Goal: Task Accomplishment & Management: Manage account settings

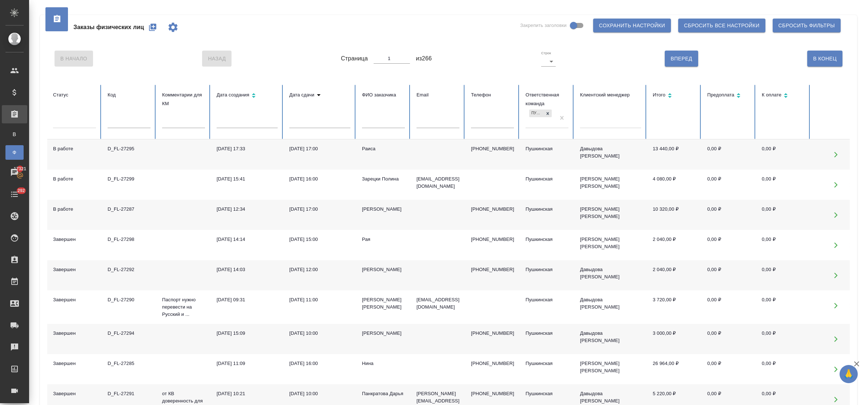
click at [313, 209] on div "17.09.2025, 17:00" at bounding box center [319, 208] width 61 height 7
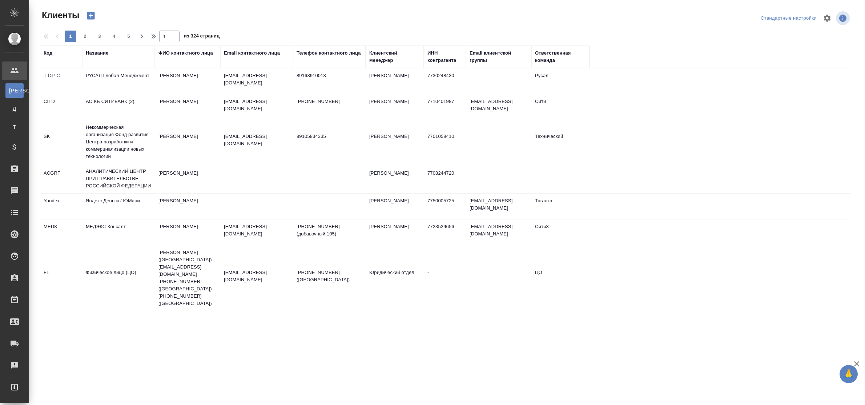
select select "RU"
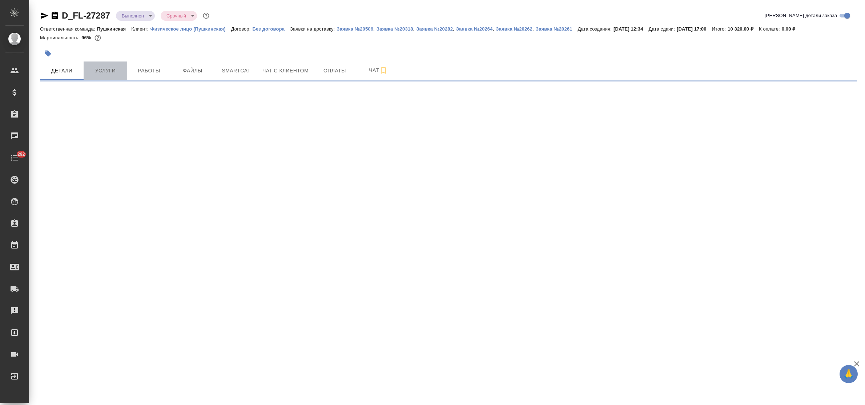
click at [110, 69] on span "Услуги" at bounding box center [105, 70] width 35 height 9
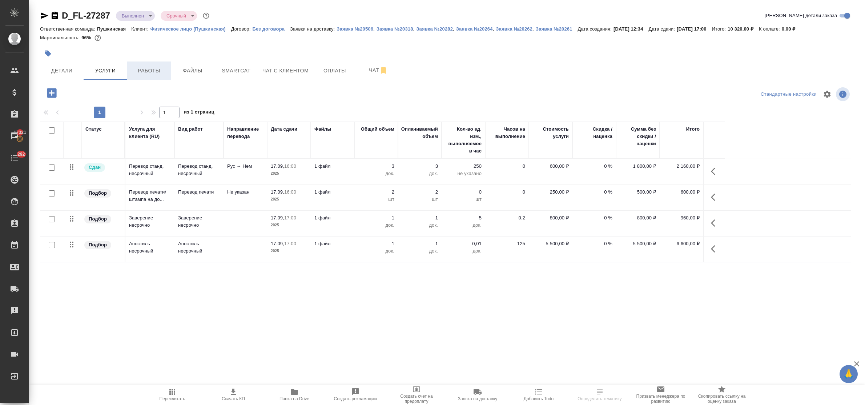
click at [142, 68] on span "Работы" at bounding box center [149, 70] width 35 height 9
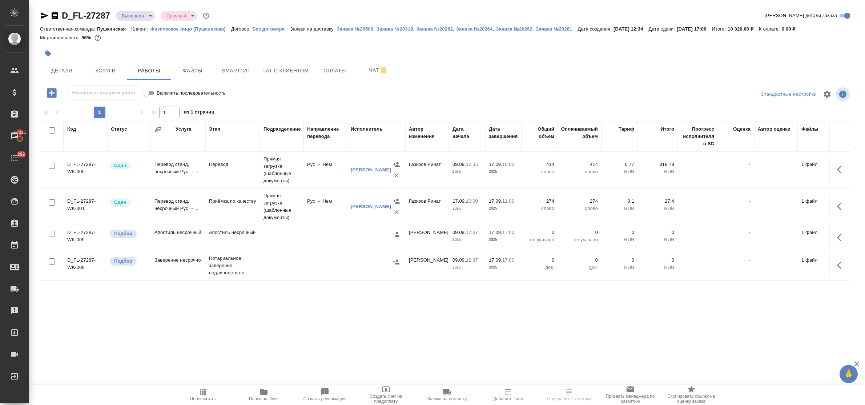
scroll to position [3, 0]
click at [837, 236] on icon "button" at bounding box center [841, 237] width 9 height 9
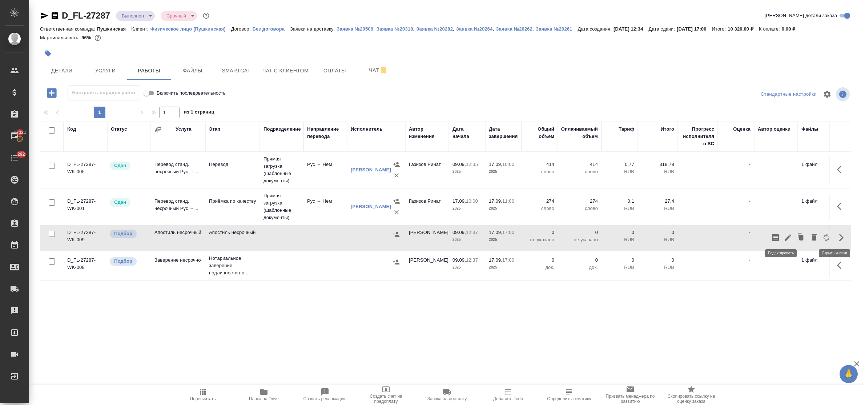
click at [785, 235] on icon "button" at bounding box center [788, 237] width 7 height 7
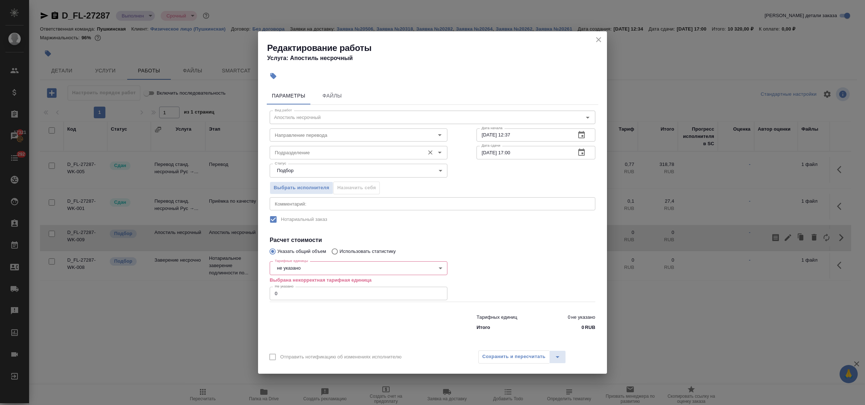
click at [295, 152] on input "Подразделение" at bounding box center [346, 152] width 149 height 9
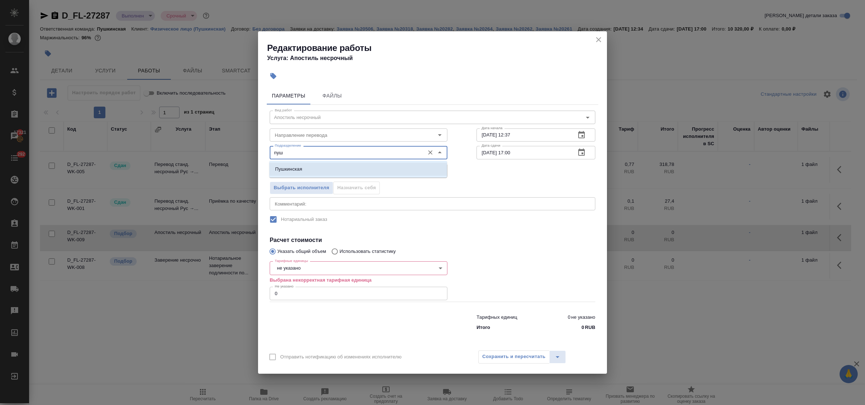
click at [299, 167] on p "Пушкинская" at bounding box center [288, 168] width 27 height 7
type input "Пушкинская"
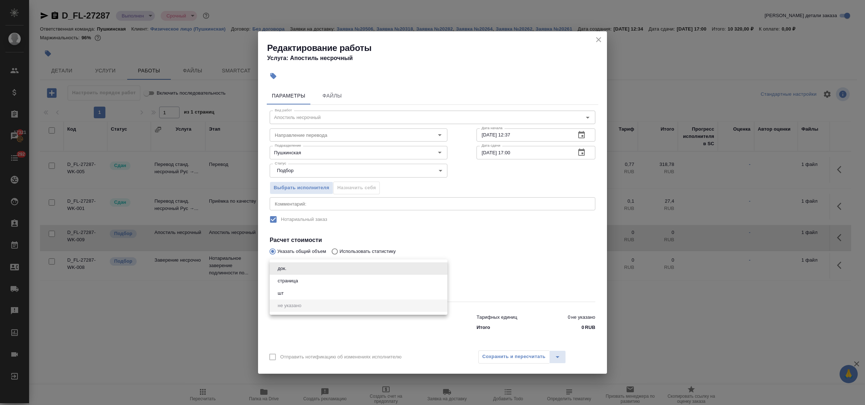
click at [307, 267] on body "🙏 .cls-1 fill:#fff; AWATERA Bulakhova Elena Клиенты Спецификации Заказы 17321 Ч…" at bounding box center [432, 202] width 865 height 405
click at [302, 266] on li "док." at bounding box center [359, 268] width 178 height 12
type input "5a8b1489cc6b4906c91bfd8b"
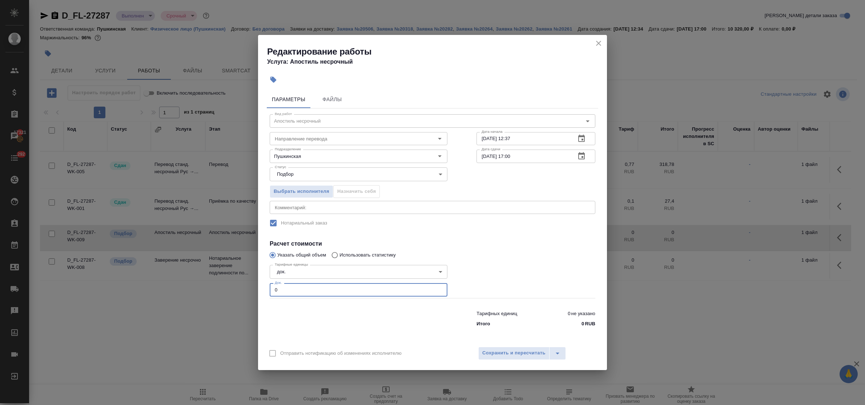
drag, startPoint x: 280, startPoint y: 292, endPoint x: 268, endPoint y: 287, distance: 12.6
click at [262, 288] on div "Параметры Файлы Вид работ Апостиль несрочный Вид работ Направление перевода Нап…" at bounding box center [432, 215] width 349 height 254
type input "1"
click at [518, 355] on span "Сохранить и пересчитать" at bounding box center [514, 353] width 63 height 8
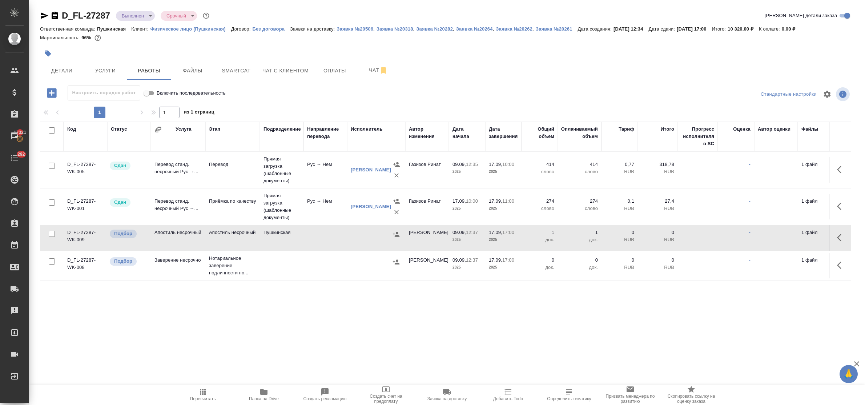
click at [396, 231] on icon "button" at bounding box center [396, 234] width 7 height 7
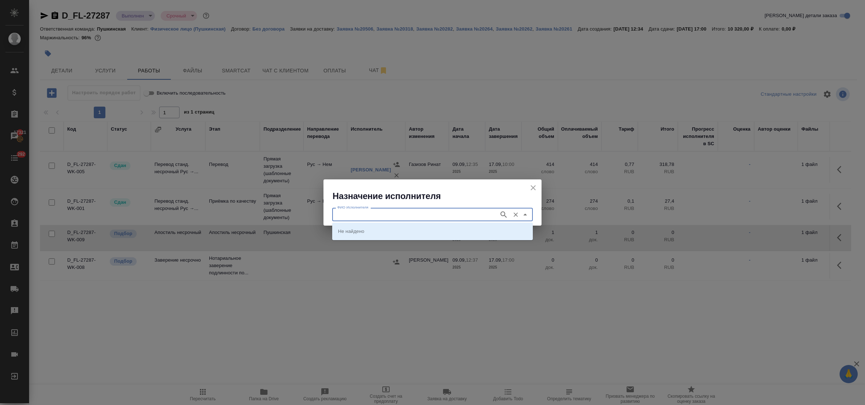
click at [411, 217] on input "ФИО Исполнителя" at bounding box center [415, 214] width 161 height 9
type input "юстиции"
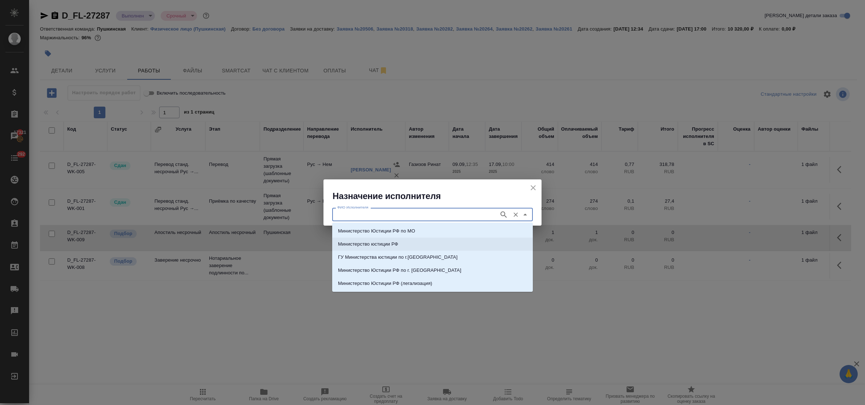
click at [411, 241] on li "Министерство юстиции РФ" at bounding box center [432, 243] width 201 height 13
type input "Министерство юстиции РФ"
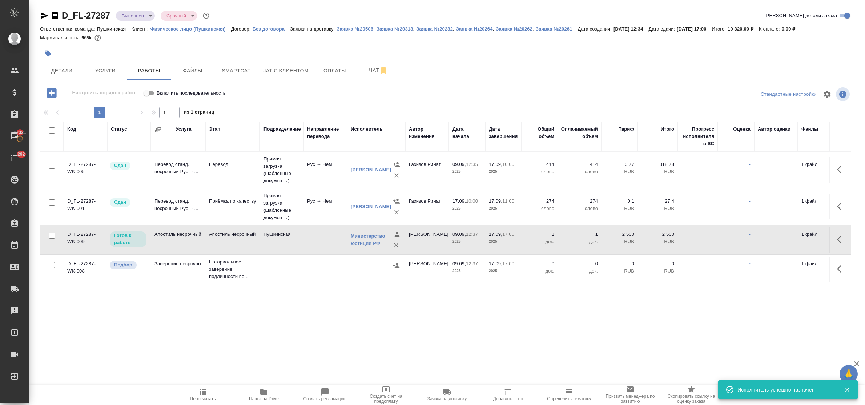
click at [837, 237] on icon "button" at bounding box center [839, 239] width 4 height 7
click at [784, 235] on icon "button" at bounding box center [788, 239] width 9 height 9
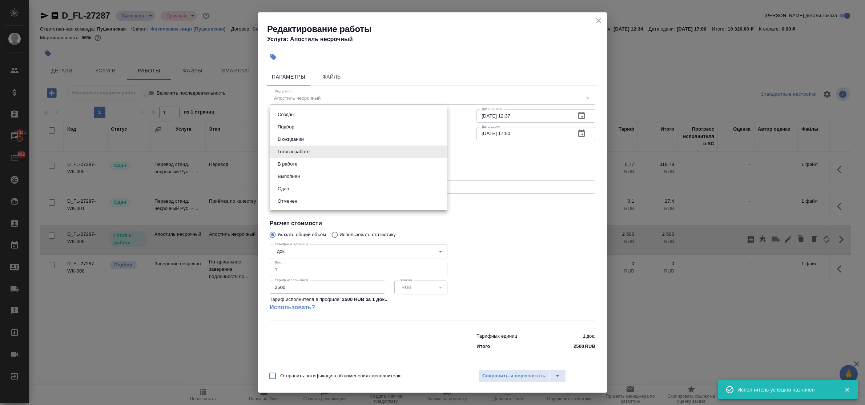
click at [310, 155] on body "🙏 .cls-1 fill:#fff; AWATERA Bulakhova Elena Клиенты Спецификации Заказы 17321 Ч…" at bounding box center [432, 202] width 865 height 405
click at [300, 189] on li "Сдан" at bounding box center [359, 189] width 178 height 12
type input "closed"
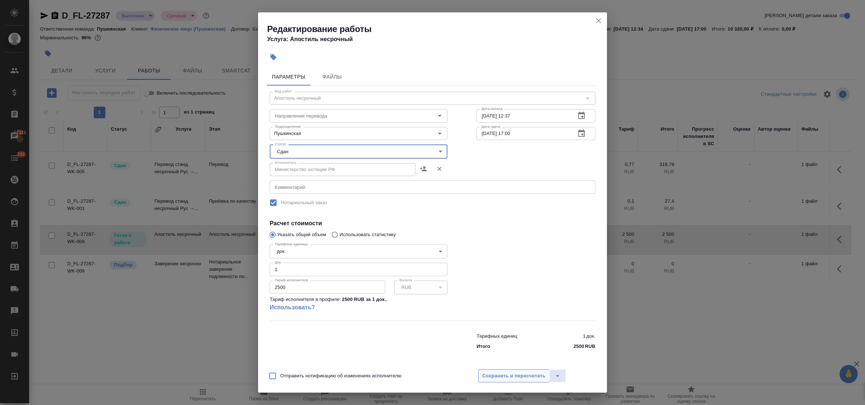
click at [508, 377] on span "Сохранить и пересчитать" at bounding box center [514, 376] width 63 height 8
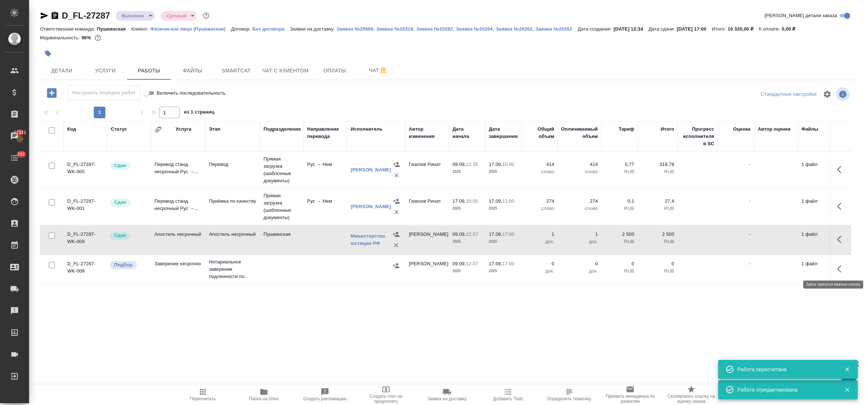
click at [837, 266] on icon "button" at bounding box center [839, 268] width 4 height 7
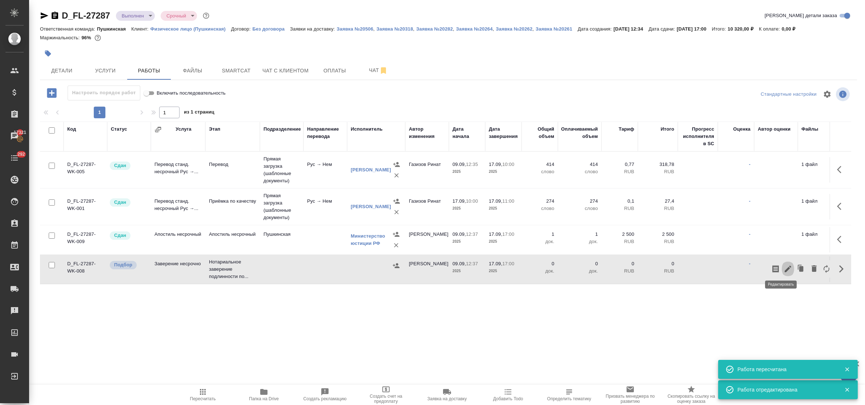
click at [785, 266] on icon "button" at bounding box center [788, 268] width 7 height 7
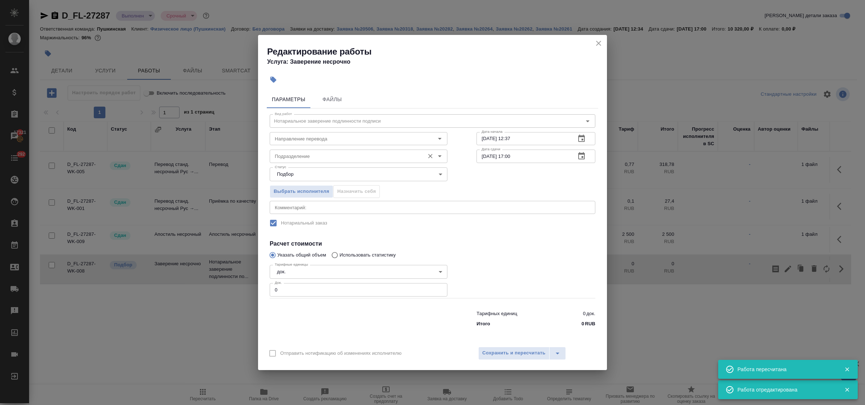
click at [324, 155] on input "Подразделение" at bounding box center [346, 156] width 149 height 9
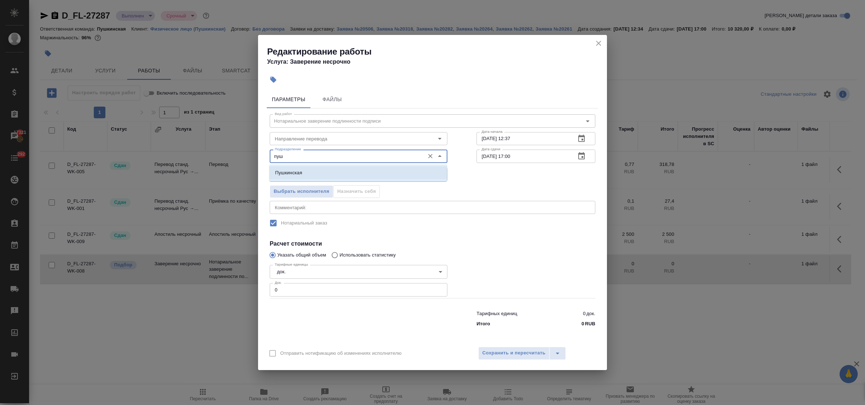
click at [321, 169] on li "Пушкинская" at bounding box center [358, 172] width 178 height 13
type input "Пушкинская"
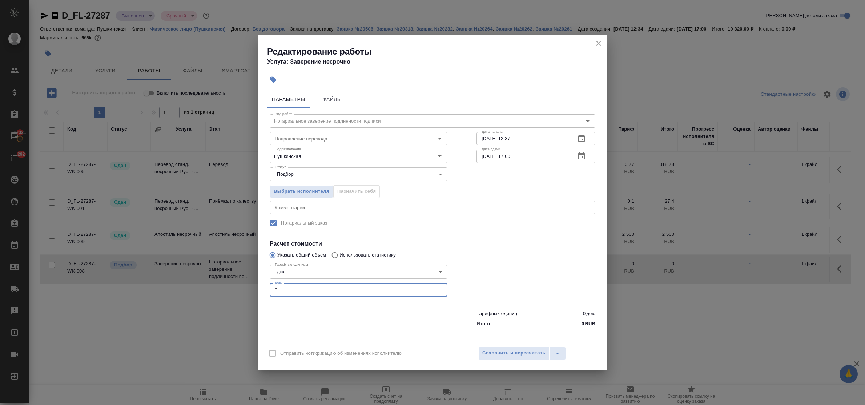
drag, startPoint x: 280, startPoint y: 293, endPoint x: 249, endPoint y: 287, distance: 31.2
click at [250, 288] on div "Редактирование работы Услуга: Заверение несрочно Параметры Файлы Вид работ Нота…" at bounding box center [432, 202] width 865 height 405
type input "1"
click at [506, 355] on span "Сохранить и пересчитать" at bounding box center [514, 353] width 63 height 8
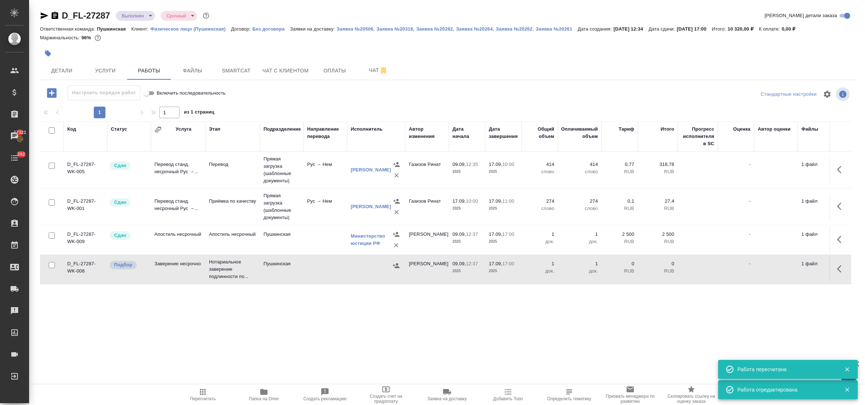
click at [393, 264] on icon "button" at bounding box center [396, 265] width 7 height 7
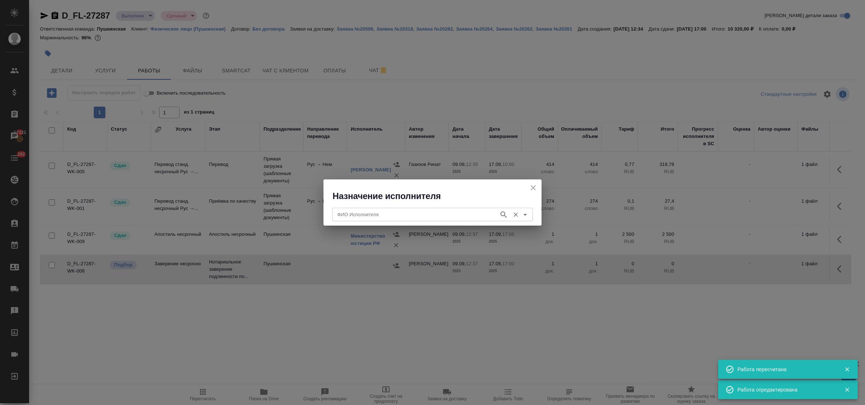
click at [396, 212] on input "ФИО Исполнителя" at bounding box center [415, 214] width 161 height 9
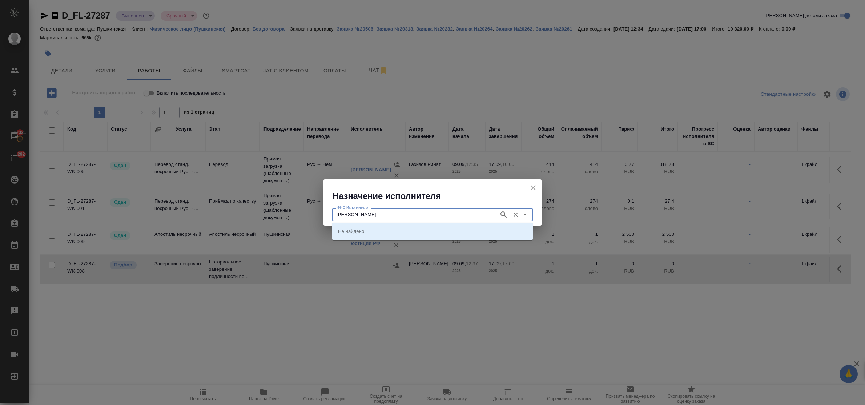
type input "федорченко"
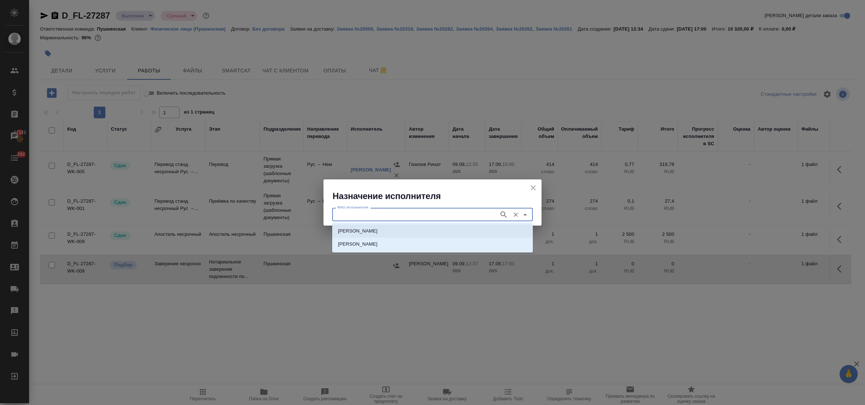
click at [392, 226] on li "НОТАРИУС Федорченко Александр Вячеславович" at bounding box center [432, 230] width 201 height 13
type input "НОТАРИУС Федорченко Александр Вячеславович"
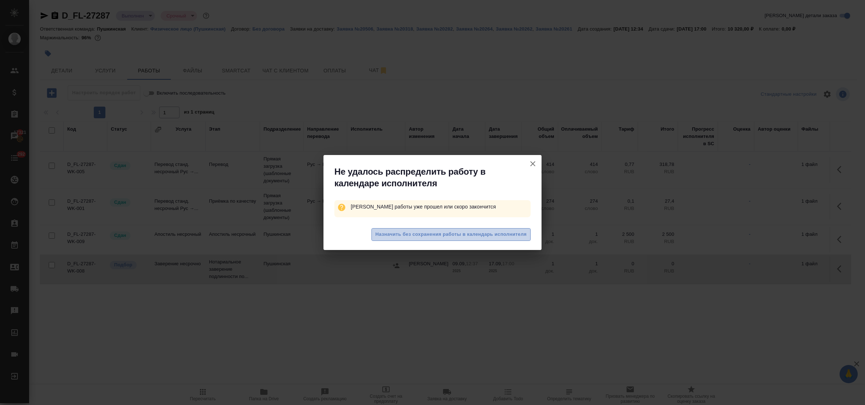
click at [396, 231] on span "Назначить без сохранения работы в календарь исполнителя" at bounding box center [451, 234] width 151 height 8
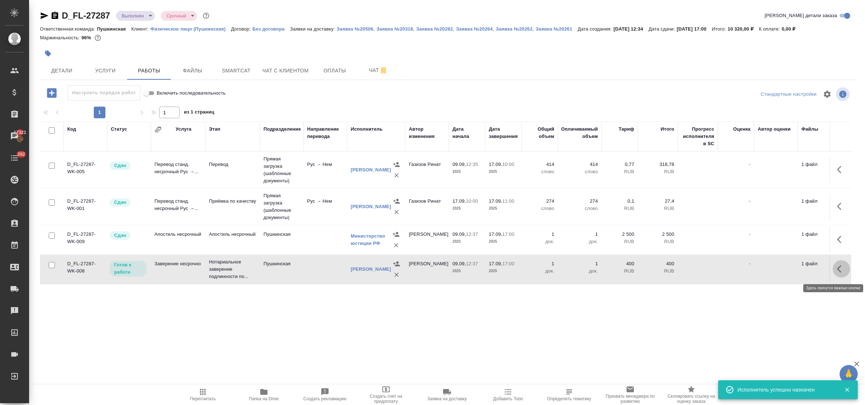
click at [833, 270] on button "button" at bounding box center [841, 268] width 17 height 17
click at [784, 268] on icon "button" at bounding box center [788, 268] width 9 height 9
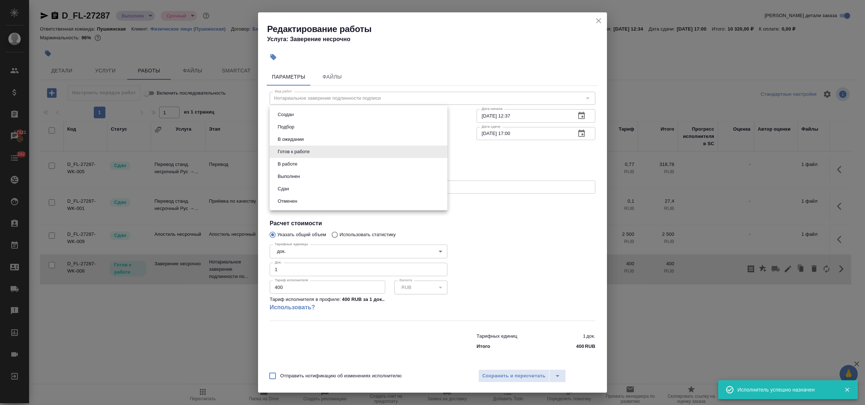
click at [304, 153] on body "🙏 .cls-1 fill:#fff; AWATERA Bulakhova Elena Клиенты Спецификации Заказы 17321 Ч…" at bounding box center [432, 202] width 865 height 405
click at [299, 188] on li "Сдан" at bounding box center [359, 189] width 178 height 12
type input "closed"
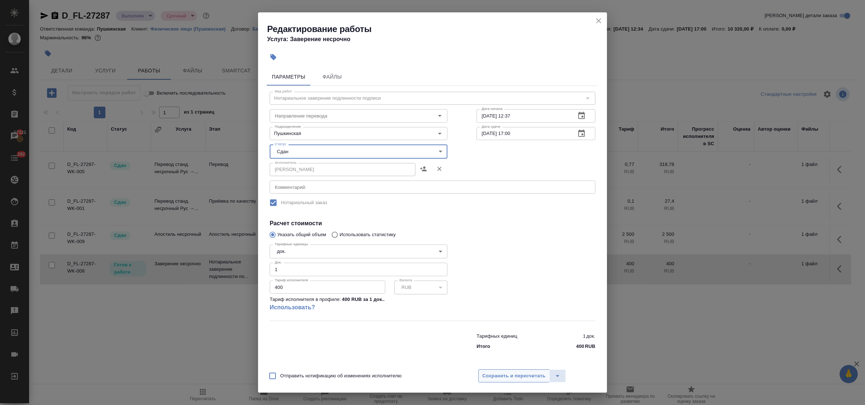
click at [505, 375] on span "Сохранить и пересчитать" at bounding box center [514, 376] width 63 height 8
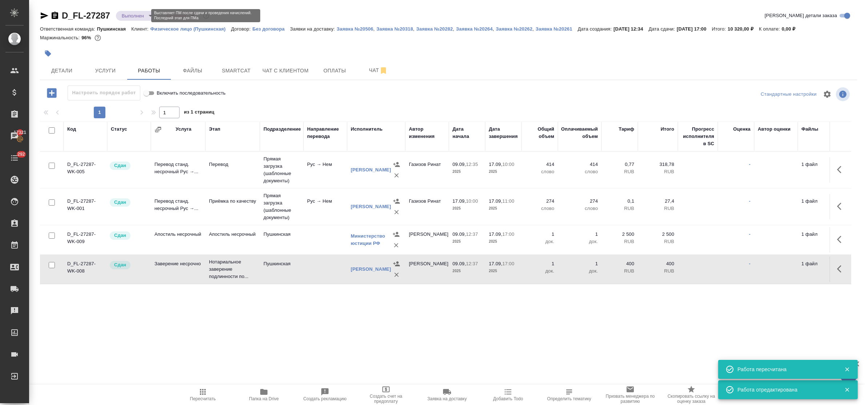
click at [127, 16] on body "🙏 .cls-1 fill:#fff; AWATERA Bulakhova Elena Клиенты Спецификации Заказы 17321 Ч…" at bounding box center [432, 202] width 865 height 405
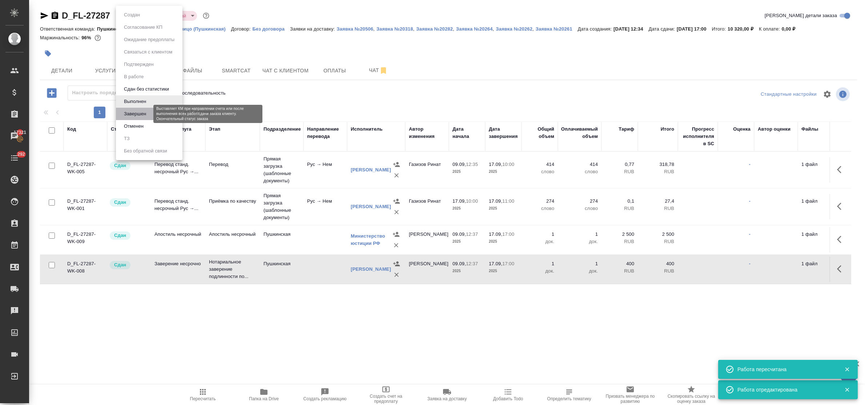
click at [144, 111] on button "Завершен" at bounding box center [135, 114] width 27 height 8
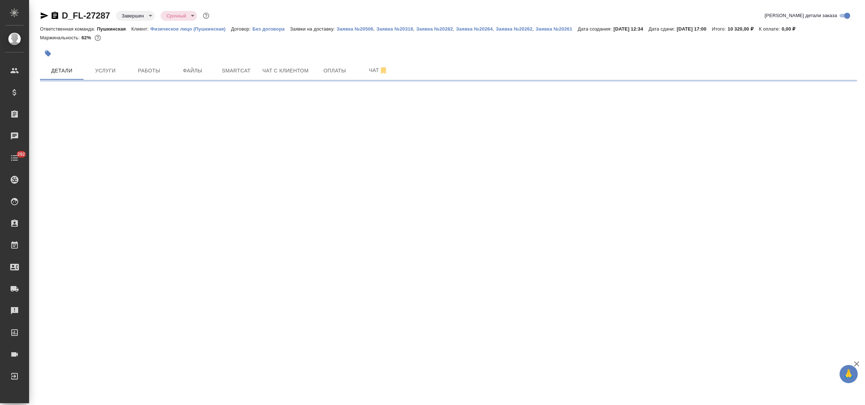
select select "RU"
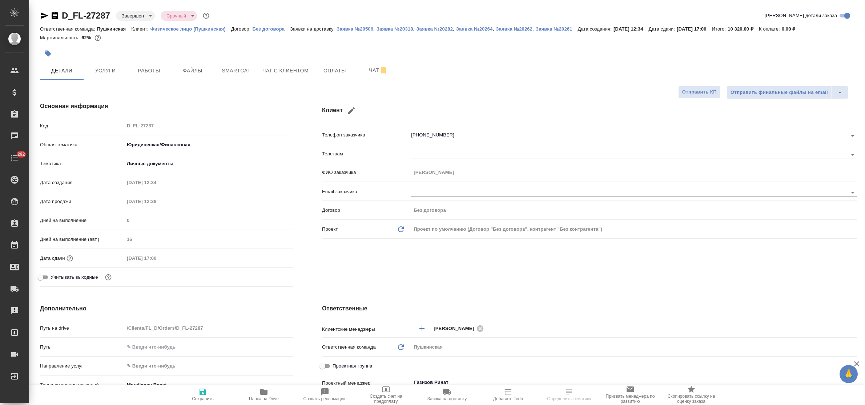
type textarea "x"
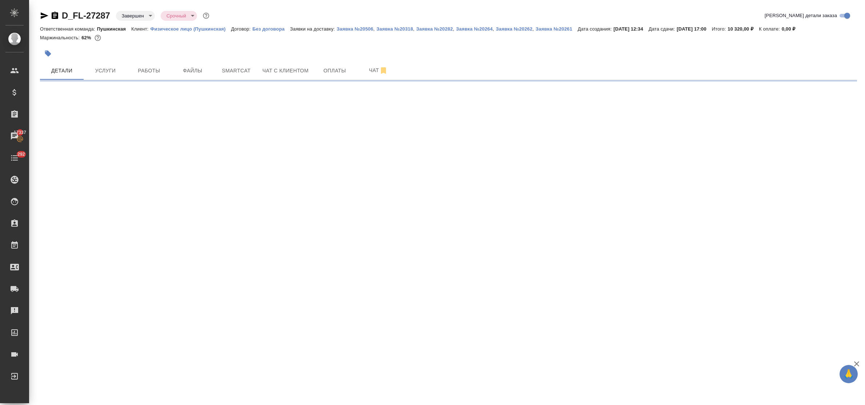
select select "RU"
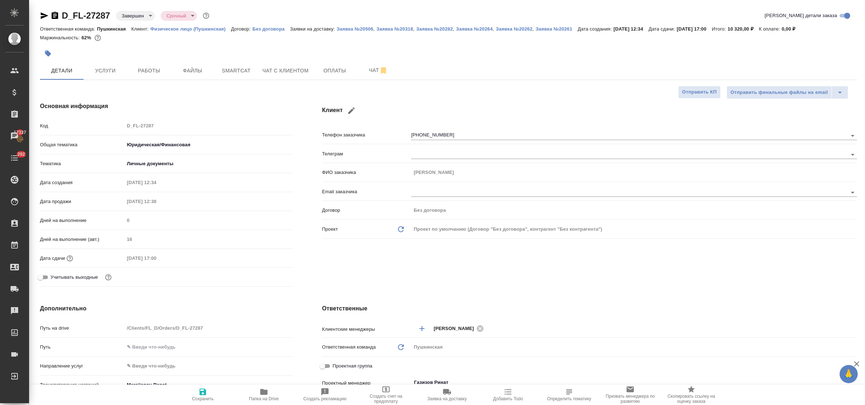
type textarea "x"
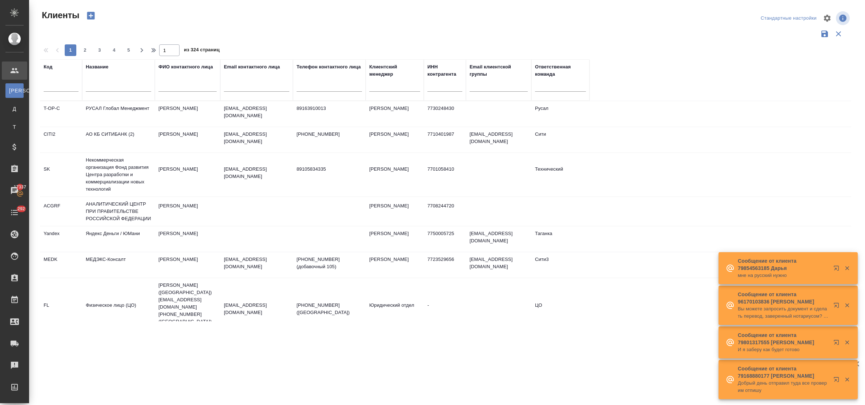
select select "RU"
click at [108, 91] on input "text" at bounding box center [118, 87] width 65 height 9
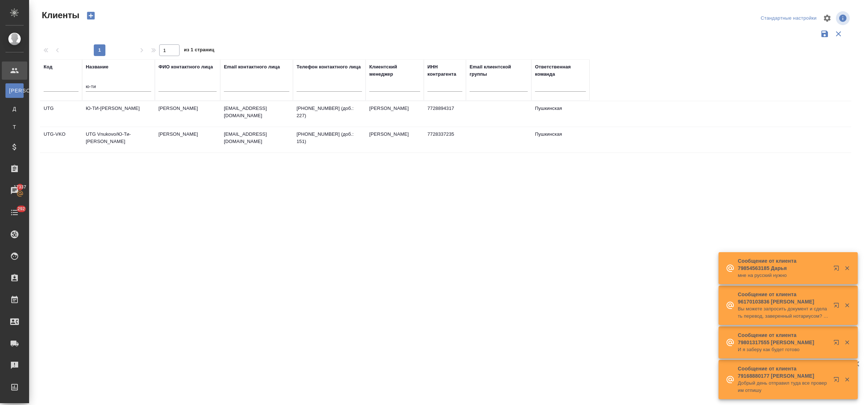
click at [117, 106] on td "Ю-ТИ-[PERSON_NAME]" at bounding box center [118, 113] width 73 height 25
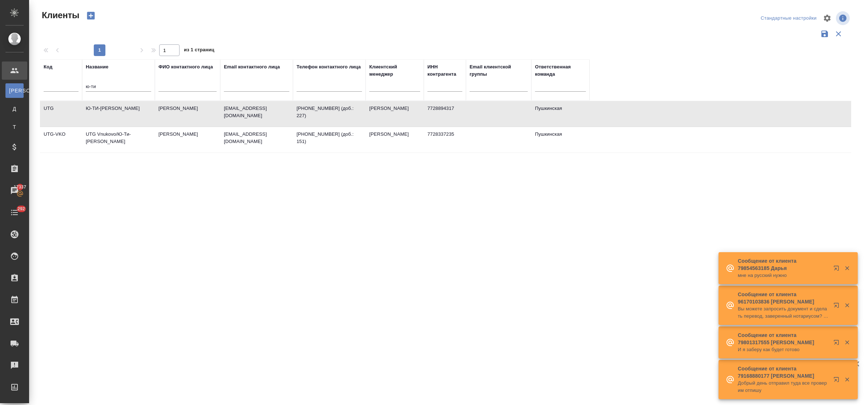
click at [117, 106] on td "Ю-ТИ-[PERSON_NAME]" at bounding box center [118, 113] width 73 height 25
click at [126, 110] on td "Ю-ТИ-[PERSON_NAME]" at bounding box center [118, 113] width 73 height 25
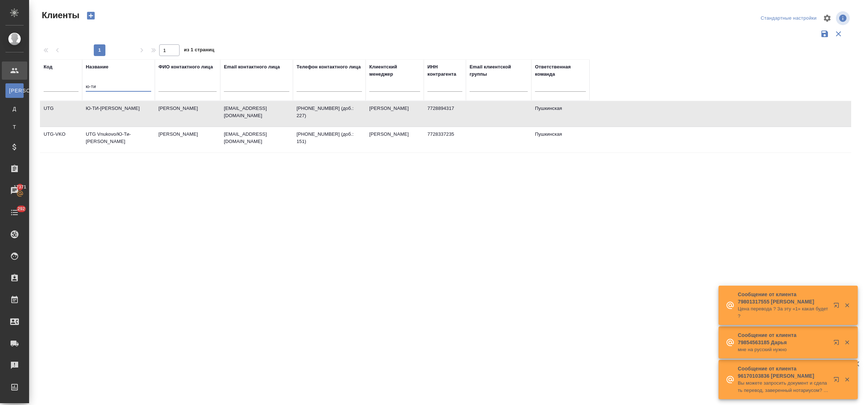
drag, startPoint x: 106, startPoint y: 87, endPoint x: 77, endPoint y: 88, distance: 29.5
click at [77, 88] on tr "Код Название ю-ти ФИО контактного лица Email контактного лица Телефон контактно…" at bounding box center [315, 79] width 550 height 41
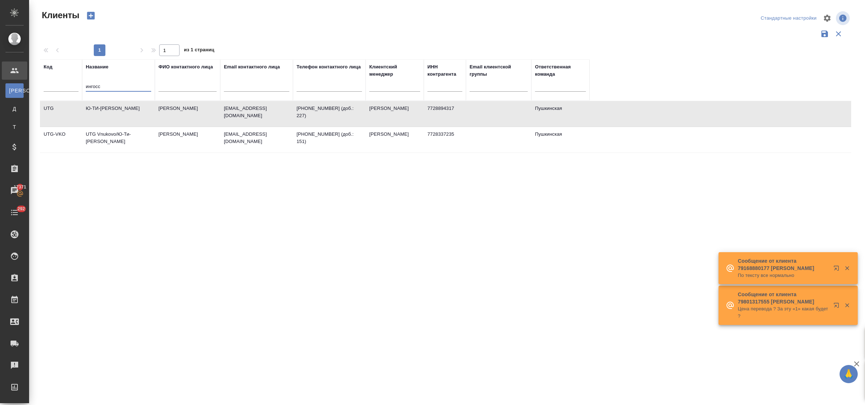
type input "ингосс"
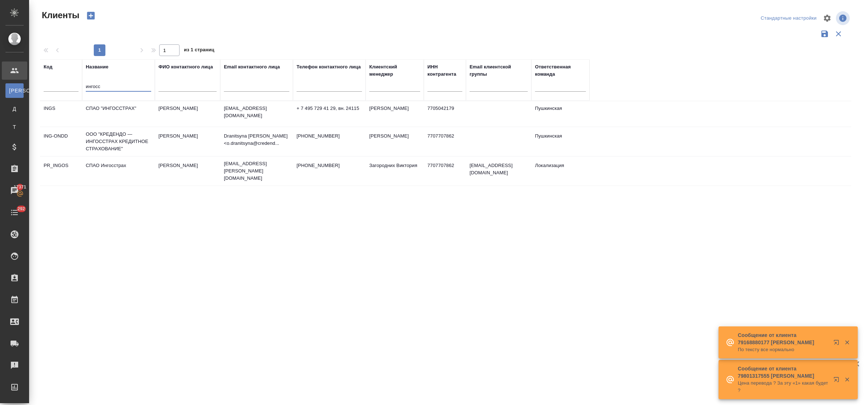
click at [112, 110] on td "СПАО "ИНГОССТРАХ"" at bounding box center [118, 113] width 73 height 25
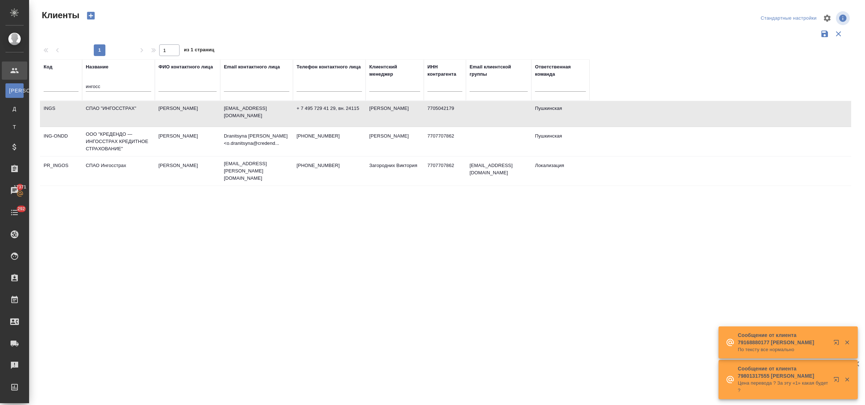
click at [112, 110] on td "СПАО "ИНГОССТРАХ"" at bounding box center [118, 113] width 73 height 25
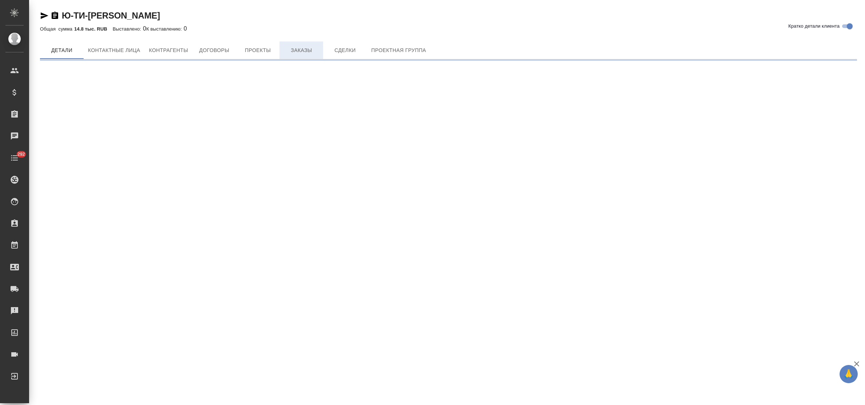
click at [296, 51] on span "Заказы" at bounding box center [301, 50] width 35 height 9
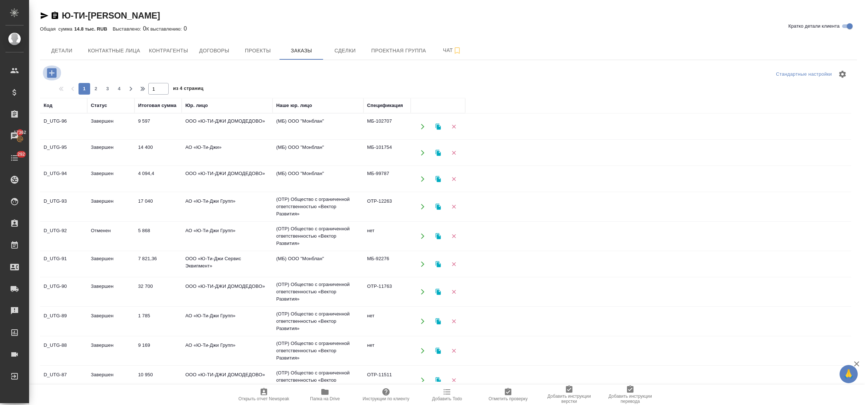
click at [51, 73] on icon "button" at bounding box center [51, 73] width 13 height 13
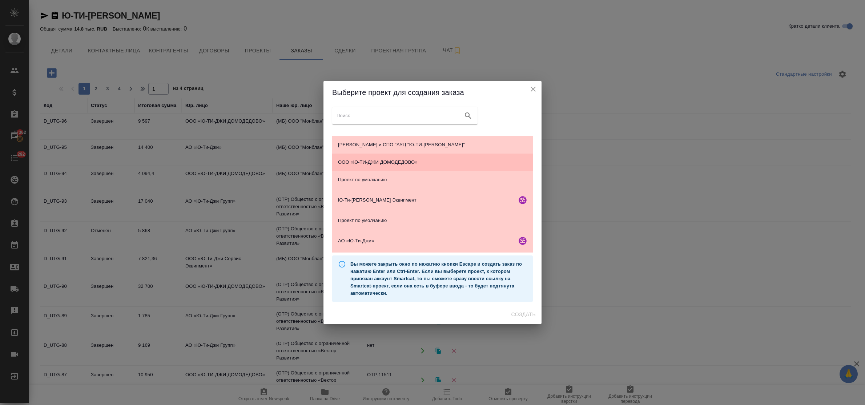
click at [382, 162] on span "ООО «Ю-ТИ-ДЖИ ДОМОДЕДОВО»" at bounding box center [432, 162] width 189 height 7
click at [523, 313] on span "Создать" at bounding box center [524, 314] width 24 height 9
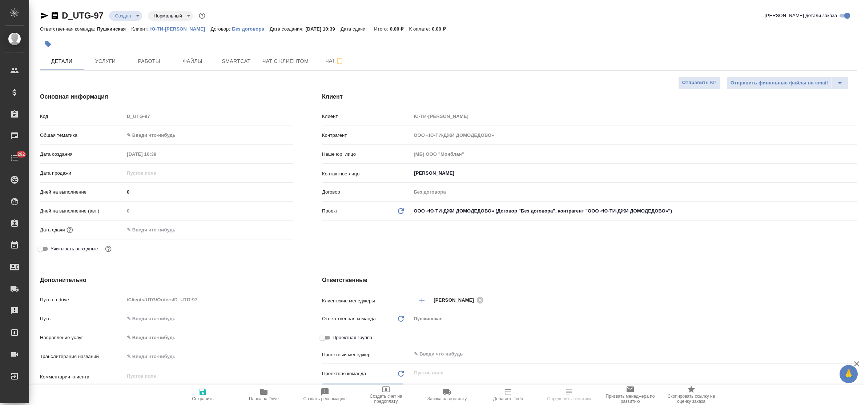
select select "RU"
type textarea "x"
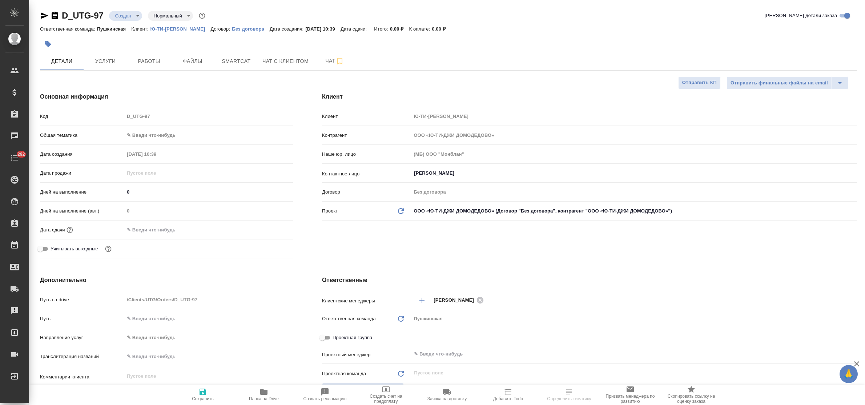
type textarea "x"
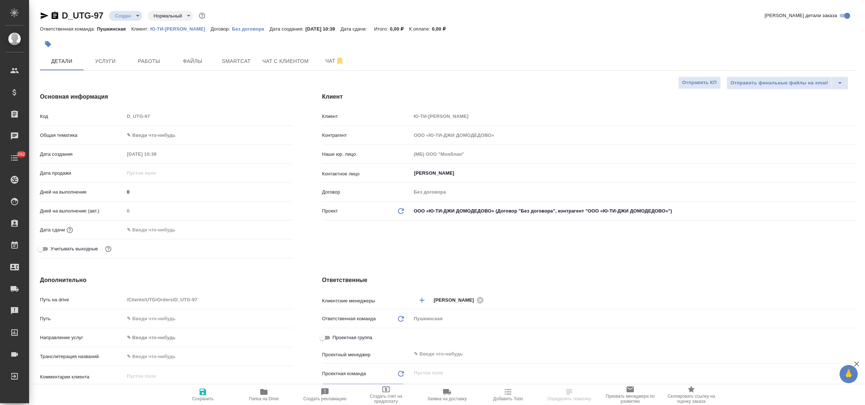
type textarea "x"
click at [460, 173] on input "Дамм Юлия" at bounding box center [621, 173] width 417 height 9
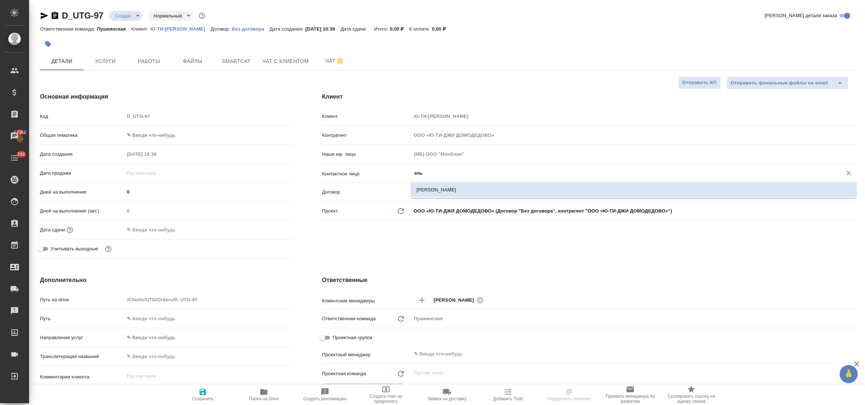
click at [462, 189] on li "[PERSON_NAME]" at bounding box center [634, 189] width 446 height 13
type input "[PERSON_NAME]"
type textarea "x"
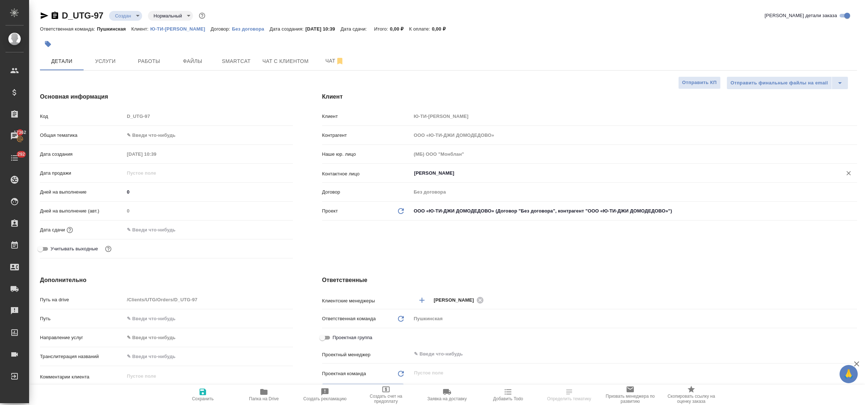
type input "[PERSON_NAME]"
click at [203, 392] on icon "button" at bounding box center [203, 391] width 7 height 7
type textarea "x"
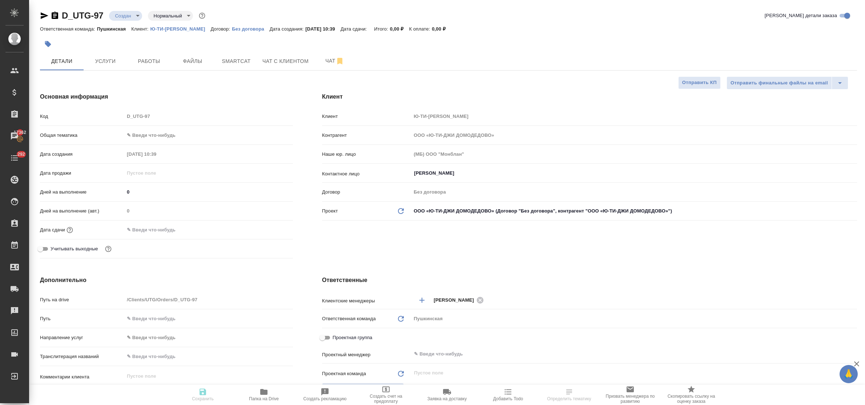
type textarea "x"
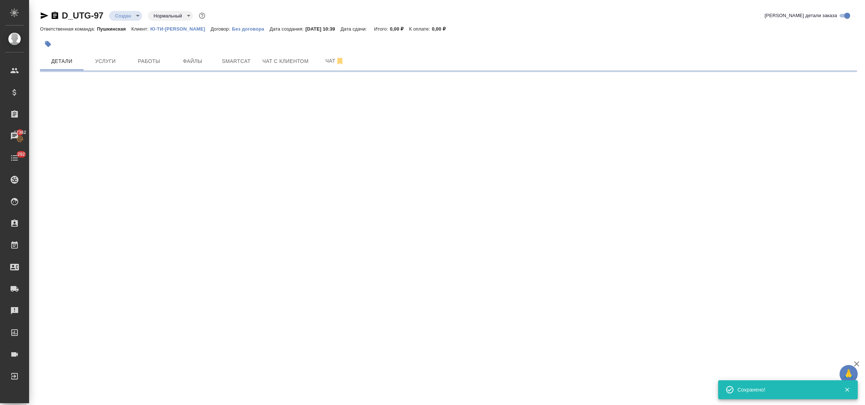
select select "RU"
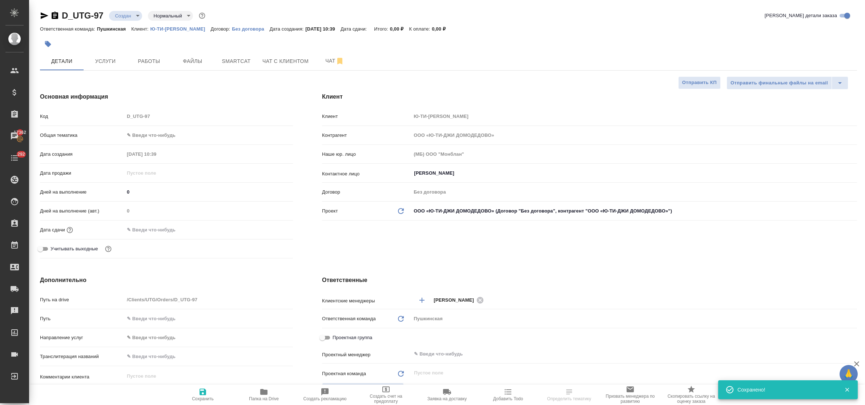
type textarea "x"
click at [165, 139] on body "🙏 .cls-1 fill:#fff; AWATERA Bulakhova Elena Клиенты Спецификации Заказы 17362 Ч…" at bounding box center [432, 202] width 865 height 405
click at [180, 208] on div ".cls-1 fill:#fff; AWATERA Bulakhova Elena Клиенты Спецификации Заказы 17362 Чат…" at bounding box center [432, 202] width 865 height 405
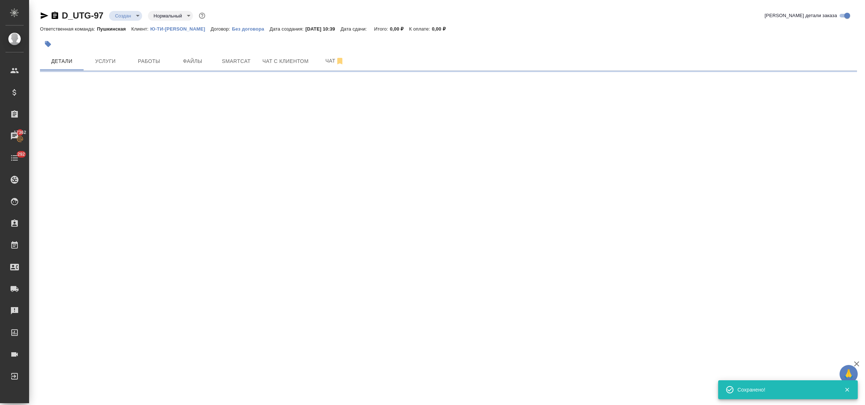
select select "RU"
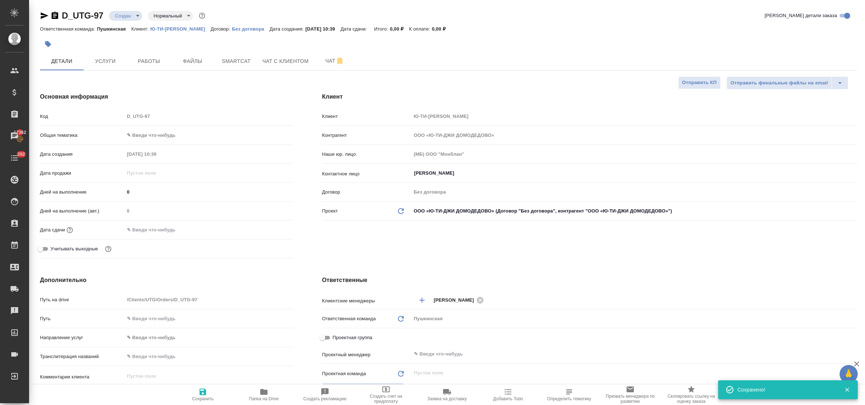
type textarea "x"
click at [172, 133] on body "🙏 .cls-1 fill:#fff; AWATERA Bulakhova Elena Клиенты Спецификации Заказы 17362 Ч…" at bounding box center [432, 202] width 865 height 405
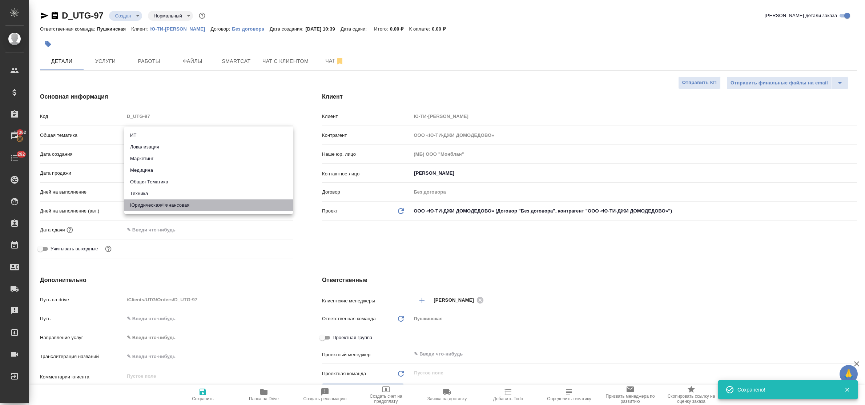
click at [172, 207] on li "Юридическая/Финансовая" at bounding box center [208, 205] width 169 height 12
type input "yr-fn"
type textarea "x"
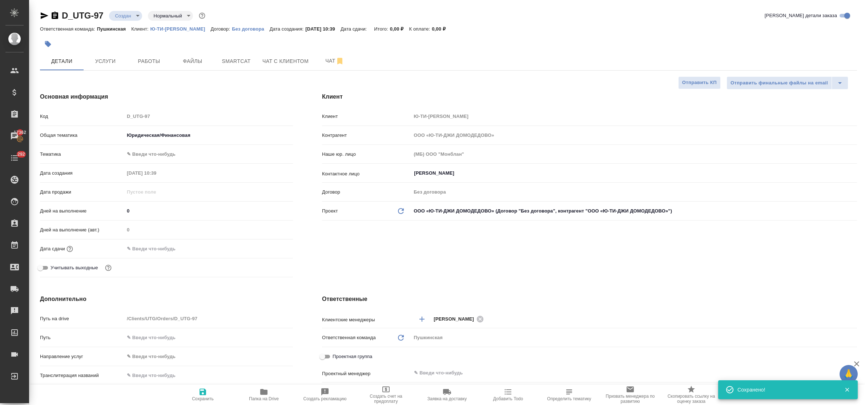
click at [160, 154] on body "🙏 .cls-1 fill:#fff; AWATERA Bulakhova Elena Клиенты Спецификации Заказы 17362 Ч…" at bounding box center [432, 202] width 865 height 405
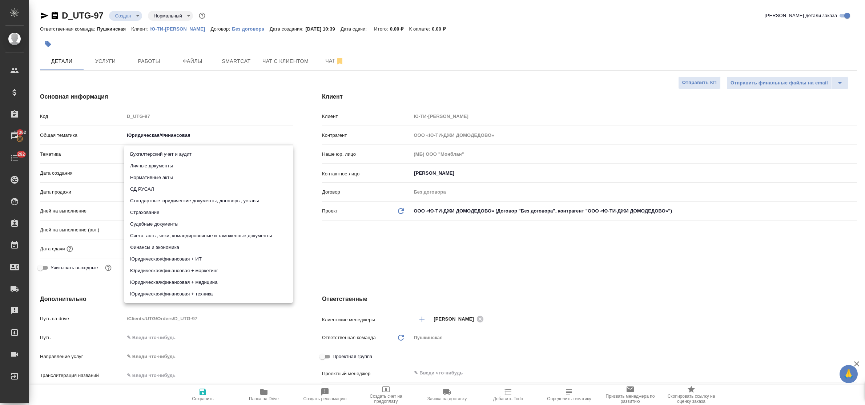
click at [174, 204] on li "Стандартные юридические документы, договоры, уставы" at bounding box center [208, 201] width 169 height 12
type textarea "x"
type input "5f647205b73bc97568ca66bf"
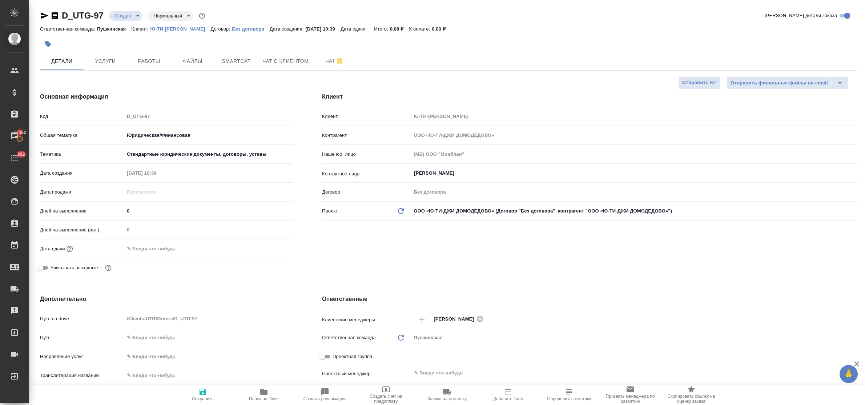
type textarea "x"
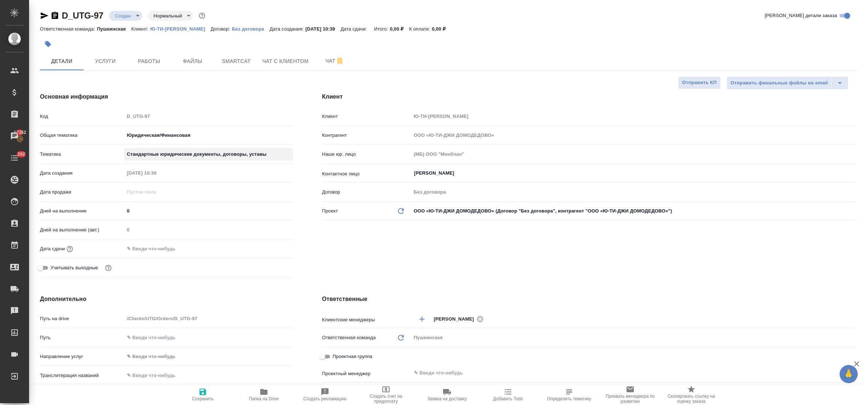
type textarea "x"
click at [151, 241] on div "Дней на выполнение (авт.) 0" at bounding box center [166, 232] width 253 height 19
click at [156, 244] on input "text" at bounding box center [157, 248] width 64 height 11
click at [270, 247] on icon "button" at bounding box center [272, 248] width 9 height 9
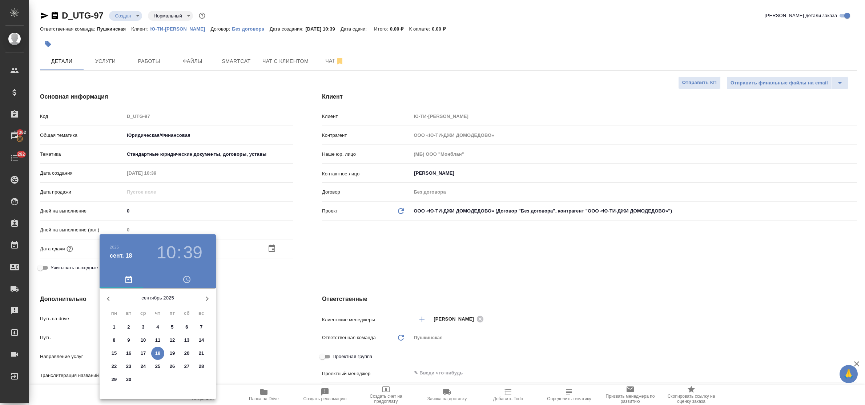
click at [173, 352] on p "19" at bounding box center [172, 352] width 5 height 7
type input "19.09.2025 10:39"
type textarea "x"
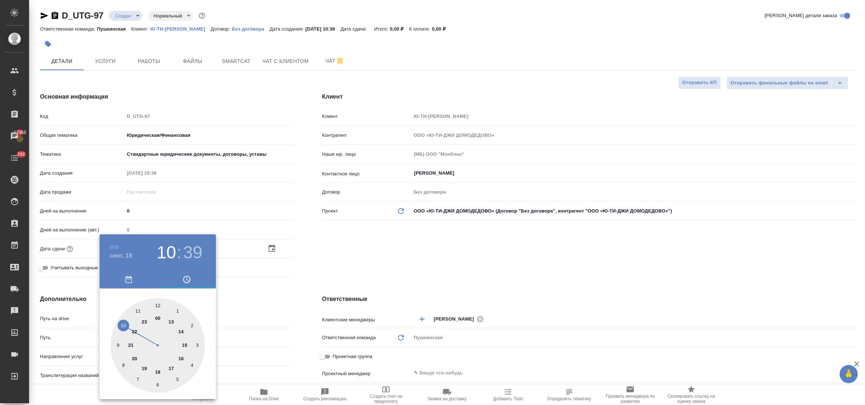
click at [185, 346] on div at bounding box center [158, 345] width 95 height 95
type input "19.09.2025 15:39"
type textarea "x"
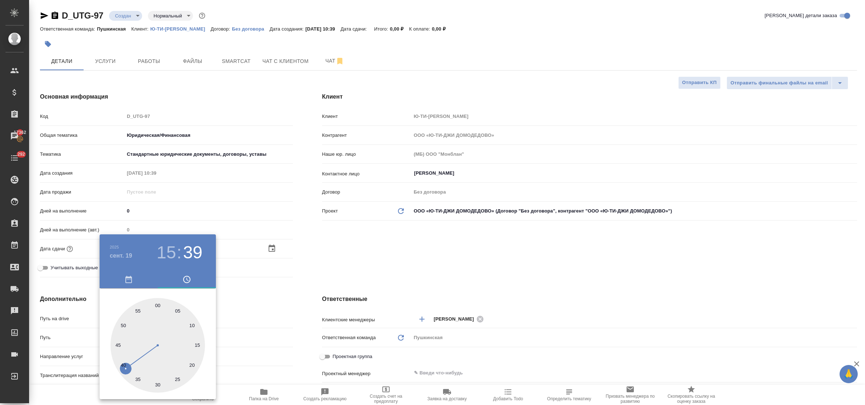
click at [157, 306] on div at bounding box center [158, 345] width 95 height 95
type input "19.09.2025 15:00"
type textarea "x"
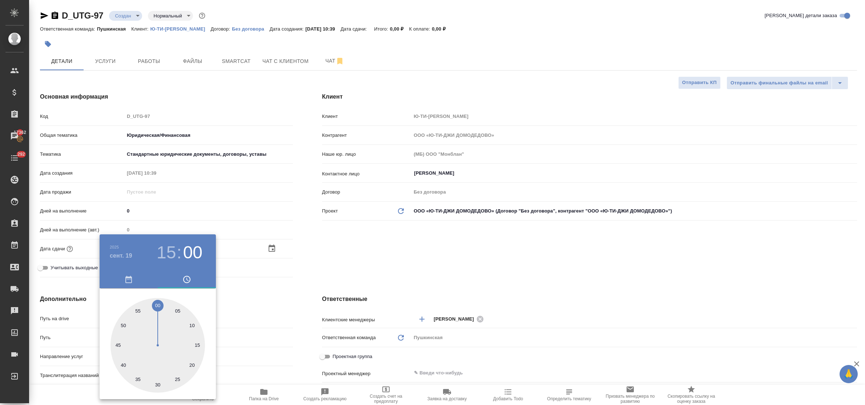
click at [263, 305] on div at bounding box center [432, 202] width 865 height 405
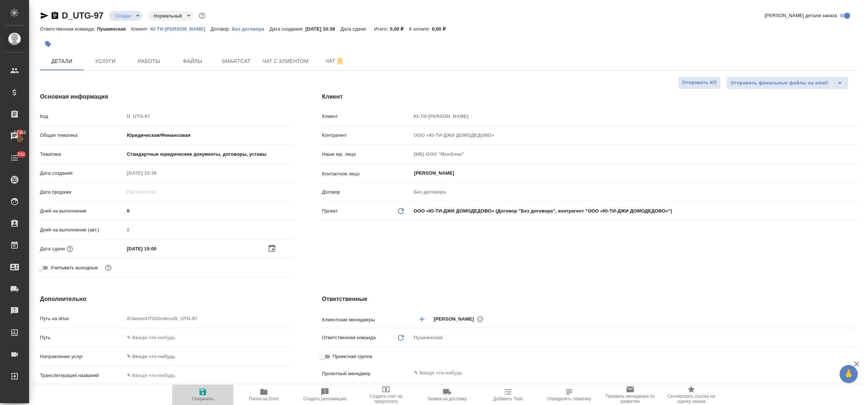
click at [204, 388] on icon "button" at bounding box center [203, 391] width 9 height 9
type textarea "x"
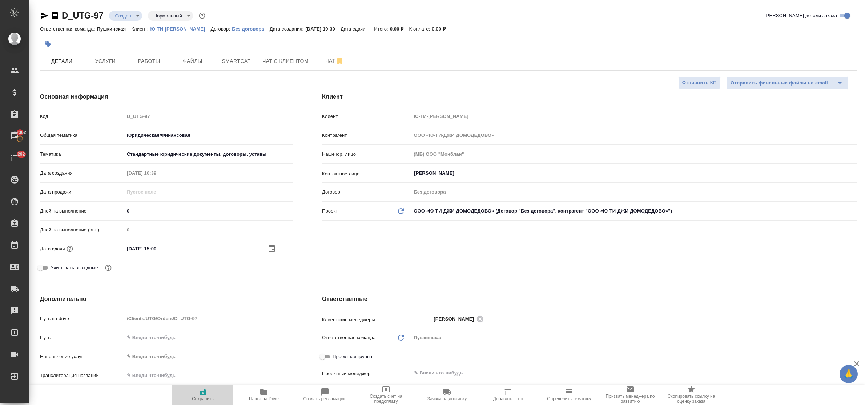
type textarea "x"
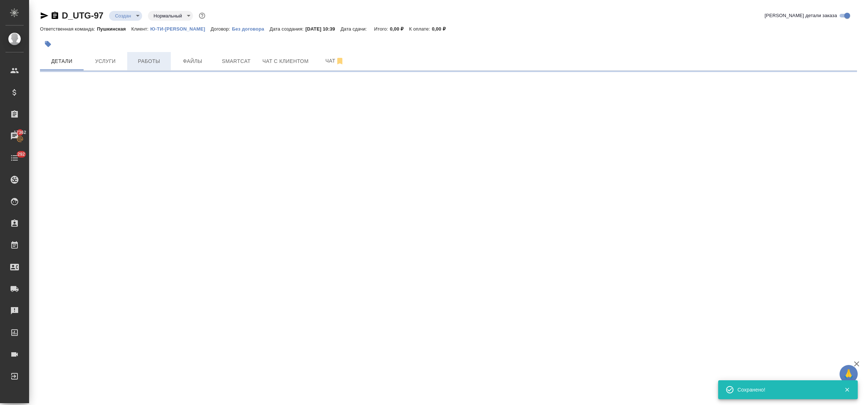
select select "RU"
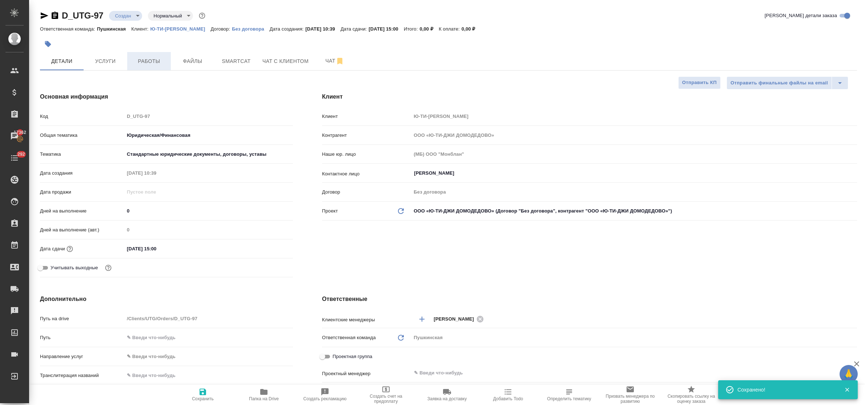
type textarea "x"
click at [194, 66] on button "Файлы" at bounding box center [193, 61] width 44 height 18
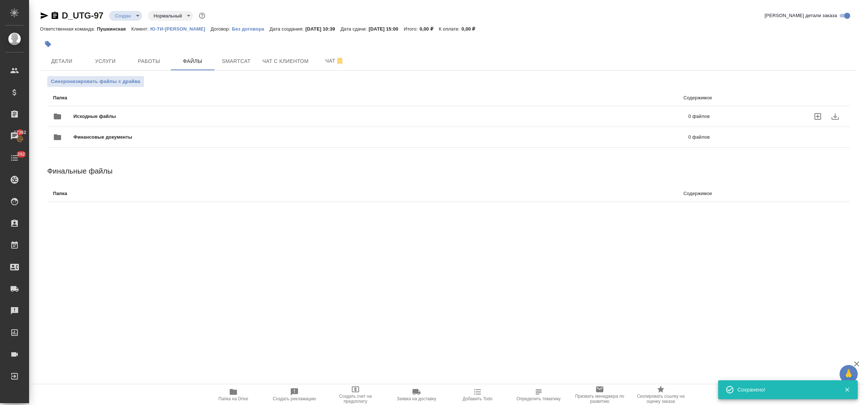
click at [819, 116] on icon "uploadFiles" at bounding box center [818, 116] width 7 height 7
click at [0, 0] on input "uploadFiles" at bounding box center [0, 0] width 0 height 0
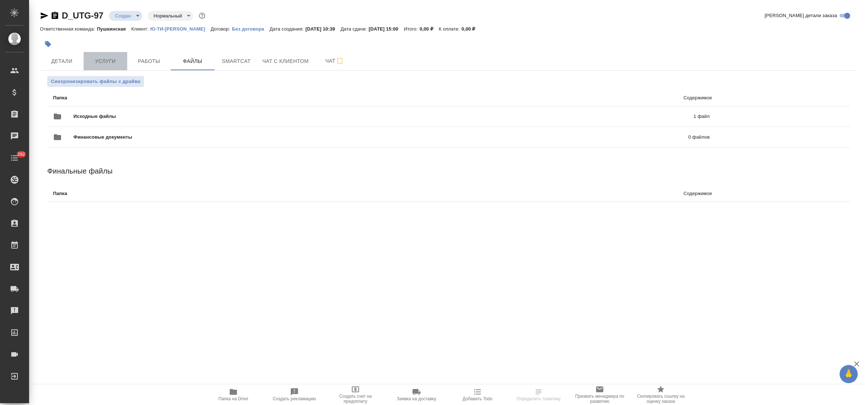
click at [100, 59] on span "Услуги" at bounding box center [105, 61] width 35 height 9
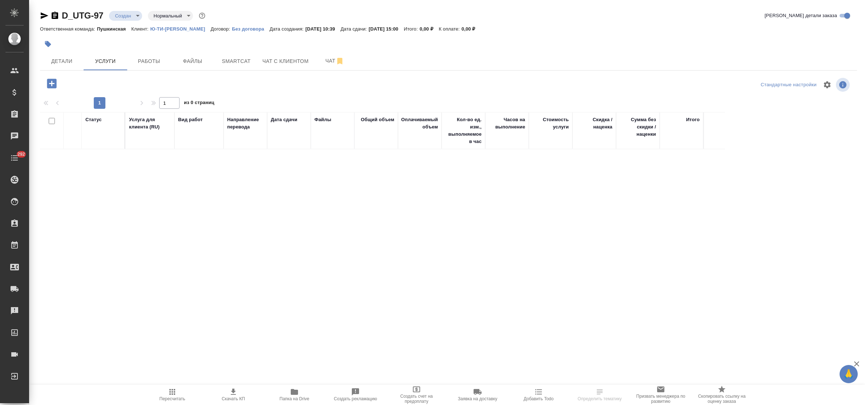
click at [53, 87] on icon "button" at bounding box center [51, 83] width 9 height 9
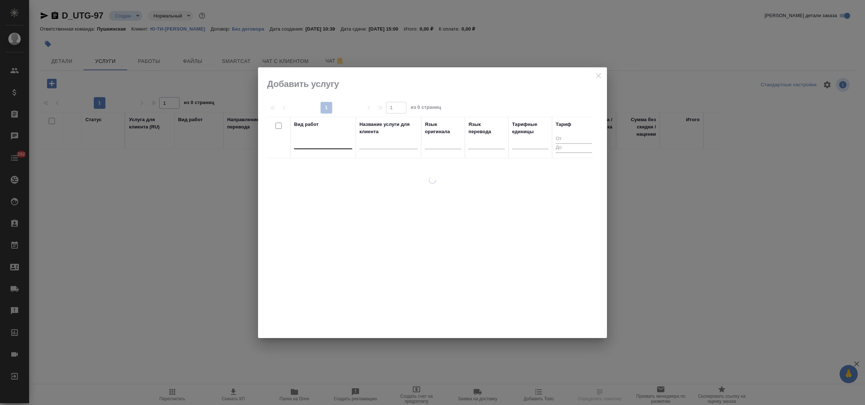
click at [308, 147] on div at bounding box center [323, 141] width 58 height 11
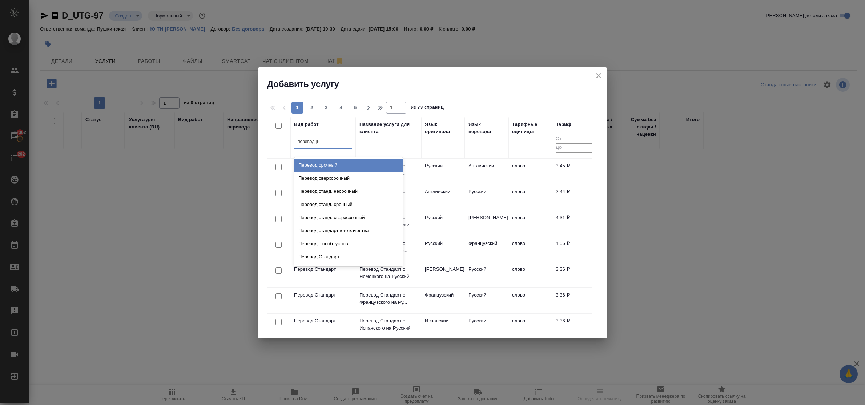
type input "перевод ст"
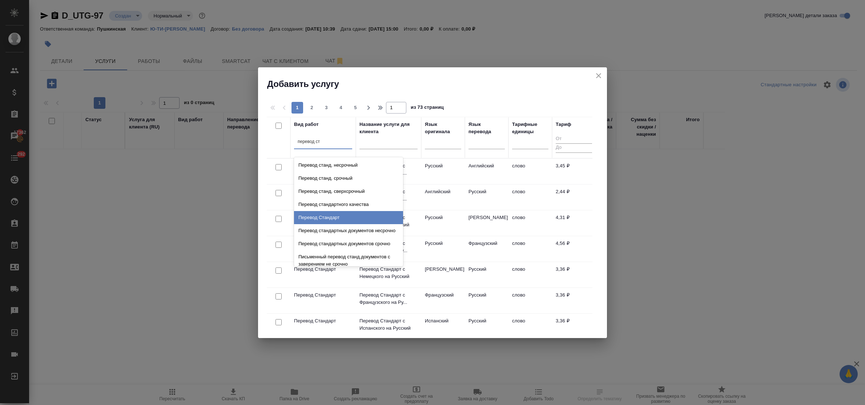
click at [337, 213] on div "Перевод Стандарт" at bounding box center [348, 217] width 109 height 13
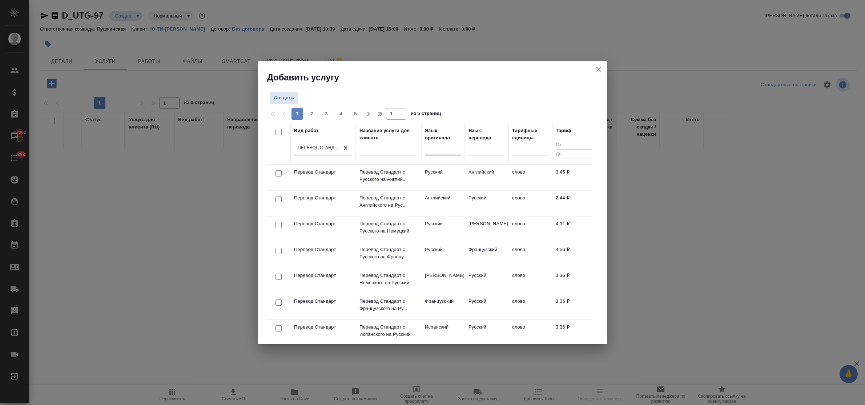
click at [450, 147] on div at bounding box center [443, 148] width 36 height 11
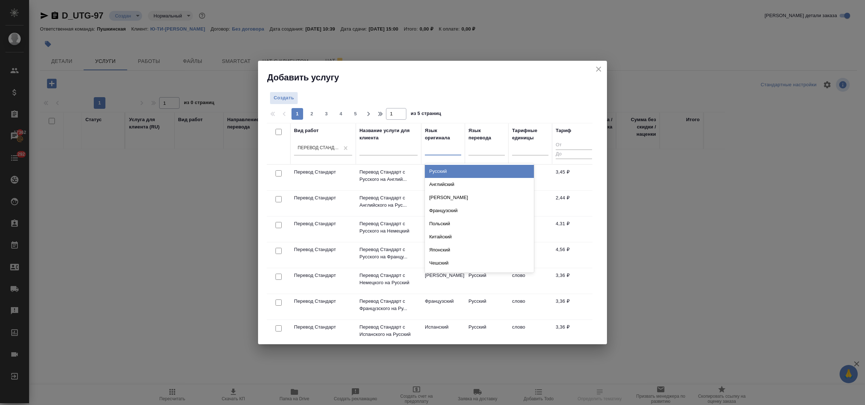
click at [449, 169] on div "Русский" at bounding box center [479, 171] width 109 height 13
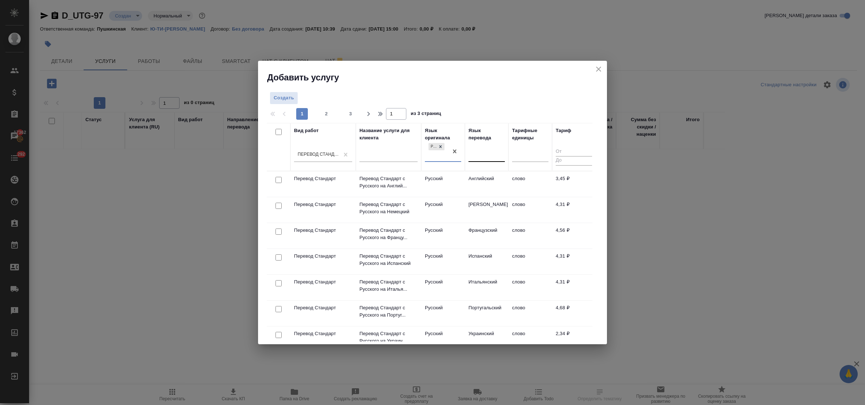
click at [488, 154] on div at bounding box center [487, 154] width 36 height 11
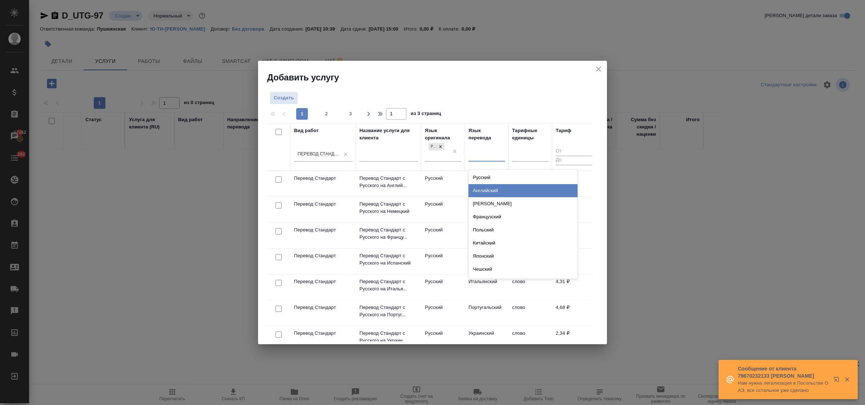
click at [491, 189] on div "Английский" at bounding box center [523, 190] width 109 height 13
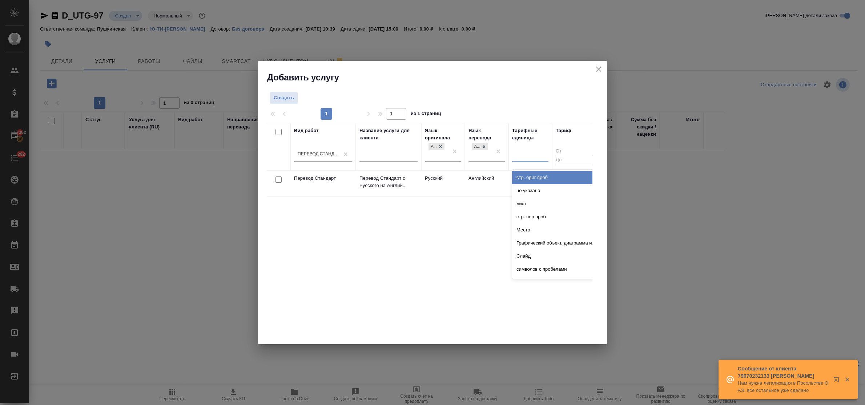
click at [531, 157] on div at bounding box center [530, 154] width 36 height 11
type input "сло"
click at [531, 177] on div "слово" at bounding box center [566, 177] width 109 height 13
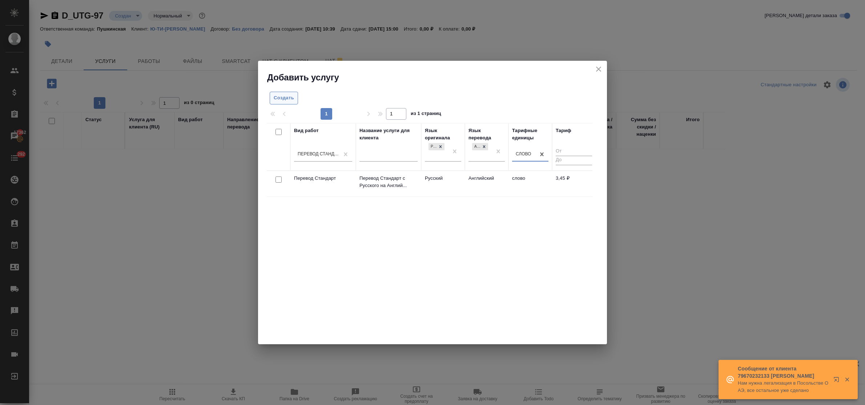
click at [288, 97] on span "Создать" at bounding box center [284, 98] width 20 height 8
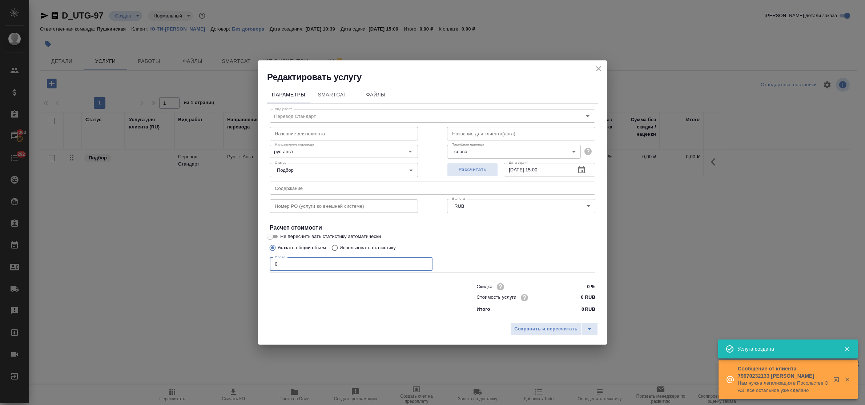
click at [270, 264] on input "0" at bounding box center [351, 263] width 163 height 13
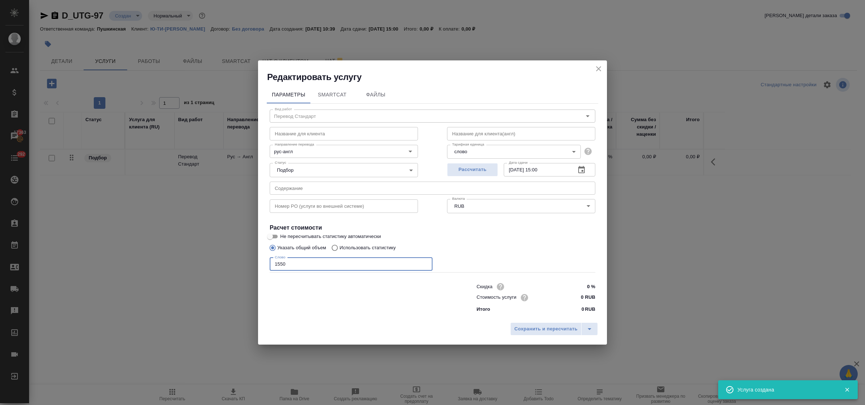
type input "1550"
click at [295, 188] on input "text" at bounding box center [433, 187] width 326 height 13
paste input "01/195-A/UD."
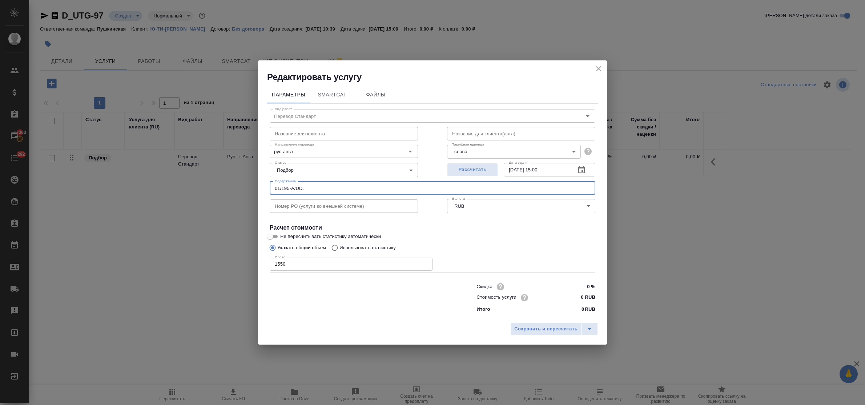
type input "01/195-A/UD."
click at [579, 295] on input "0 RUB" at bounding box center [582, 297] width 27 height 11
type input "3.50 RUB"
click at [567, 327] on span "Сохранить и пересчитать" at bounding box center [545, 329] width 63 height 8
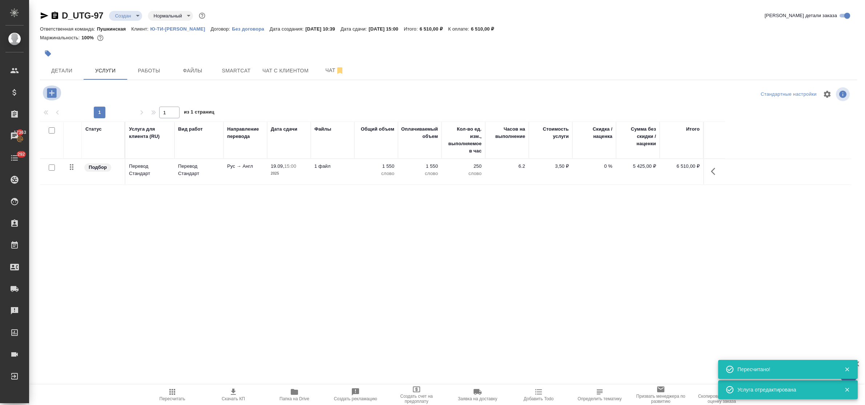
click at [50, 95] on icon "button" at bounding box center [51, 92] width 9 height 9
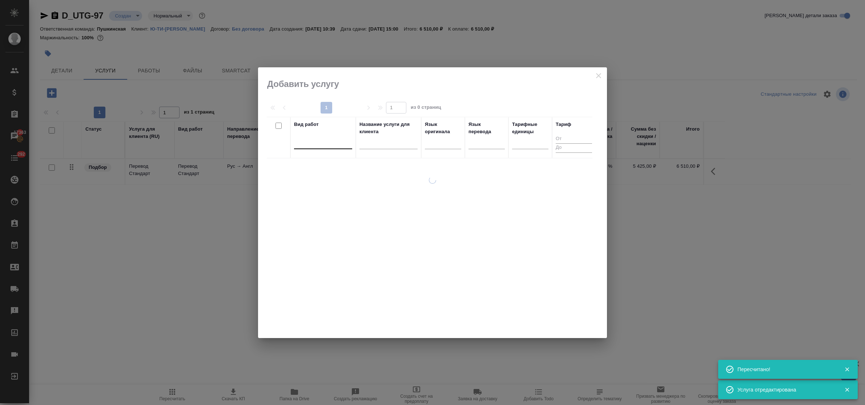
click at [313, 147] on div at bounding box center [323, 141] width 58 height 11
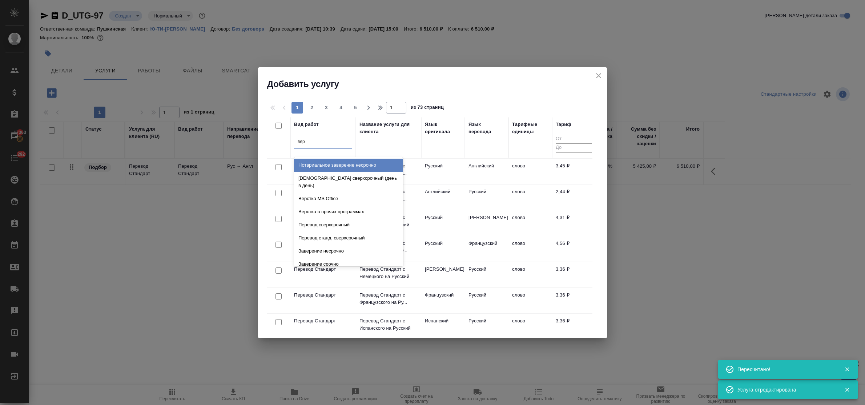
type input "верс"
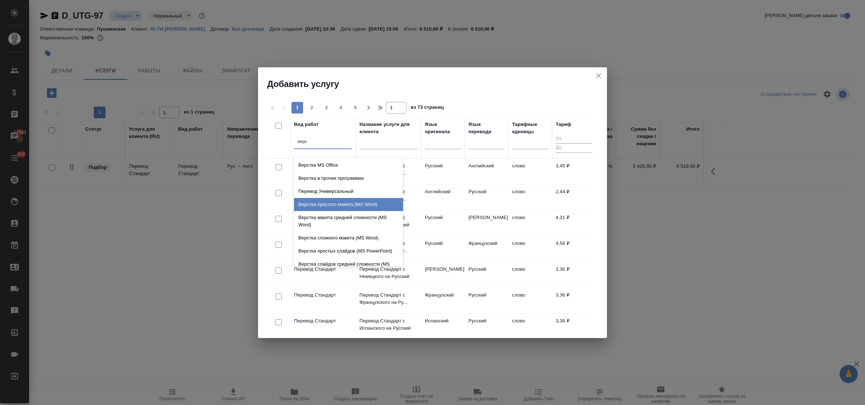
click at [333, 206] on div "Верстка простого макета (MS Word)" at bounding box center [348, 204] width 109 height 13
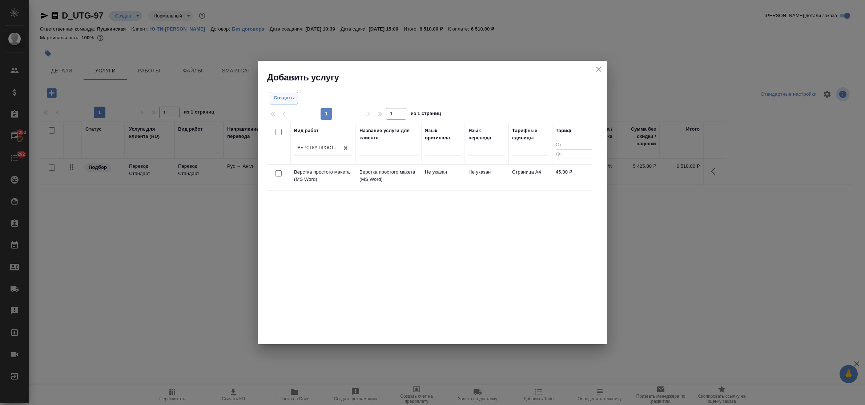
click at [286, 96] on span "Создать" at bounding box center [284, 98] width 20 height 8
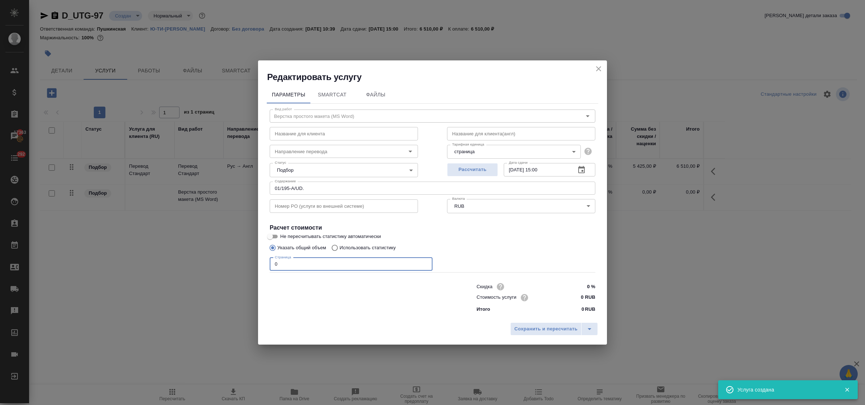
drag, startPoint x: 290, startPoint y: 264, endPoint x: 250, endPoint y: 259, distance: 40.4
click at [250, 259] on div "Редактировать услугу Параметры SmartCat Файлы Вид работ Верстка простого макета…" at bounding box center [432, 202] width 865 height 405
type input "8"
click at [575, 296] on input "0 RUB" at bounding box center [581, 297] width 27 height 11
type input "100 RUB"
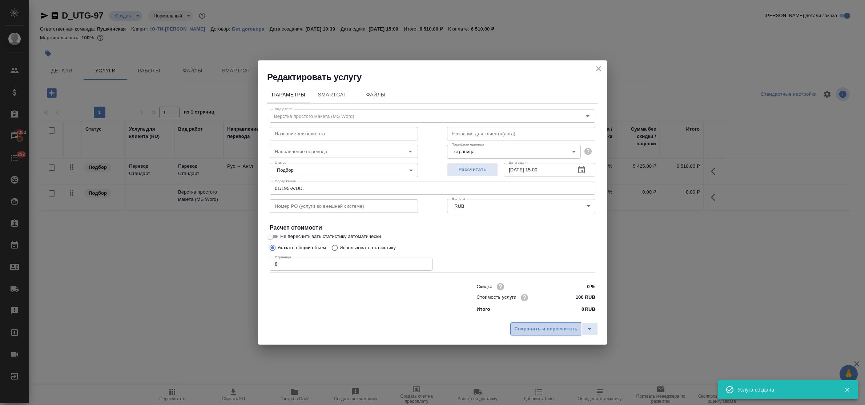
click at [565, 328] on span "Сохранить и пересчитать" at bounding box center [545, 329] width 63 height 8
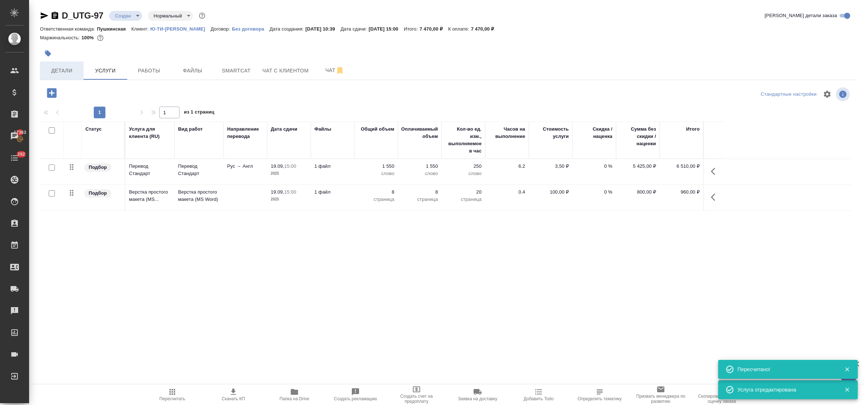
click at [62, 69] on span "Детали" at bounding box center [61, 70] width 35 height 9
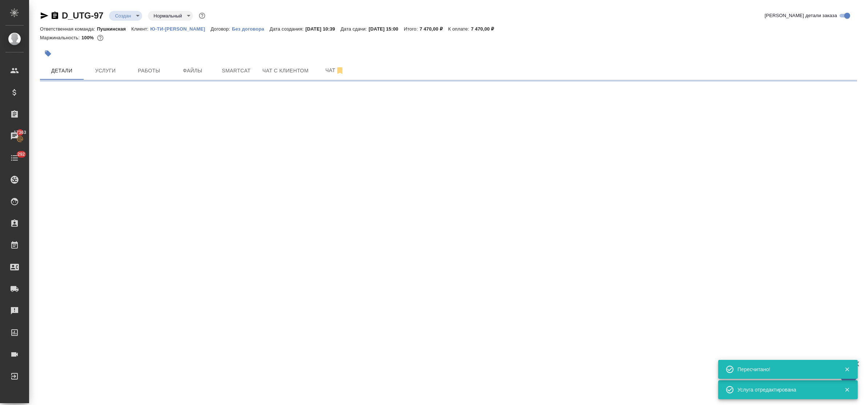
select select "RU"
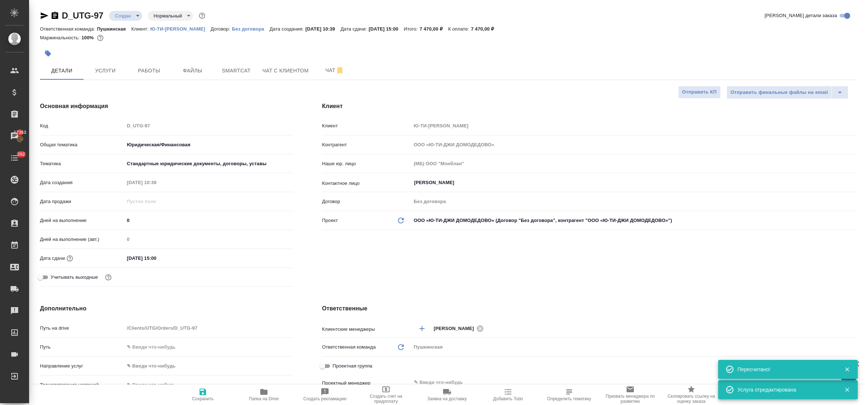
type textarea "x"
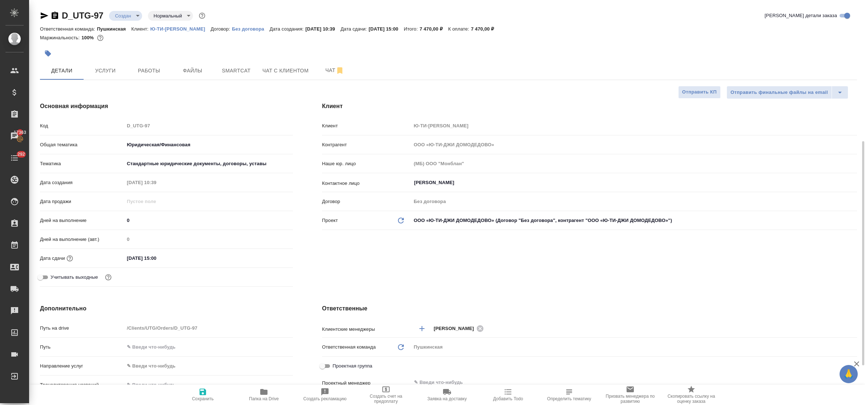
scroll to position [91, 0]
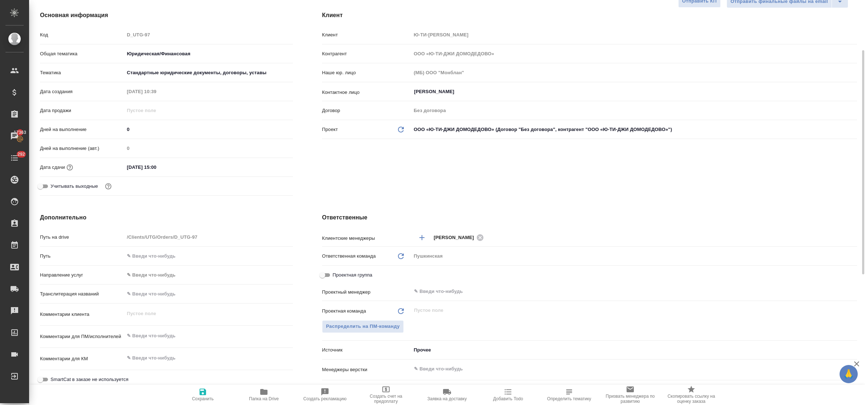
type textarea "x"
click at [170, 337] on textarea at bounding box center [208, 335] width 169 height 12
type textarea "x"
type textarea "п"
type textarea "x"
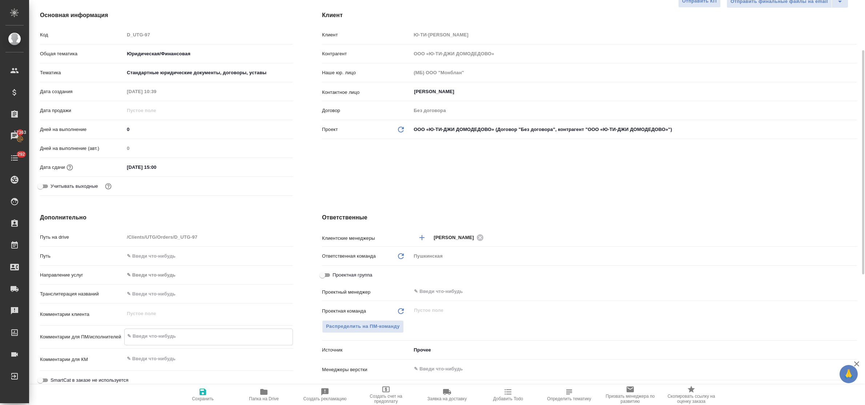
type textarea "x"
type textarea "пе"
type textarea "x"
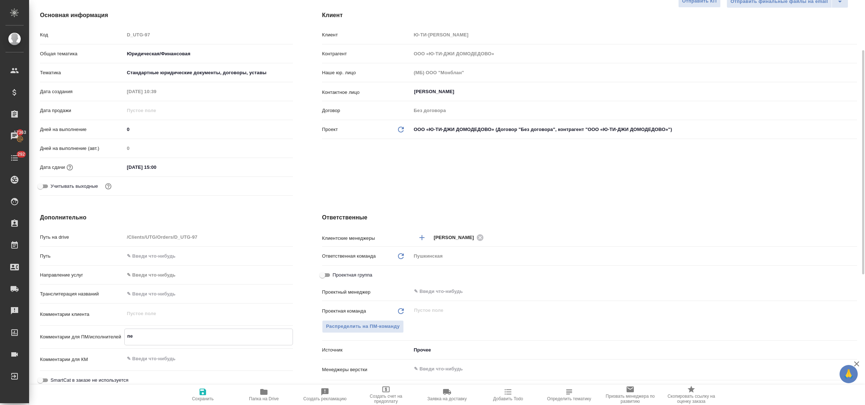
type textarea "x"
type textarea "пер"
type textarea "x"
type textarea "пере"
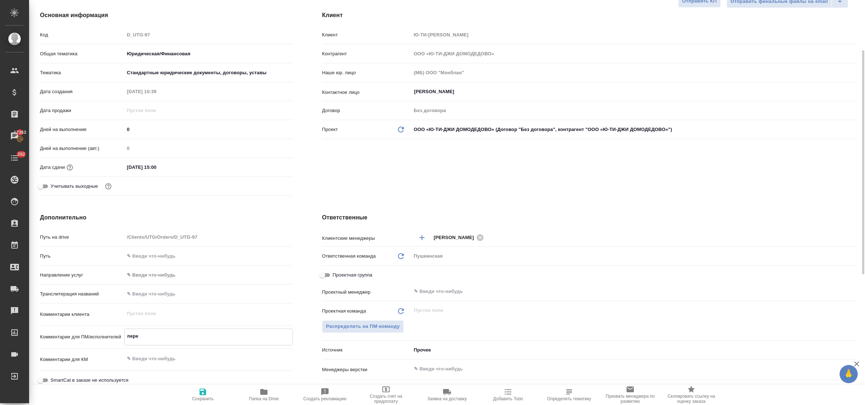
type textarea "x"
type textarea "пере"
type textarea "x"
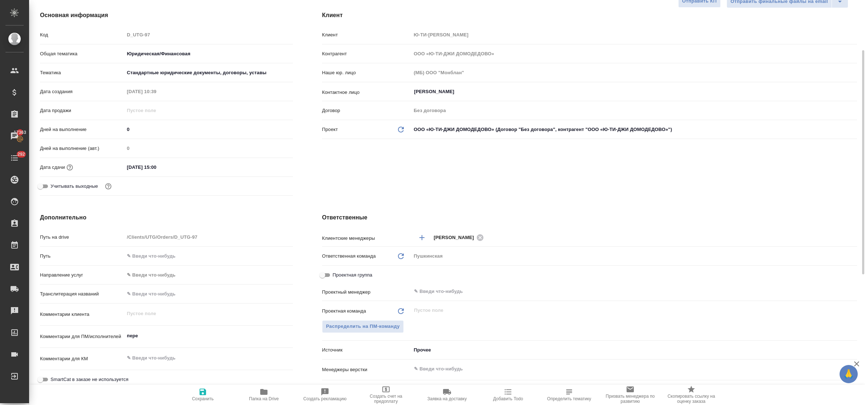
type textarea "x"
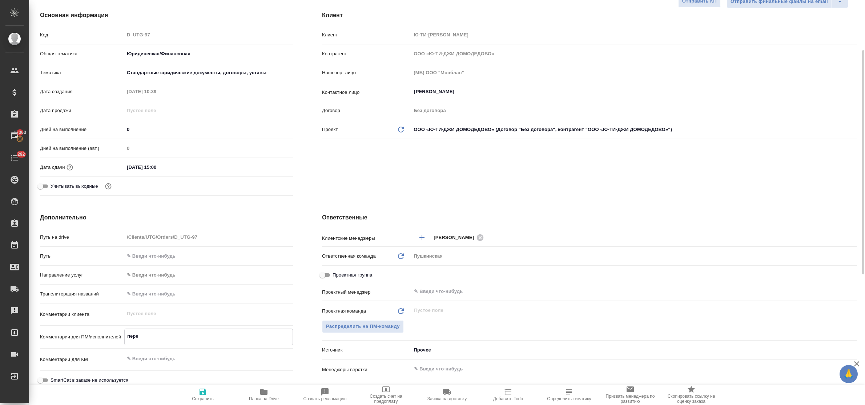
type textarea "x"
type textarea "перев"
type textarea "x"
type textarea "перево"
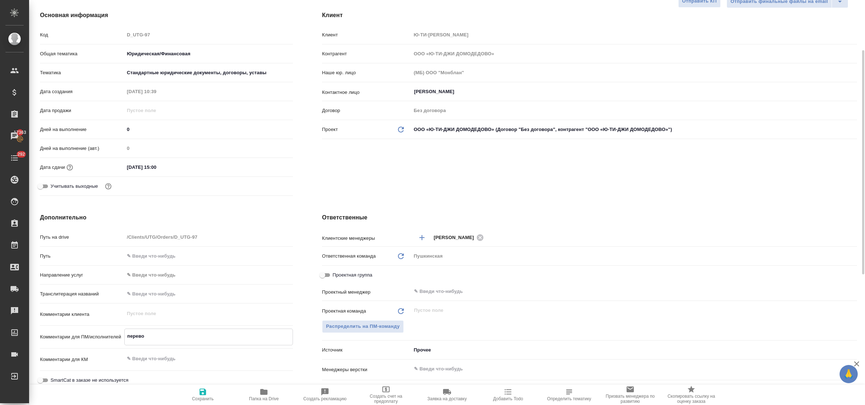
type textarea "x"
type textarea "перевод"
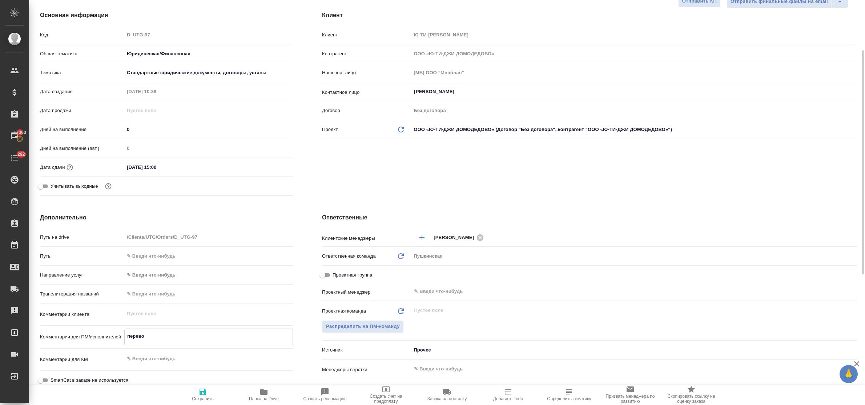
type textarea "x"
type textarea "перевод"
type textarea "x"
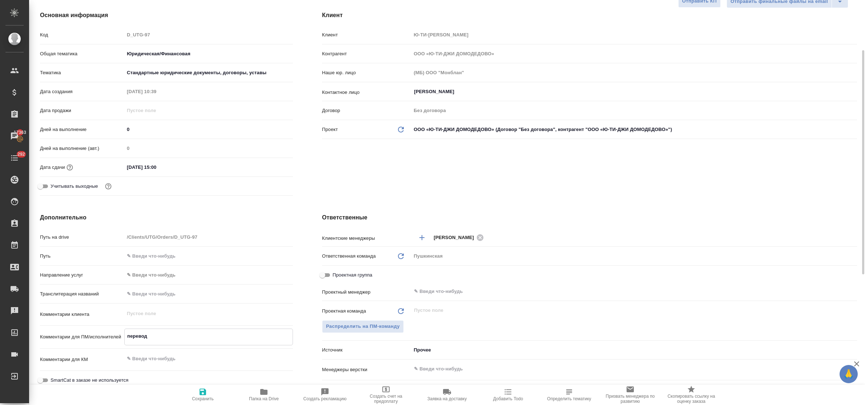
type textarea "x"
type textarea "перевод пр"
type textarea "x"
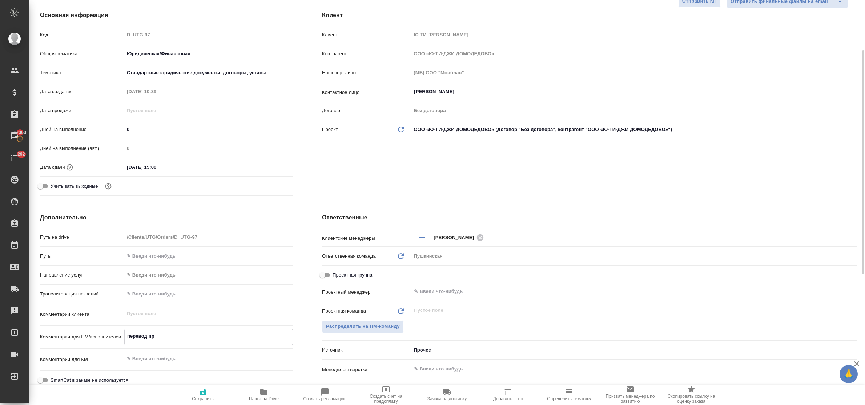
type textarea "перевод про"
type textarea "x"
type textarea "перевод прос"
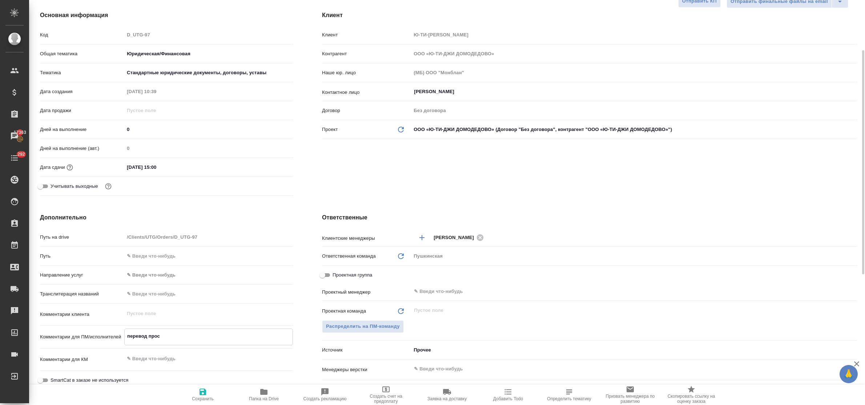
type textarea "x"
type textarea "перевод прось"
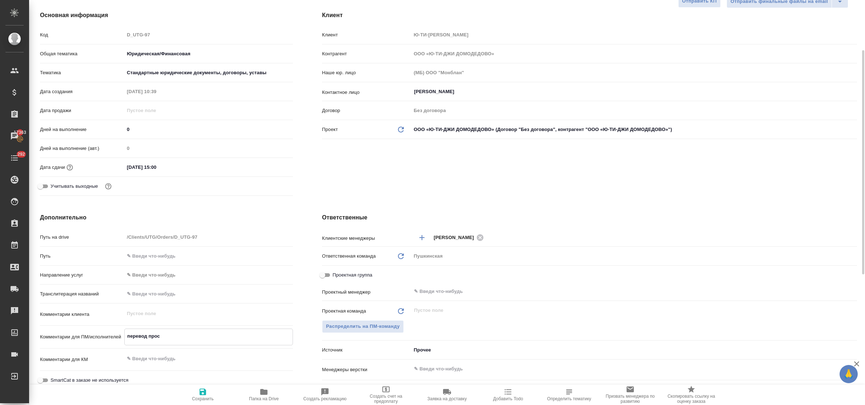
type textarea "x"
type textarea "перевод просьб"
type textarea "x"
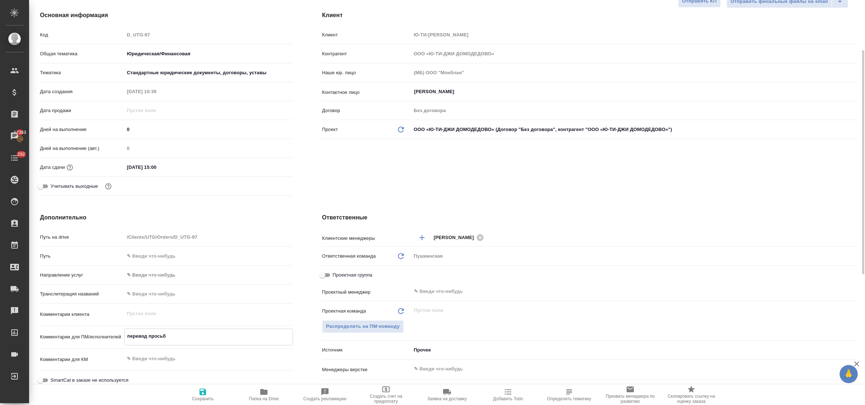
type textarea "x"
type textarea "перевод просьба"
type textarea "x"
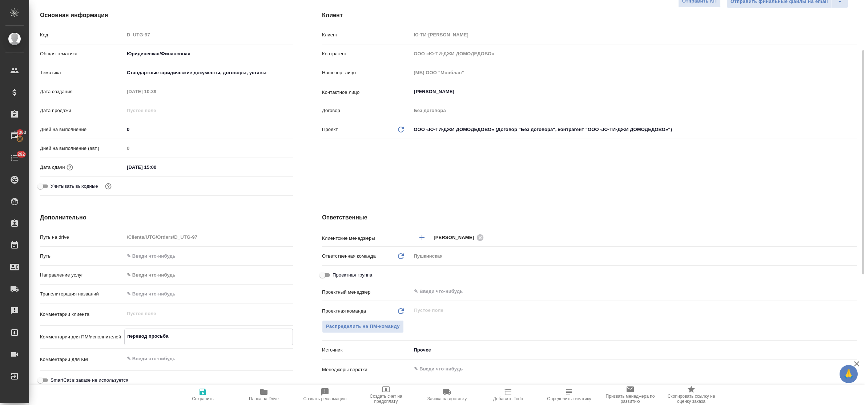
type textarea "x"
type textarea "перевод просьба"
type textarea "x"
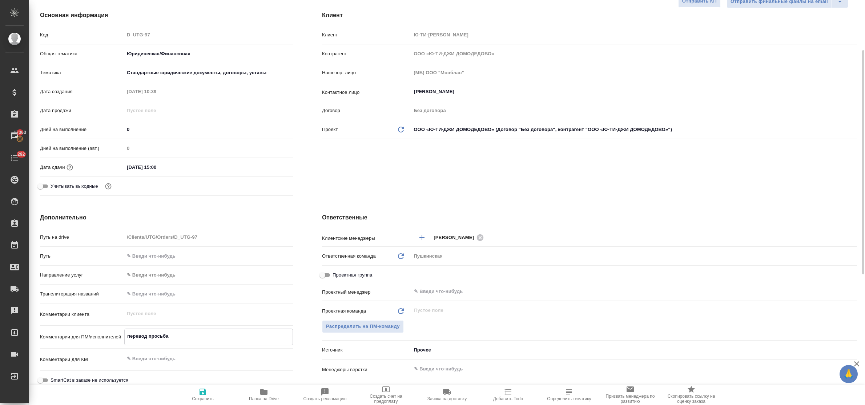
type textarea "перевод просьба в"
type textarea "x"
type textarea "перевод просьба вс"
type textarea "x"
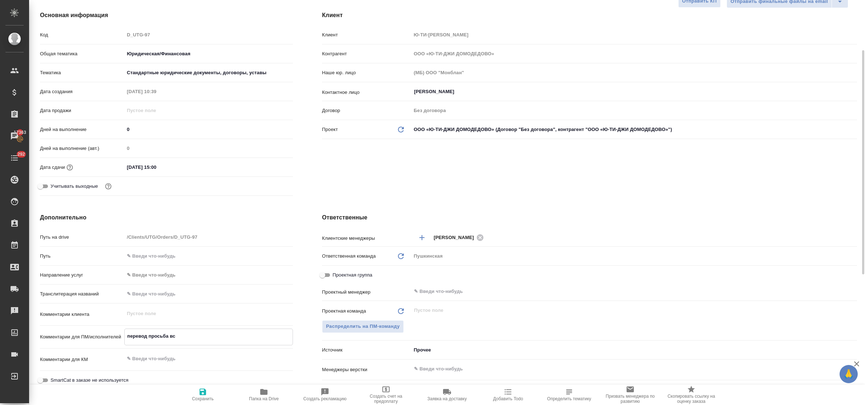
type textarea "x"
type textarea "перевод просьба вст"
type textarea "x"
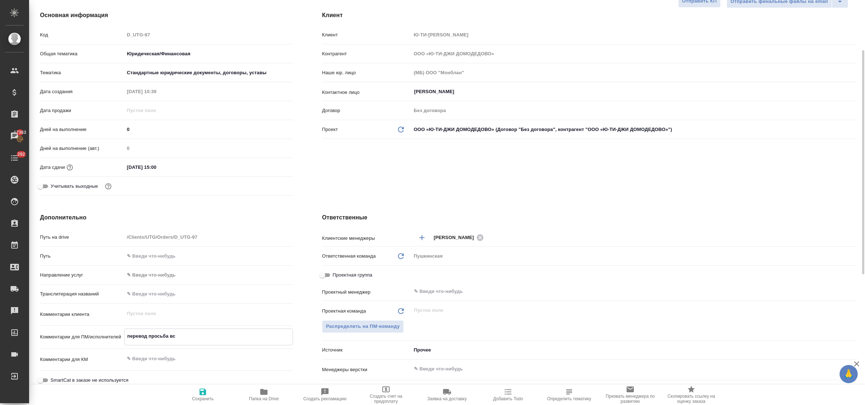
type textarea "x"
type textarea "перевод просьба вста"
type textarea "x"
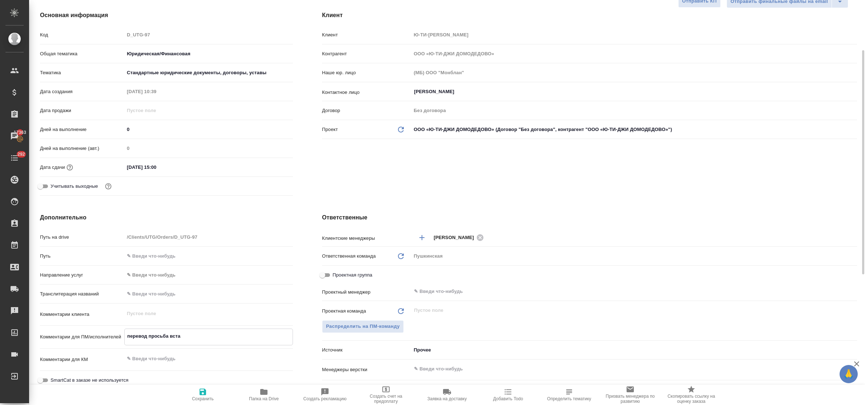
type textarea "x"
type textarea "перевод просьба встав"
type textarea "x"
type textarea "перевод просьба встави"
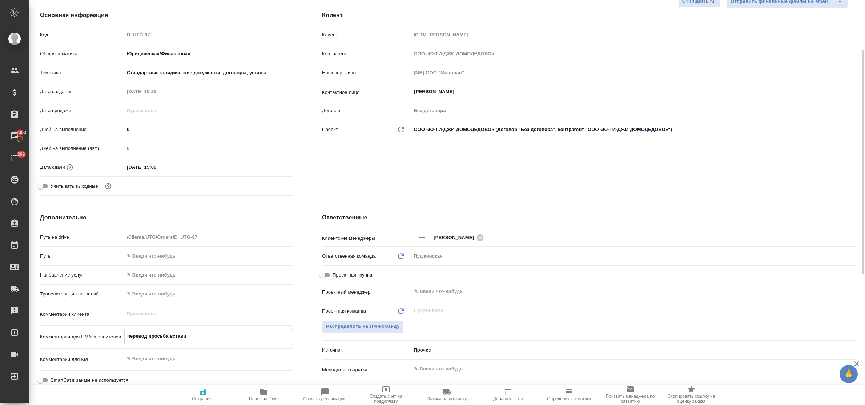
type textarea "x"
type textarea "перевод просьба вставит"
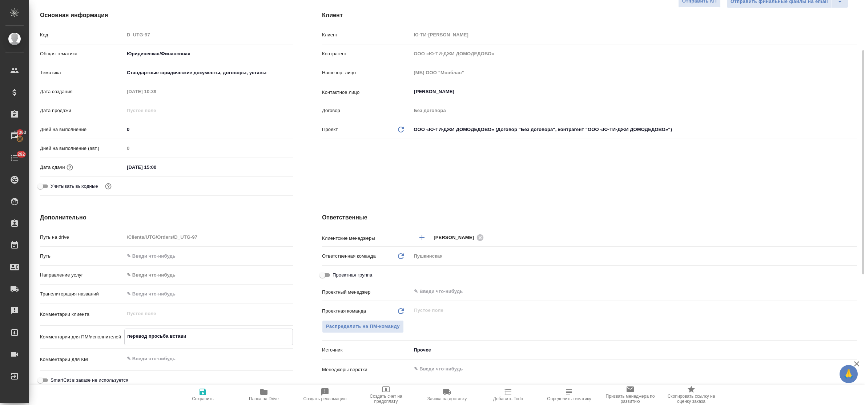
type textarea "x"
type textarea "перевод просьба вставить"
type textarea "x"
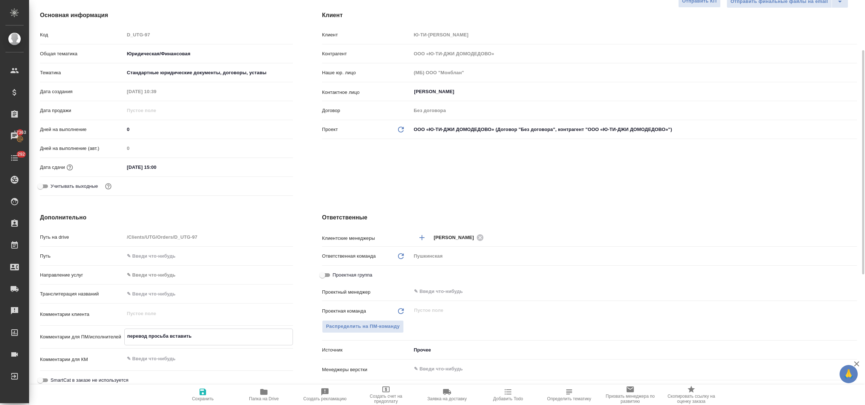
type textarea "x"
type textarea "перевод просьба вставить"
type textarea "x"
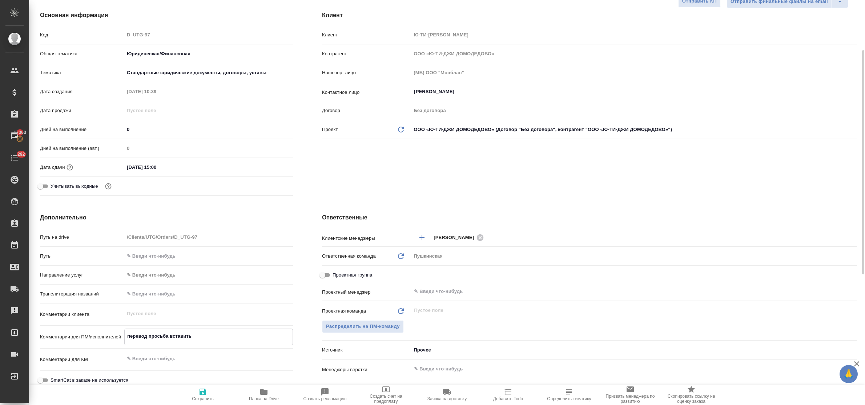
type textarea "x"
type textarea "перевод просьба вставить в"
type textarea "x"
type textarea "перевод просьба вставить в"
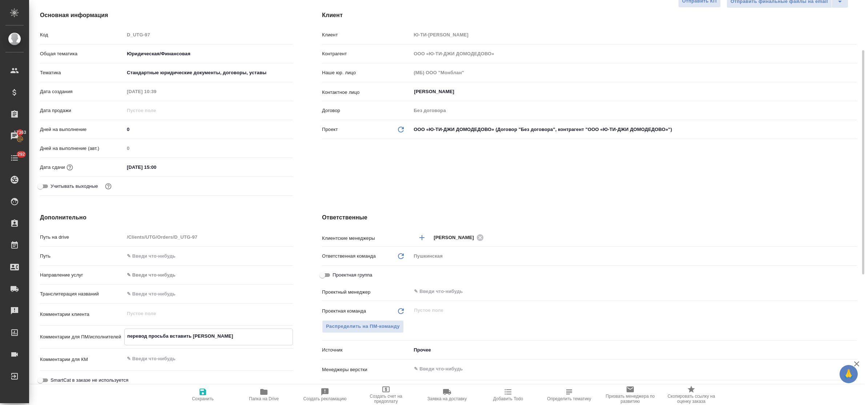
type textarea "x"
type textarea "перевод просьба вставить в п"
type textarea "x"
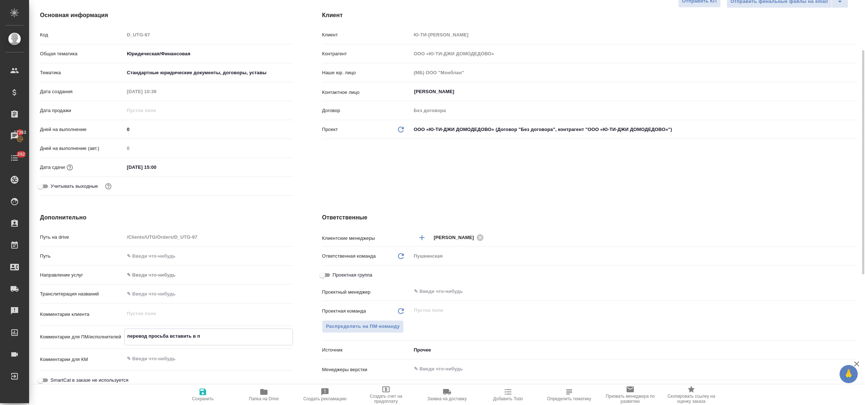
type textarea "перевод просьба вставить в пр"
type textarea "x"
type textarea "перевод просьба вставить в пра"
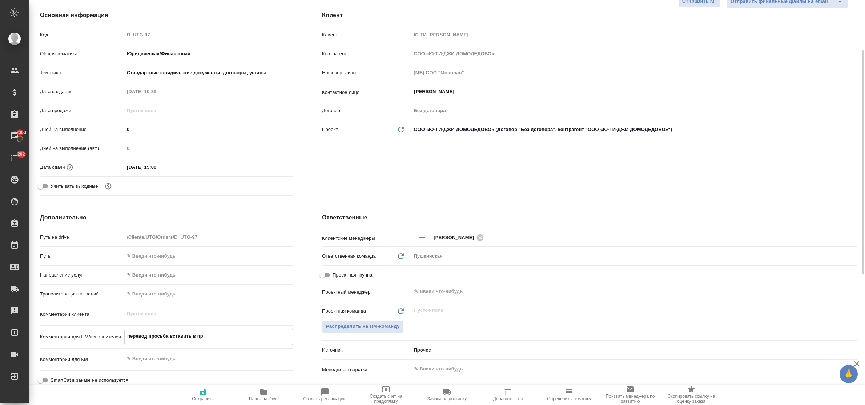
type textarea "x"
type textarea "перевод просьба вставить в прав"
type textarea "x"
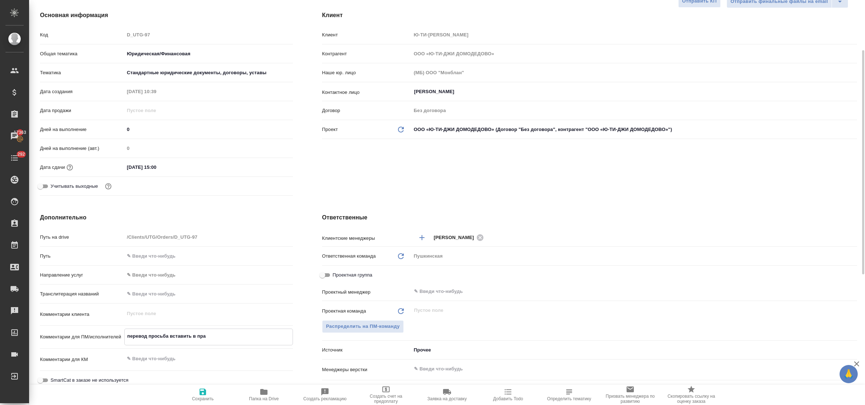
type textarea "x"
type textarea "перевод просьба вставить в праву"
type textarea "x"
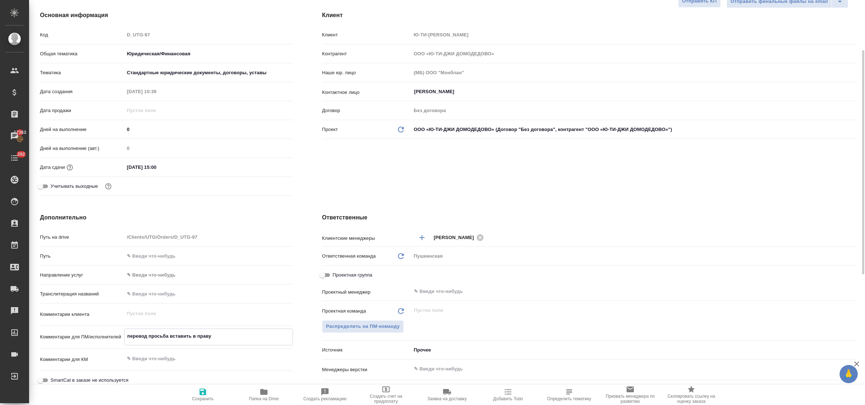
type textarea "перевод просьба вставить в правую"
type textarea "x"
type textarea "перевод просьба вставить в правую"
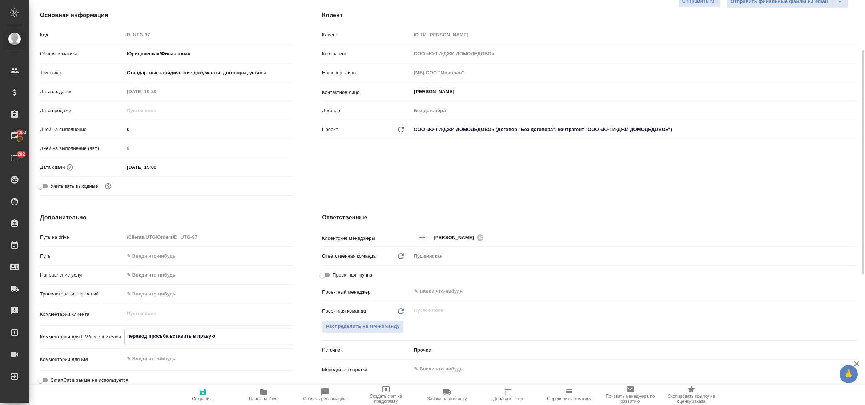
type textarea "x"
type textarea "перевод просьба вставить в правую к"
type textarea "x"
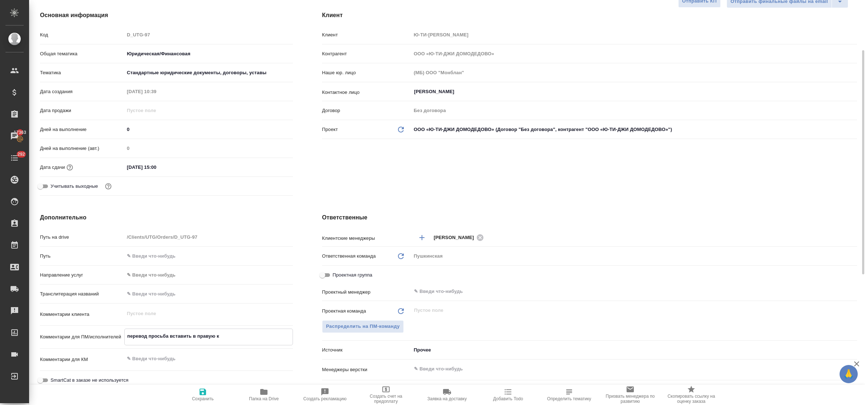
type textarea "x"
type textarea "перевод просьба вставить в правую ко"
type textarea "x"
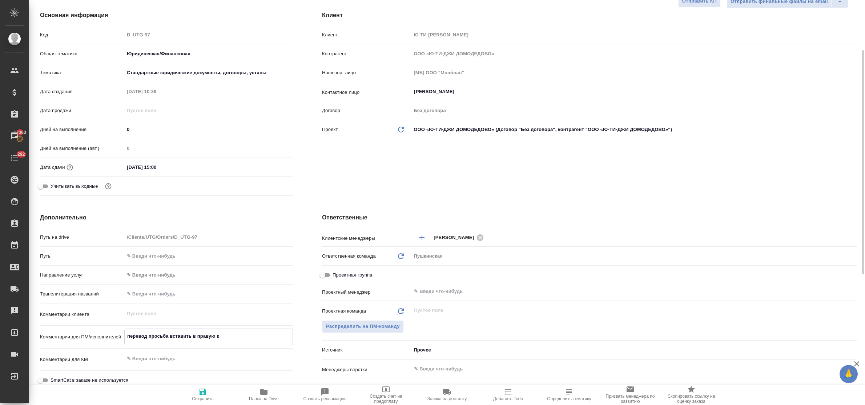
type textarea "x"
type textarea "перевод просьба вставить в правую кол"
type textarea "x"
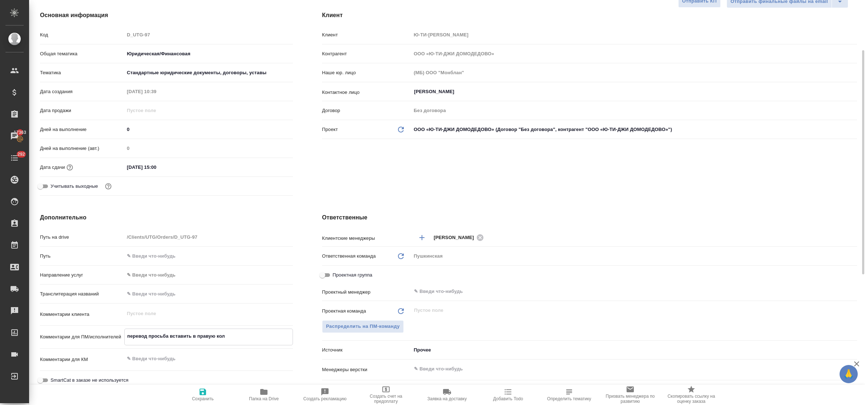
type textarea "перевод просьба вставить в правую коло"
type textarea "x"
type textarea "перевод просьба вставить в правую колон"
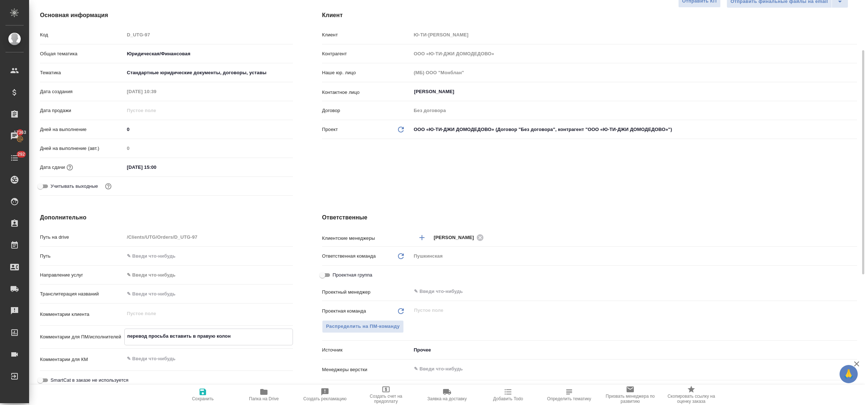
type textarea "x"
type textarea "перевод просьба вставить в правую колонк"
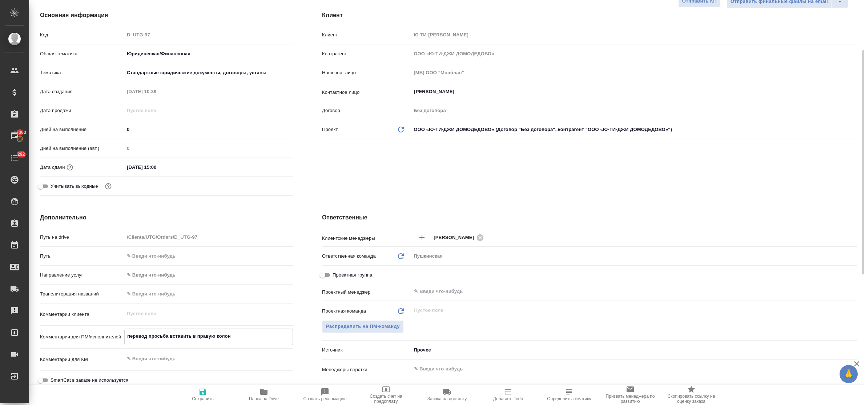
type textarea "x"
type textarea "перевод просьба вставить в правую колонку"
type textarea "x"
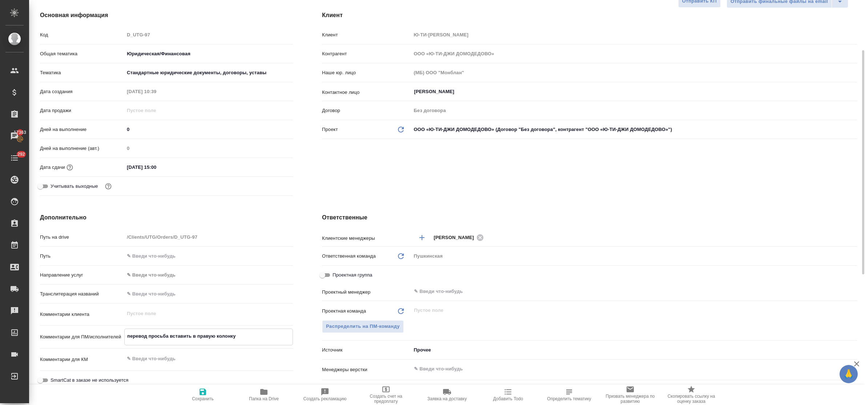
type textarea "x"
type textarea "перевод просьба вставить в правую колонку"
type textarea "x"
click at [205, 394] on icon "button" at bounding box center [203, 391] width 7 height 7
type textarea "x"
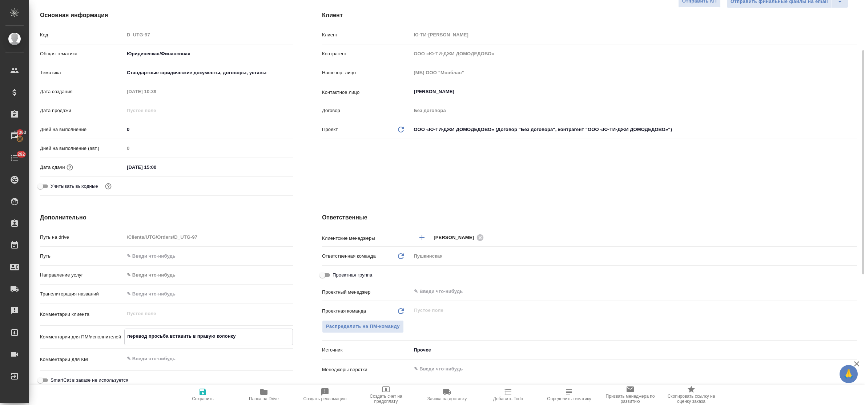
type textarea "x"
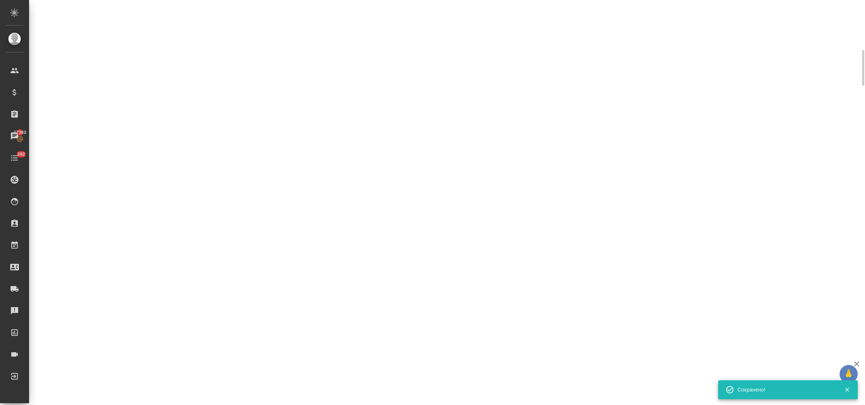
select select "RU"
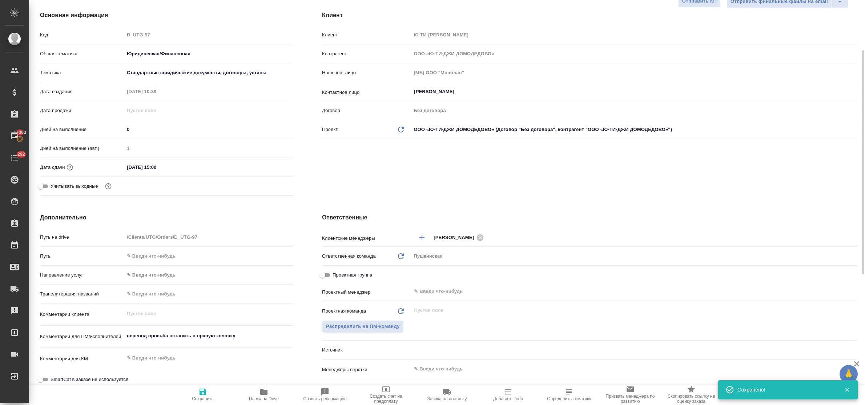
type textarea "x"
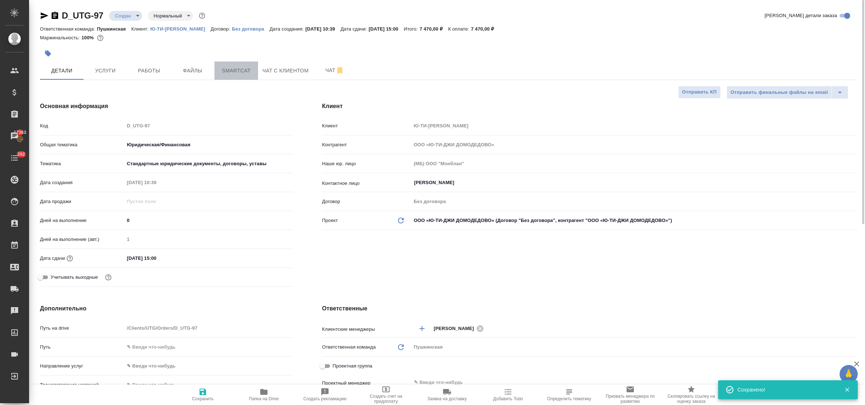
click at [229, 68] on span "Smartcat" at bounding box center [236, 70] width 35 height 9
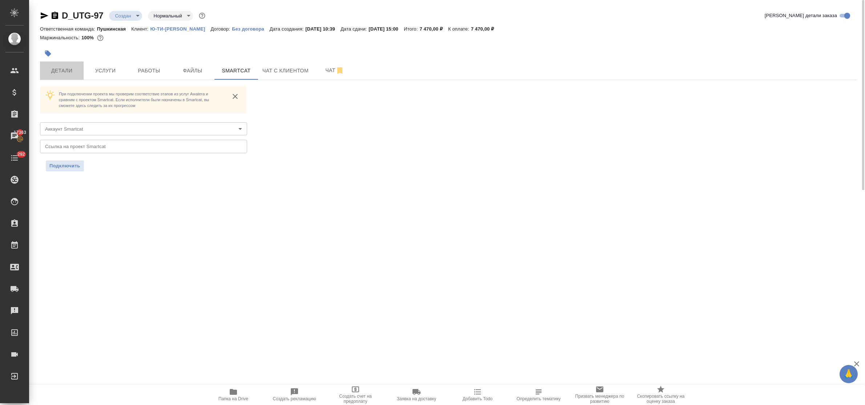
drag, startPoint x: 64, startPoint y: 66, endPoint x: 118, endPoint y: 119, distance: 75.9
click at [65, 68] on span "Детали" at bounding box center [61, 70] width 35 height 9
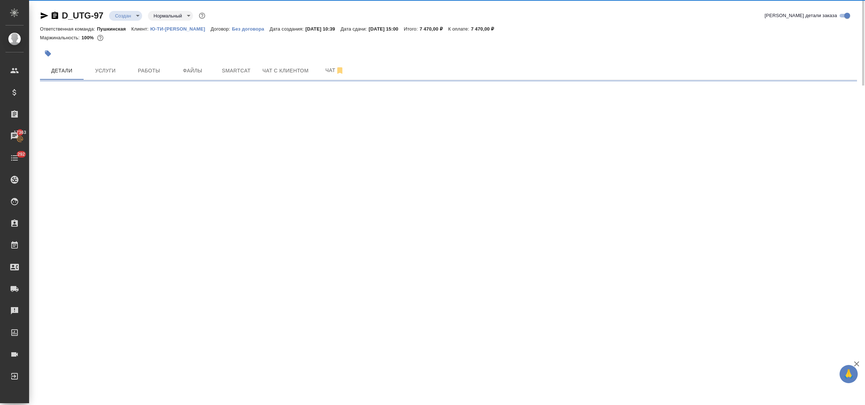
select select "RU"
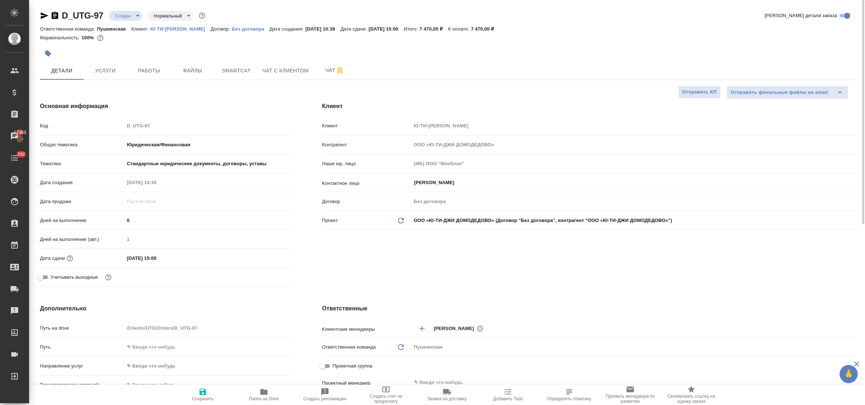
type textarea "x"
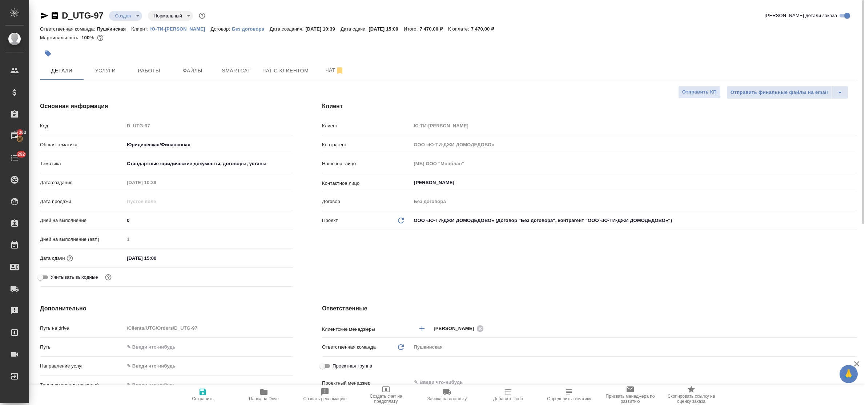
type textarea "x"
click at [227, 73] on span "Smartcat" at bounding box center [236, 70] width 35 height 9
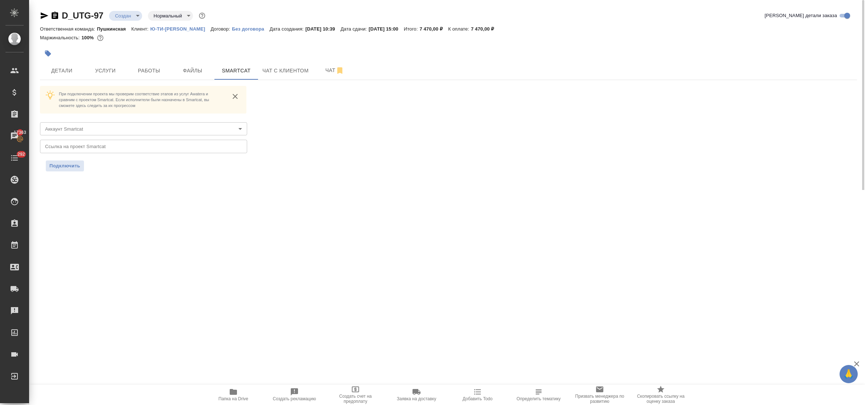
click at [97, 129] on body "🙏 .cls-1 fill:#fff; AWATERA Bulakhova Elena Клиенты Спецификации Заказы 17363 Ч…" at bounding box center [432, 202] width 865 height 405
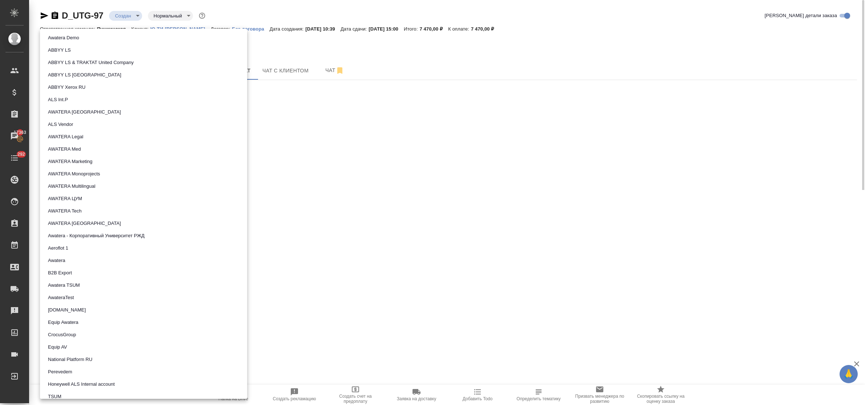
scroll to position [380, 0]
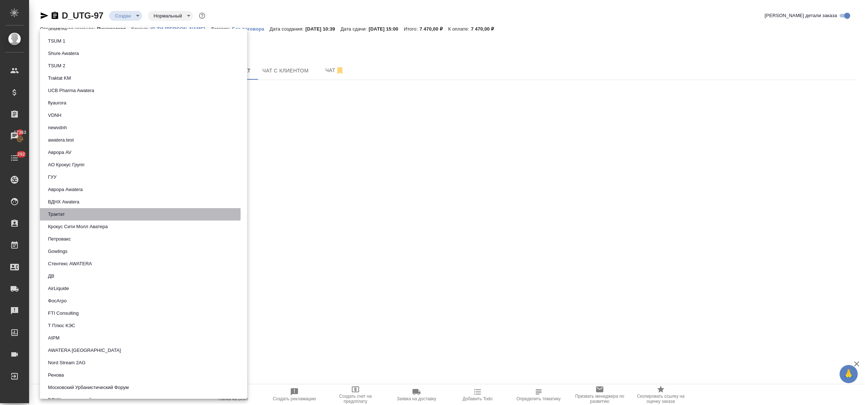
click at [84, 213] on li "Трактат" at bounding box center [143, 214] width 207 height 12
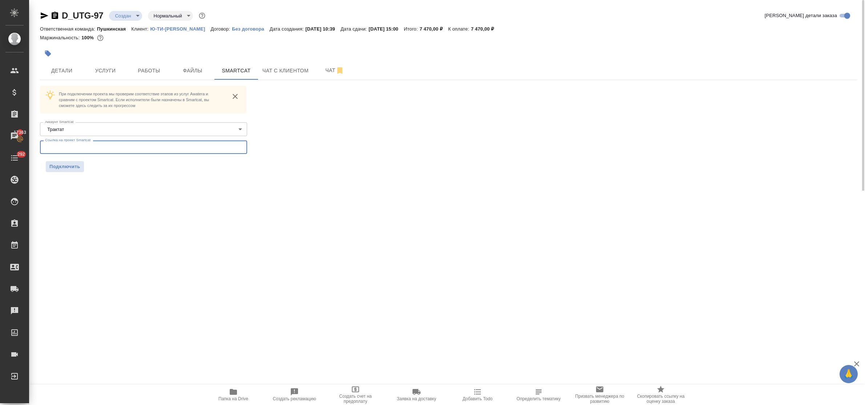
click at [86, 146] on input "text" at bounding box center [143, 146] width 207 height 13
click at [75, 166] on span "Подключить" at bounding box center [64, 166] width 31 height 7
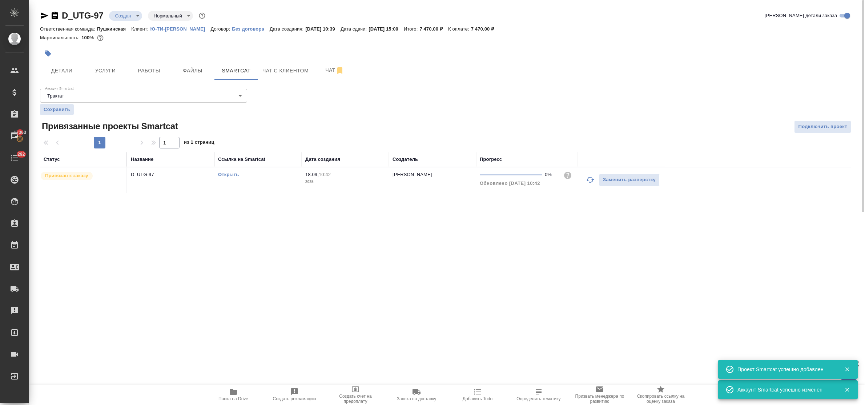
click at [66, 67] on span "Детали" at bounding box center [61, 70] width 35 height 9
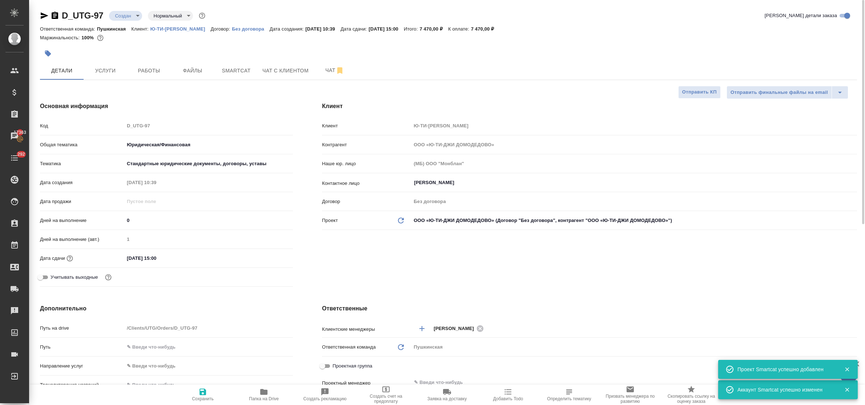
scroll to position [136, 0]
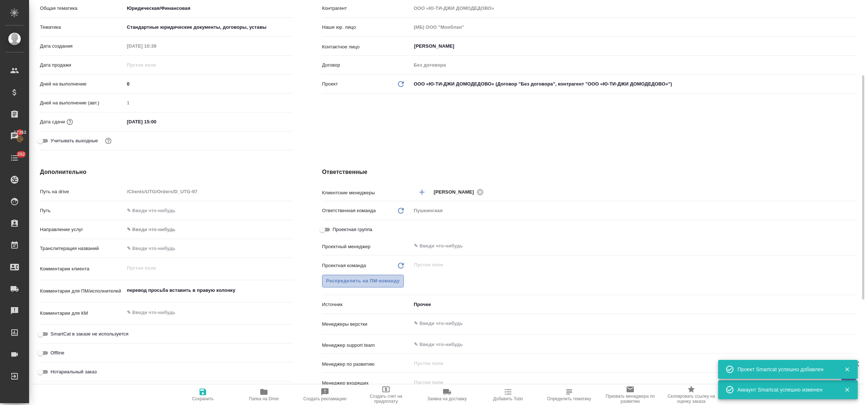
click at [376, 281] on span "Распределить на ПМ-команду" at bounding box center [363, 281] width 74 height 8
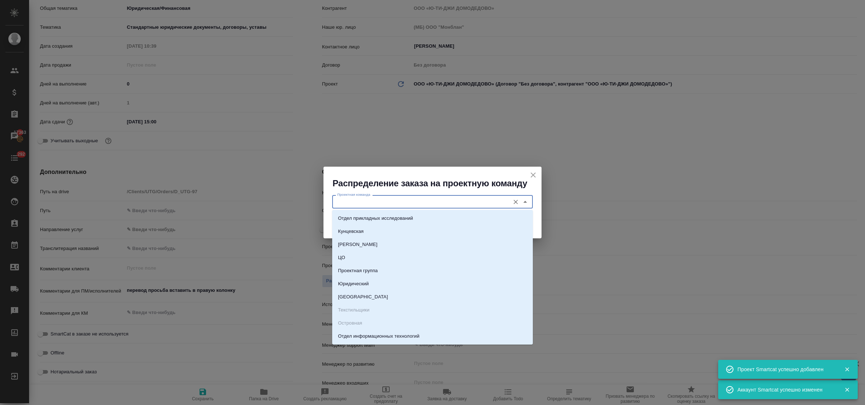
click at [397, 199] on input "Проектная команда" at bounding box center [421, 201] width 172 height 9
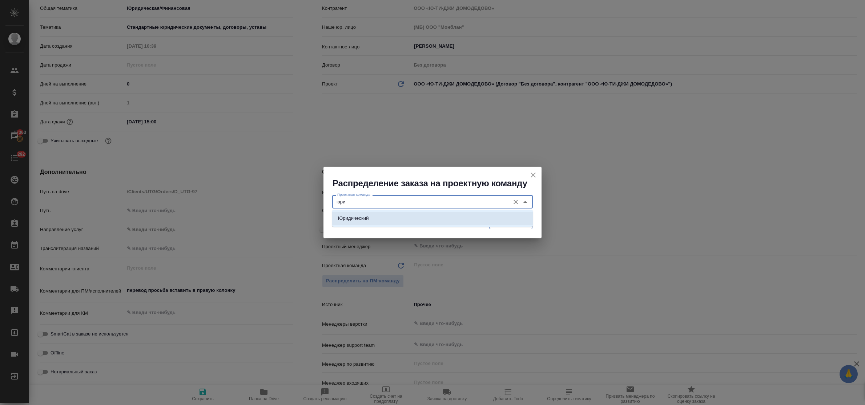
drag, startPoint x: 400, startPoint y: 213, endPoint x: 495, endPoint y: 225, distance: 95.7
click at [402, 214] on li "Юридический" at bounding box center [432, 218] width 201 height 13
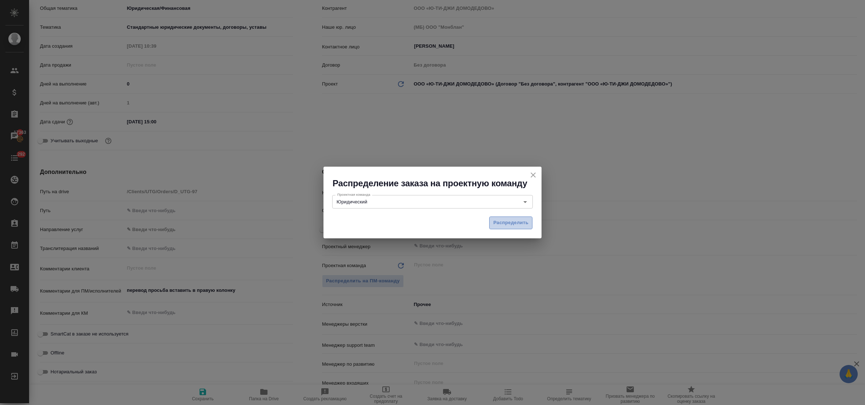
click at [508, 224] on span "Распределить" at bounding box center [510, 223] width 35 height 8
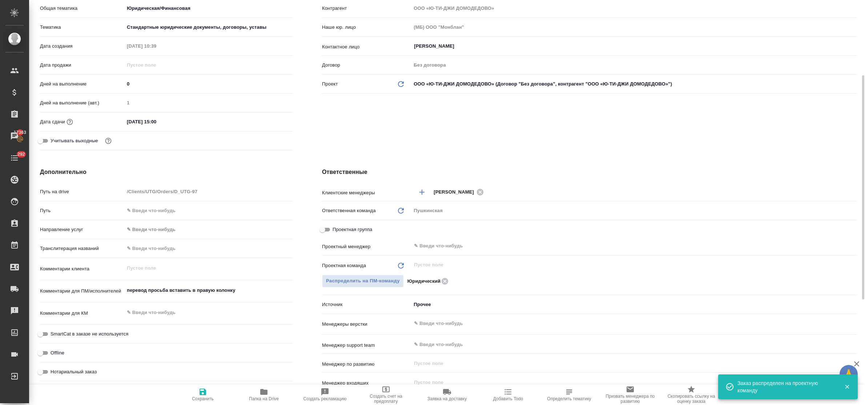
click at [197, 394] on span "Сохранить" at bounding box center [203, 394] width 52 height 14
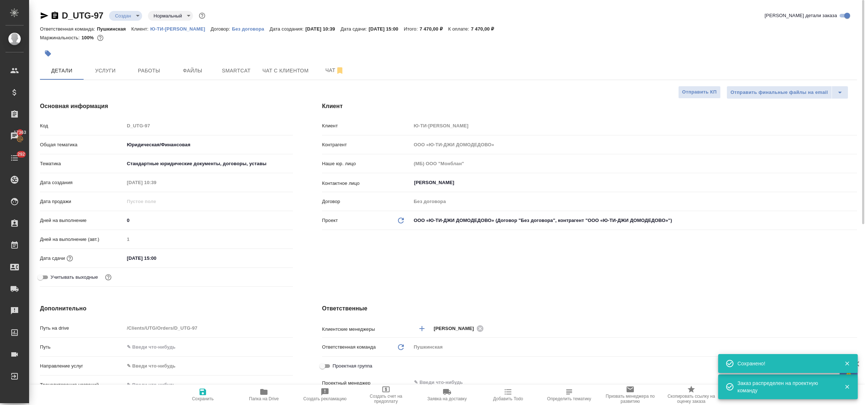
click at [125, 19] on body "🙏 .cls-1 fill:#fff; AWATERA Bulakhova Elena Клиенты Спецификации Заказы 17363 Ч…" at bounding box center [432, 202] width 865 height 405
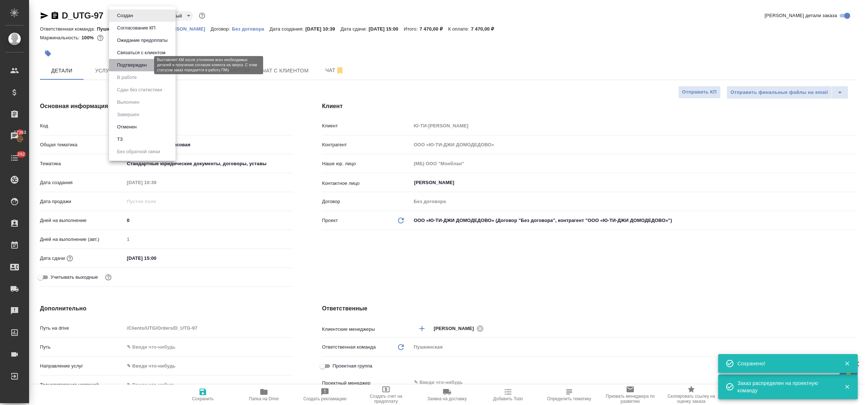
click at [130, 64] on button "Подтвержден" at bounding box center [132, 65] width 34 height 8
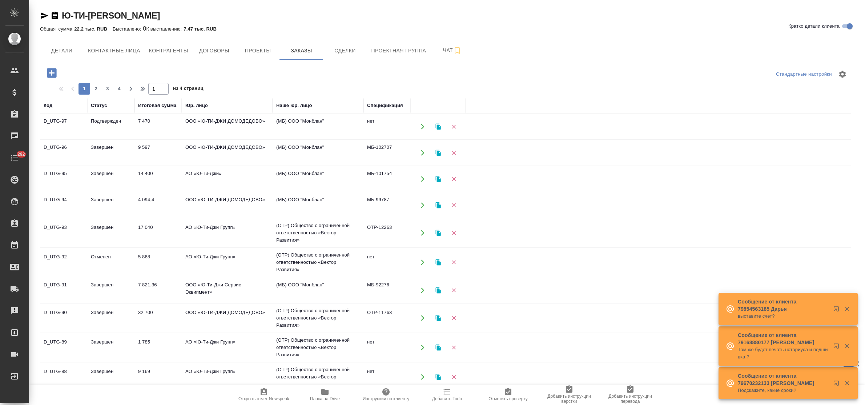
click at [203, 123] on td "ООО «Ю-ТИ-ДЖИ ДОМОДЕДОВО»" at bounding box center [227, 126] width 91 height 25
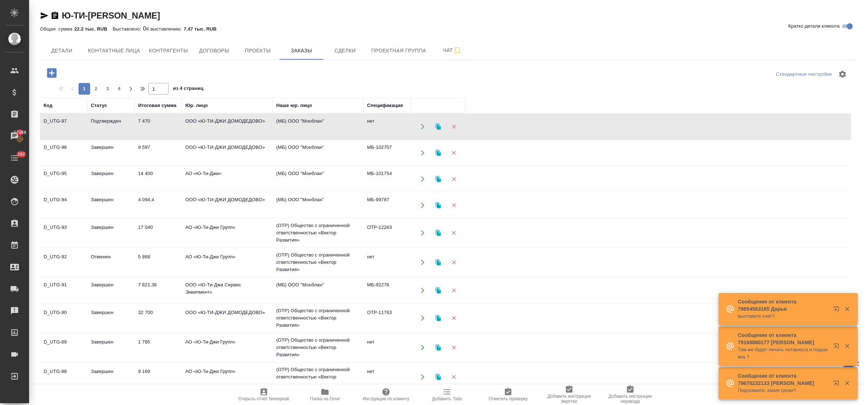
click at [203, 123] on td "ООО «Ю-ТИ-ДЖИ ДОМОДЕДОВО»" at bounding box center [227, 126] width 91 height 25
click at [201, 147] on td "ООО «Ю-ТИ-ДЖИ ДОМОДЕДОВО»" at bounding box center [227, 152] width 91 height 25
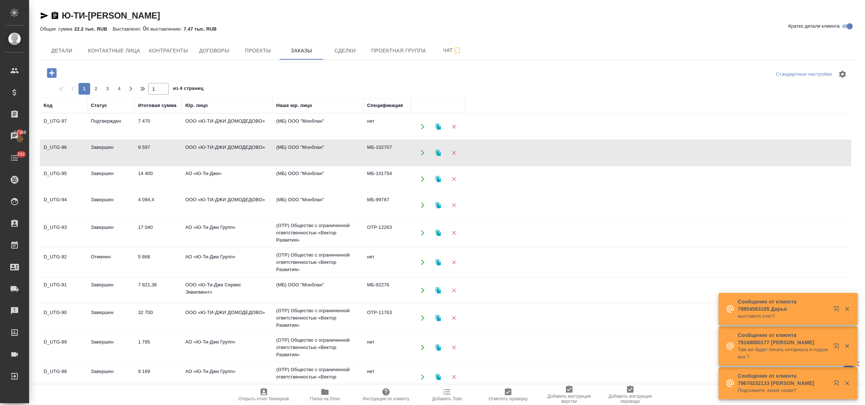
click at [201, 147] on td "ООО «Ю-ТИ-ДЖИ ДОМОДЕДОВО»" at bounding box center [227, 152] width 91 height 25
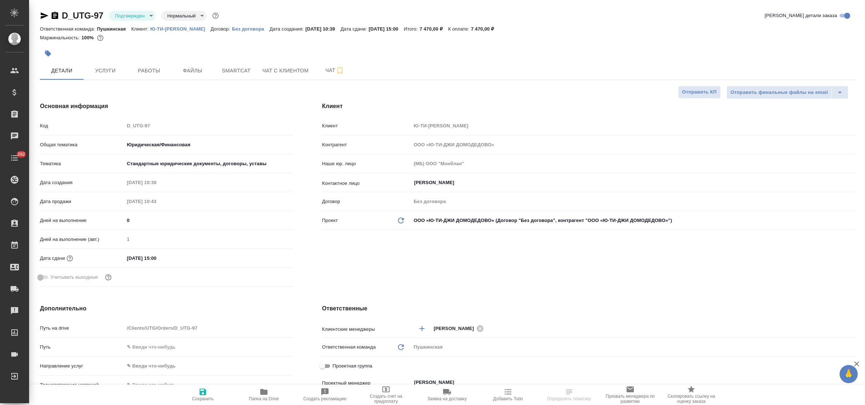
select select "RU"
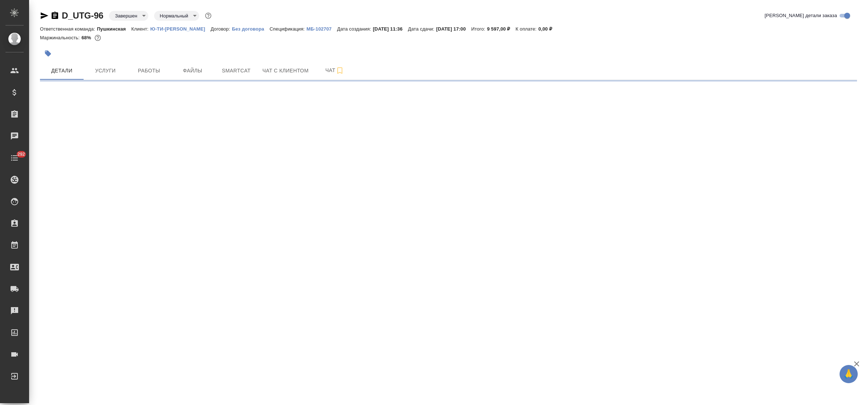
select select "RU"
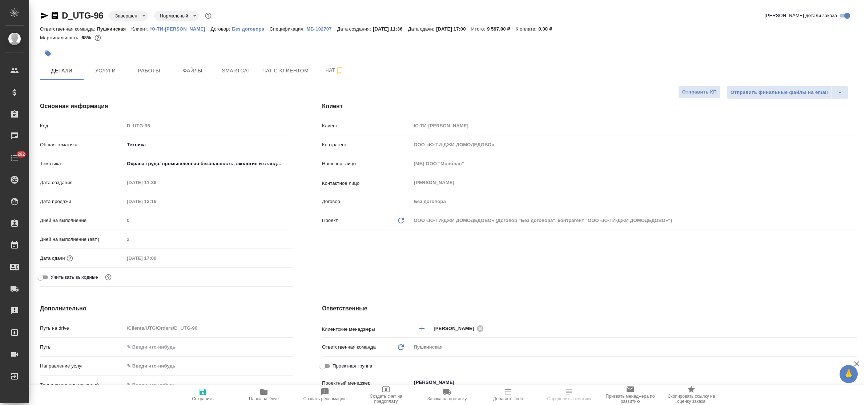
type textarea "x"
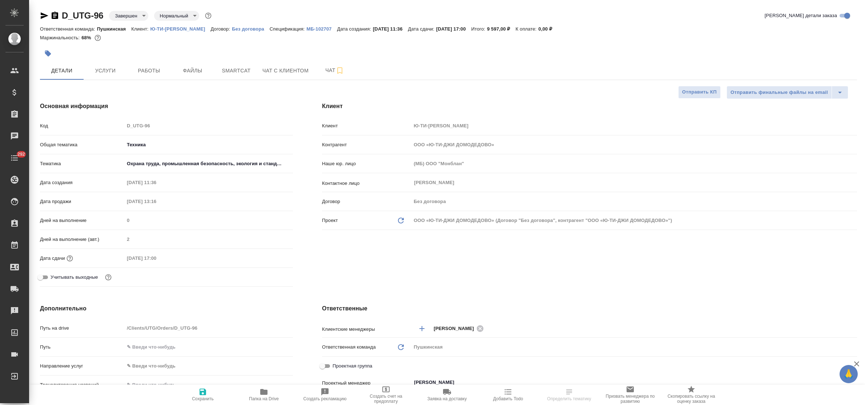
type textarea "x"
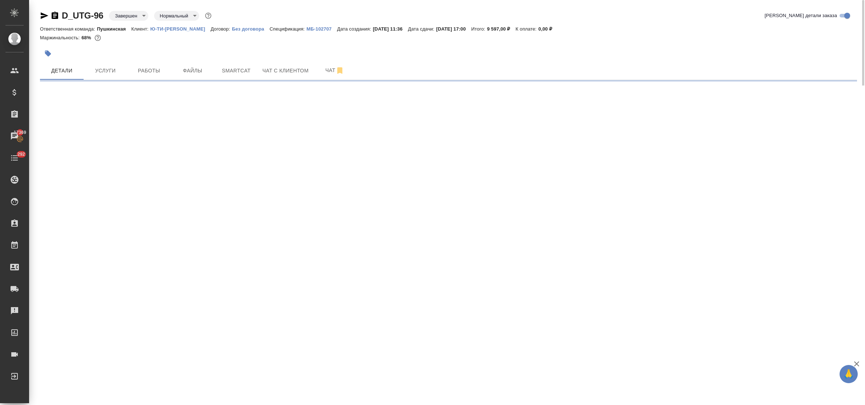
select select "RU"
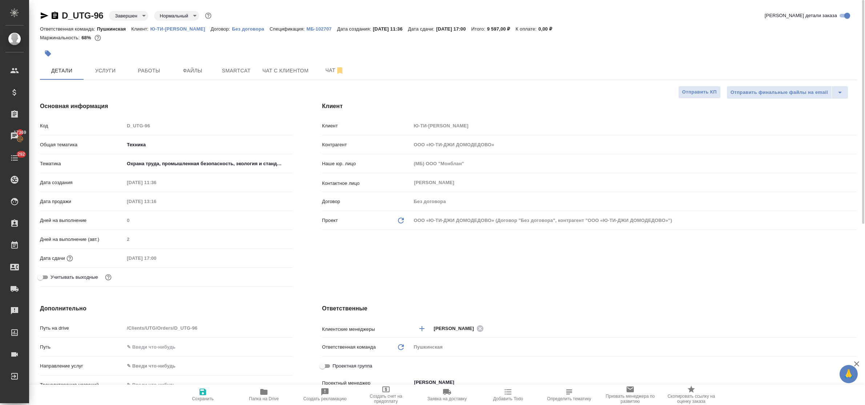
type textarea "x"
click at [326, 30] on p "МБ-102707" at bounding box center [322, 28] width 31 height 5
type textarea "x"
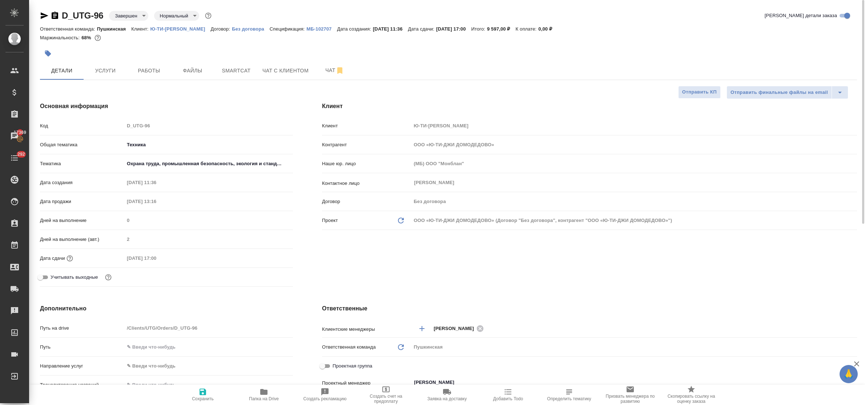
type textarea "x"
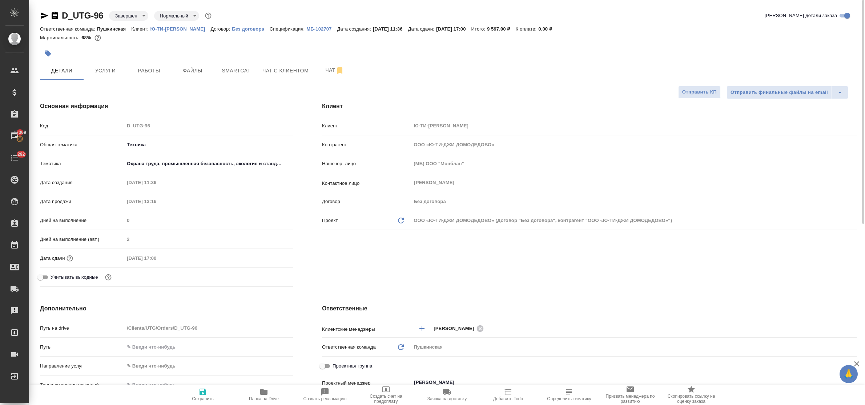
type textarea "x"
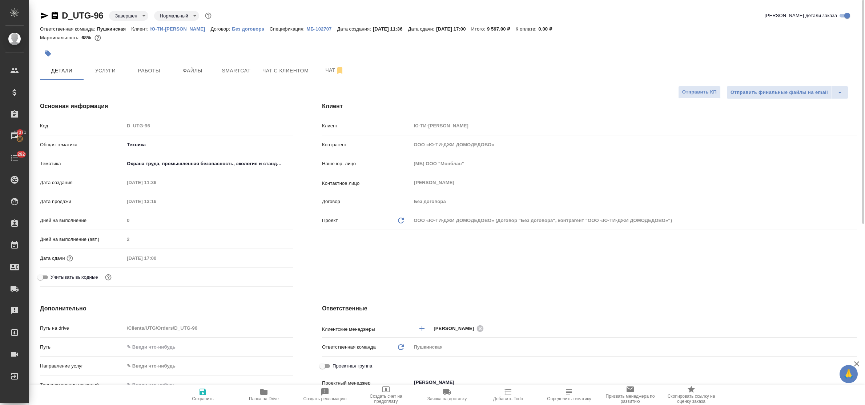
type textarea "x"
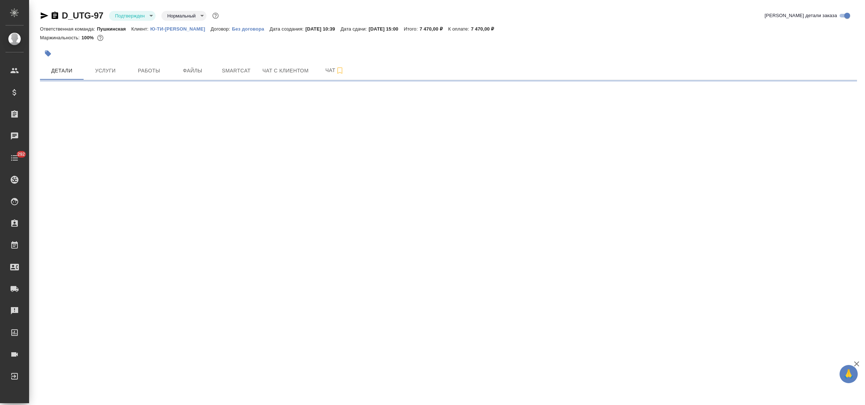
select select "RU"
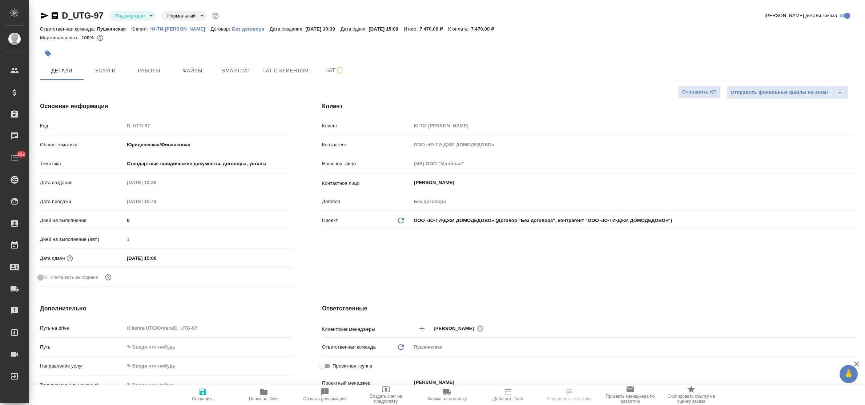
type textarea "x"
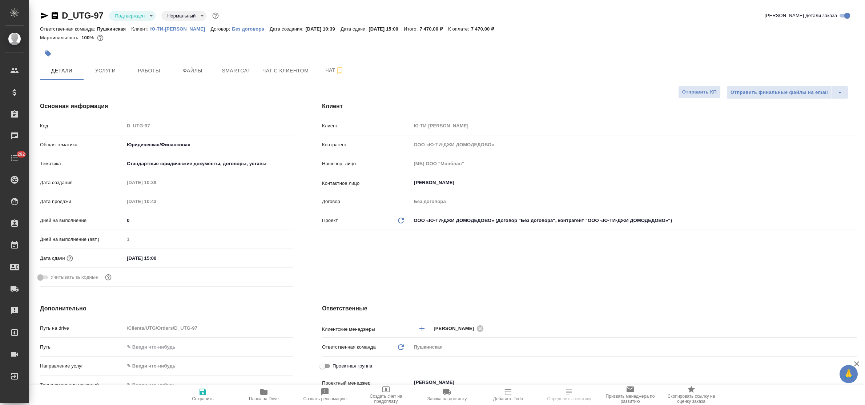
type textarea "x"
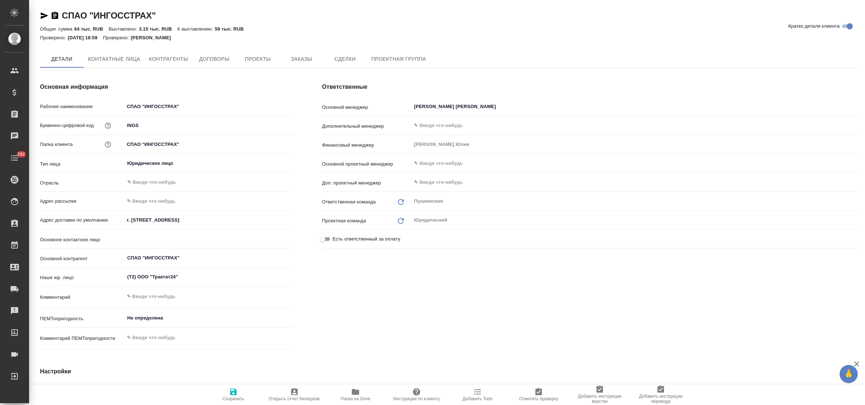
click at [293, 55] on span "Заказы" at bounding box center [301, 59] width 35 height 9
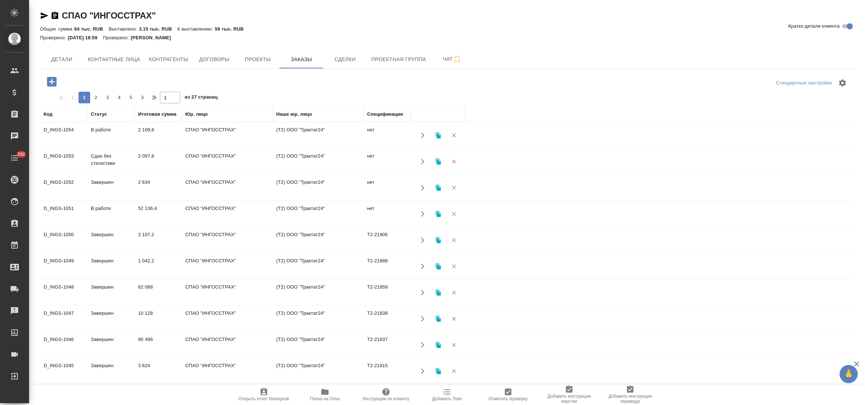
click at [144, 132] on td "2 109,6" at bounding box center [158, 135] width 47 height 25
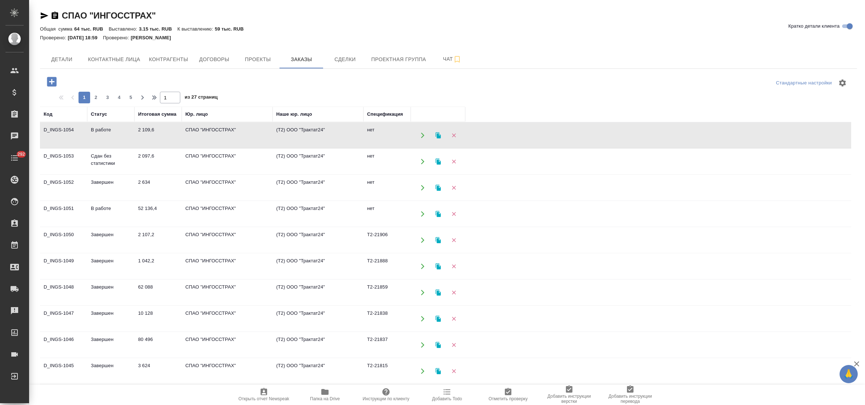
click at [144, 132] on td "2 109,6" at bounding box center [158, 135] width 47 height 25
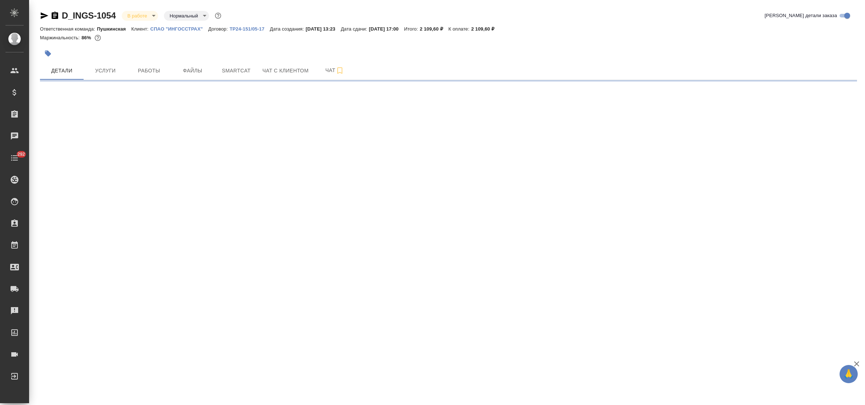
select select "RU"
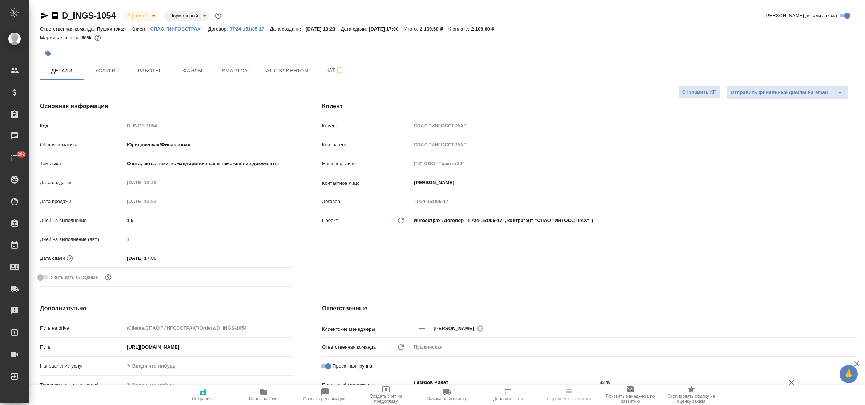
type textarea "x"
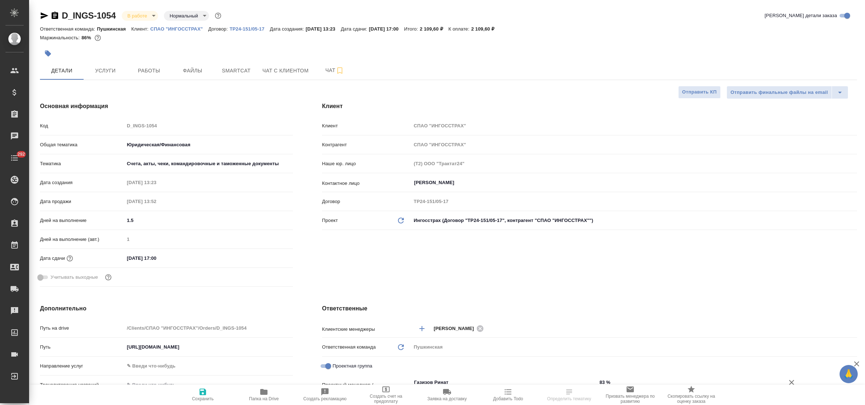
type textarea "x"
click at [264, 393] on icon "button" at bounding box center [263, 392] width 7 height 6
type textarea "x"
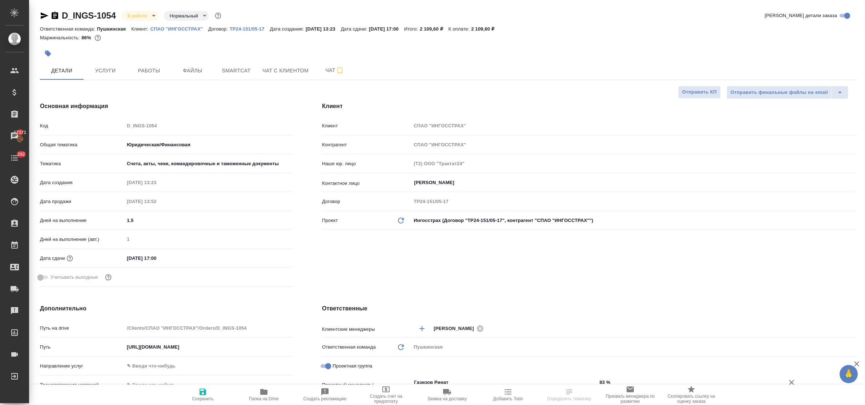
select select "RU"
type textarea "x"
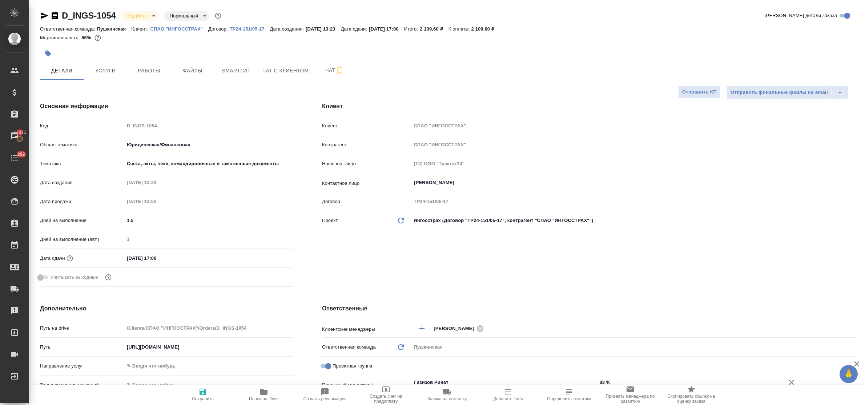
type textarea "x"
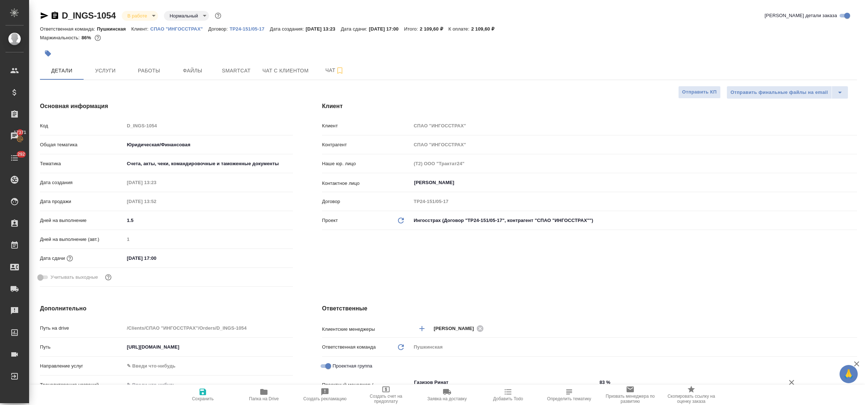
type textarea "x"
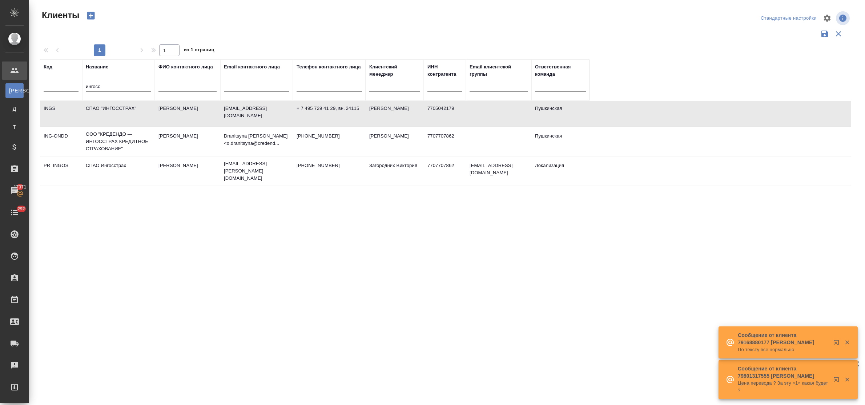
select select "RU"
drag, startPoint x: 113, startPoint y: 86, endPoint x: 73, endPoint y: 88, distance: 40.1
click at [73, 88] on tr "Код Название ингосс ФИО контактного лица Email контактного лица Телефон контакт…" at bounding box center [315, 79] width 550 height 41
paste input "рктикуголь"
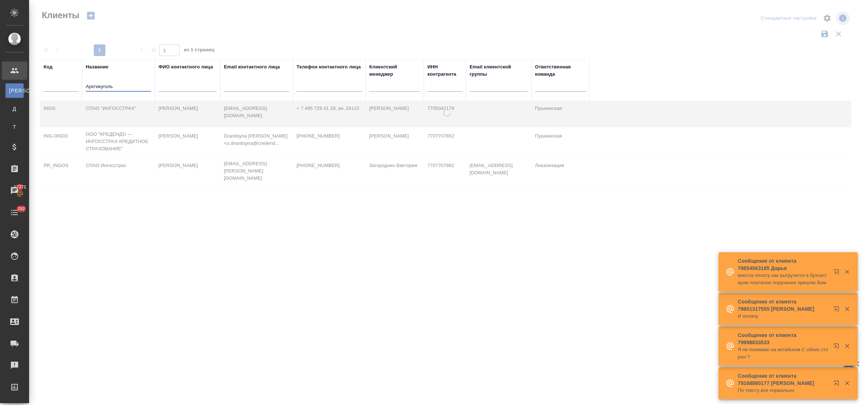
type input "Арктикуголь"
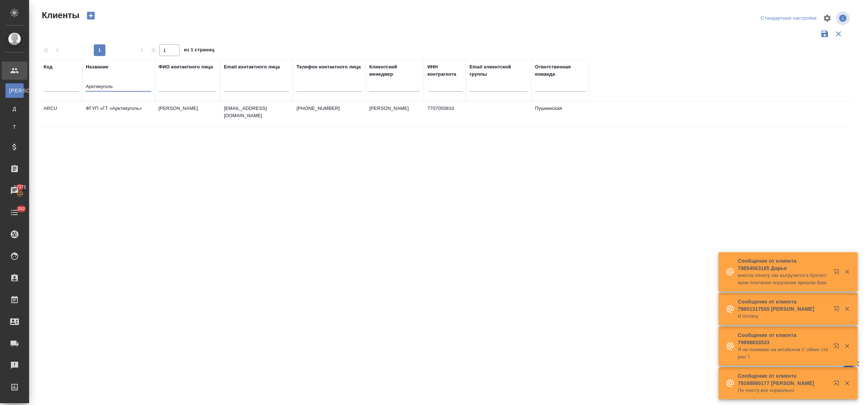
click at [119, 106] on td "ФГУП «ГТ «Арктикуголь»" at bounding box center [118, 113] width 73 height 25
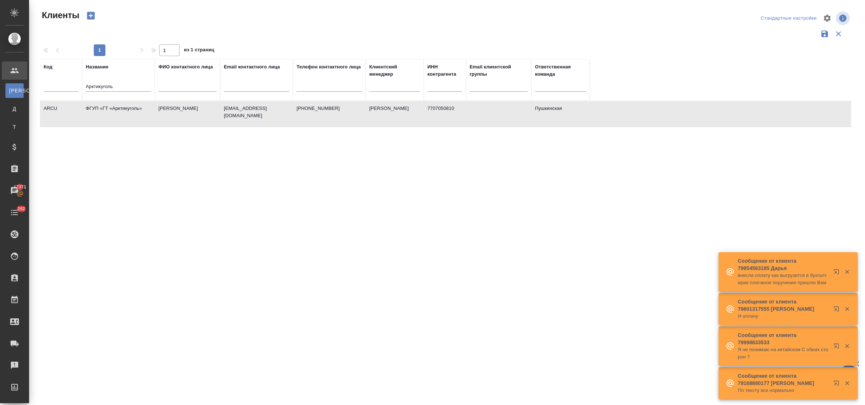
click at [119, 106] on td "ФГУП «ГТ «Арктикуголь»" at bounding box center [118, 113] width 73 height 25
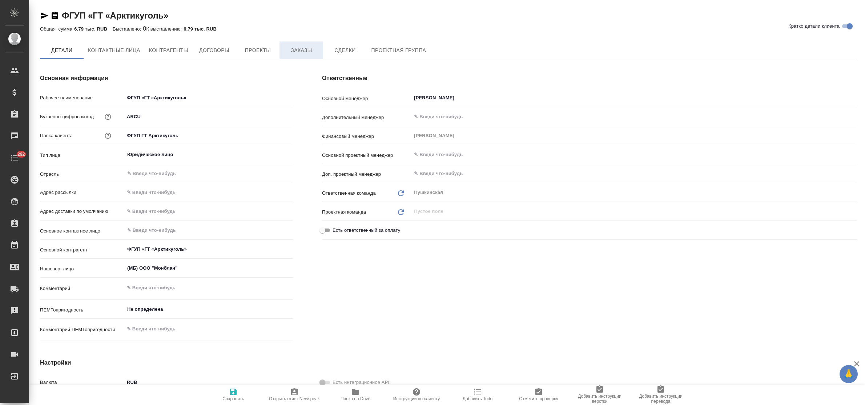
click at [305, 53] on span "Заказы" at bounding box center [301, 50] width 35 height 9
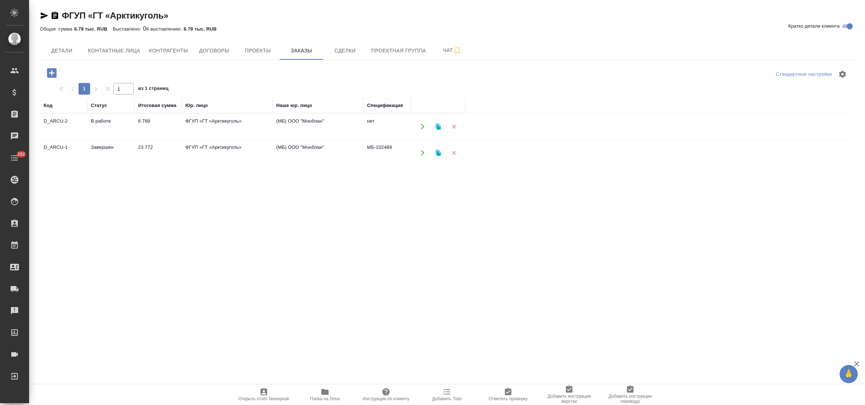
click at [107, 120] on td "В работе" at bounding box center [110, 126] width 47 height 25
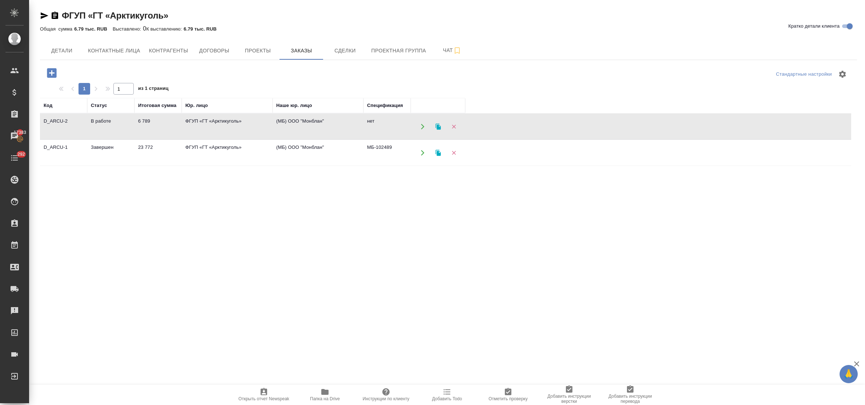
click at [196, 147] on td "ФГУП «ГТ «Арктикуголь»" at bounding box center [227, 152] width 91 height 25
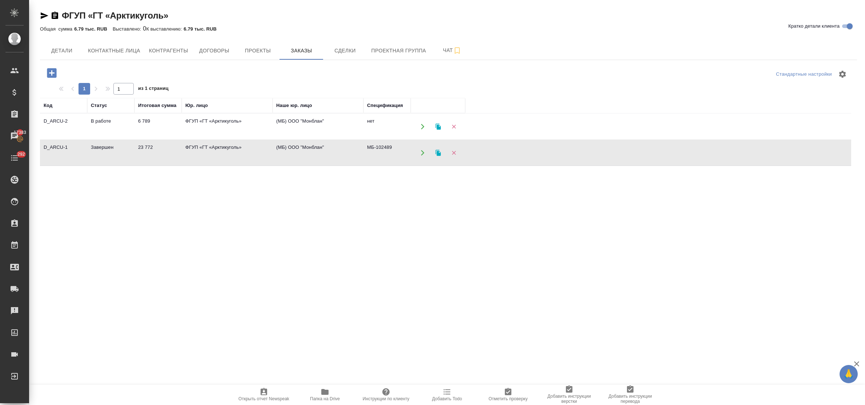
click at [196, 147] on td "ФГУП «ГТ «Арктикуголь»" at bounding box center [227, 152] width 91 height 25
click at [178, 119] on td "6 789" at bounding box center [158, 126] width 47 height 25
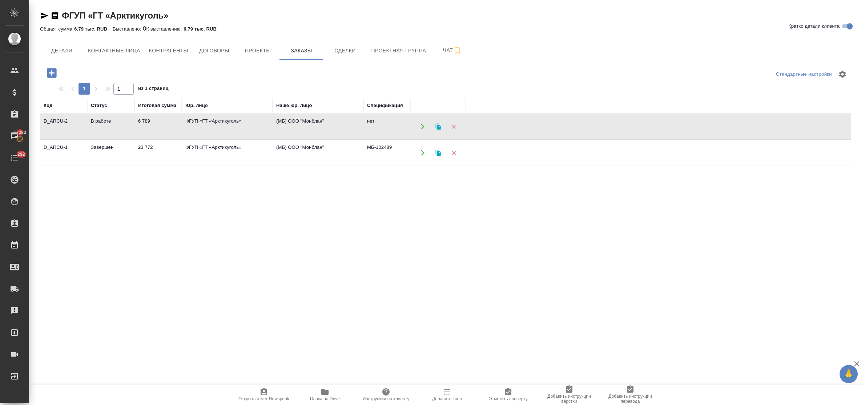
click at [178, 119] on td "6 789" at bounding box center [158, 126] width 47 height 25
click at [50, 75] on icon "button" at bounding box center [51, 72] width 9 height 9
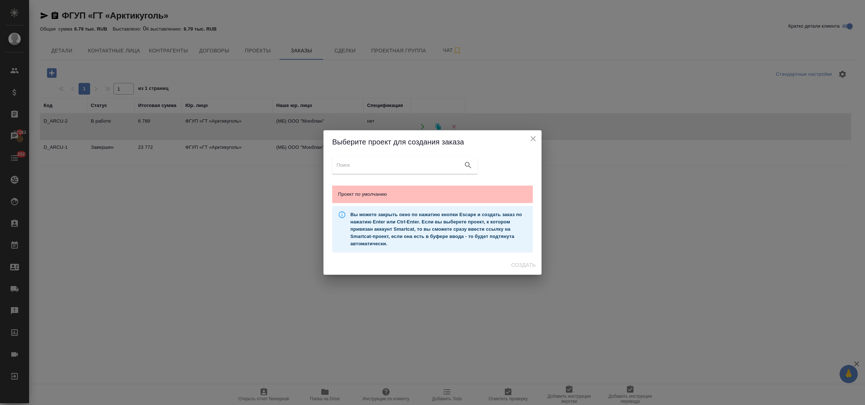
click at [395, 193] on span "Проект по умолчанию" at bounding box center [432, 194] width 189 height 7
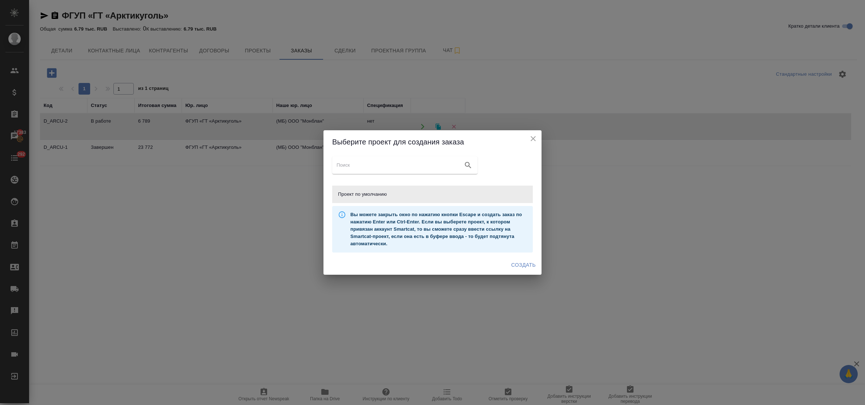
click at [520, 265] on span "Создать" at bounding box center [524, 264] width 24 height 9
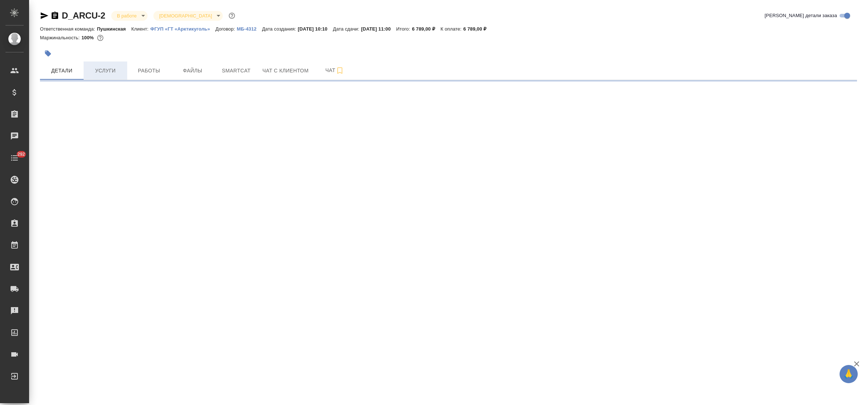
select select "RU"
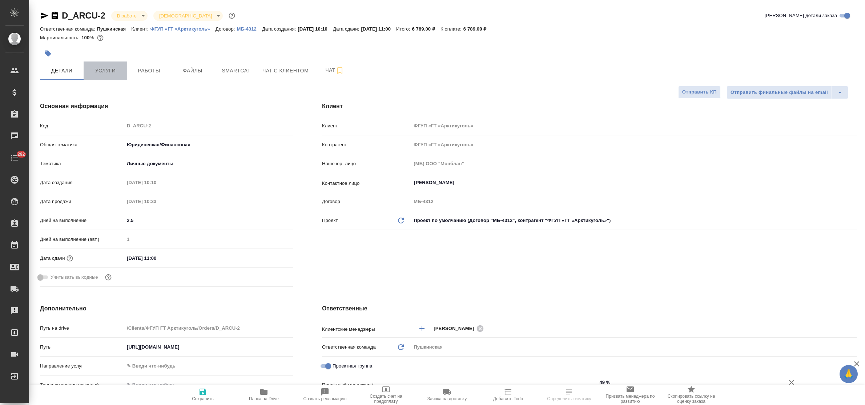
click at [111, 68] on span "Услуги" at bounding box center [105, 70] width 35 height 9
type textarea "x"
type input "Газизов Ринат"
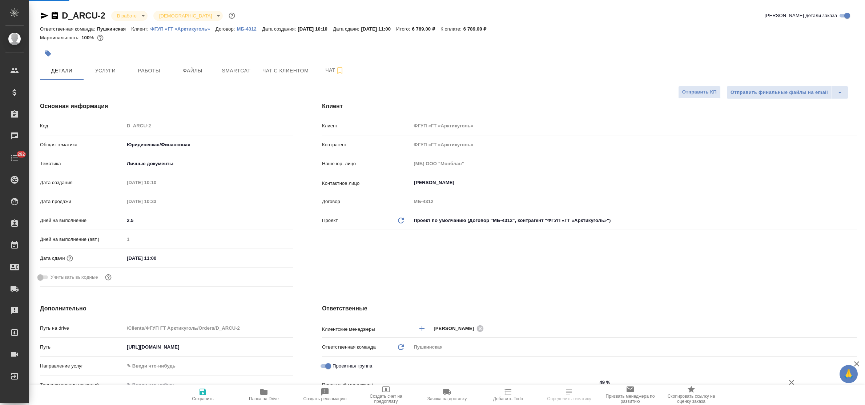
type input "[PERSON_NAME]"
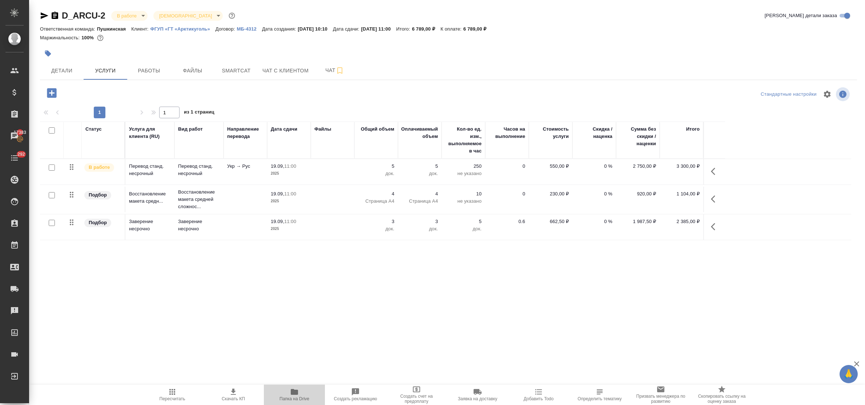
click at [291, 393] on icon "button" at bounding box center [294, 392] width 7 height 6
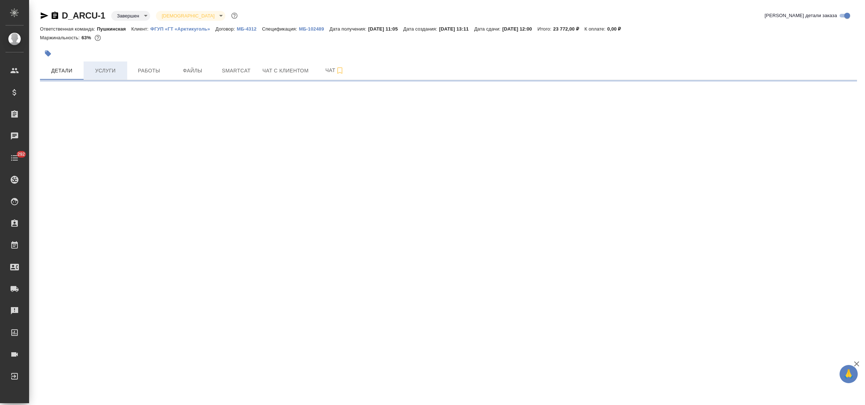
click at [100, 65] on button "Услуги" at bounding box center [106, 70] width 44 height 18
select select "RU"
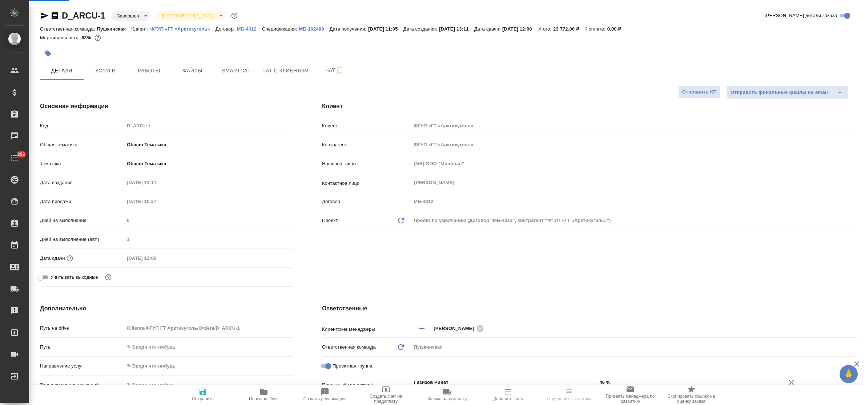
type textarea "x"
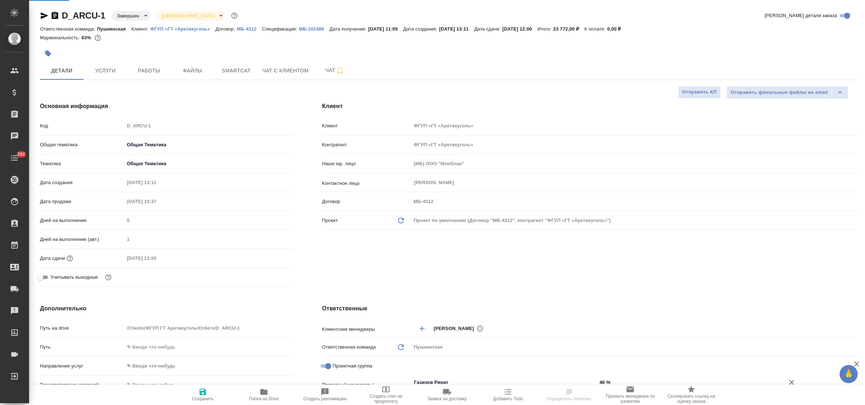
type textarea "x"
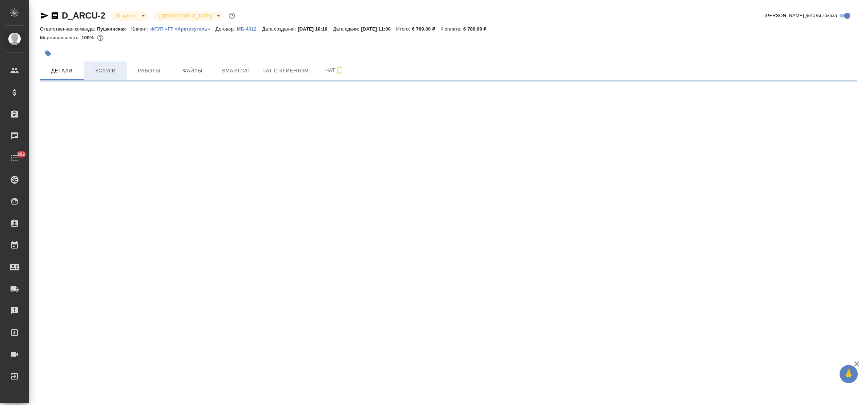
select select "RU"
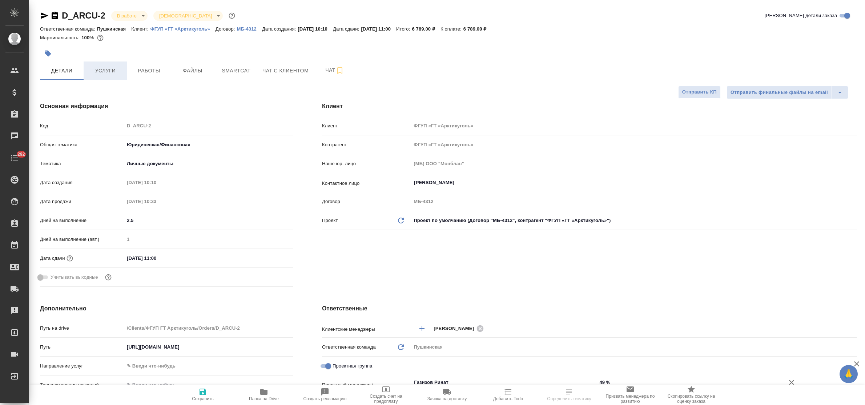
click at [102, 73] on span "Услуги" at bounding box center [105, 70] width 35 height 9
type textarea "x"
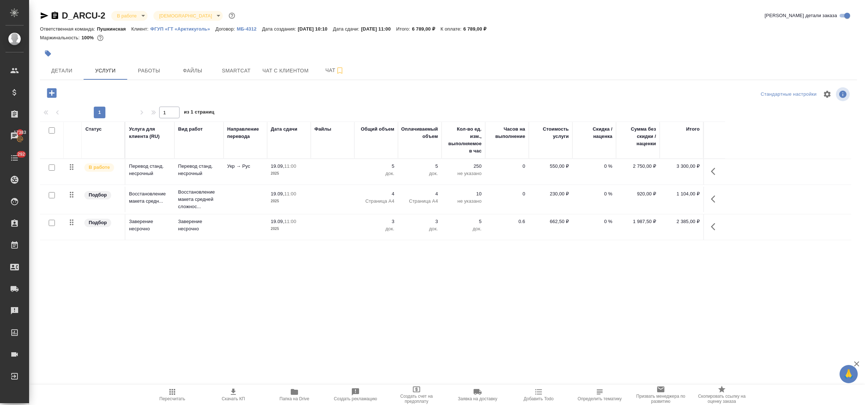
click at [773, 281] on div "D_ARCU-2 В работе inProgress Святая троица holyTrinity Кратко детали заказа Отв…" at bounding box center [448, 148] width 825 height 296
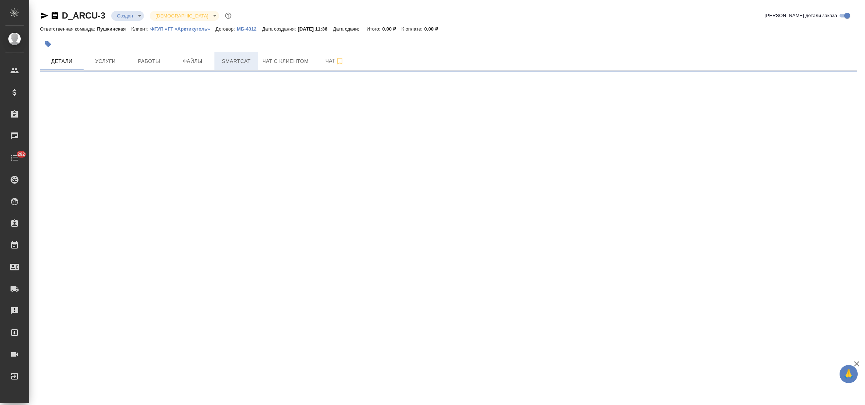
select select "RU"
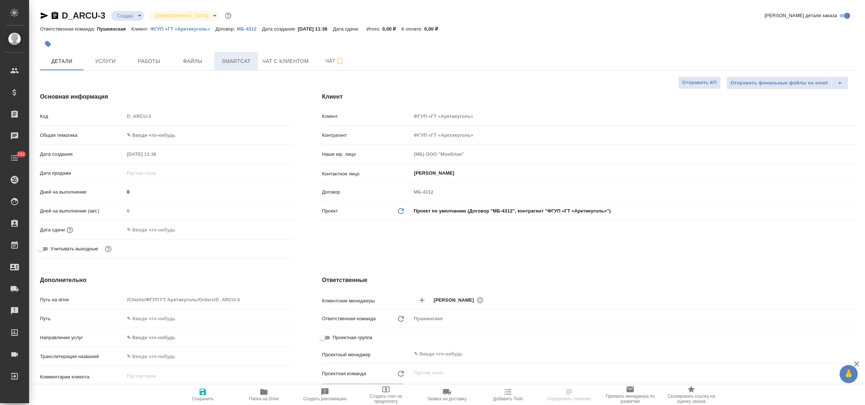
type textarea "x"
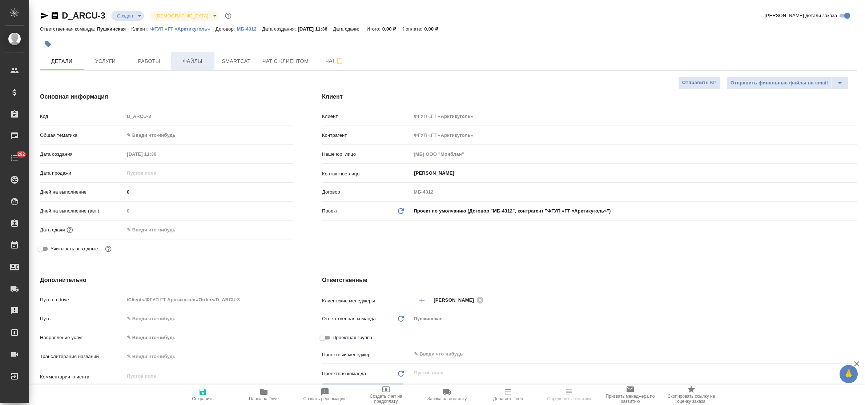
type textarea "x"
click at [193, 63] on span "Файлы" at bounding box center [192, 61] width 35 height 9
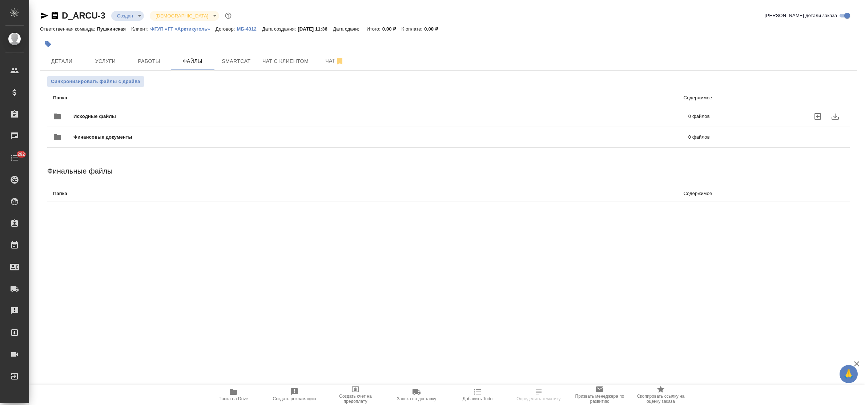
click at [820, 117] on icon "uploadFiles" at bounding box center [818, 116] width 9 height 9
click at [0, 0] on input "uploadFiles" at bounding box center [0, 0] width 0 height 0
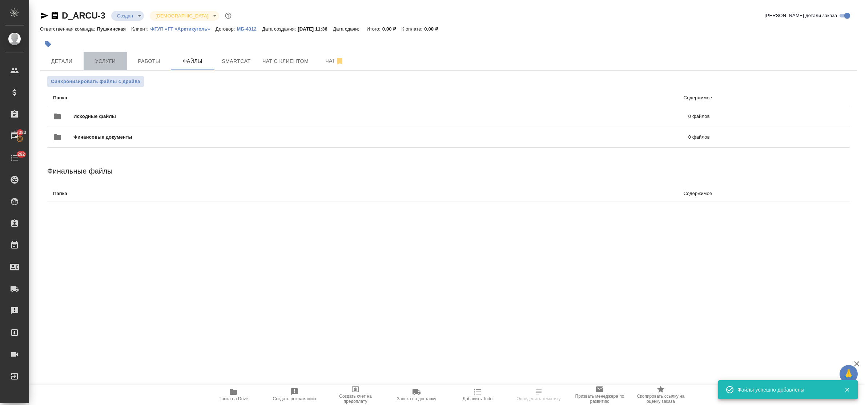
click at [105, 62] on span "Услуги" at bounding box center [105, 61] width 35 height 9
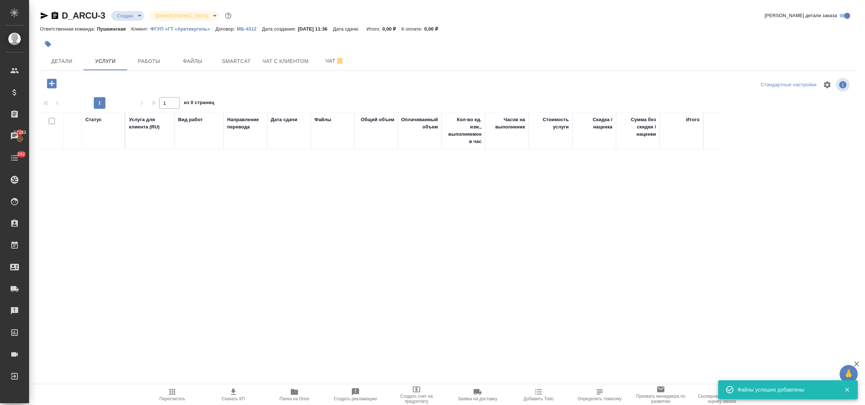
click at [48, 83] on icon "button" at bounding box center [51, 83] width 9 height 9
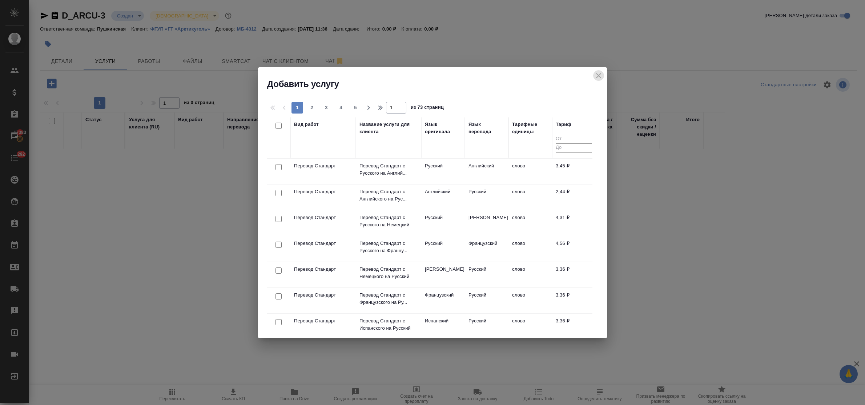
click at [599, 76] on icon "close" at bounding box center [598, 75] width 5 height 5
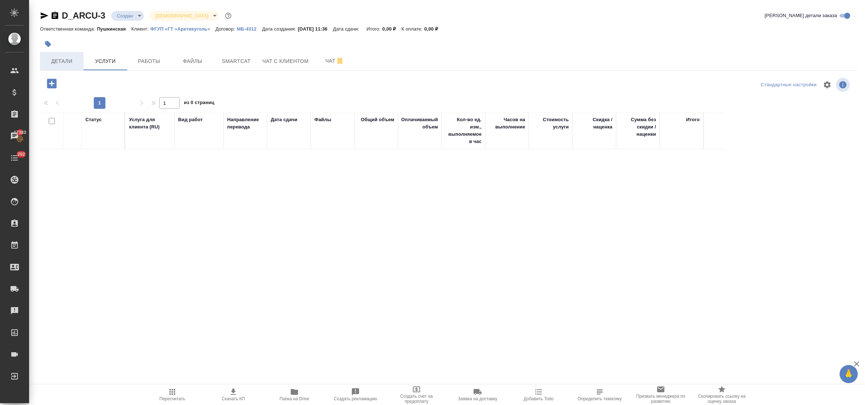
click at [73, 57] on span "Детали" at bounding box center [61, 61] width 35 height 9
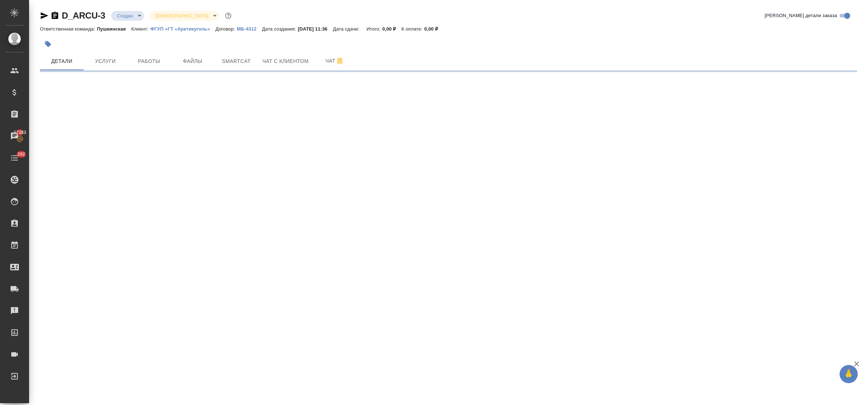
select select "RU"
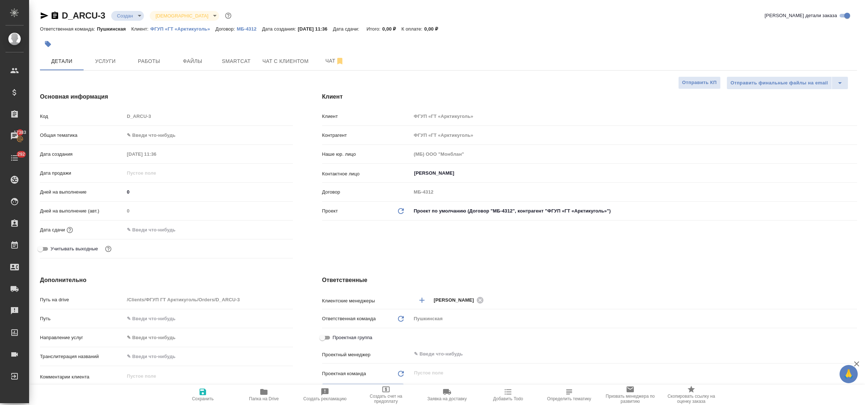
type textarea "x"
click at [143, 133] on body "🙏 .cls-1 fill:#fff; AWATERA Bulakhova Elena Клиенты Спецификации Заказы 17383 Ч…" at bounding box center [432, 202] width 865 height 405
click at [167, 207] on li "Юридическая/Финансовая" at bounding box center [208, 205] width 169 height 12
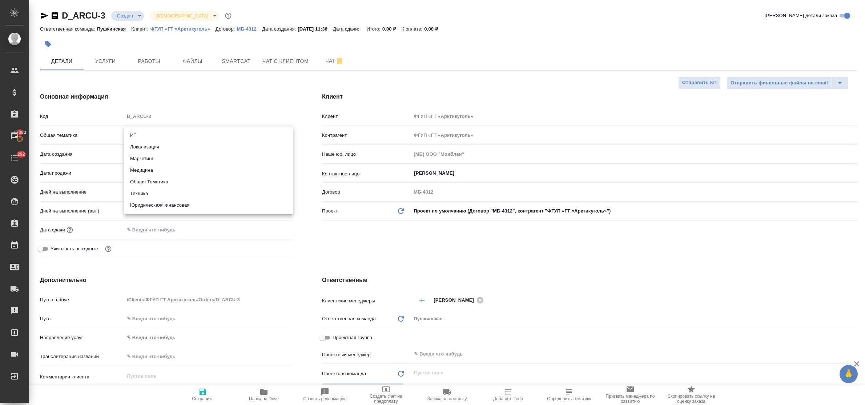
type input "yr-fn"
type textarea "x"
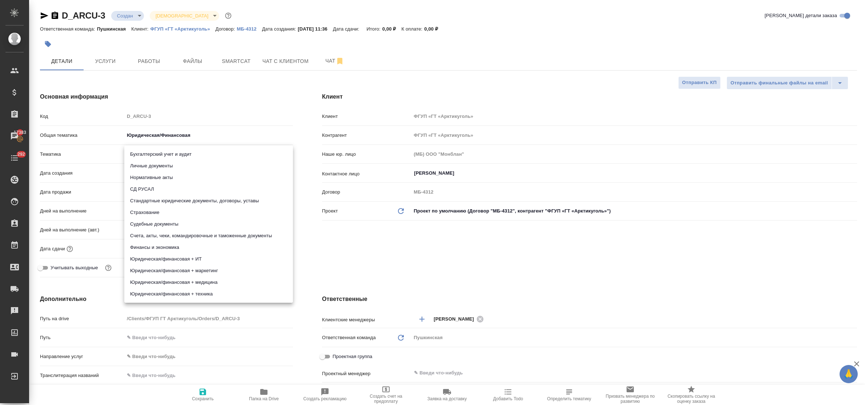
click at [153, 156] on body "🙏 .cls-1 fill:#fff; AWATERA Bulakhova Elena Клиенты Спецификации Заказы 17383 Ч…" at bounding box center [432, 202] width 865 height 405
click at [155, 168] on li "Личные документы" at bounding box center [208, 166] width 169 height 12
type textarea "x"
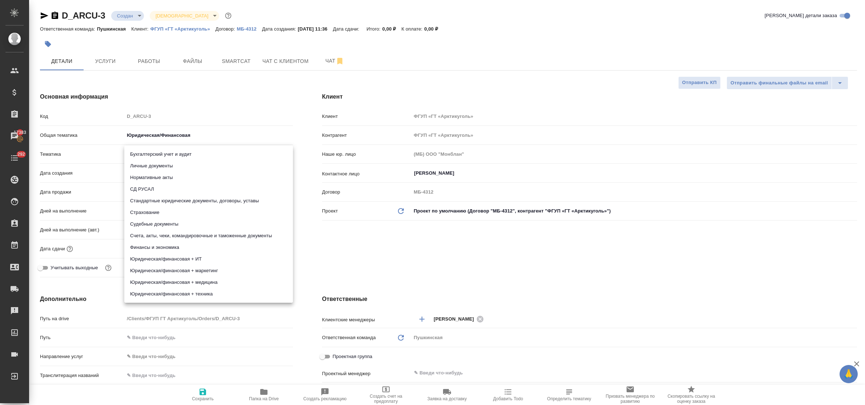
type input "5a8b8b956a9677013d343cfe"
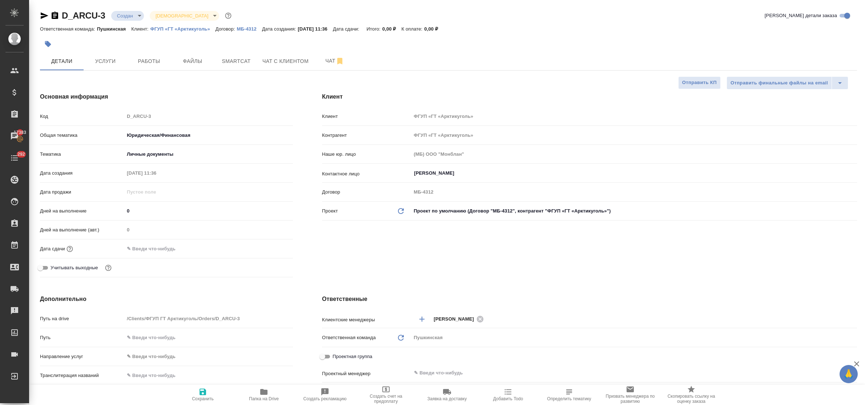
click at [156, 252] on input "text" at bounding box center [156, 248] width 64 height 11
click at [273, 247] on icon "button" at bounding box center [272, 248] width 9 height 9
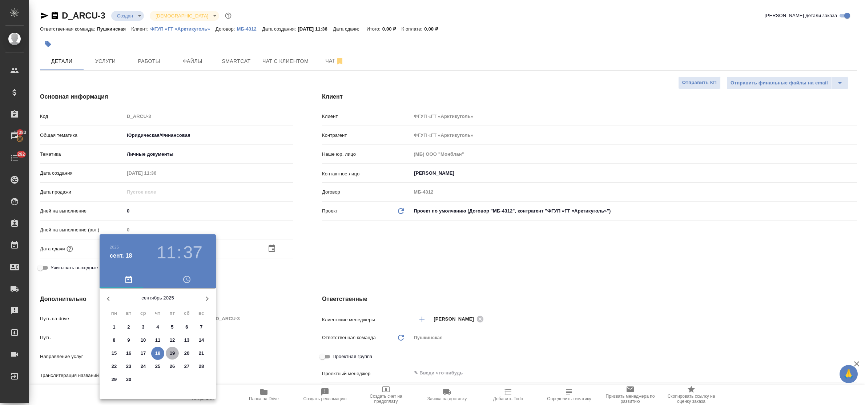
click at [173, 353] on p "19" at bounding box center [172, 352] width 5 height 7
type input "19.09.2025 11:37"
type textarea "x"
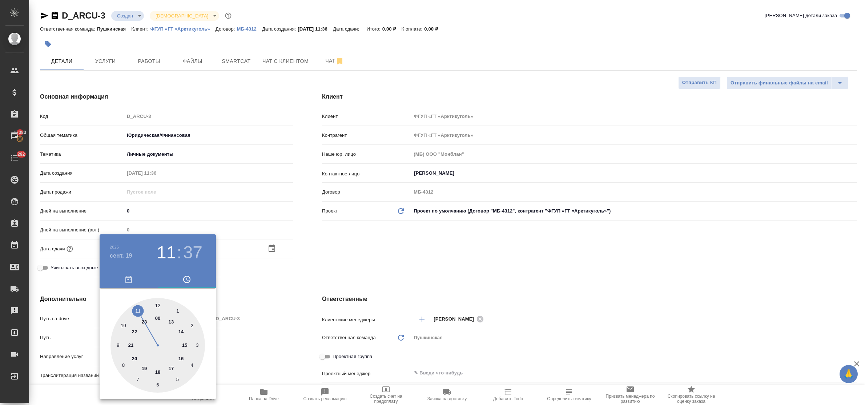
type input "19.09.2025 17:37"
type textarea "x"
click at [173, 368] on div at bounding box center [158, 345] width 95 height 95
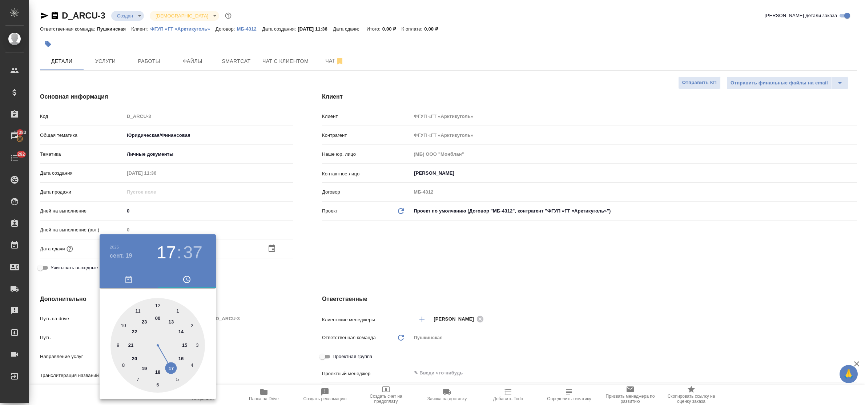
type textarea "x"
click at [157, 306] on div at bounding box center [158, 345] width 95 height 95
type input "19.09.2025 17:00"
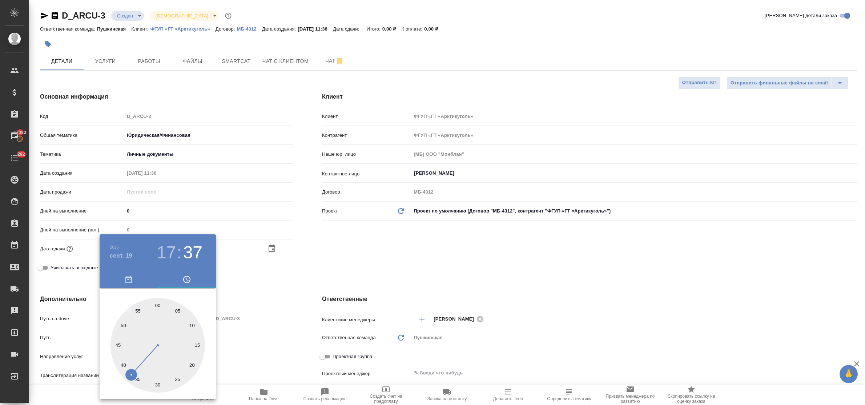
type textarea "x"
click at [246, 307] on div at bounding box center [432, 202] width 865 height 405
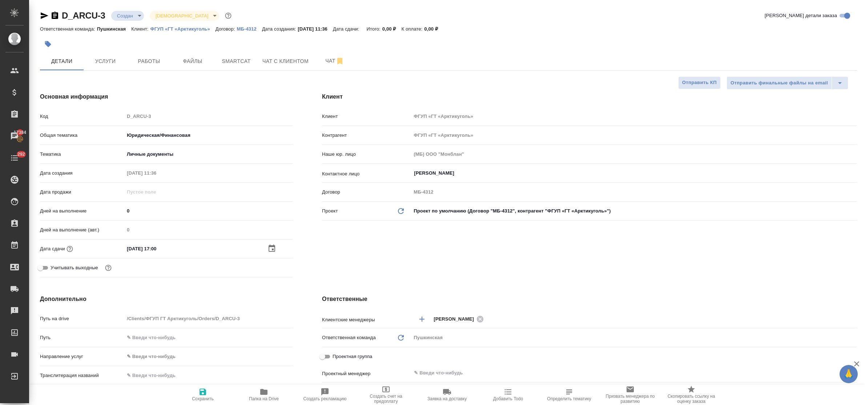
click at [207, 390] on icon "button" at bounding box center [203, 391] width 9 height 9
type textarea "x"
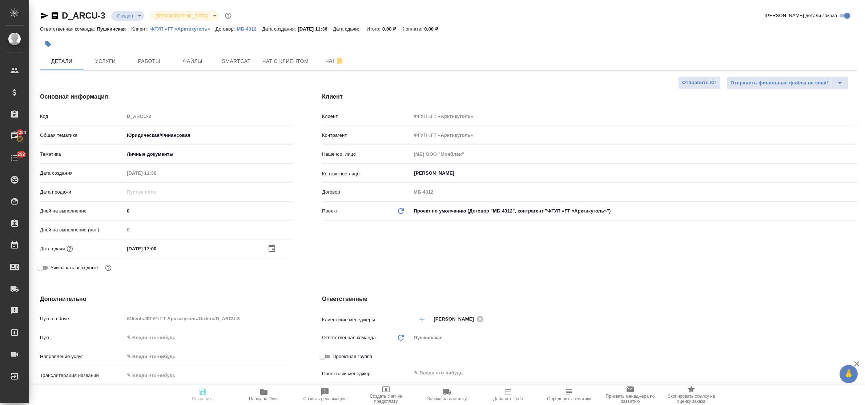
type textarea "x"
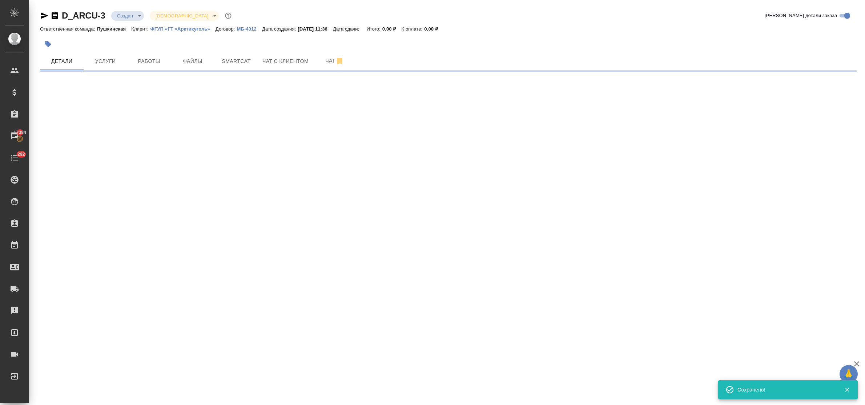
select select "RU"
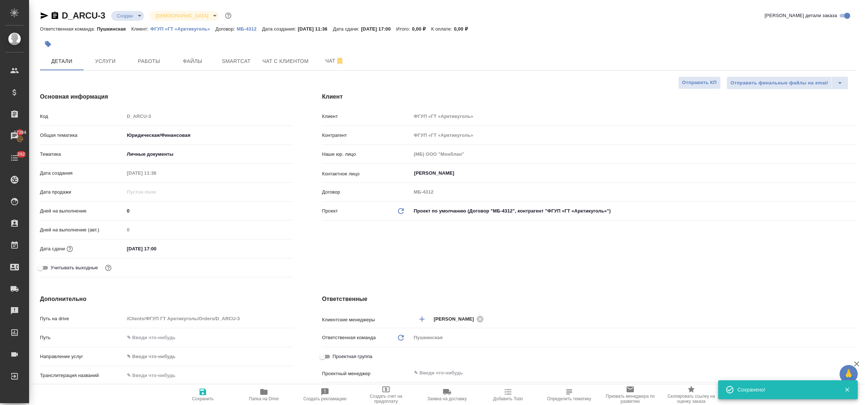
type textarea "x"
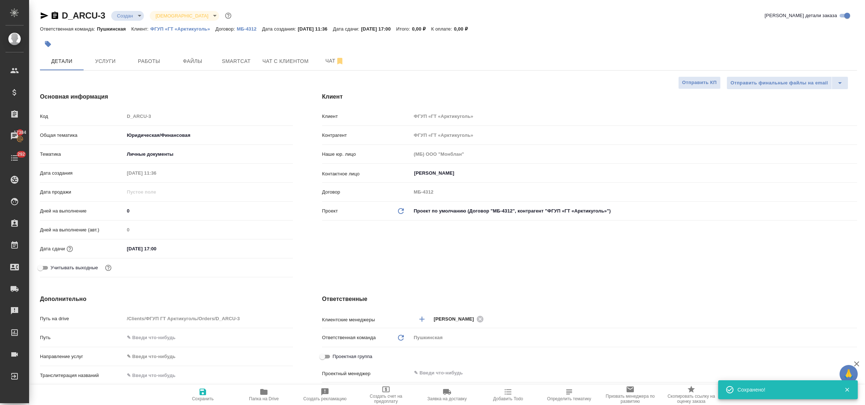
type textarea "x"
click at [110, 64] on span "Услуги" at bounding box center [105, 61] width 35 height 9
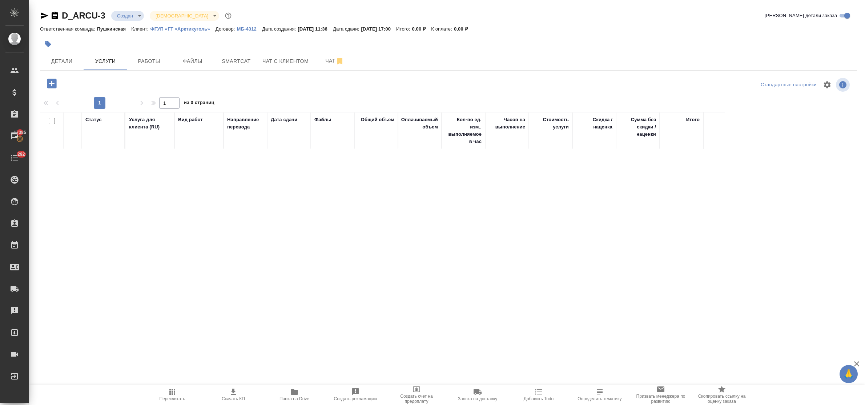
click at [48, 86] on icon "button" at bounding box center [51, 83] width 9 height 9
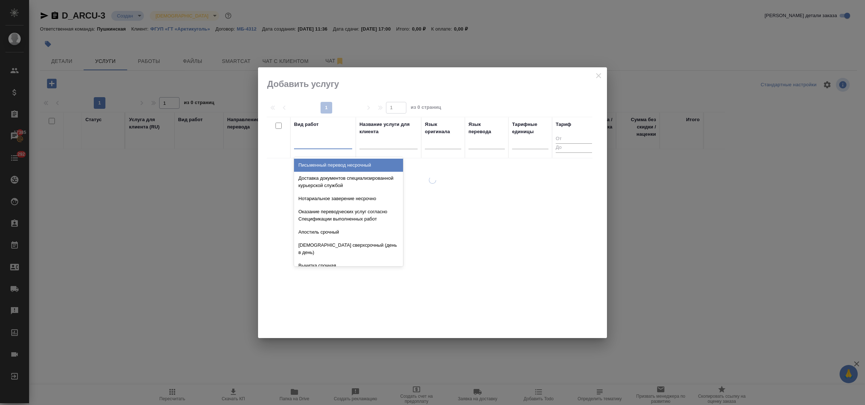
click at [300, 145] on div at bounding box center [323, 141] width 58 height 11
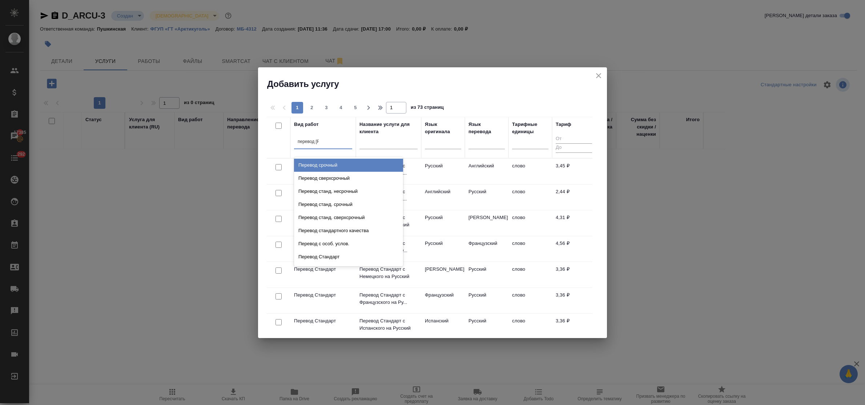
type input "перевод ст"
click at [321, 165] on div "Перевод станд. несрочный" at bounding box center [348, 165] width 109 height 13
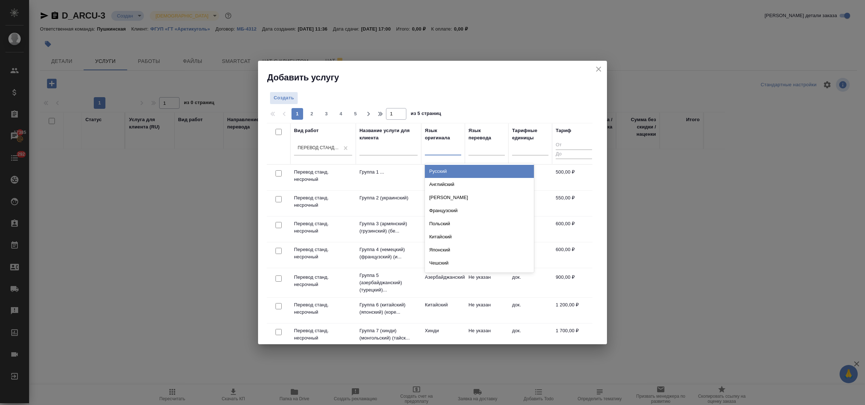
click at [439, 155] on div at bounding box center [443, 148] width 36 height 14
type input "ук"
click at [445, 169] on div "Украинский" at bounding box center [479, 171] width 109 height 13
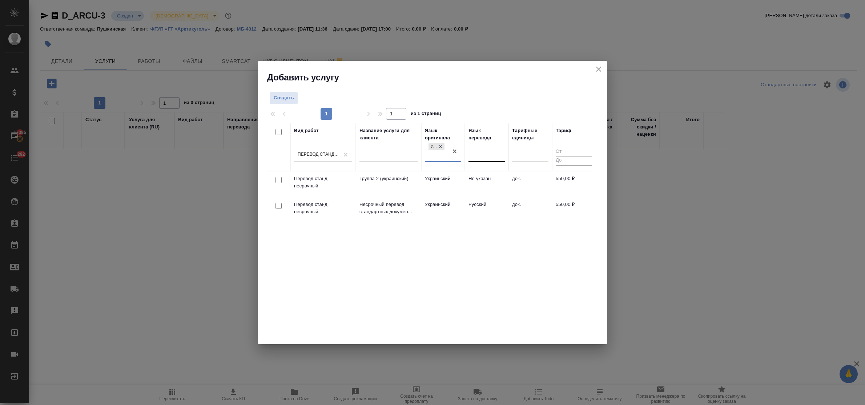
click at [487, 157] on div at bounding box center [487, 154] width 36 height 11
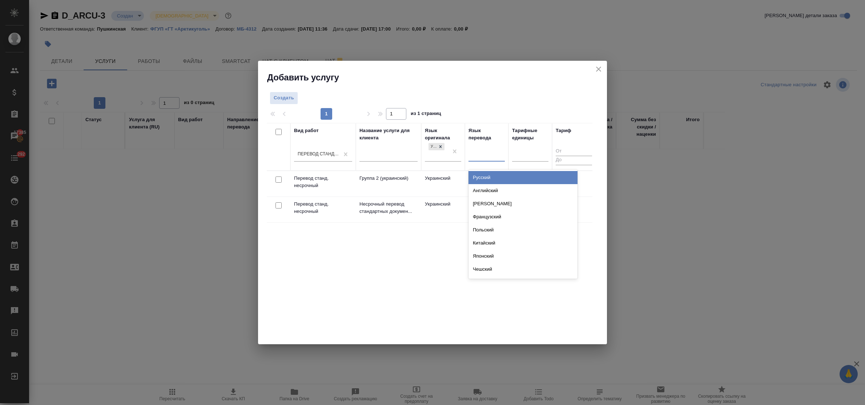
click at [484, 176] on div "Русский" at bounding box center [523, 177] width 109 height 13
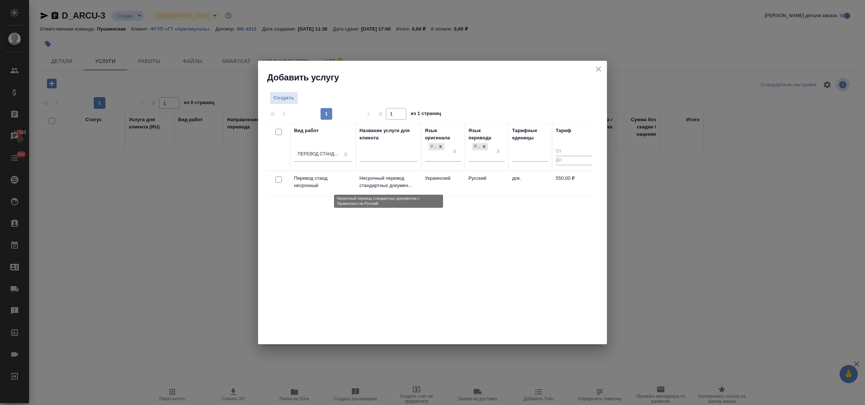
click at [366, 184] on p "Несрочный перевод стандартных докумен..." at bounding box center [389, 182] width 58 height 15
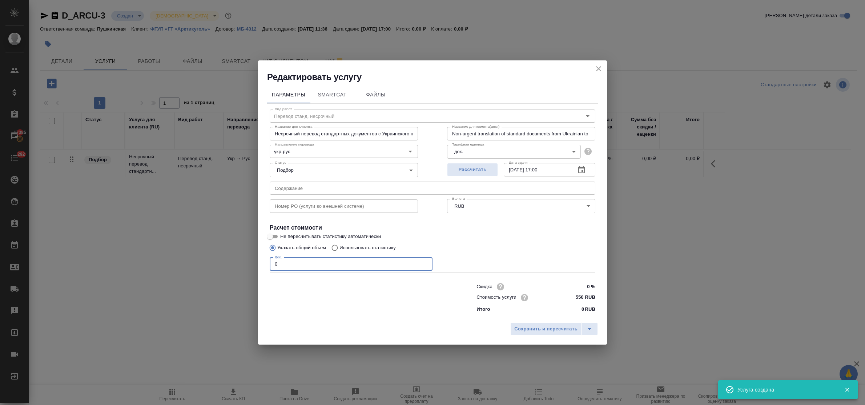
drag, startPoint x: 273, startPoint y: 267, endPoint x: 259, endPoint y: 263, distance: 14.7
click at [259, 263] on div "Параметры SmartCat Файлы Вид работ Перевод станд. несрочный Вид работ Название …" at bounding box center [432, 201] width 349 height 236
type input "1"
click at [542, 168] on input "19.09.2025 17:00" at bounding box center [537, 169] width 66 height 13
type input "19.09.2025 14:00"
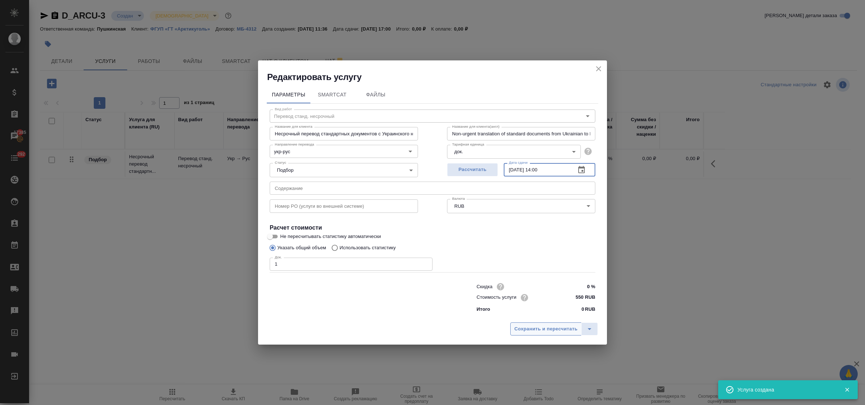
click at [573, 323] on button "Сохранить и пересчитать" at bounding box center [545, 328] width 71 height 13
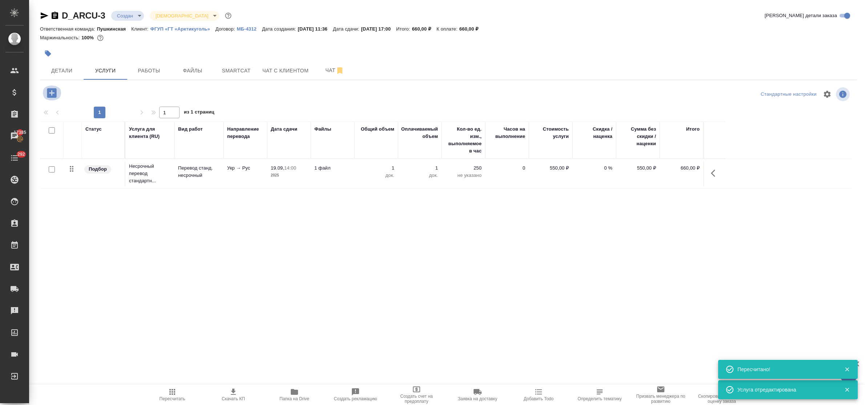
click at [51, 92] on icon "button" at bounding box center [51, 93] width 13 height 13
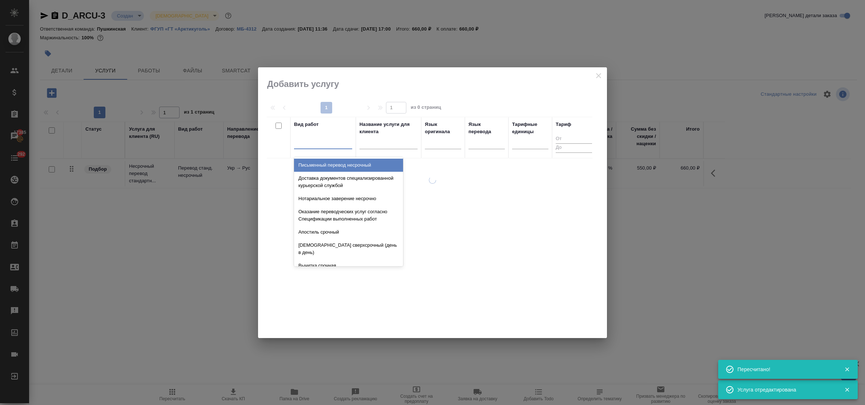
click at [315, 149] on div at bounding box center [323, 142] width 58 height 14
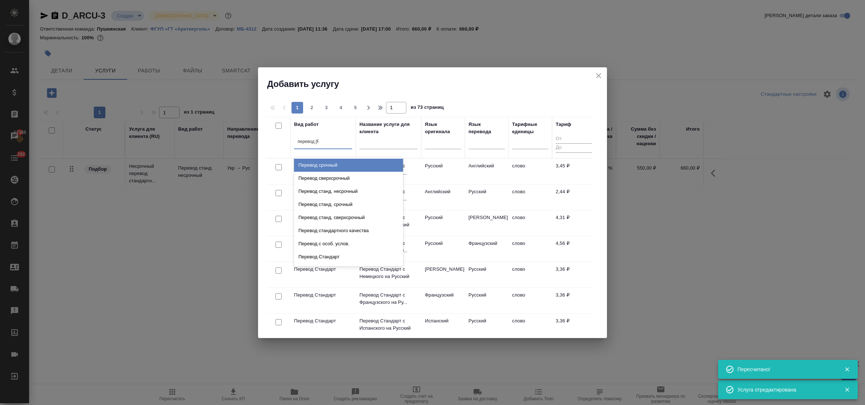
type input "перевод ст"
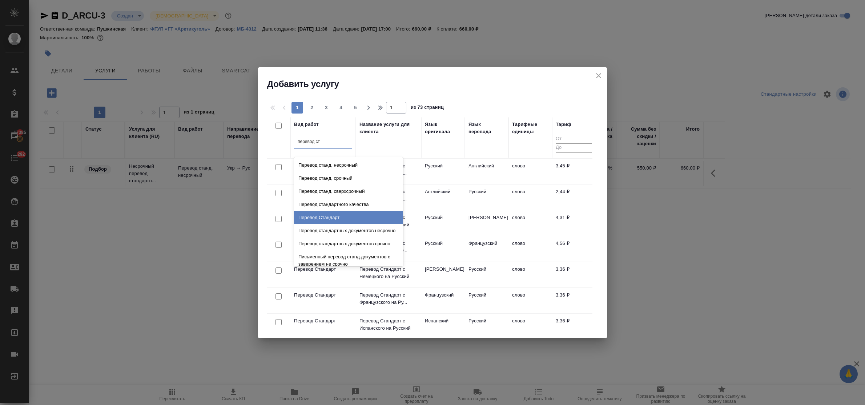
click at [328, 215] on div "Перевод Стандарт" at bounding box center [348, 217] width 109 height 13
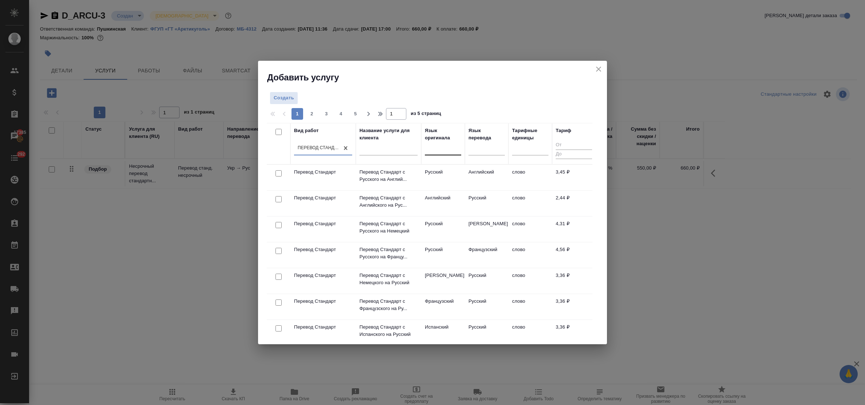
click at [431, 153] on div at bounding box center [443, 148] width 36 height 11
type input "укр"
click at [439, 172] on div "Украинский" at bounding box center [479, 171] width 109 height 13
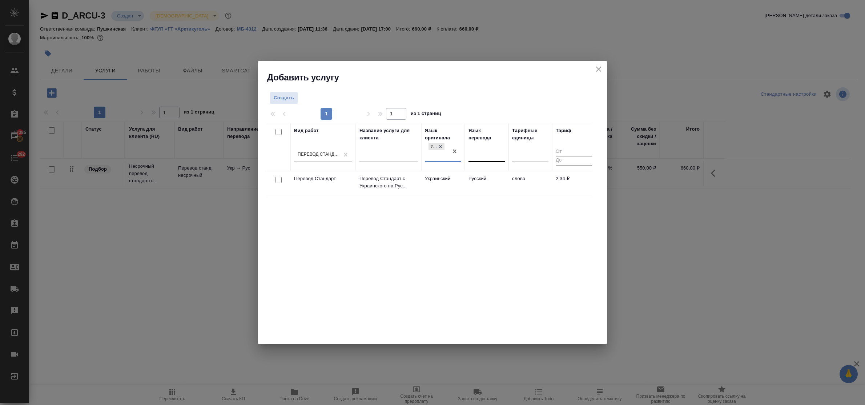
click at [479, 154] on div at bounding box center [487, 154] width 36 height 11
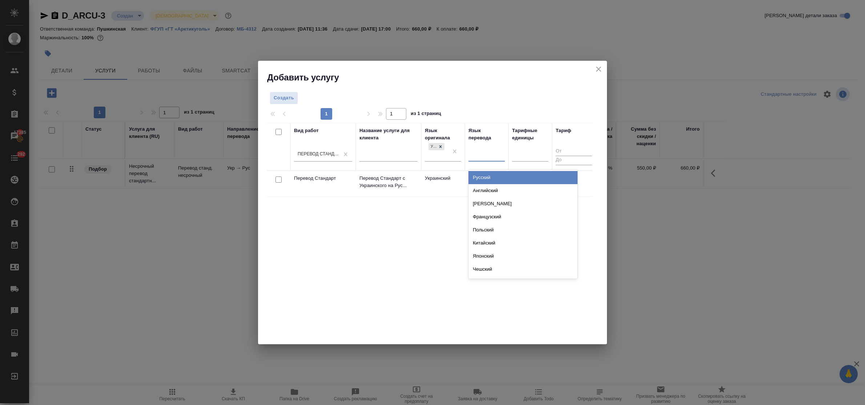
click at [483, 178] on div "Русский" at bounding box center [523, 177] width 109 height 13
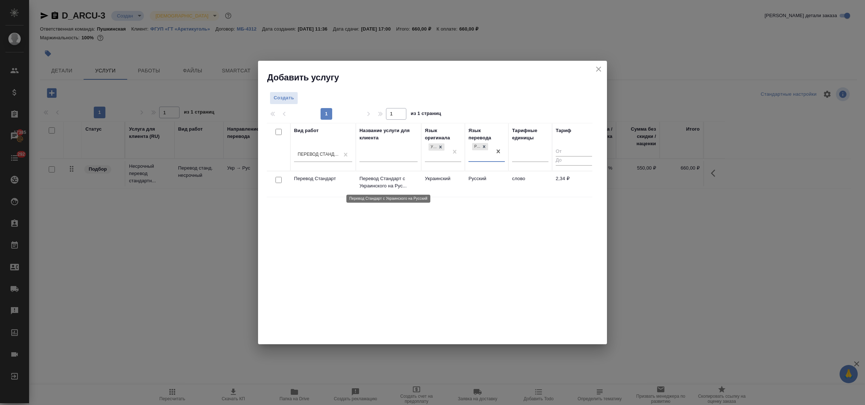
click at [393, 182] on p "Перевод Стандарт с Украинского на Рус..." at bounding box center [389, 182] width 58 height 15
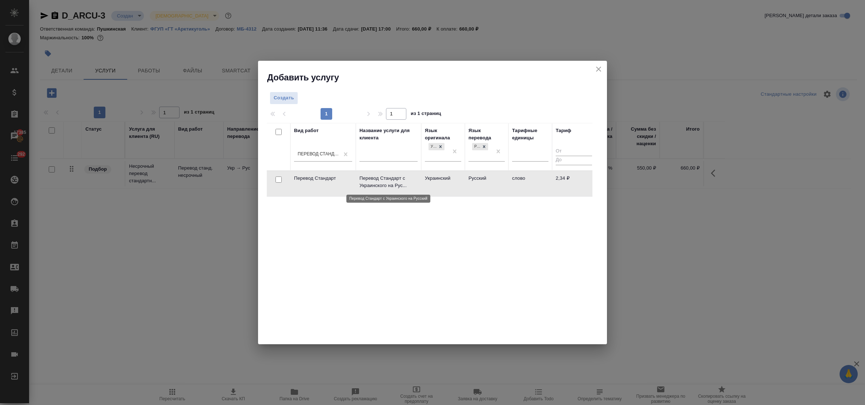
click at [393, 182] on p "Перевод Стандарт с Украинского на Рус..." at bounding box center [389, 182] width 58 height 15
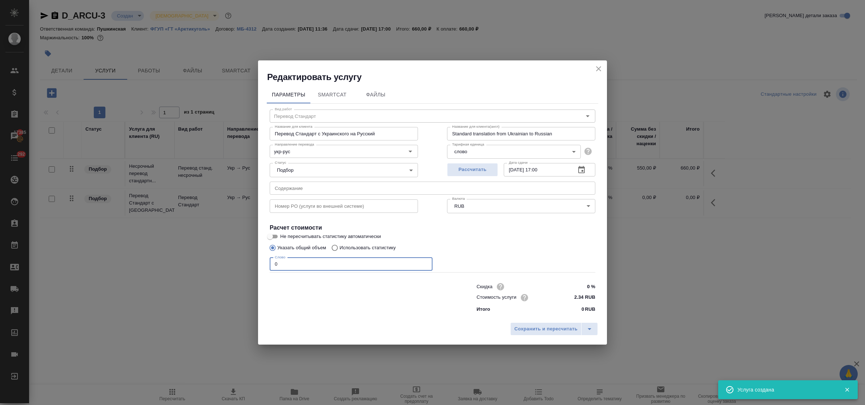
click at [272, 264] on input "0" at bounding box center [351, 263] width 163 height 13
type input "350"
click at [542, 168] on input "19.09.2025 17:00" at bounding box center [537, 169] width 66 height 13
type input "19.09.2025 14:00"
click at [546, 327] on span "Сохранить и пересчитать" at bounding box center [545, 329] width 63 height 8
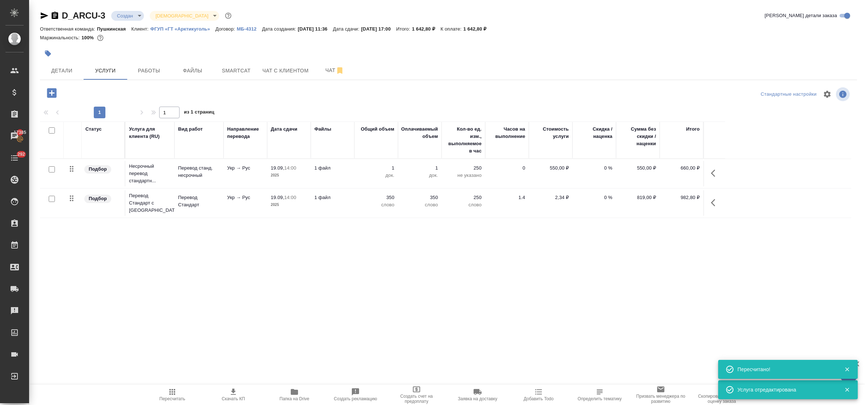
click at [53, 95] on icon "button" at bounding box center [51, 92] width 9 height 9
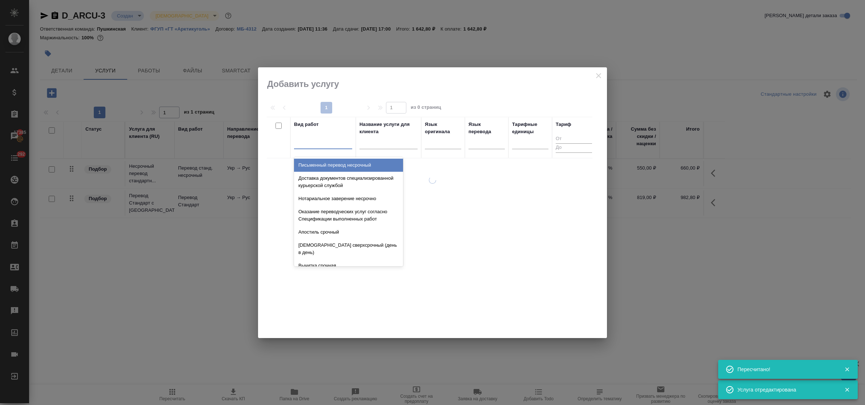
click at [339, 143] on div at bounding box center [323, 141] width 58 height 11
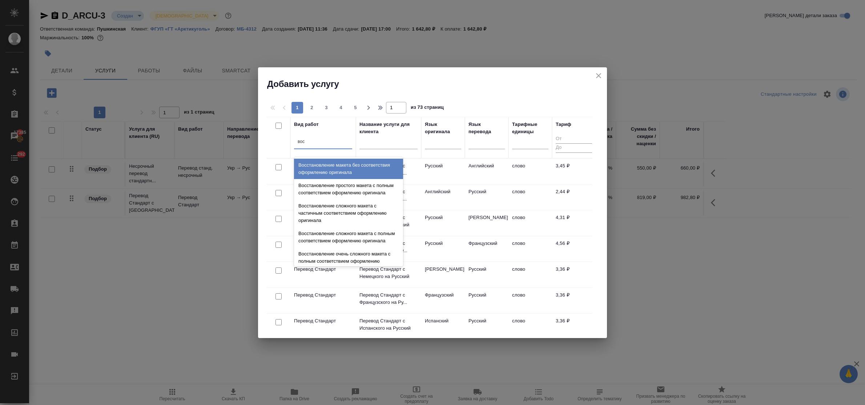
type input "восс"
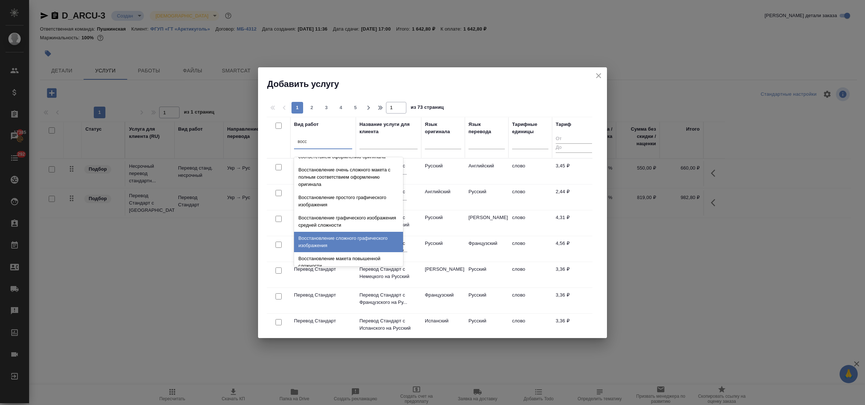
scroll to position [133, 0]
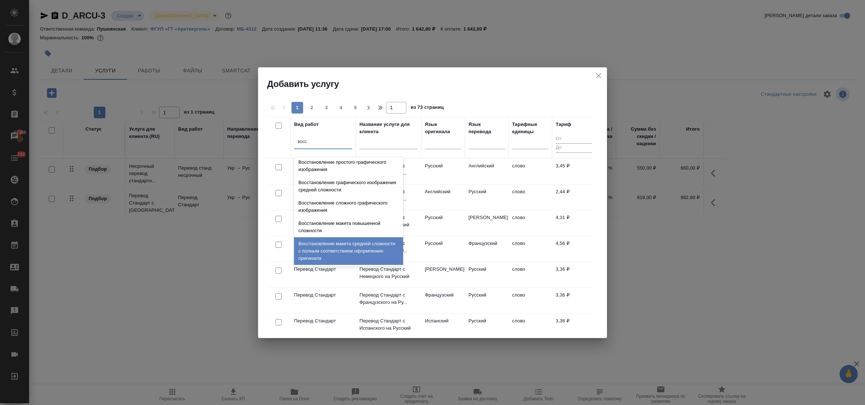
click at [346, 248] on div "Восстановление макета средней сложности с полным соответствием оформлению ориги…" at bounding box center [348, 251] width 109 height 28
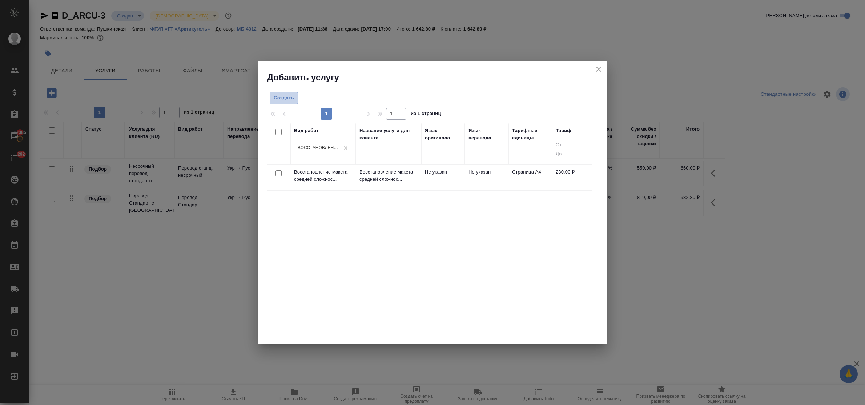
click at [283, 103] on button "Создать" at bounding box center [284, 98] width 28 height 13
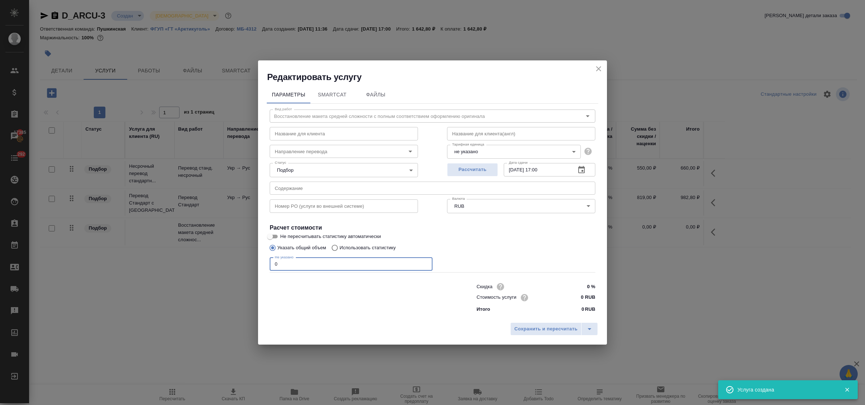
drag, startPoint x: 280, startPoint y: 262, endPoint x: 255, endPoint y: 259, distance: 24.9
click at [255, 259] on div "Редактировать услугу Параметры SmartCat Файлы Вид работ Восстановление макета с…" at bounding box center [432, 202] width 865 height 405
type input "2"
click at [573, 299] on input "0 RUB" at bounding box center [581, 297] width 27 height 11
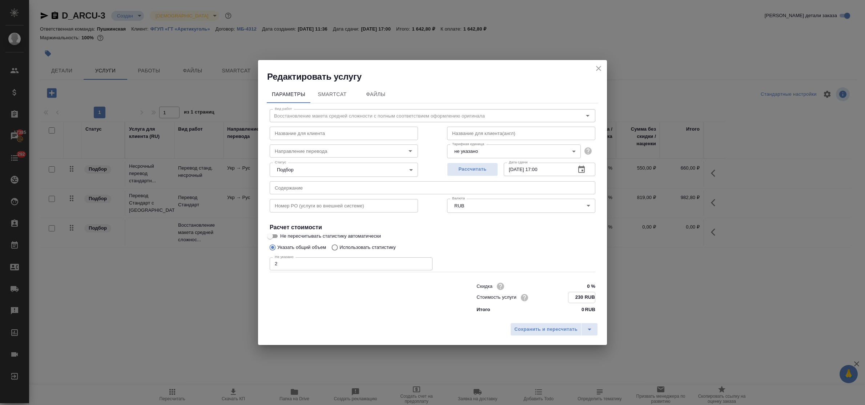
type input "230 RUB"
click at [542, 166] on input "[DATE] 17:00" at bounding box center [537, 169] width 66 height 13
type input "19.09.2025 14:00"
click at [552, 326] on span "Сохранить и пересчитать" at bounding box center [545, 329] width 63 height 8
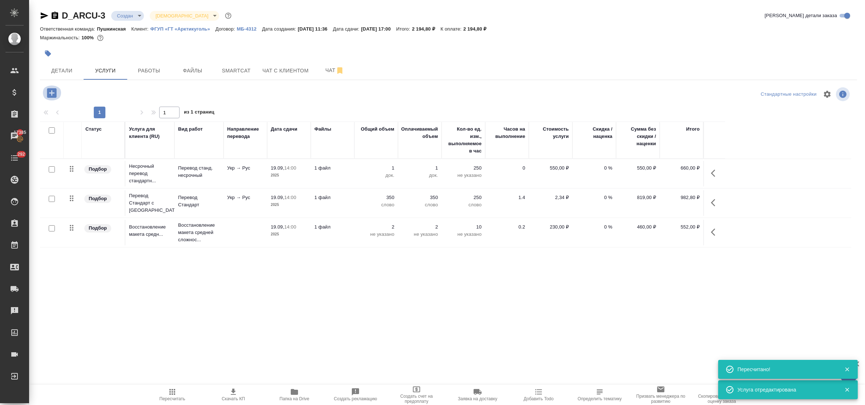
click at [49, 94] on icon "button" at bounding box center [51, 92] width 9 height 9
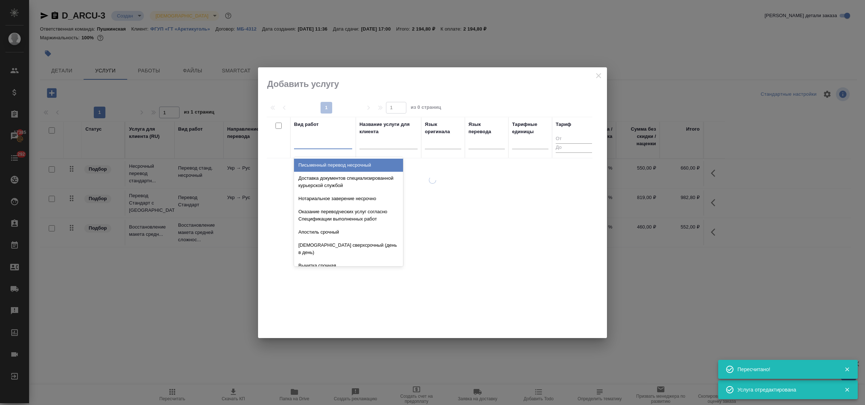
click at [340, 147] on div at bounding box center [323, 141] width 58 height 11
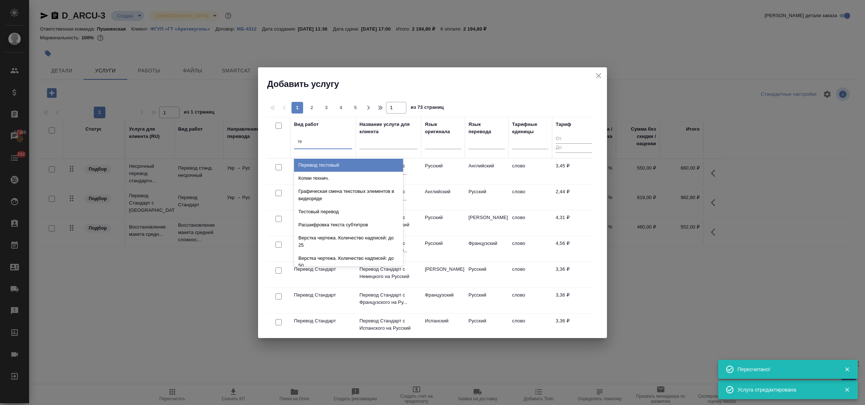
type input "тех"
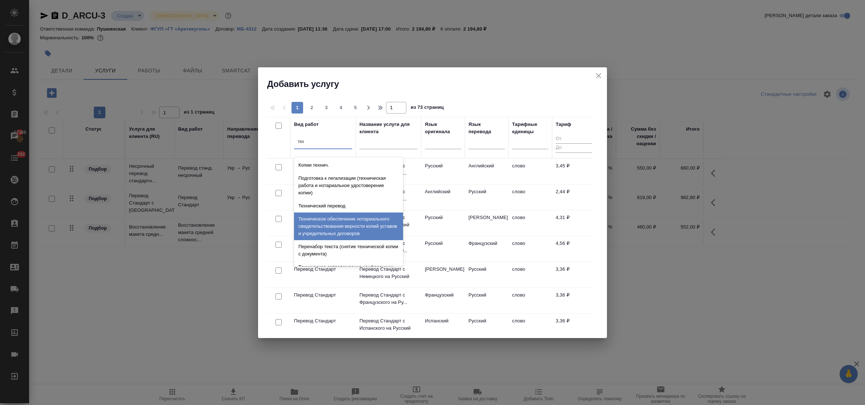
click at [343, 227] on div "Техническое обеспечение нотариального свидетельствования верности копий уставов…" at bounding box center [348, 226] width 109 height 28
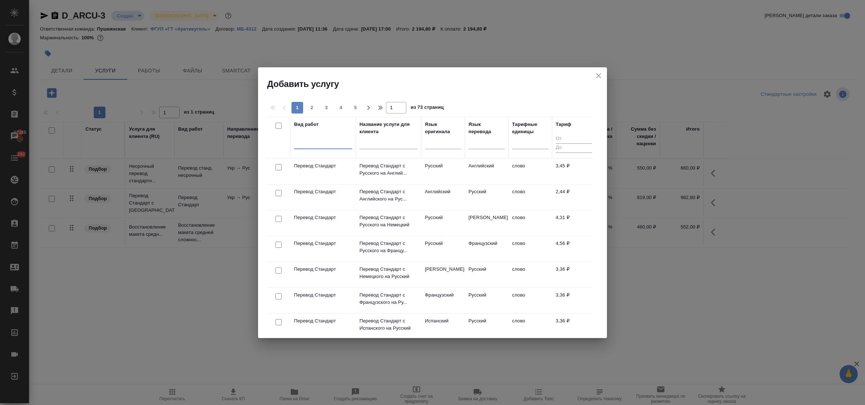
click at [315, 146] on div at bounding box center [323, 141] width 58 height 11
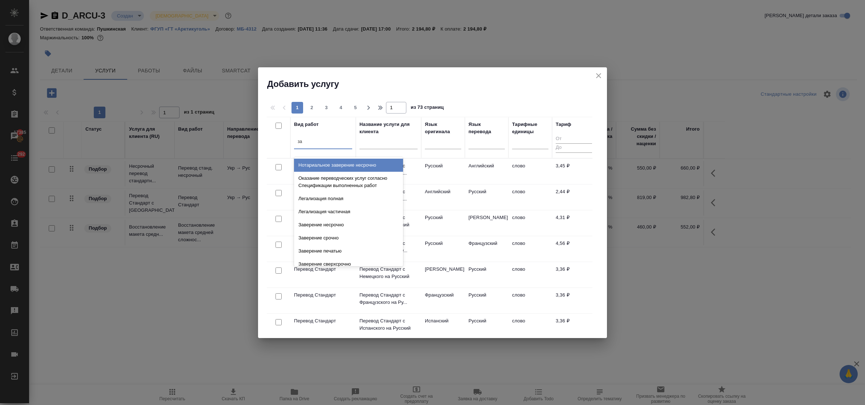
type input "зав"
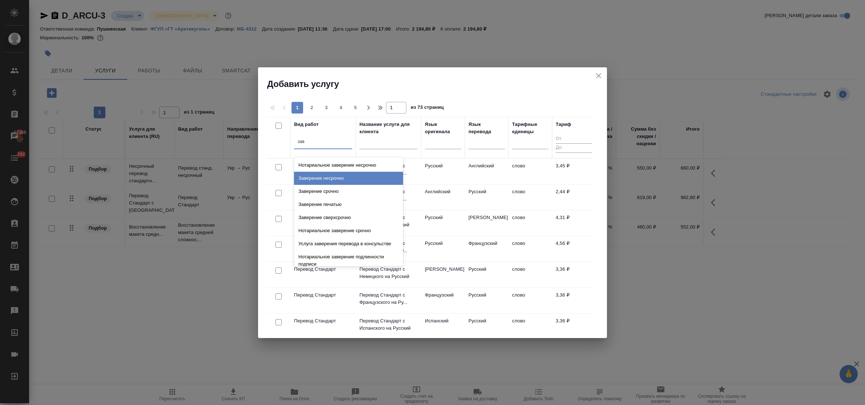
click at [331, 177] on div "Заверение несрочно" at bounding box center [348, 178] width 109 height 13
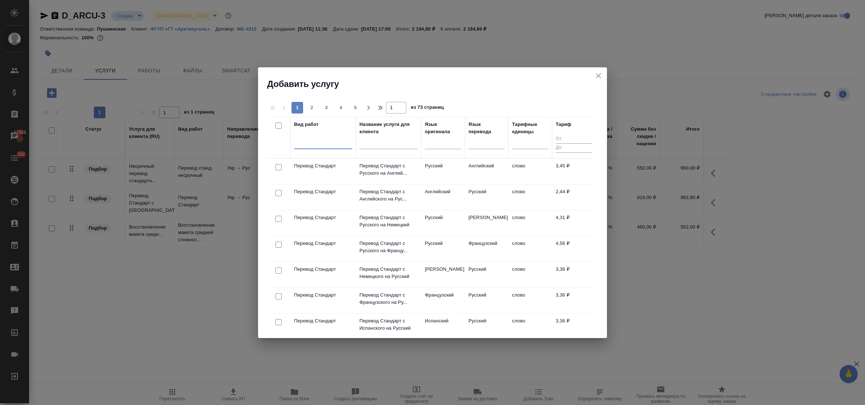
click at [316, 147] on div at bounding box center [323, 141] width 58 height 11
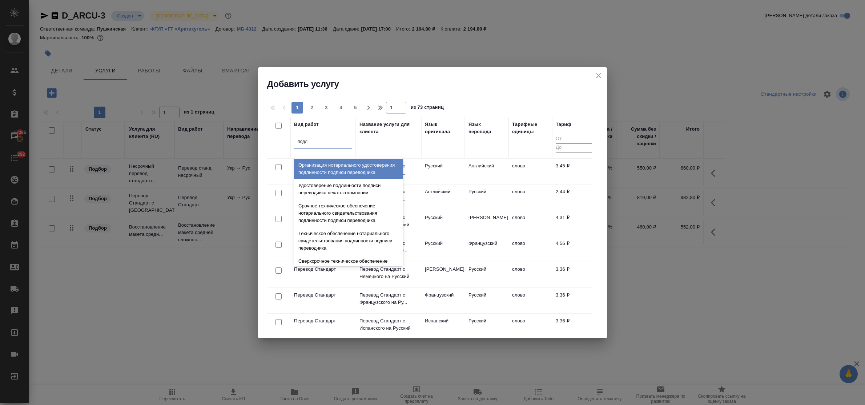
type input "подли"
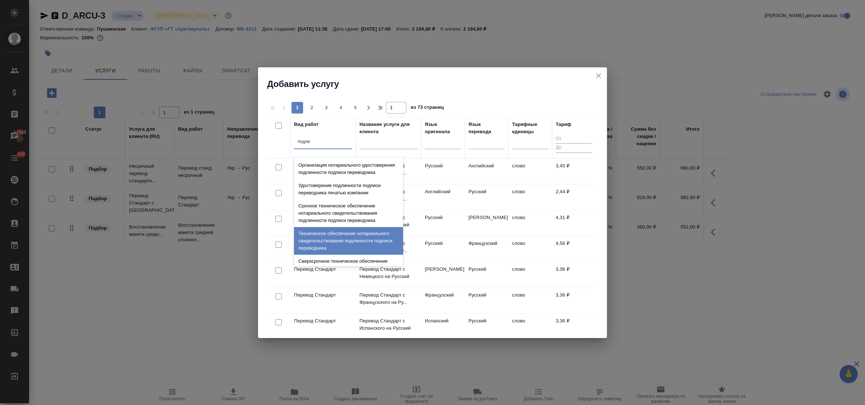
scroll to position [45, 0]
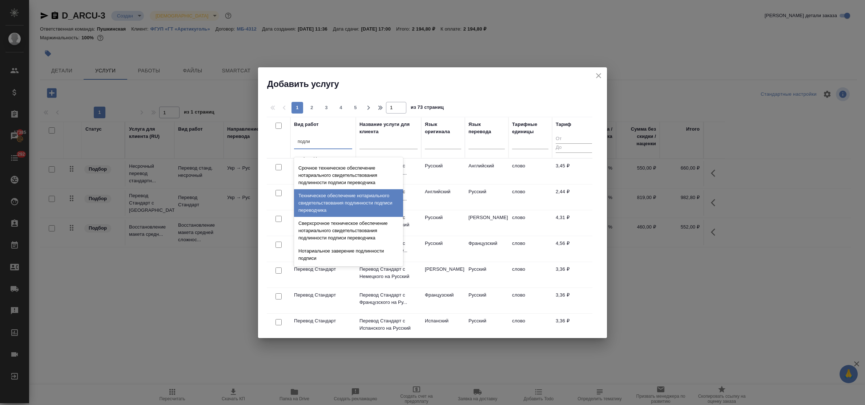
click at [331, 201] on div "Техническое обеспечение нотариального свидетельствования подлинности подписи пе…" at bounding box center [348, 203] width 109 height 28
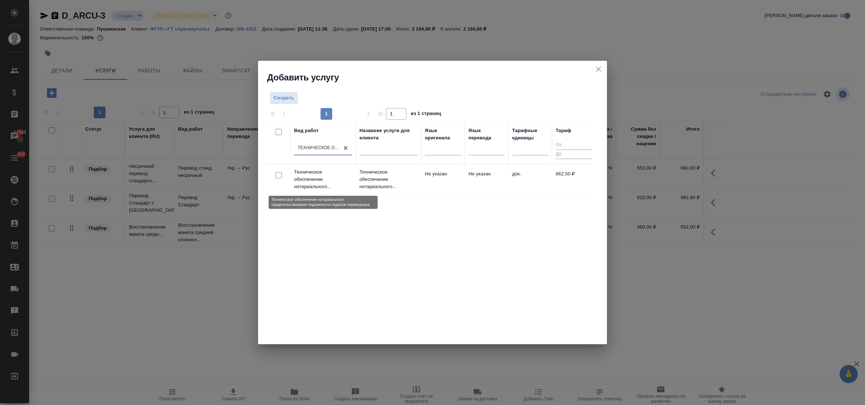
click at [309, 177] on p "Техническое обеспечение нотариального..." at bounding box center [323, 179] width 58 height 22
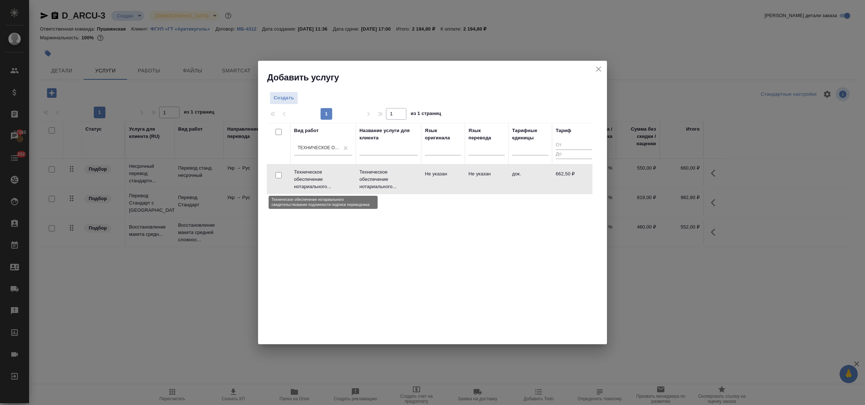
click at [309, 177] on p "Техническое обеспечение нотариального..." at bounding box center [323, 179] width 58 height 22
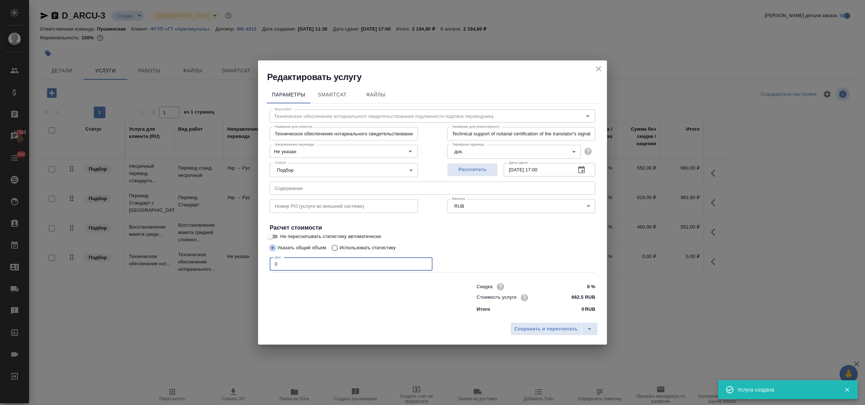
drag, startPoint x: 284, startPoint y: 262, endPoint x: 246, endPoint y: 260, distance: 37.9
click at [255, 259] on div "Редактировать услугу Параметры SmartCat Файлы Вид работ Техническое обеспечение…" at bounding box center [432, 202] width 865 height 405
type input "2"
click at [569, 328] on span "Сохранить и пересчитать" at bounding box center [545, 329] width 63 height 8
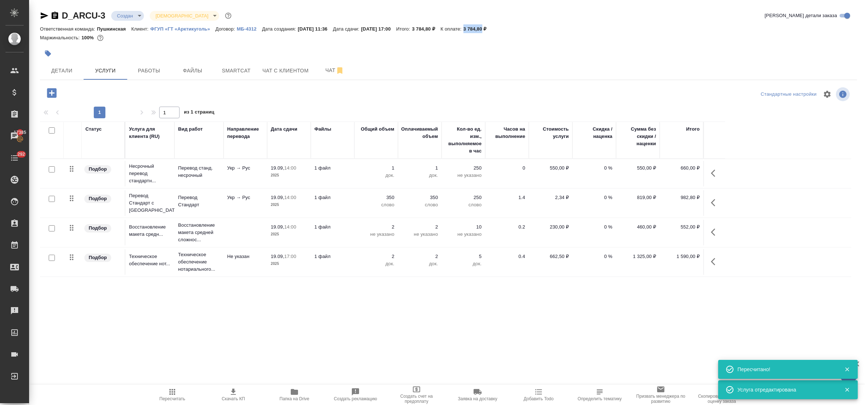
drag, startPoint x: 481, startPoint y: 29, endPoint x: 500, endPoint y: 31, distance: 19.7
click at [500, 31] on div "Ответственная команда: Пушкинская Клиент: ФГУП «ГТ «Арктикуголь» Договор: МБ-43…" at bounding box center [448, 28] width 817 height 9
copy p "3 784,80"
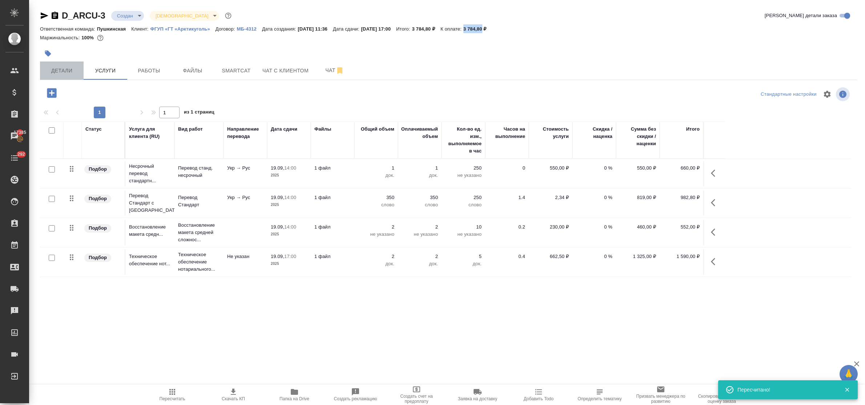
click at [54, 73] on span "Детали" at bounding box center [61, 70] width 35 height 9
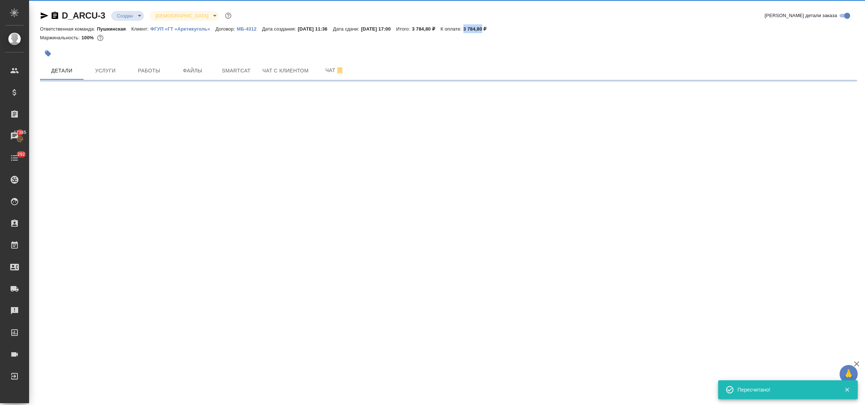
select select "RU"
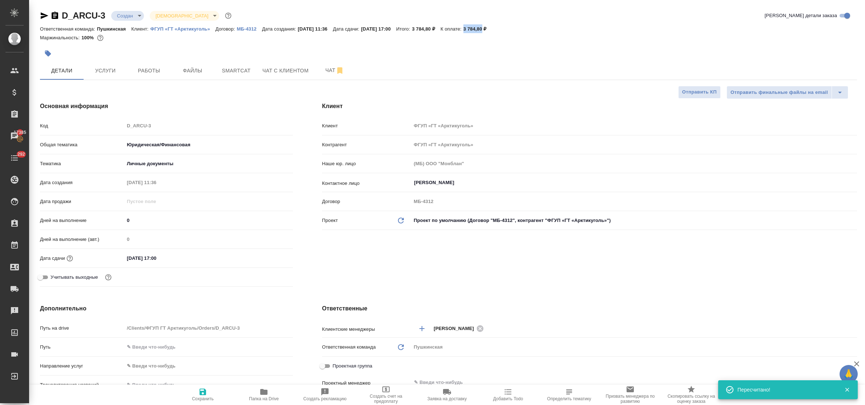
type textarea "x"
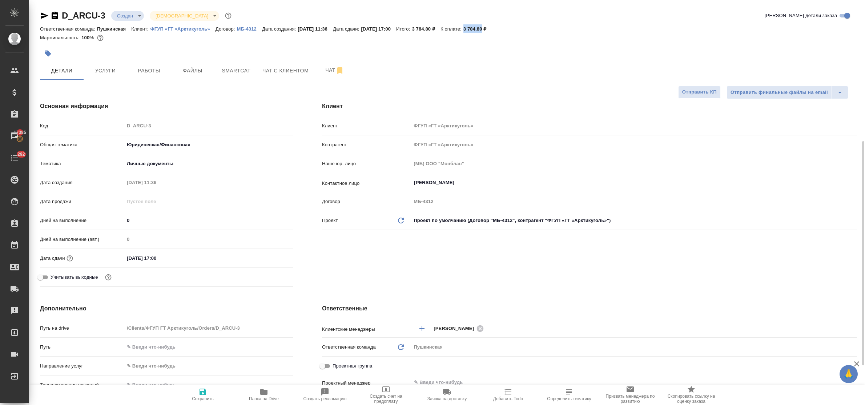
scroll to position [136, 0]
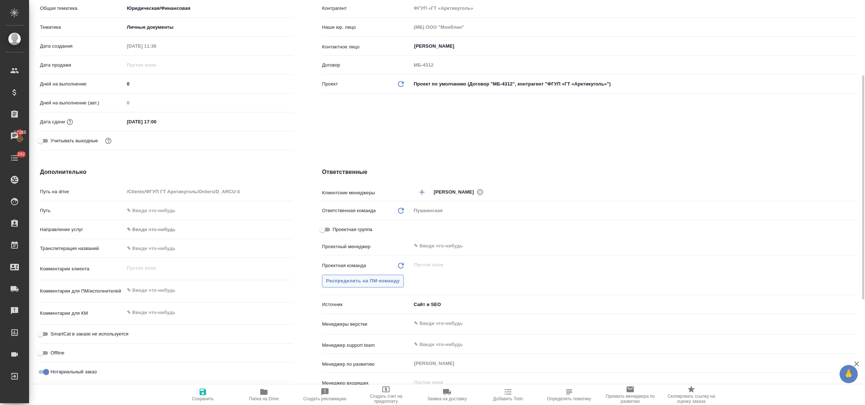
click at [375, 286] on button "Распределить на ПМ-команду" at bounding box center [363, 281] width 82 height 13
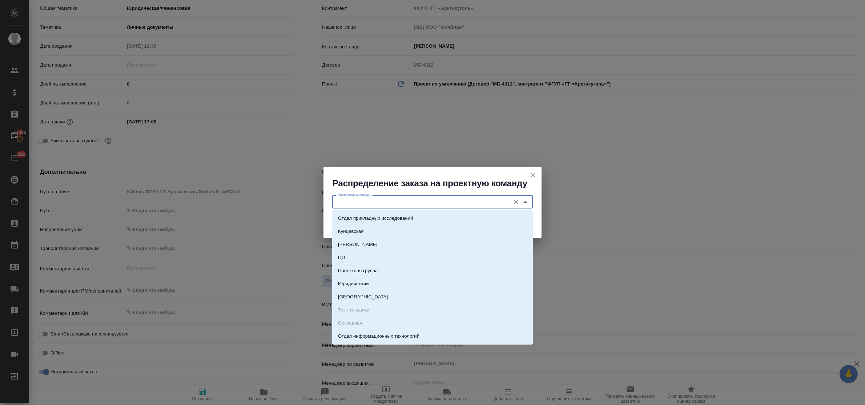
click at [360, 198] on input "Проектная команда" at bounding box center [421, 201] width 172 height 9
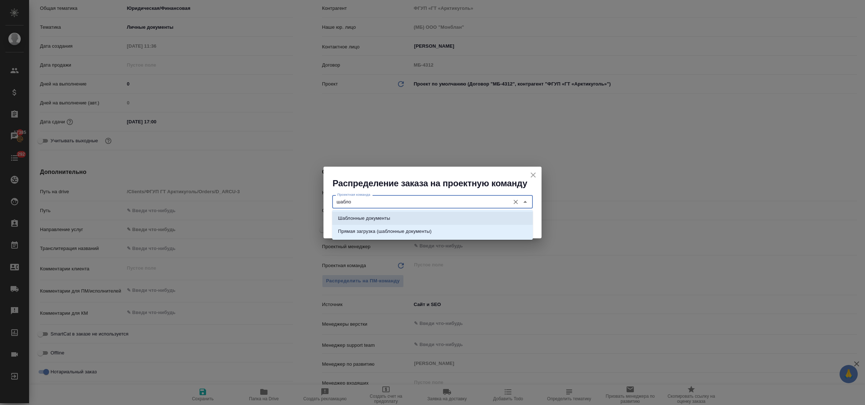
click at [373, 212] on li "Шаблонные документы" at bounding box center [432, 218] width 201 height 13
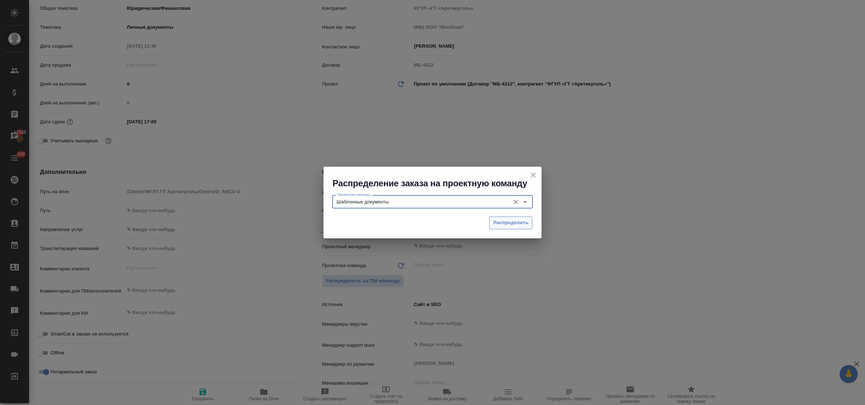
type input "Шаблонные документы"
click at [502, 220] on span "Распределить" at bounding box center [510, 223] width 35 height 8
type textarea "x"
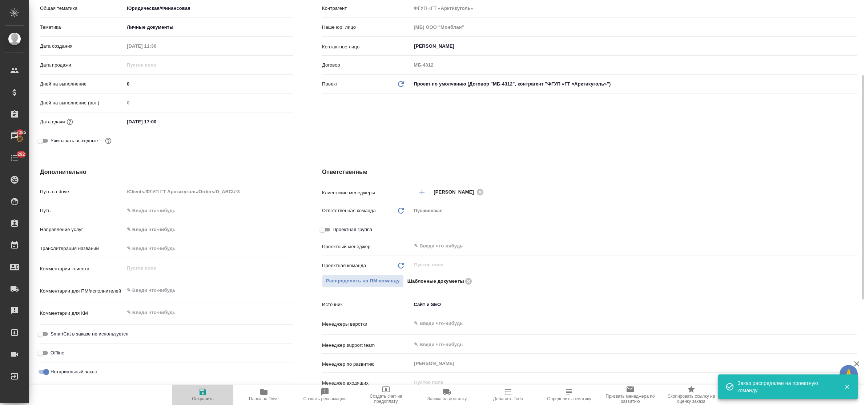
drag, startPoint x: 203, startPoint y: 390, endPoint x: 208, endPoint y: 335, distance: 55.2
click at [203, 388] on icon "button" at bounding box center [203, 391] width 9 height 9
type textarea "x"
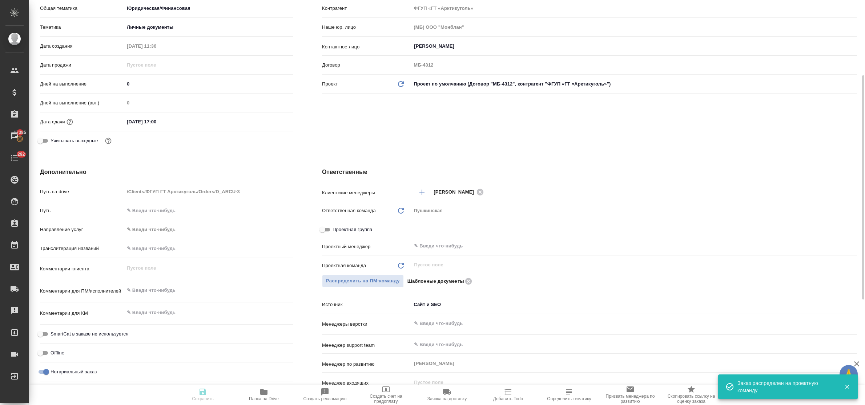
type textarea "x"
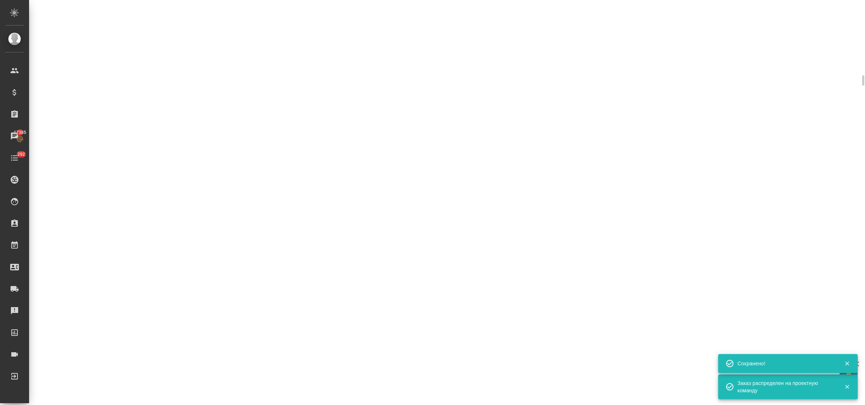
select select "RU"
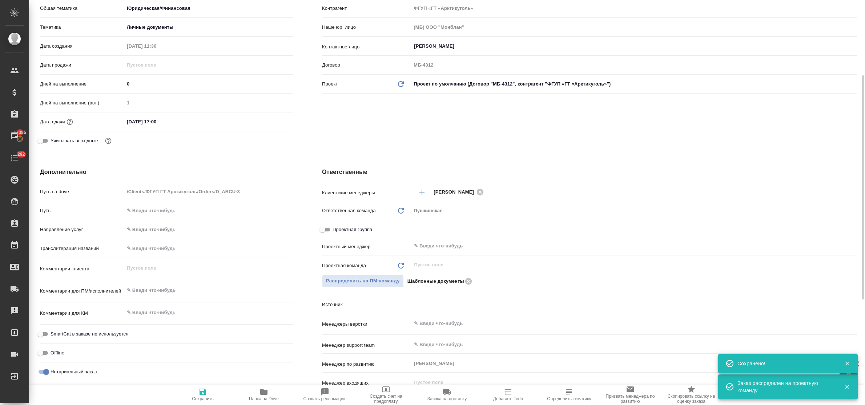
type textarea "x"
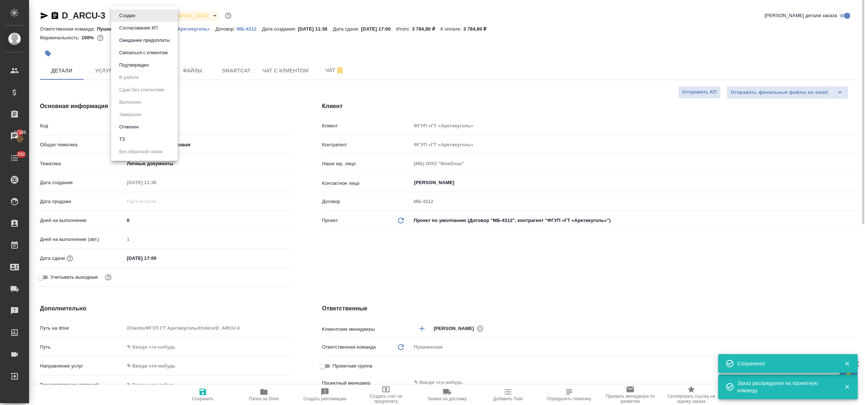
click at [124, 18] on body "🙏 .cls-1 fill:#fff; AWATERA Bulakhova Elena Клиенты Спецификации Заказы 17385 Ч…" at bounding box center [432, 202] width 865 height 405
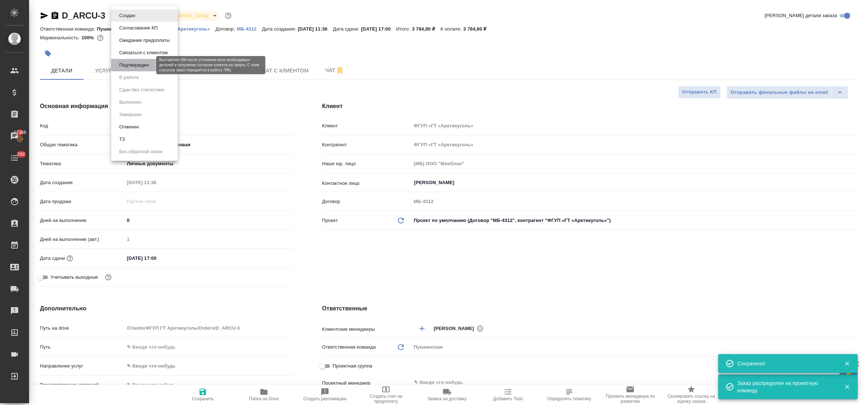
click at [131, 66] on button "Подтвержден" at bounding box center [134, 65] width 34 height 8
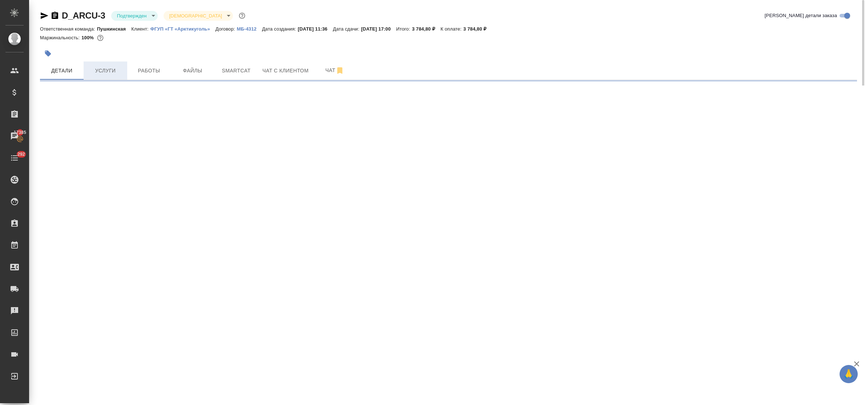
select select "RU"
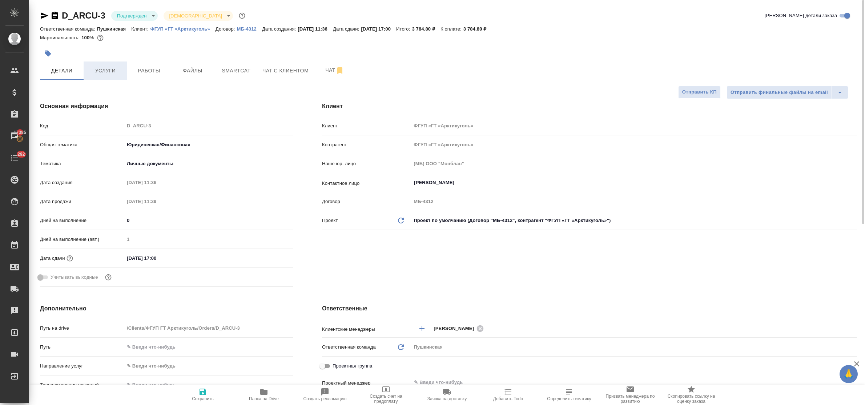
type textarea "x"
click at [104, 74] on span "Услуги" at bounding box center [105, 70] width 35 height 9
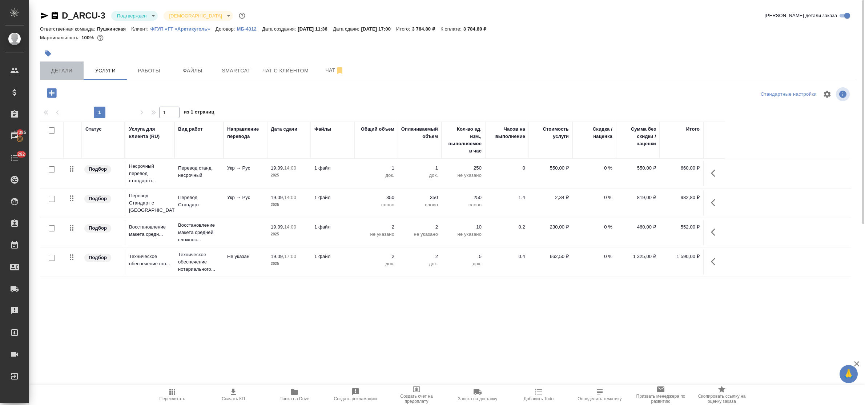
click at [66, 70] on span "Детали" at bounding box center [61, 70] width 35 height 9
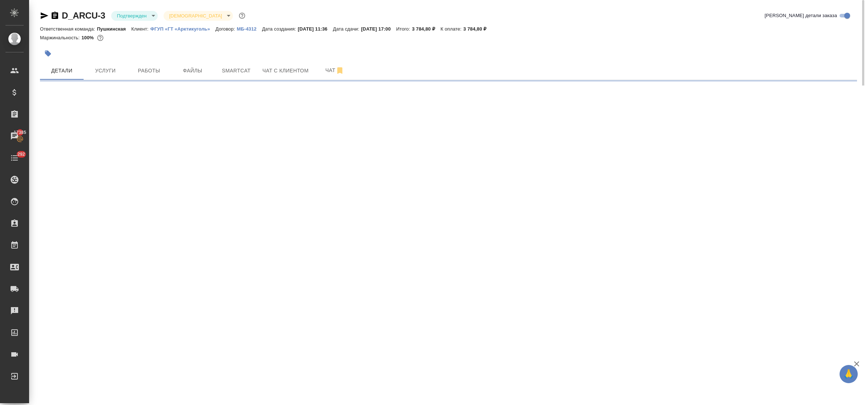
select select "RU"
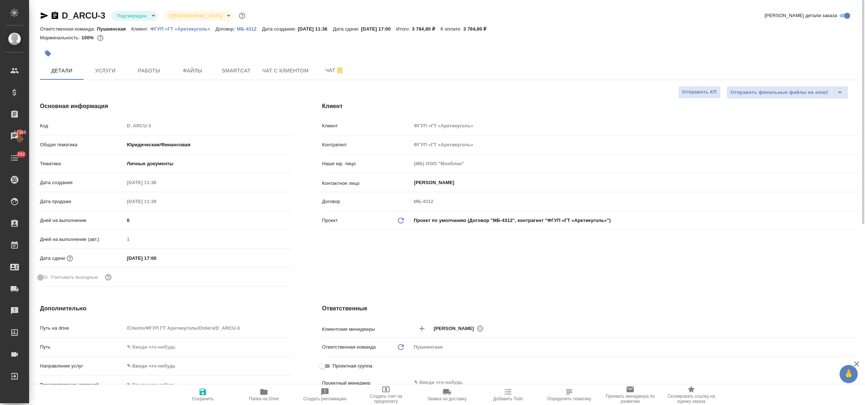
type textarea "x"
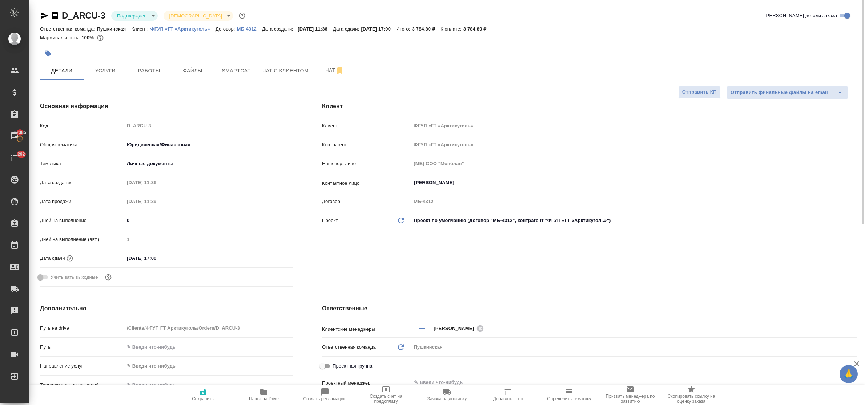
type textarea "x"
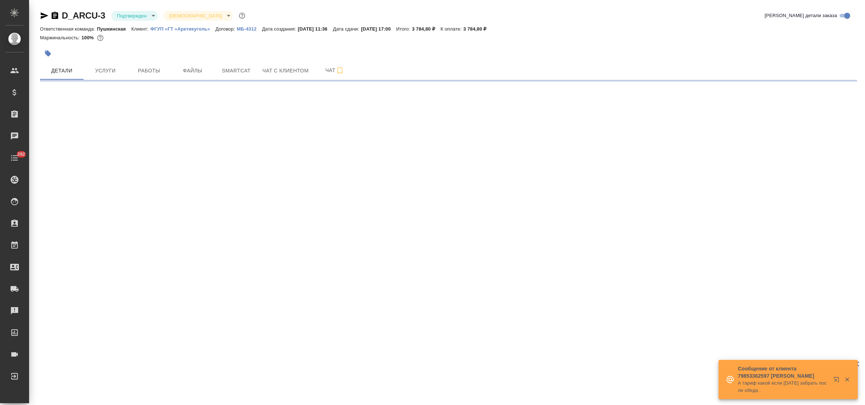
select select "RU"
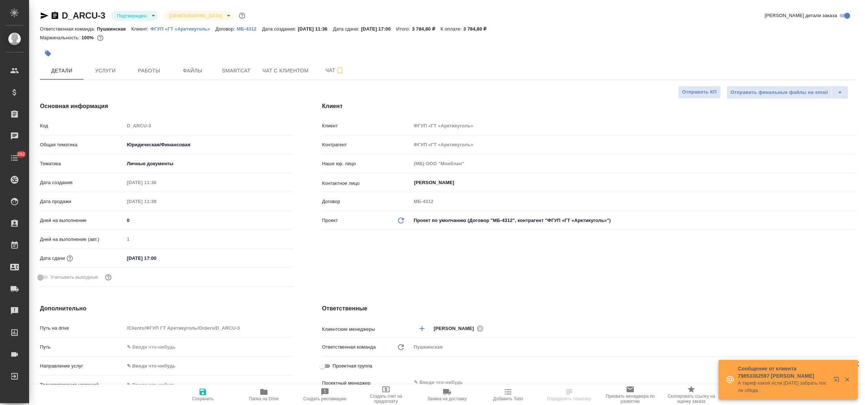
type textarea "x"
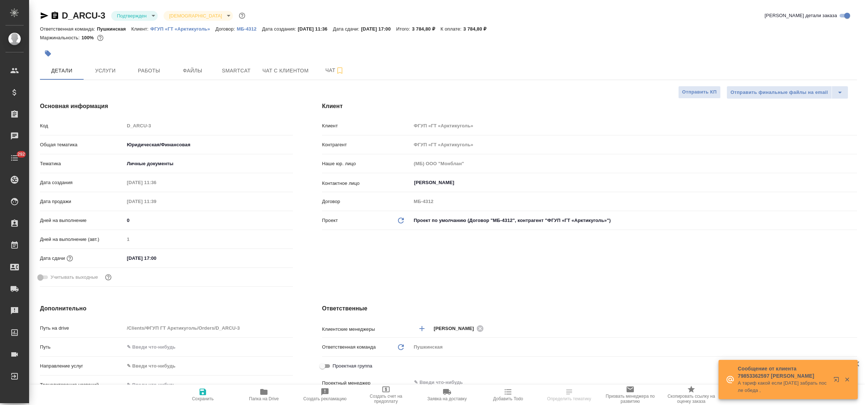
type textarea "x"
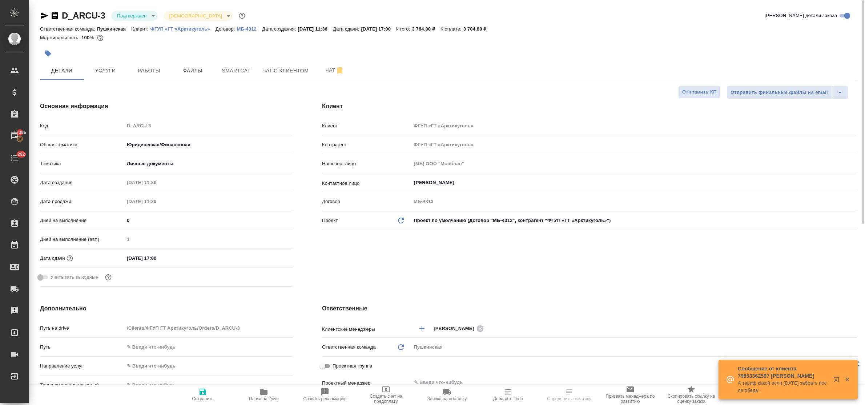
type textarea "x"
select select "RU"
type textarea "x"
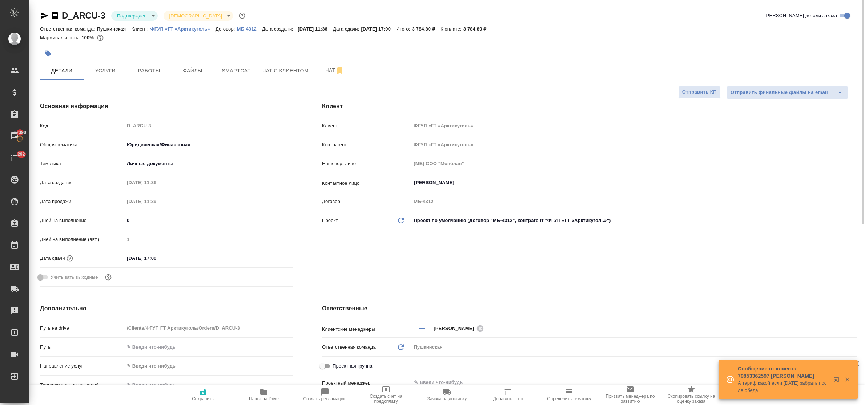
type textarea "x"
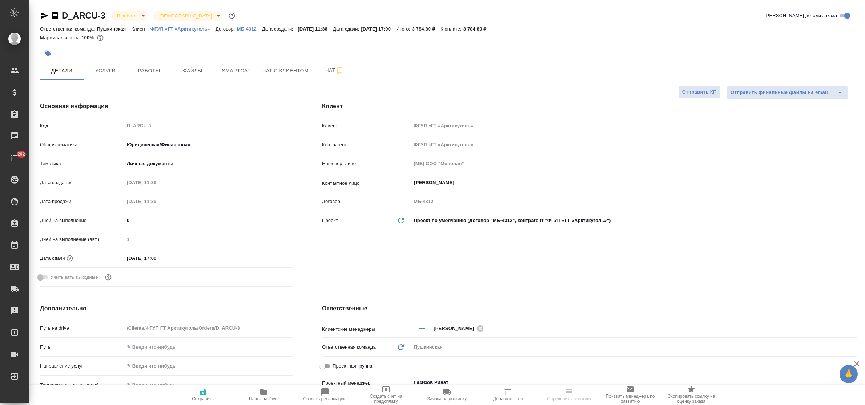
select select "RU"
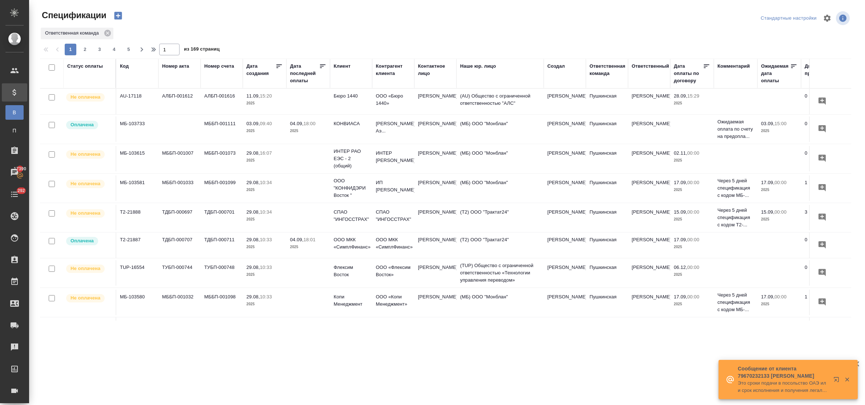
click at [340, 68] on div "Клиент" at bounding box center [342, 66] width 17 height 7
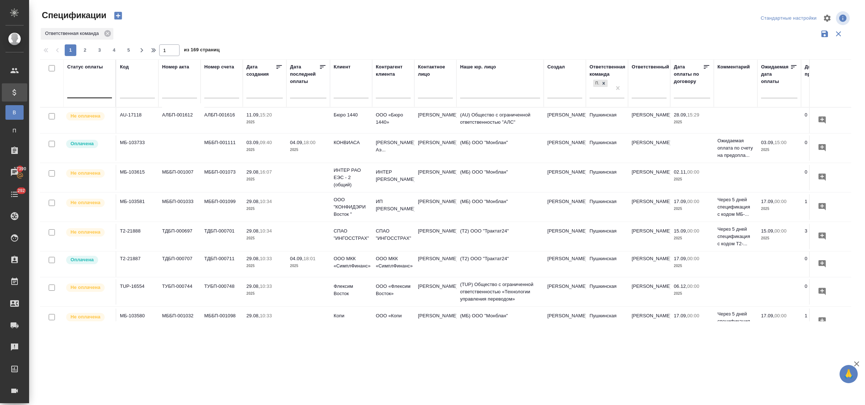
click at [82, 93] on div at bounding box center [89, 90] width 45 height 11
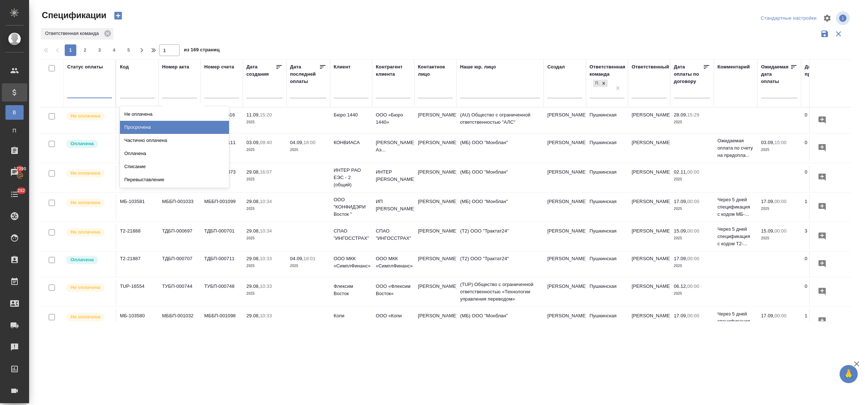
click at [148, 130] on div "Просрочена" at bounding box center [174, 127] width 109 height 13
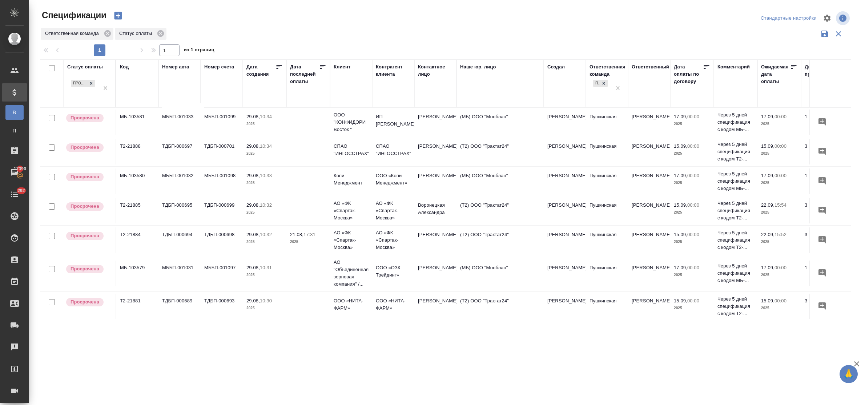
click at [252, 178] on p "29.08," at bounding box center [253, 175] width 13 height 5
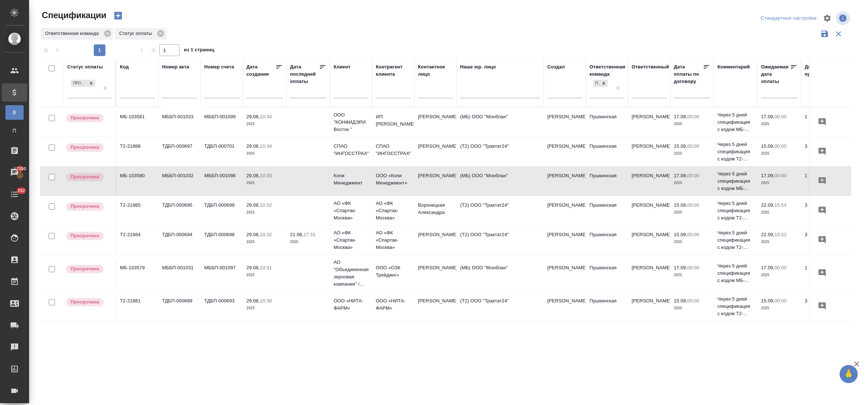
click at [252, 178] on p "29.08," at bounding box center [253, 175] width 13 height 5
click at [217, 119] on td "МББП-001099" at bounding box center [222, 121] width 42 height 25
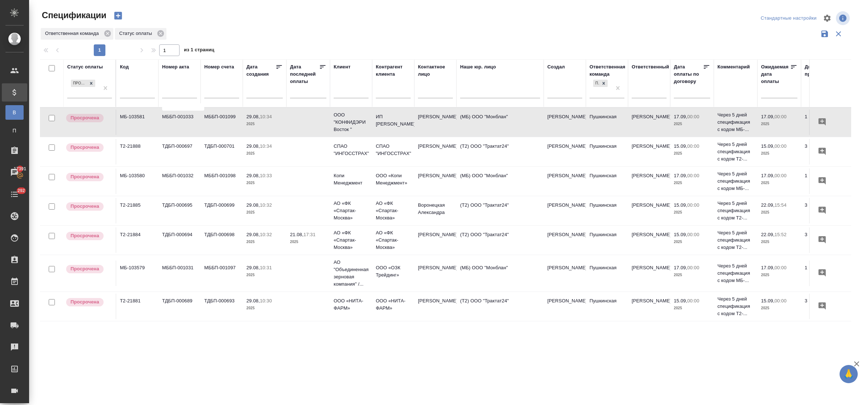
click at [217, 119] on td "МББП-001099" at bounding box center [222, 121] width 42 height 25
click at [224, 277] on td "МББП-001097" at bounding box center [222, 272] width 42 height 25
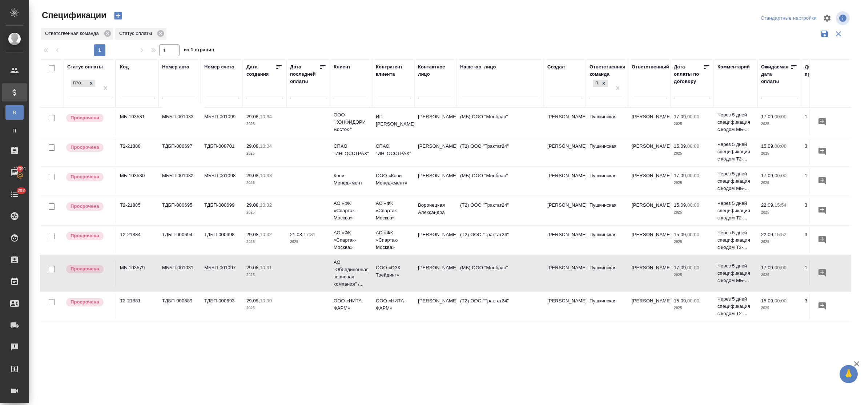
click at [224, 277] on td "МББП-001097" at bounding box center [222, 272] width 42 height 25
click at [255, 150] on span "29.08, 10:34" at bounding box center [265, 146] width 36 height 7
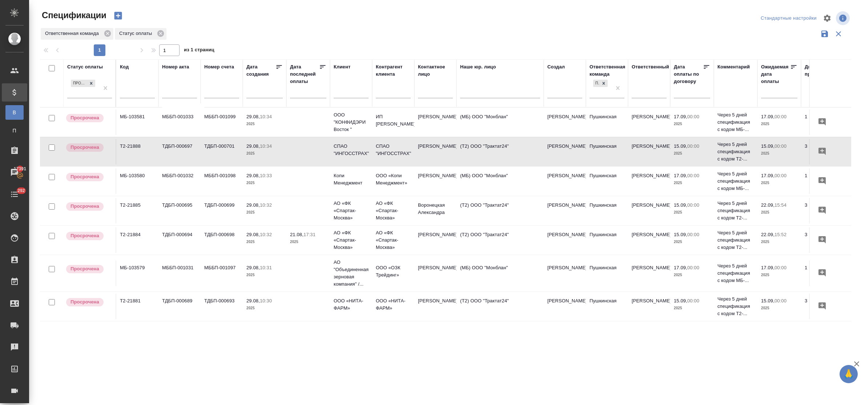
click at [255, 157] on p "2025" at bounding box center [265, 153] width 36 height 7
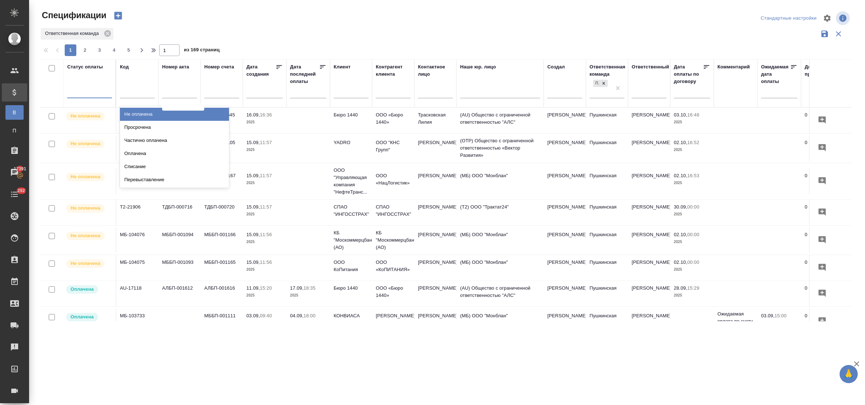
click at [95, 95] on div at bounding box center [89, 90] width 45 height 11
click at [136, 124] on div "Просрочена" at bounding box center [174, 127] width 109 height 13
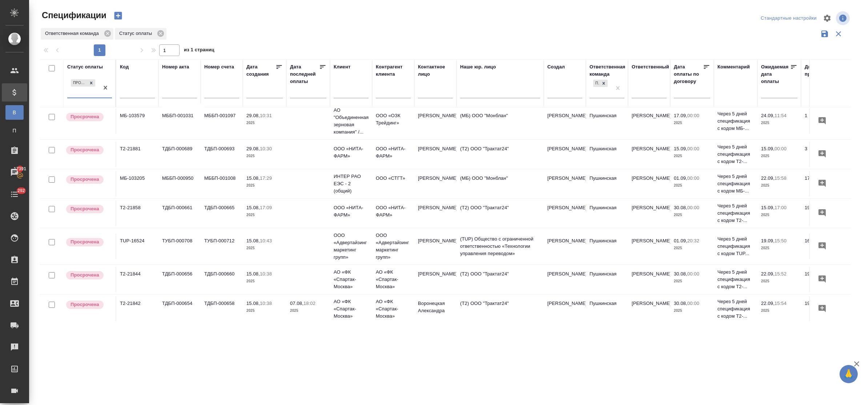
scroll to position [170, 0]
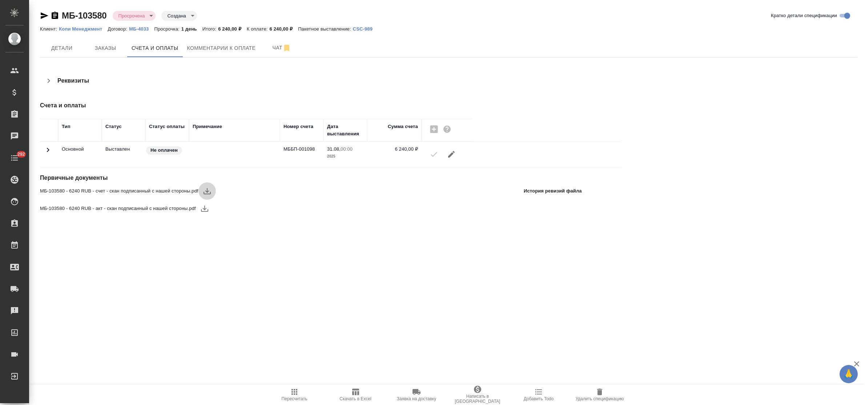
click at [207, 192] on icon "button" at bounding box center [207, 191] width 7 height 6
click at [55, 49] on span "Детали" at bounding box center [61, 48] width 35 height 9
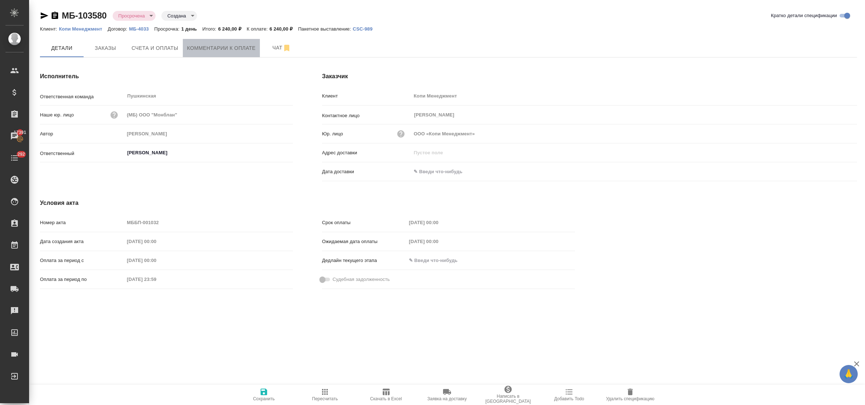
click at [219, 52] on span "Комментарии к оплате" at bounding box center [221, 48] width 69 height 9
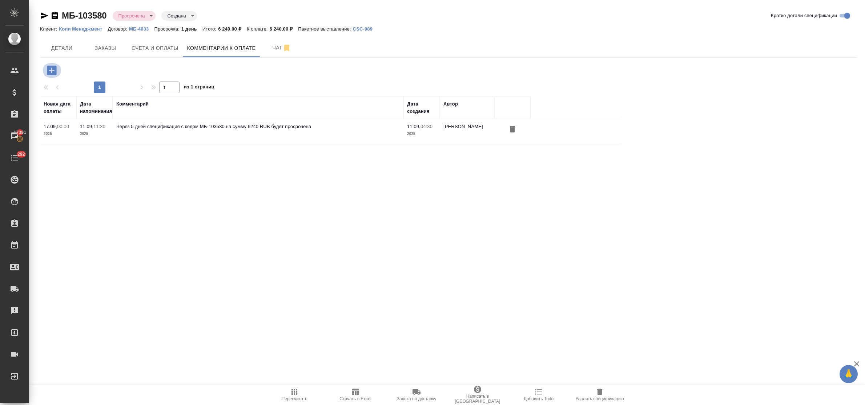
click at [45, 73] on button "button" at bounding box center [52, 70] width 20 height 15
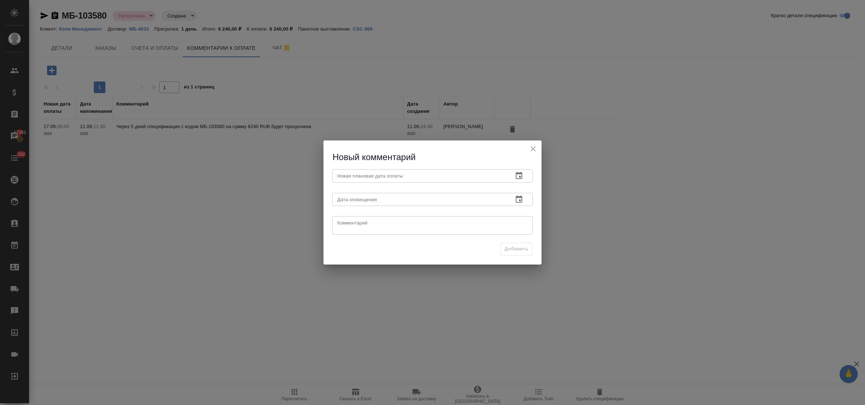
click at [516, 177] on icon "button" at bounding box center [519, 175] width 7 height 7
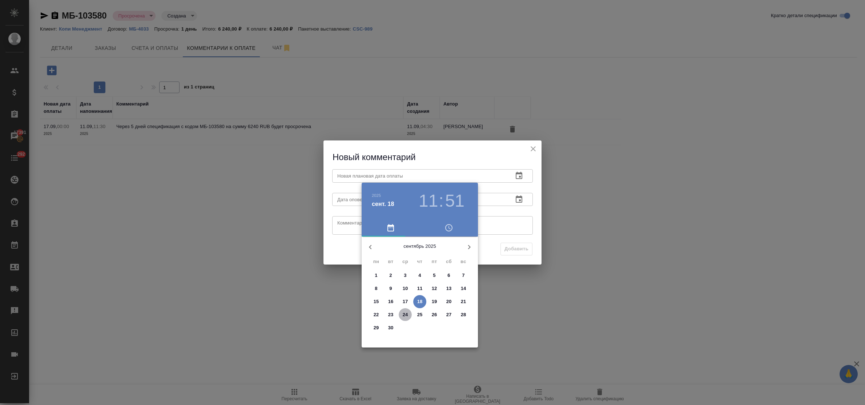
click at [406, 315] on p "24" at bounding box center [405, 314] width 5 height 7
type input "[DATE] 11:51"
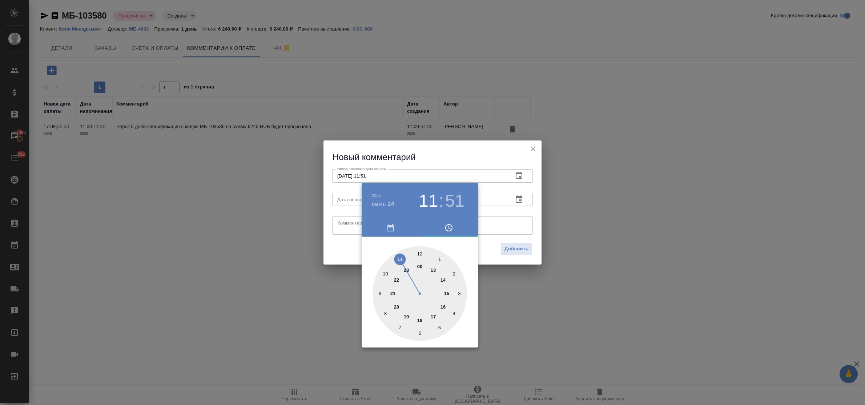
click at [345, 219] on div at bounding box center [432, 202] width 865 height 405
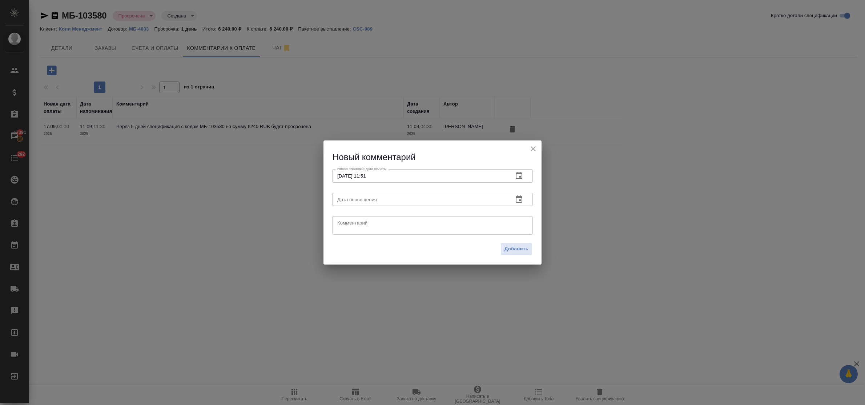
click at [349, 223] on textarea at bounding box center [432, 225] width 191 height 11
type textarea "запрос от 18.09"
click at [522, 252] on span "Добавить" at bounding box center [517, 249] width 24 height 8
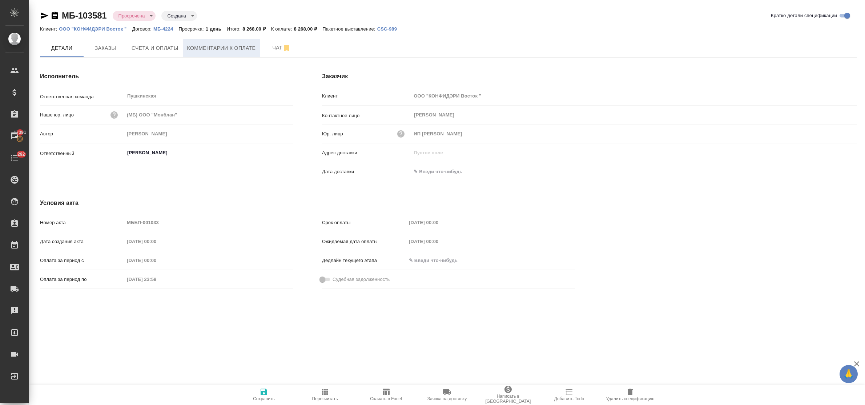
click at [207, 45] on span "Комментарии к оплате" at bounding box center [221, 48] width 69 height 9
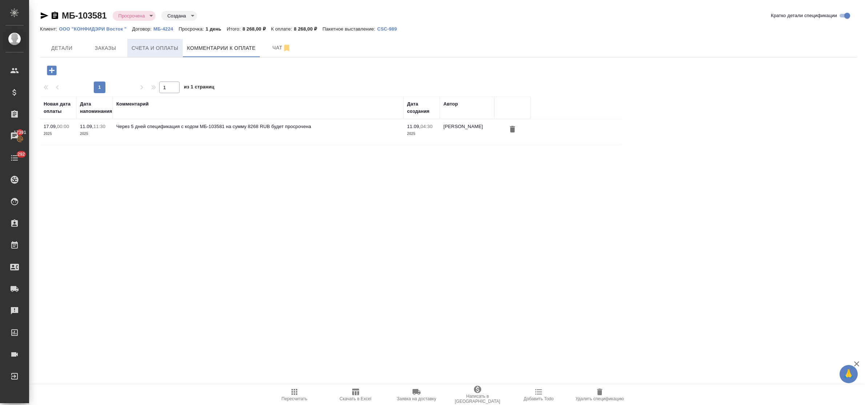
click at [168, 46] on span "Счета и оплаты" at bounding box center [155, 48] width 47 height 9
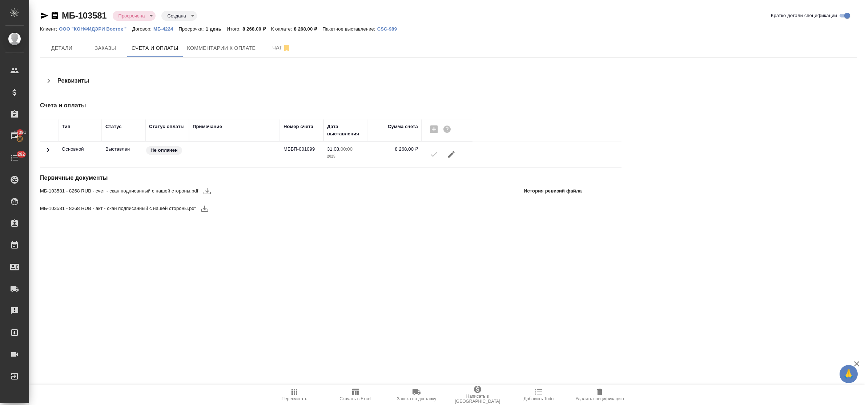
click at [205, 190] on icon "button" at bounding box center [207, 191] width 9 height 9
click at [211, 49] on span "Комментарии к оплате" at bounding box center [221, 48] width 69 height 9
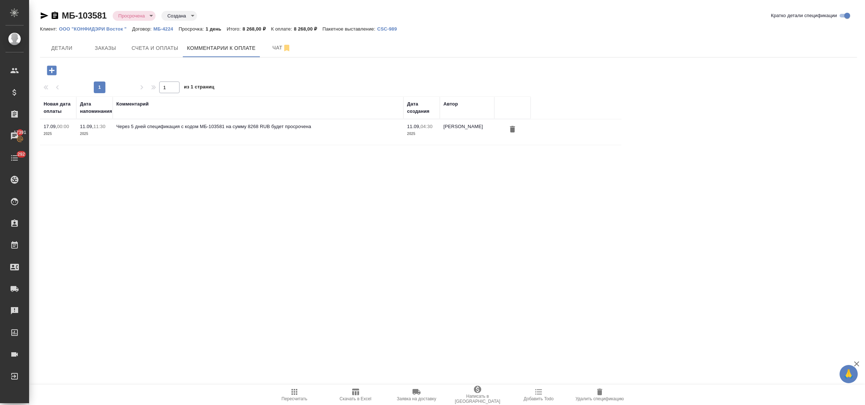
click at [52, 73] on icon "button" at bounding box center [51, 70] width 13 height 13
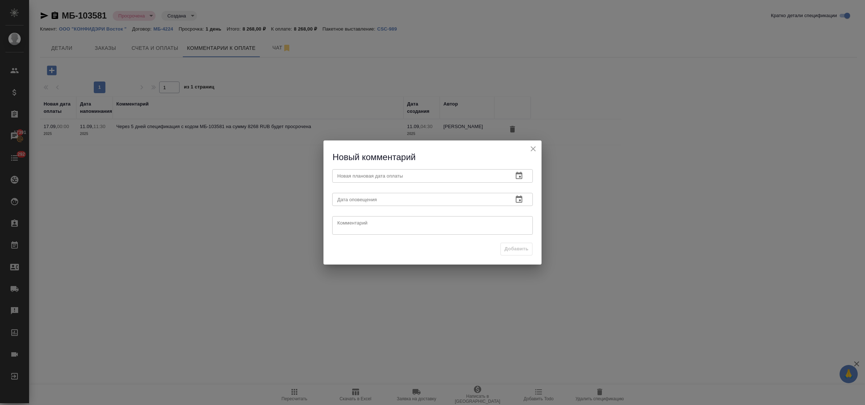
click at [521, 197] on icon "button" at bounding box center [519, 198] width 7 height 7
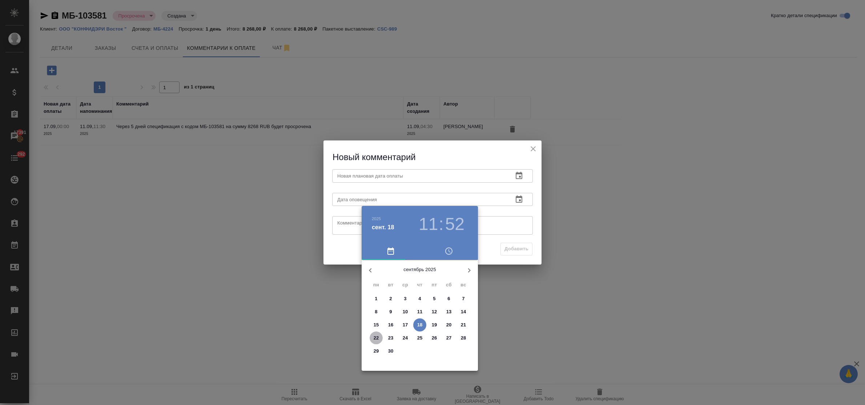
click at [377, 337] on p "22" at bounding box center [376, 337] width 5 height 7
type input "[DATE] 11:52"
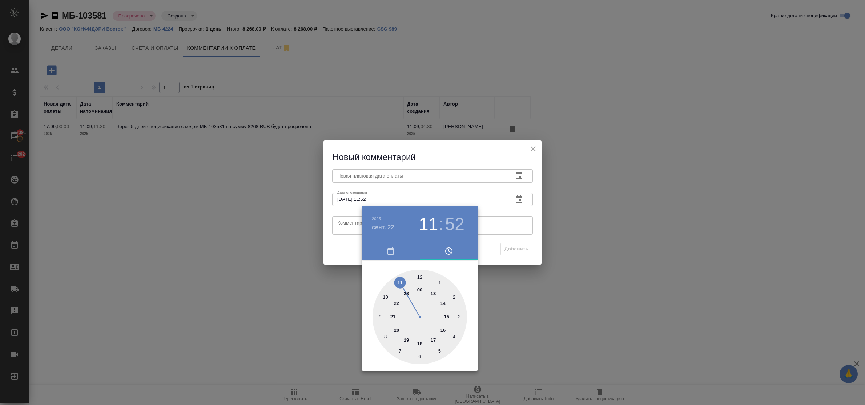
click at [337, 223] on div at bounding box center [432, 202] width 865 height 405
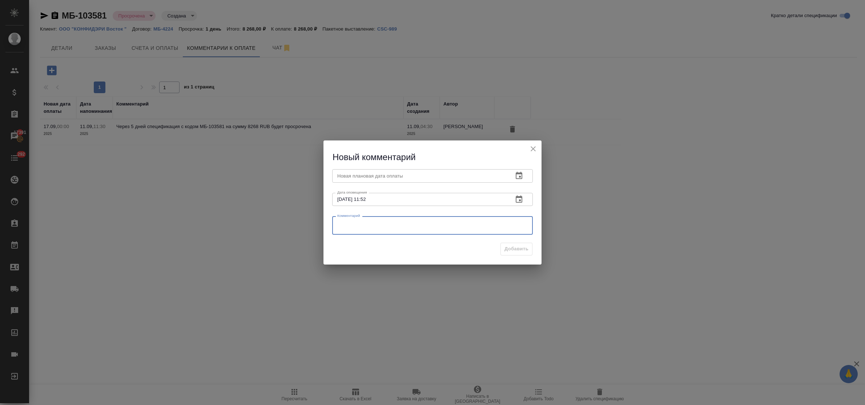
click at [344, 224] on textarea at bounding box center [432, 225] width 191 height 11
click at [393, 222] on textarea "запрос от 18.09" at bounding box center [432, 225] width 191 height 11
type textarea "запрос от 18.09"
click at [518, 196] on icon "button" at bounding box center [519, 198] width 7 height 7
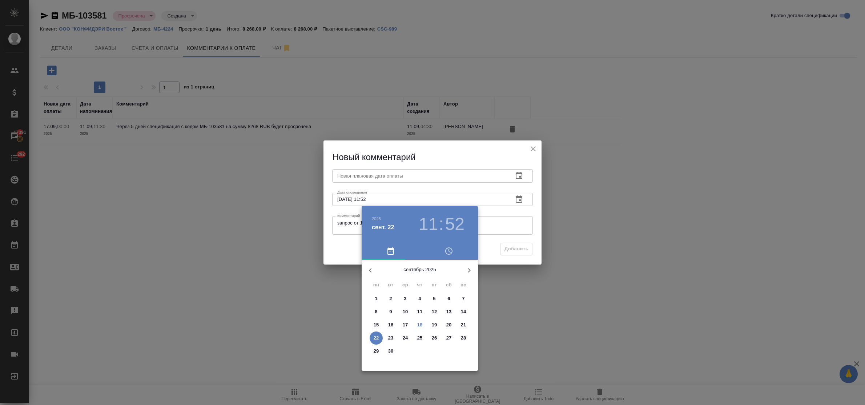
click at [517, 176] on div at bounding box center [432, 202] width 865 height 405
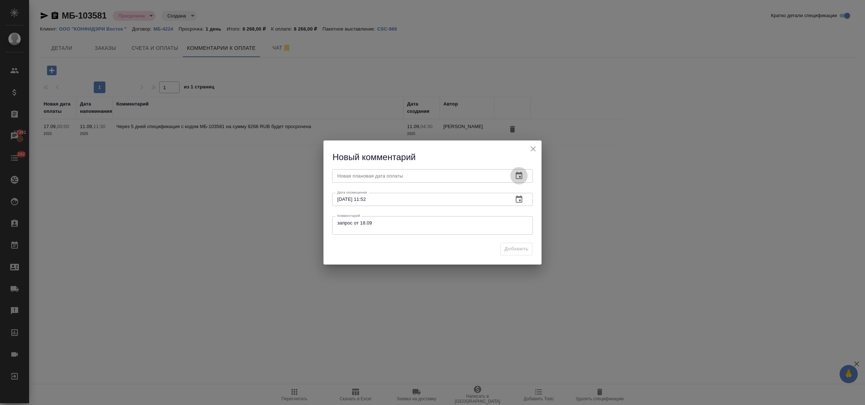
click at [522, 175] on icon "button" at bounding box center [519, 175] width 9 height 9
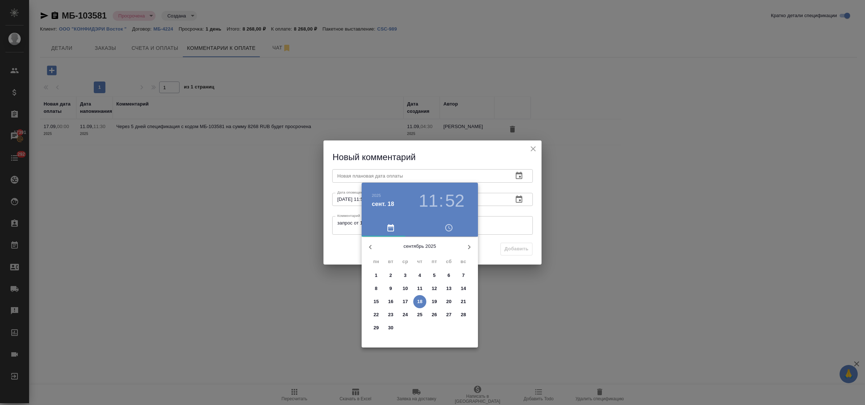
click at [374, 315] on p "22" at bounding box center [376, 314] width 5 height 7
type input "22.09.2025 11:52"
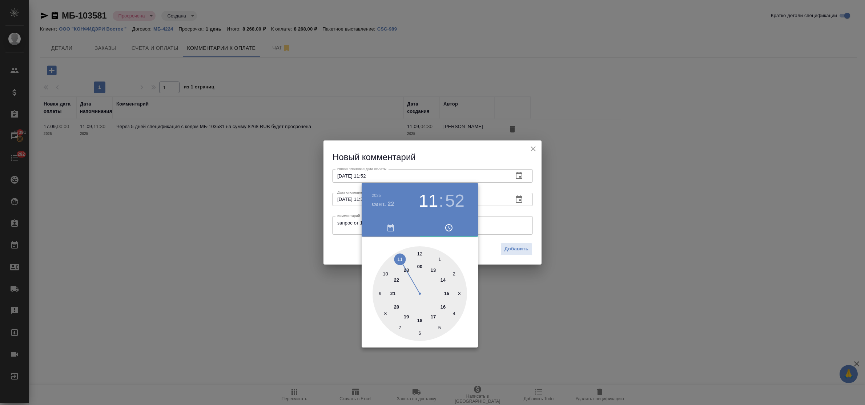
click at [347, 253] on div at bounding box center [432, 202] width 865 height 405
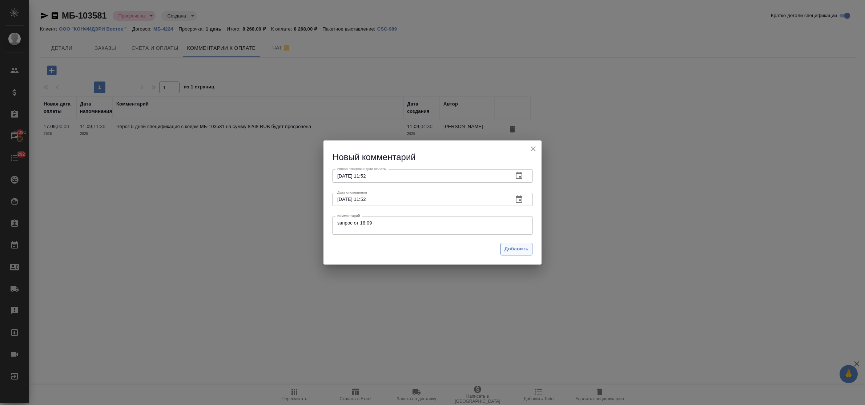
click at [515, 249] on span "Добавить" at bounding box center [517, 249] width 24 height 8
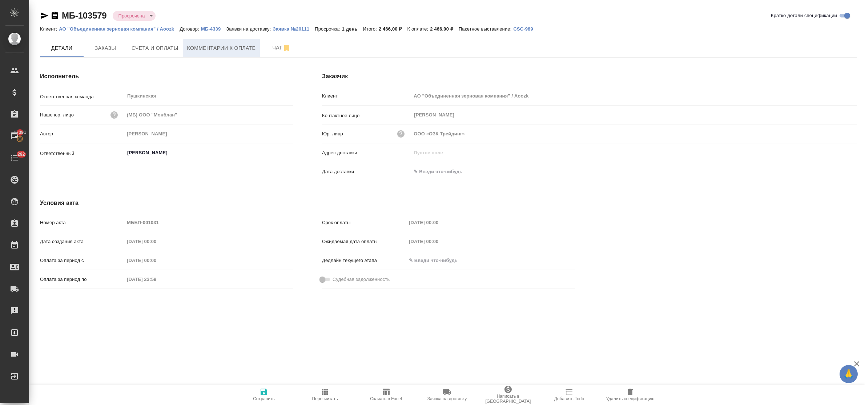
click at [193, 48] on span "Комментарии к оплате" at bounding box center [221, 48] width 69 height 9
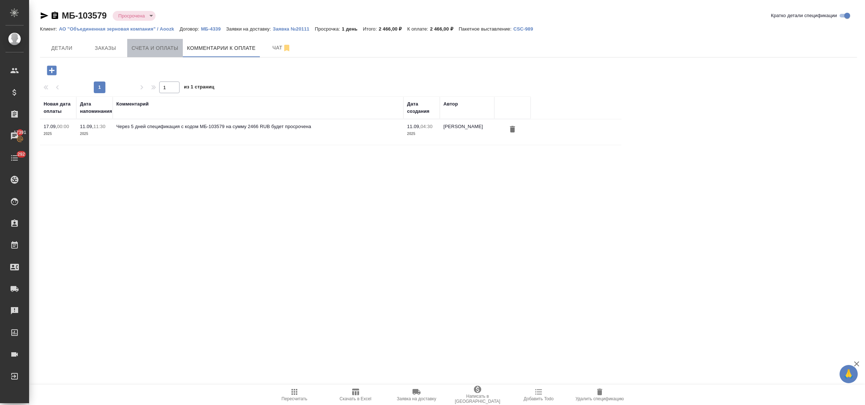
click at [157, 48] on span "Счета и оплаты" at bounding box center [155, 48] width 47 height 9
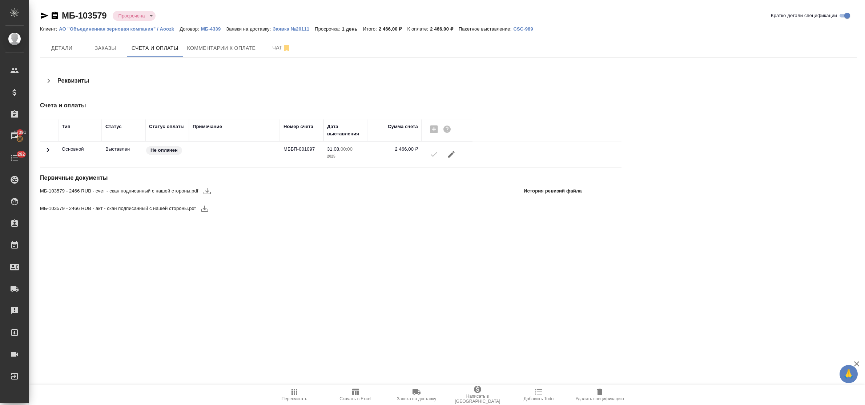
click at [206, 191] on icon "button" at bounding box center [207, 191] width 7 height 6
click at [216, 48] on span "Комментарии к оплате" at bounding box center [221, 48] width 69 height 9
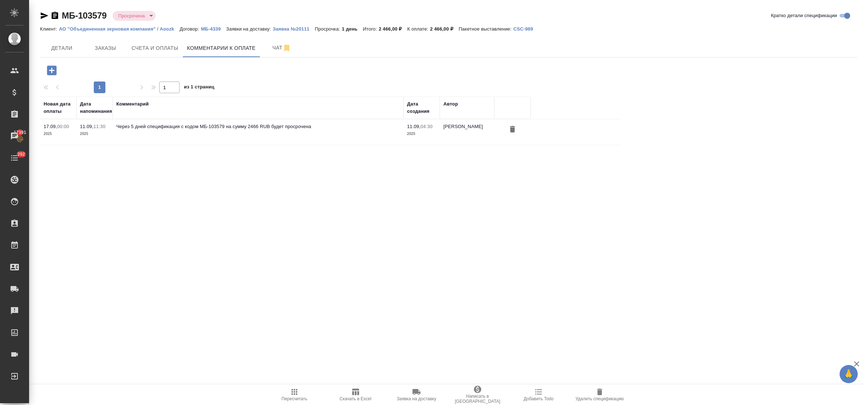
click at [49, 73] on icon "button" at bounding box center [51, 69] width 9 height 9
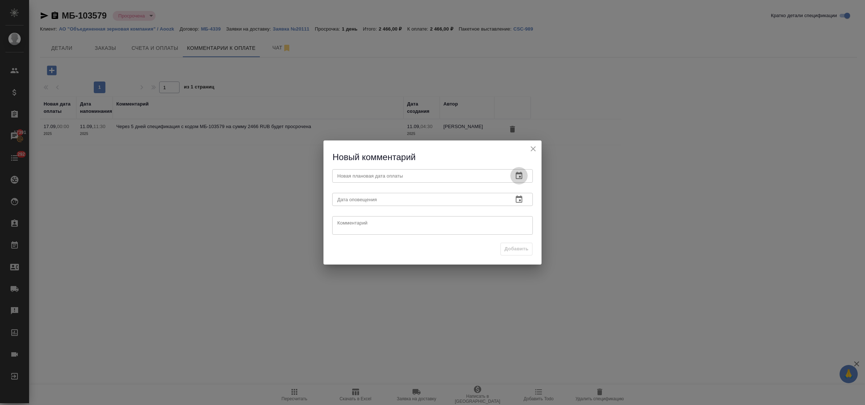
click at [518, 174] on icon "button" at bounding box center [519, 175] width 7 height 7
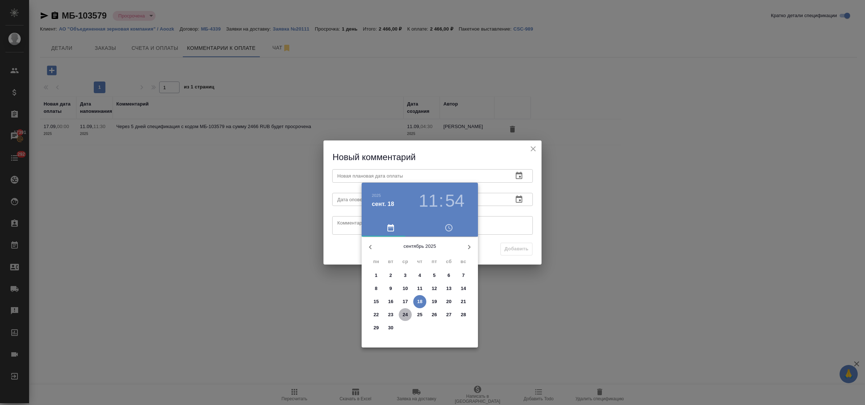
click at [404, 313] on p "24" at bounding box center [405, 314] width 5 height 7
type input "[DATE] 11:54"
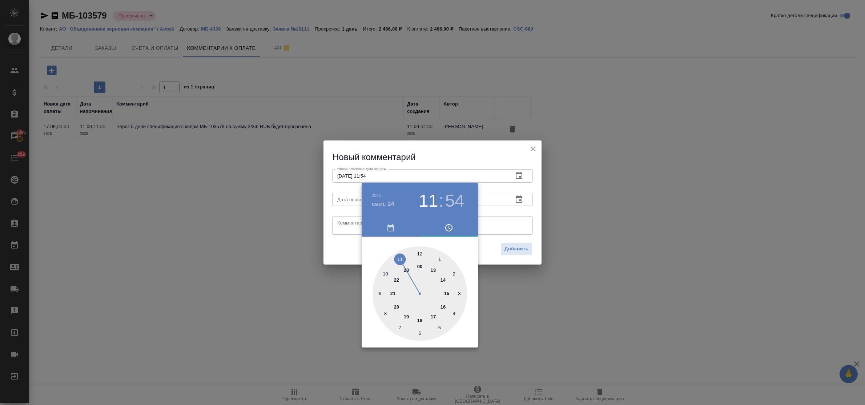
click at [349, 223] on div at bounding box center [432, 202] width 865 height 405
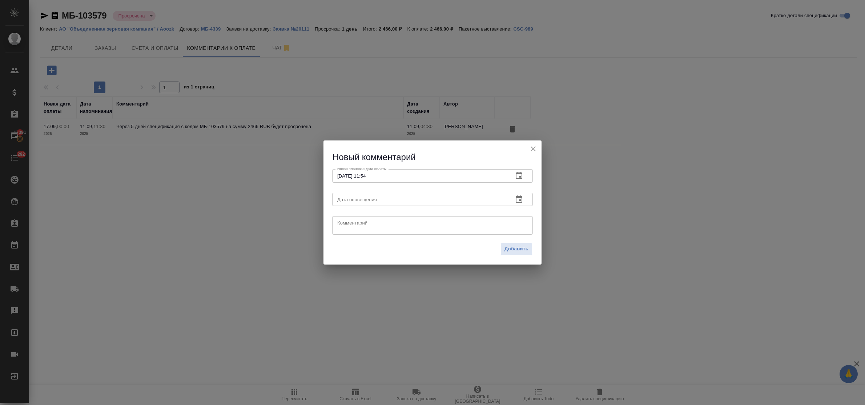
click at [347, 223] on textarea at bounding box center [432, 225] width 191 height 11
type textarea "запрос от 18.09"
click at [513, 246] on span "Добавить" at bounding box center [517, 249] width 24 height 8
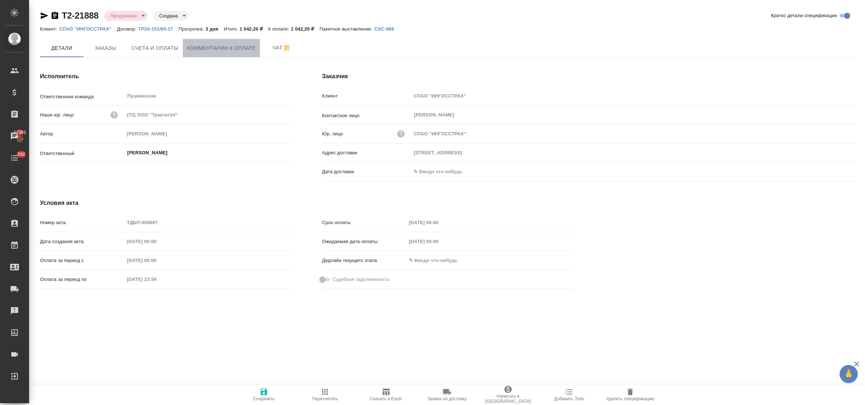
click at [224, 46] on span "Комментарии к оплате" at bounding box center [221, 48] width 69 height 9
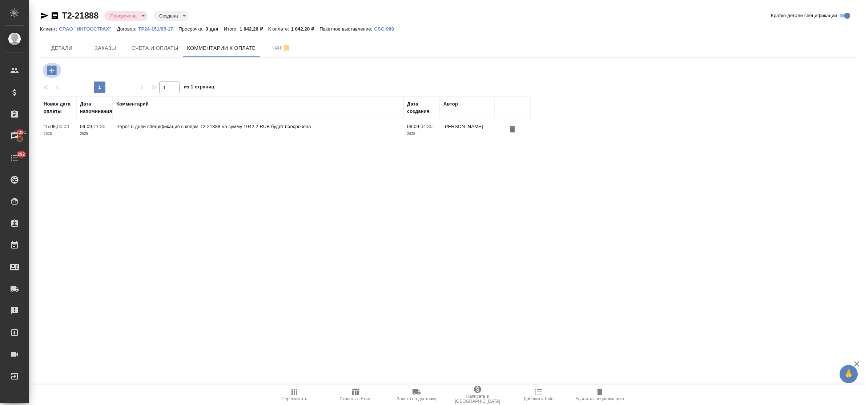
click at [52, 72] on icon "button" at bounding box center [51, 70] width 13 height 13
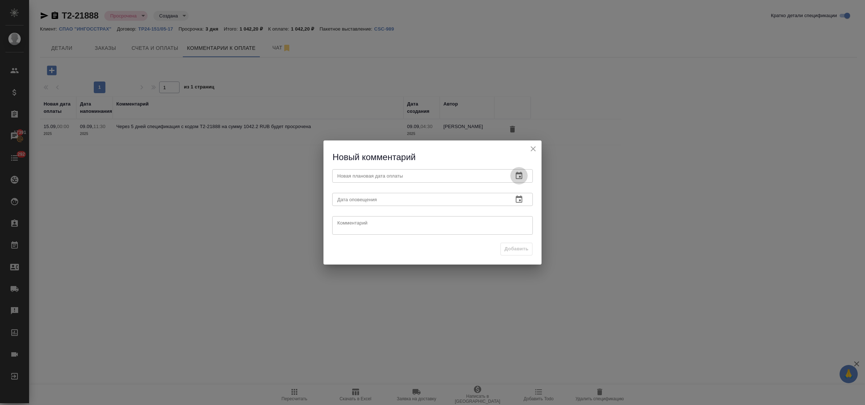
click at [518, 173] on icon "button" at bounding box center [519, 175] width 7 height 7
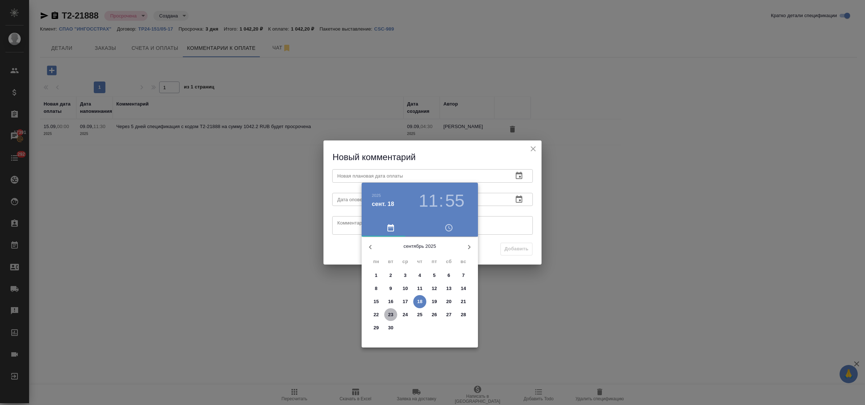
click at [392, 313] on p "23" at bounding box center [390, 314] width 5 height 7
type input "[DATE] 11:55"
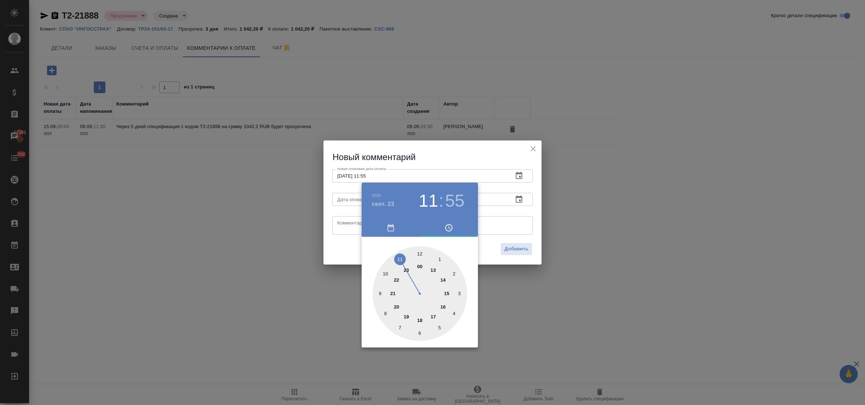
click at [336, 226] on div at bounding box center [432, 202] width 865 height 405
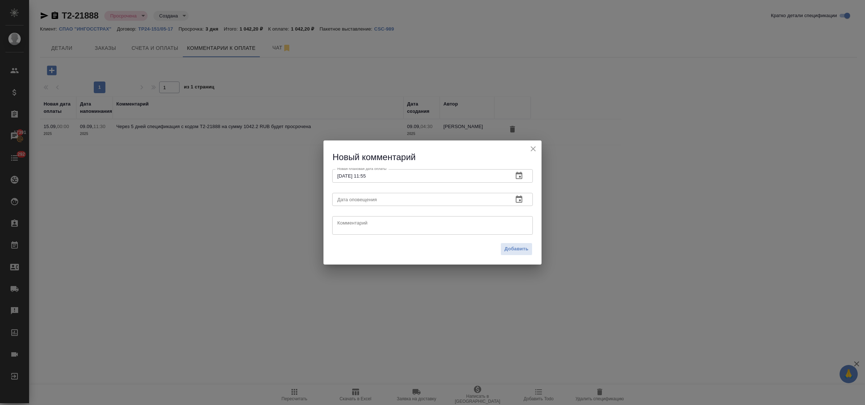
click at [344, 224] on div "2025 сент. 23 11 : 55 00 1 2 3 4 5 6 7 8 9 10 11 12 13 14 15 16 17 18 19 20 21 …" at bounding box center [432, 202] width 865 height 405
click at [344, 224] on textarea at bounding box center [432, 225] width 191 height 11
type textarea "запрос от 18.09"
click at [526, 249] on span "Добавить" at bounding box center [517, 249] width 24 height 8
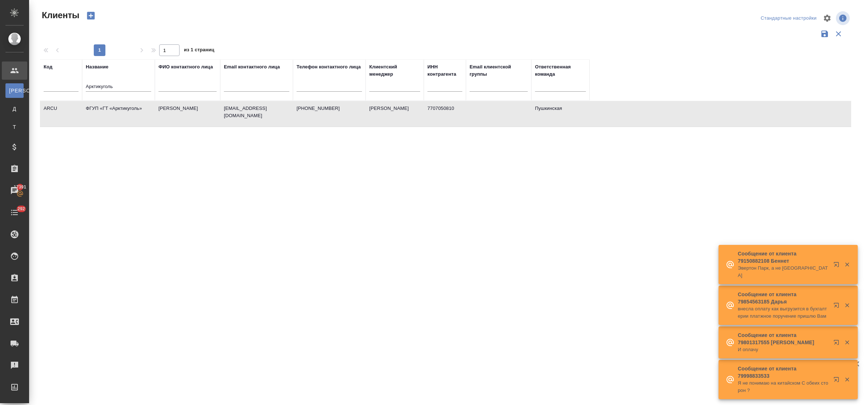
select select "RU"
drag, startPoint x: 116, startPoint y: 84, endPoint x: 68, endPoint y: 81, distance: 48.4
click at [66, 79] on tr "Код Название Арктикуголь ФИО контактного лица Email контактного лица Телефон ко…" at bounding box center [315, 79] width 550 height 41
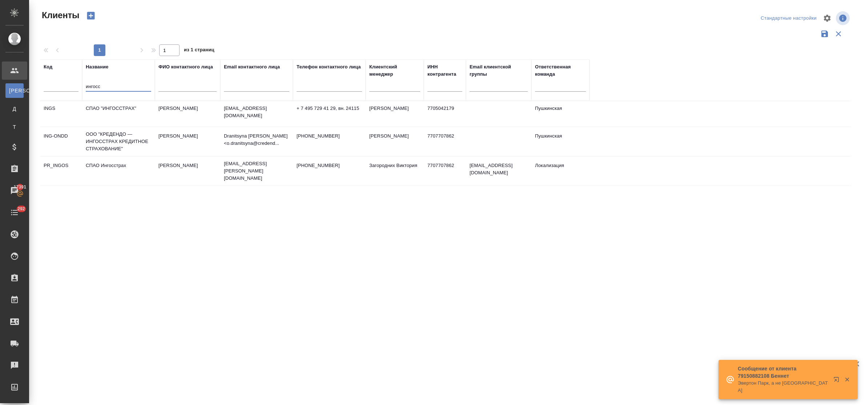
click at [103, 107] on td "СПАО "ИНГОССТРАХ"" at bounding box center [118, 113] width 73 height 25
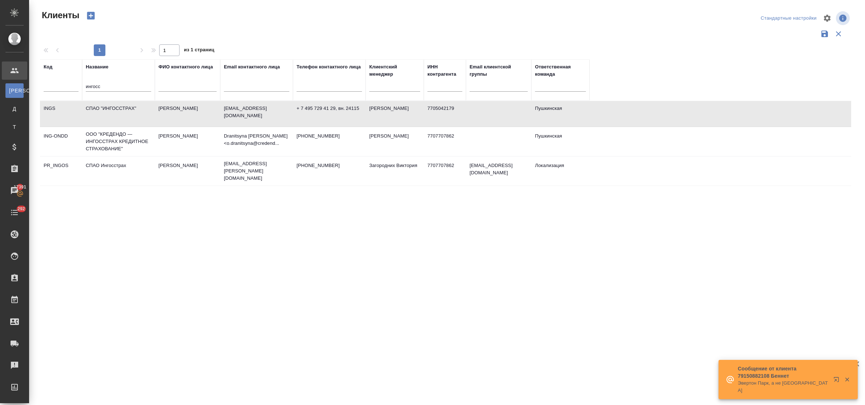
click at [103, 107] on td "СПАО "ИНГОССТРАХ"" at bounding box center [118, 113] width 73 height 25
click at [119, 108] on td "СПАО "ИНГОССТРАХ"" at bounding box center [118, 113] width 73 height 25
drag, startPoint x: 97, startPoint y: 87, endPoint x: 73, endPoint y: 87, distance: 24.0
click at [73, 87] on tr "Код Название ингосс ФИО контактного лица Email контактного лица Телефон контакт…" at bounding box center [315, 79] width 550 height 41
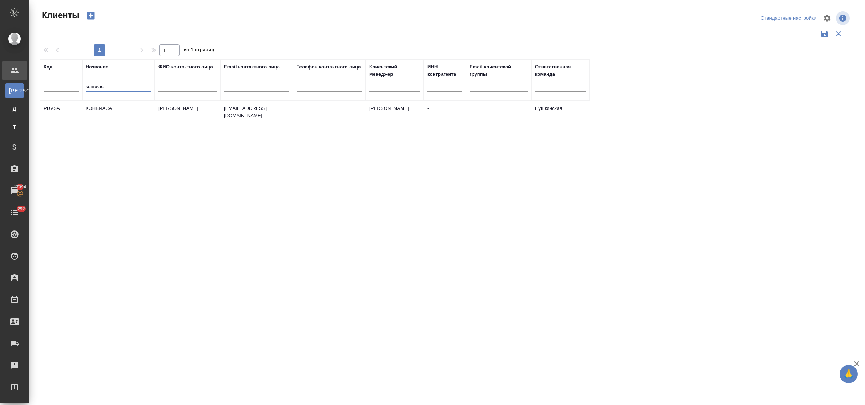
type input "конвиас"
click at [100, 110] on td "КОНВИАСА" at bounding box center [118, 113] width 73 height 25
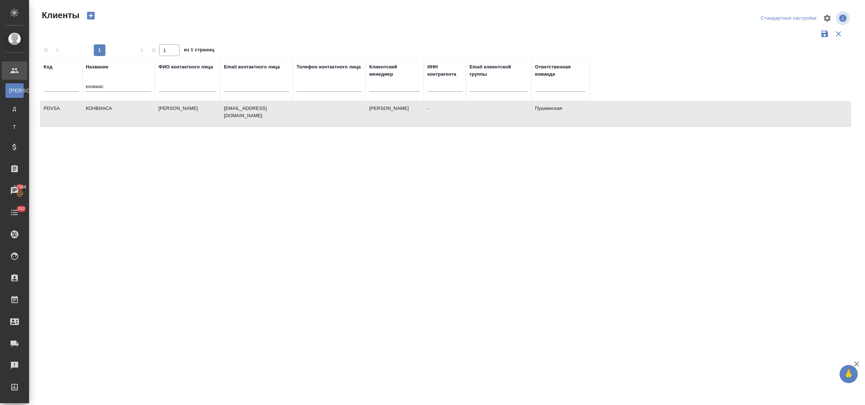
click at [100, 110] on td "КОНВИАСА" at bounding box center [118, 113] width 73 height 25
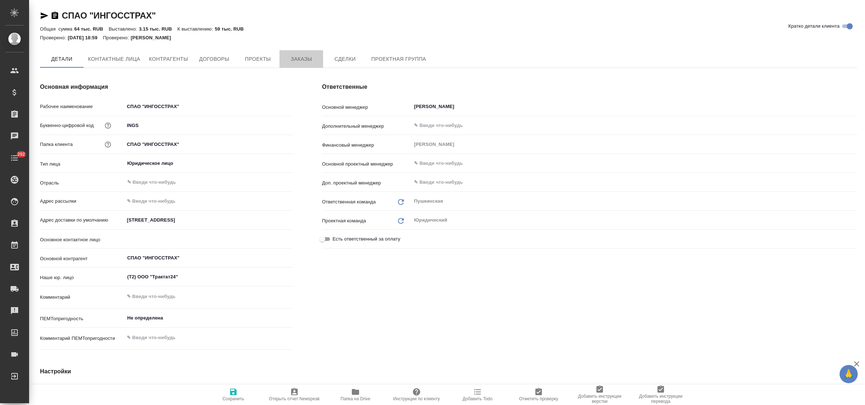
click at [297, 55] on span "Заказы" at bounding box center [301, 59] width 35 height 9
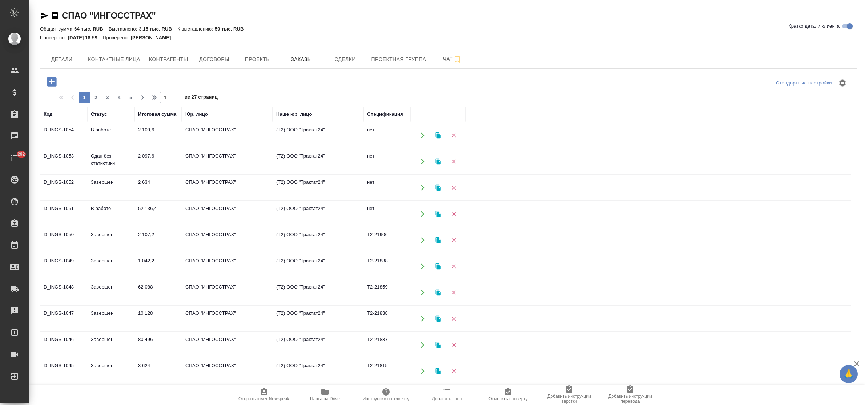
click at [50, 83] on icon "button" at bounding box center [51, 81] width 9 height 9
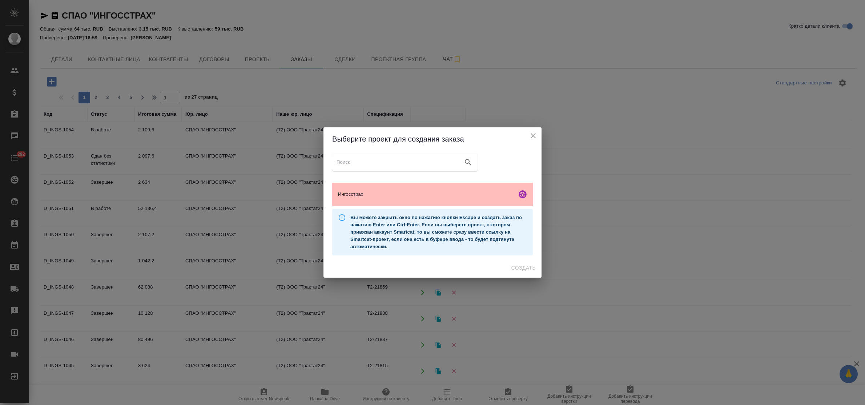
click at [399, 196] on span "Ингосстрах" at bounding box center [426, 194] width 176 height 7
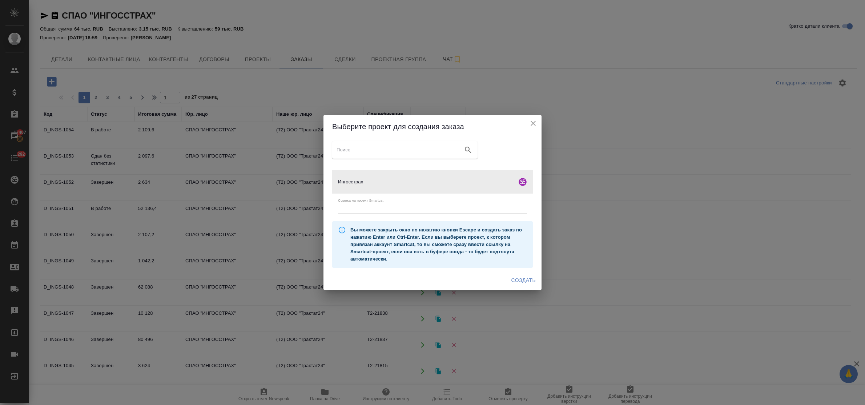
click at [523, 281] on span "Создать" at bounding box center [524, 280] width 24 height 9
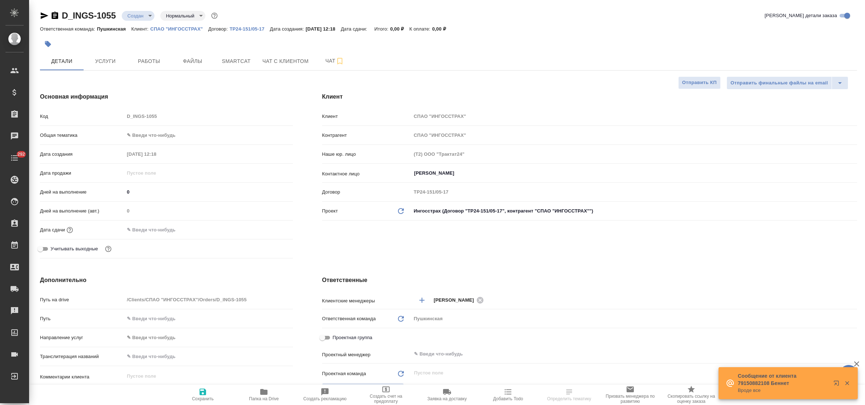
select select "RU"
click at [188, 64] on span "Файлы" at bounding box center [192, 61] width 35 height 9
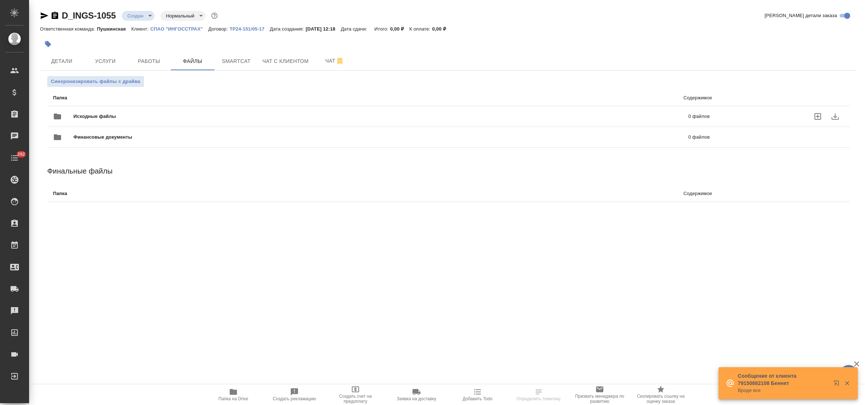
click at [818, 114] on icon "uploadFiles" at bounding box center [818, 116] width 9 height 9
click at [0, 0] on input "uploadFiles" at bounding box center [0, 0] width 0 height 0
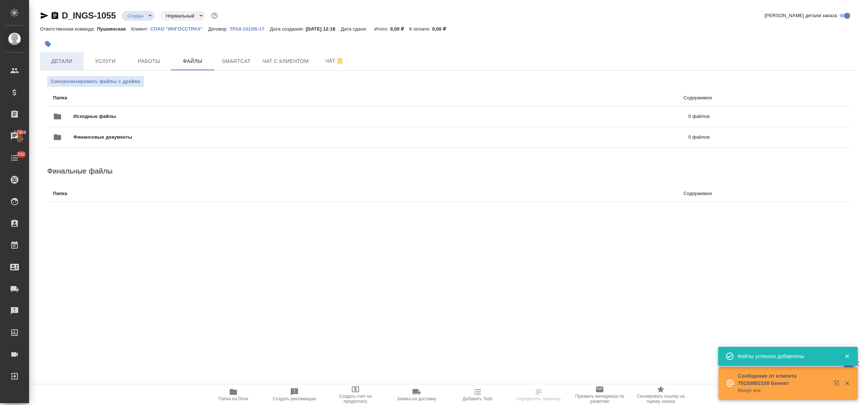
click at [47, 63] on span "Детали" at bounding box center [61, 61] width 35 height 9
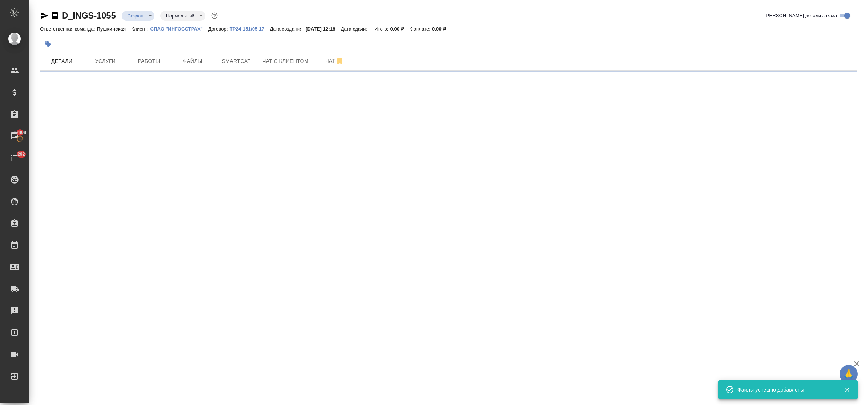
select select "RU"
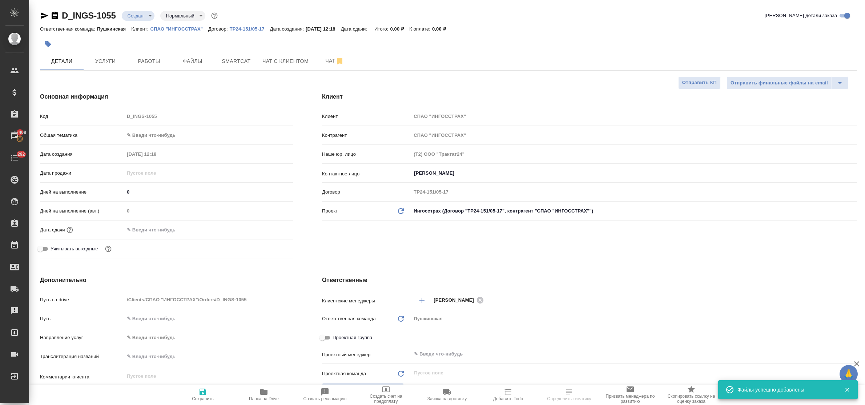
type textarea "x"
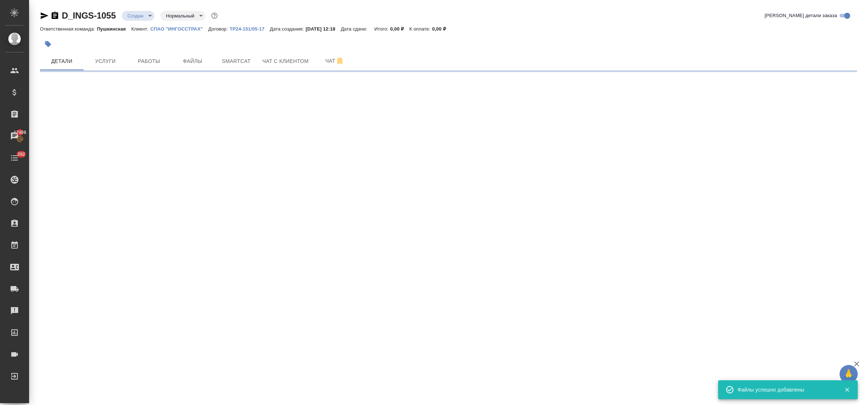
select select "RU"
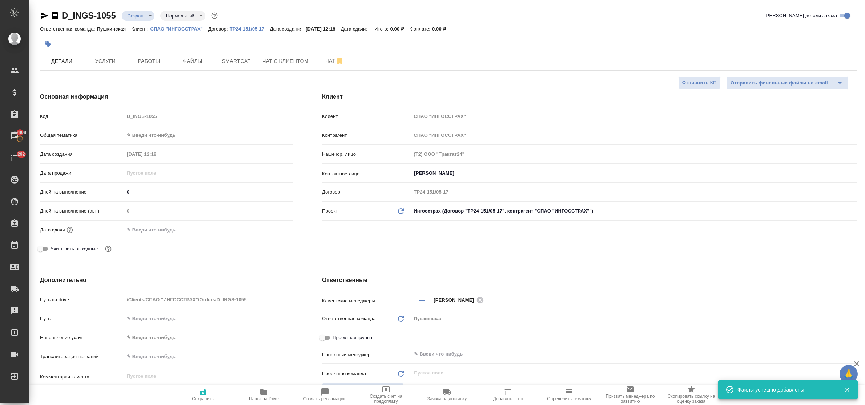
type textarea "x"
click at [137, 14] on body "🙏 .cls-1 fill:#fff; AWATERA Bulakhova Elena Клиенты Спецификации Заказы 17408 Ч…" at bounding box center [432, 202] width 865 height 405
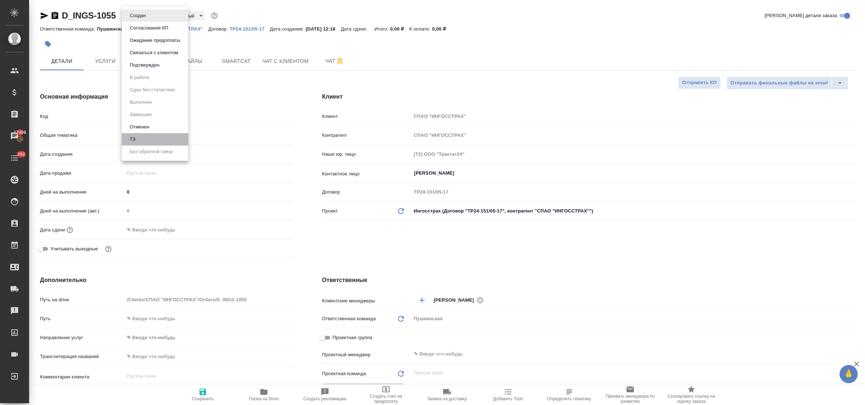
click at [152, 139] on li "ТЗ" at bounding box center [155, 139] width 67 height 12
type textarea "x"
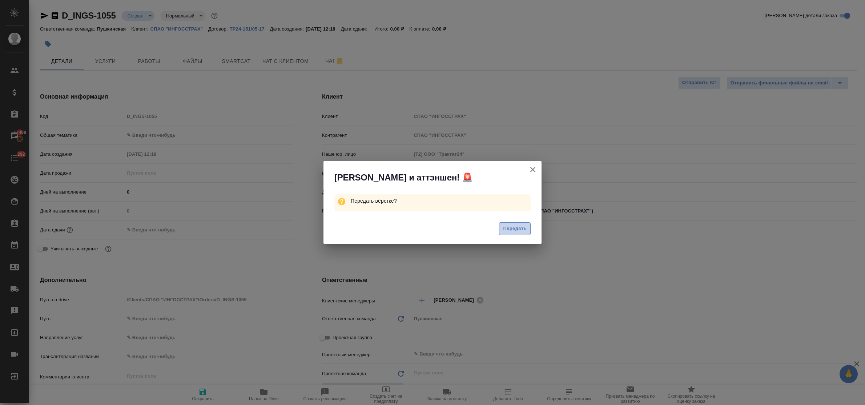
click at [516, 224] on span "Передать" at bounding box center [515, 228] width 24 height 8
type textarea "x"
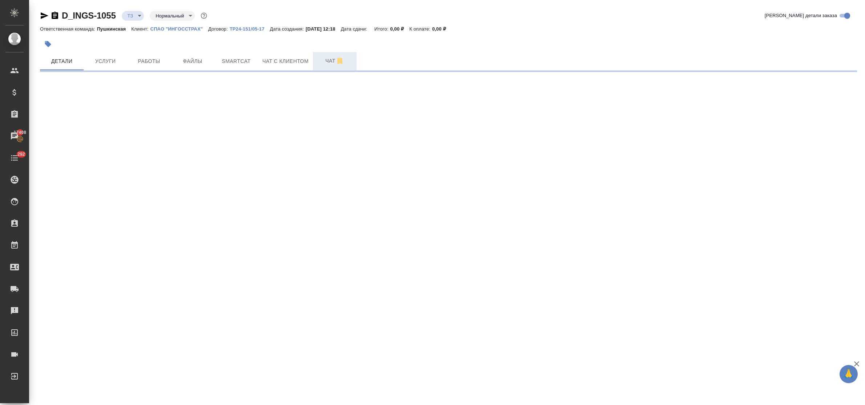
click at [330, 64] on span "Чат" at bounding box center [334, 60] width 35 height 9
select select "RU"
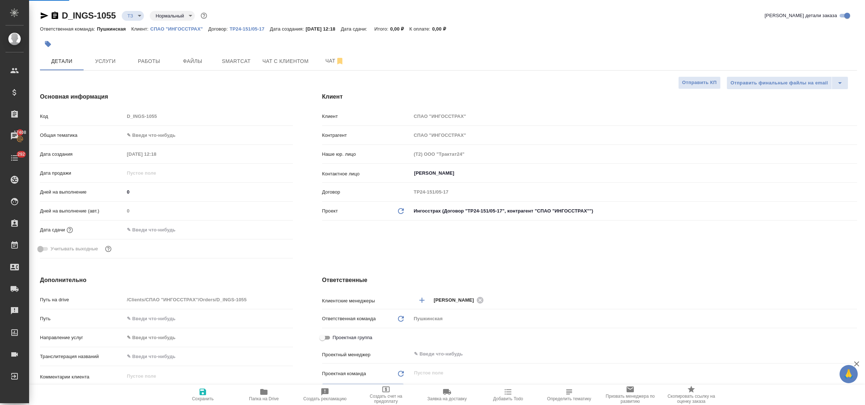
type textarea "x"
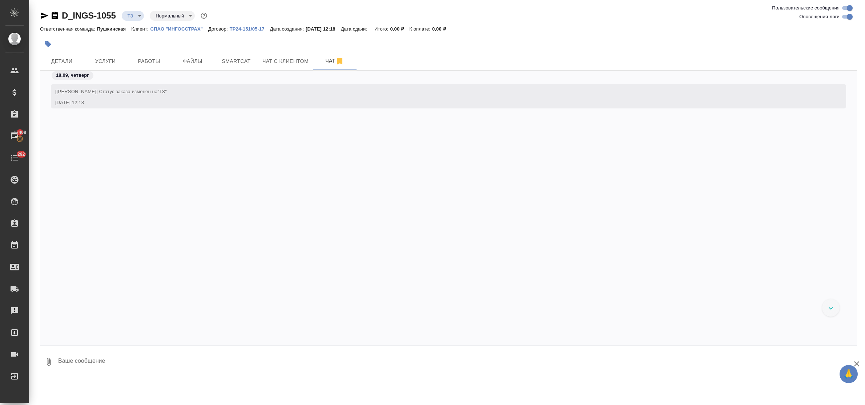
click at [108, 357] on textarea at bounding box center [457, 361] width 800 height 25
type textarea "приветик! просьба сделать тикет, запрос будет сверхсрочным, спасибо!"
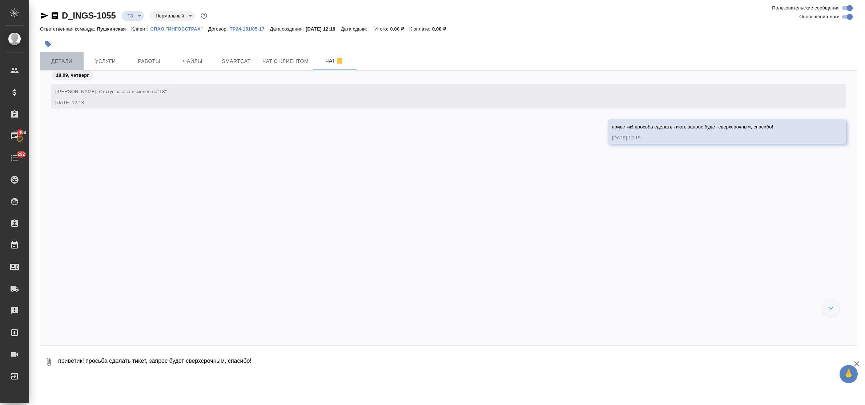
click at [62, 53] on button "Детали" at bounding box center [62, 61] width 44 height 18
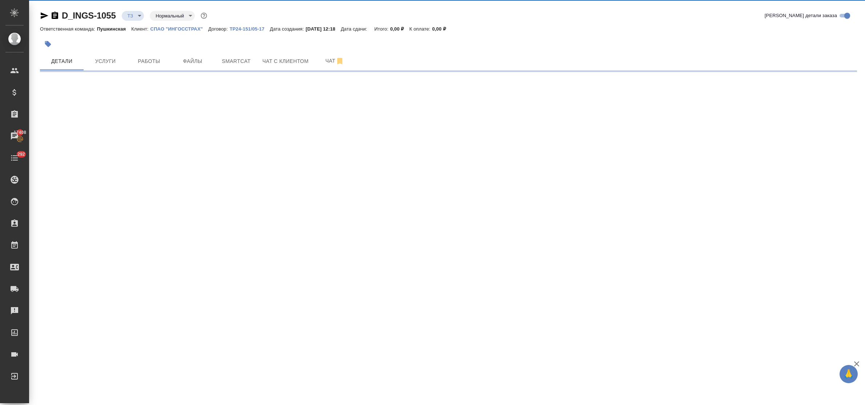
select select "RU"
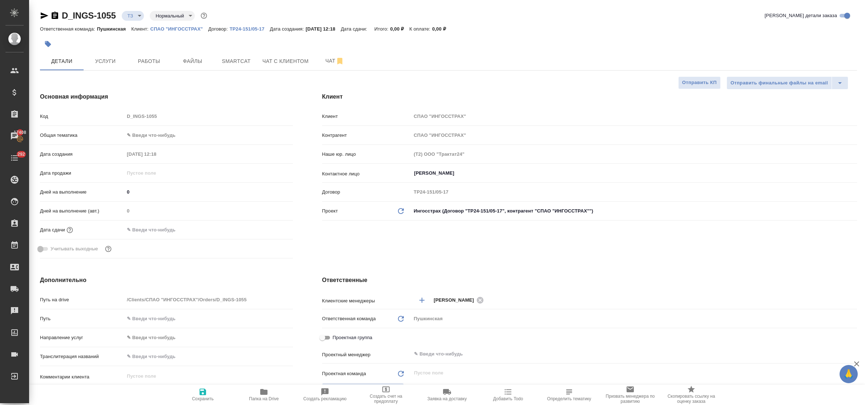
type textarea "x"
click at [42, 17] on icon "button" at bounding box center [45, 15] width 8 height 7
type textarea "x"
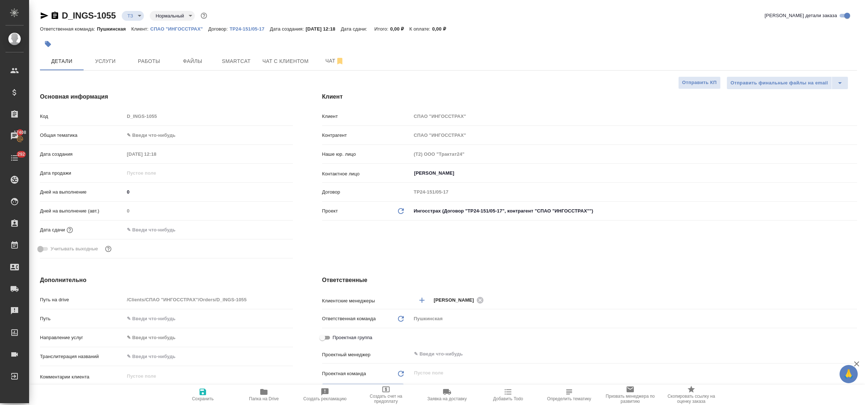
type textarea "x"
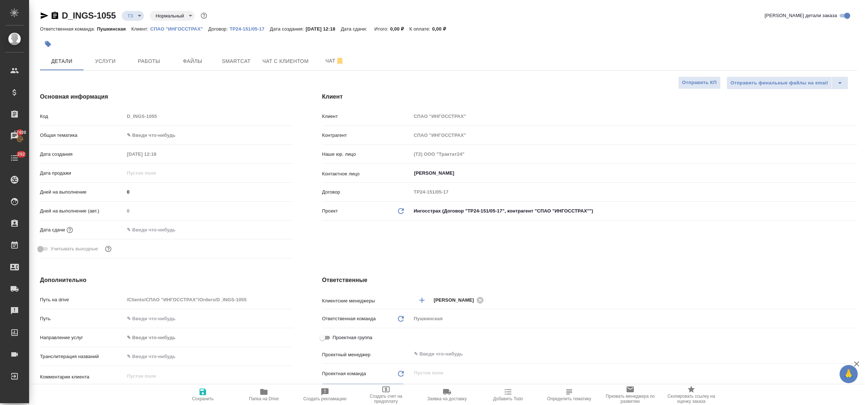
type textarea "x"
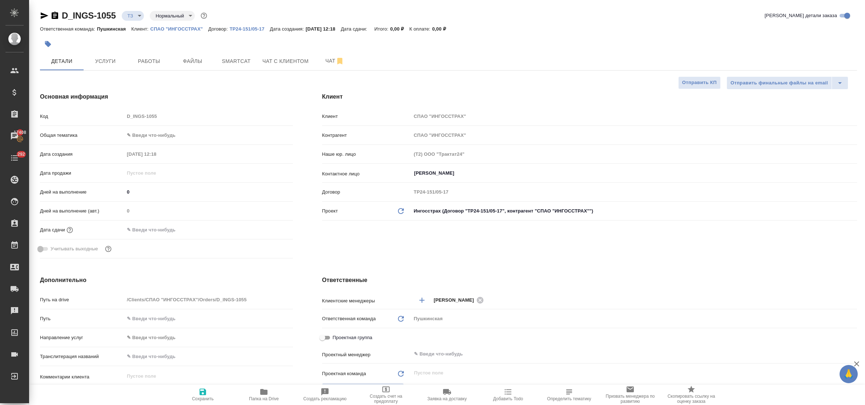
type textarea "x"
click at [42, 17] on icon "button" at bounding box center [45, 15] width 8 height 7
type textarea "x"
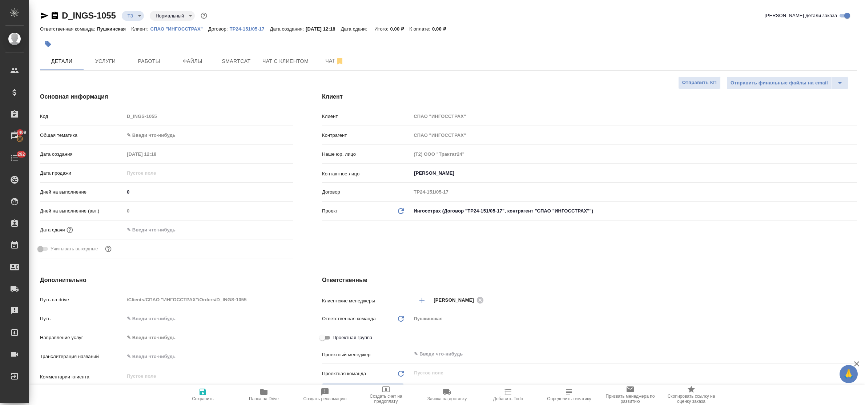
type textarea "x"
click at [236, 63] on span "Smartcat" at bounding box center [236, 61] width 35 height 9
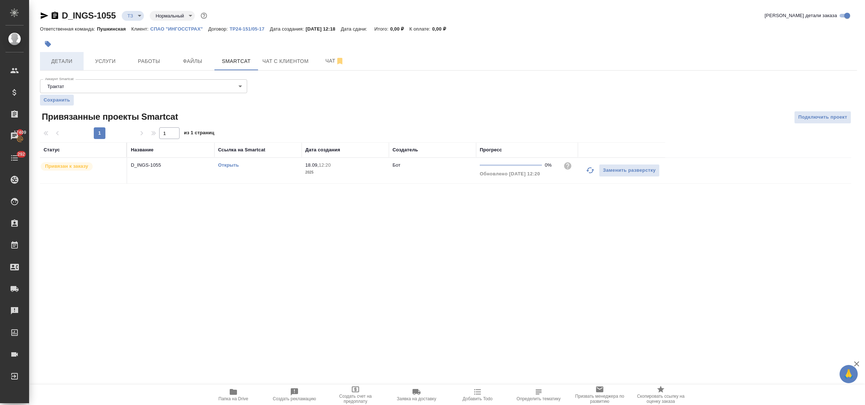
click at [48, 63] on span "Детали" at bounding box center [61, 61] width 35 height 9
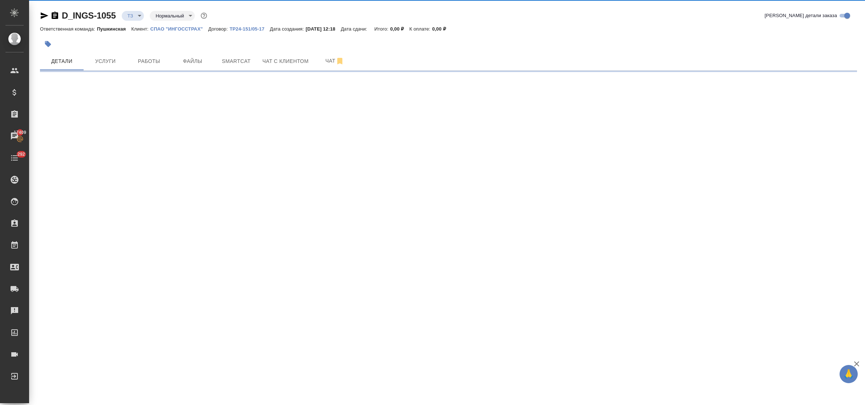
select select "RU"
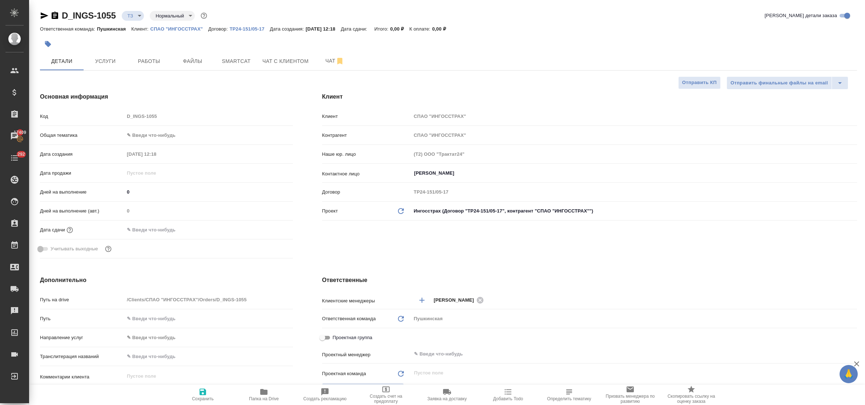
type textarea "x"
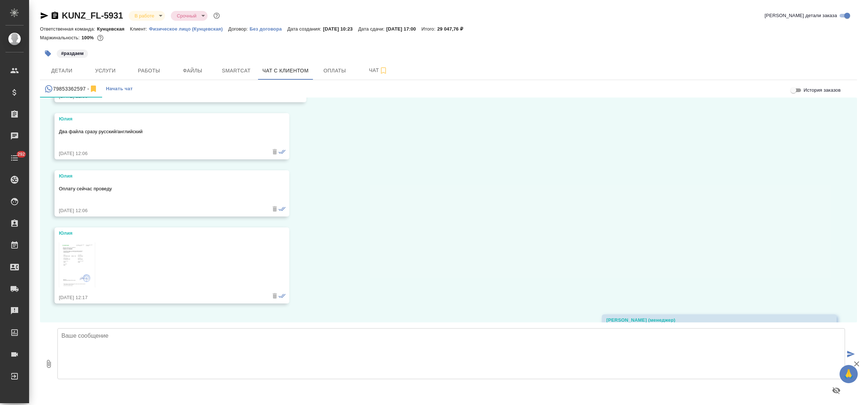
scroll to position [1184, 0]
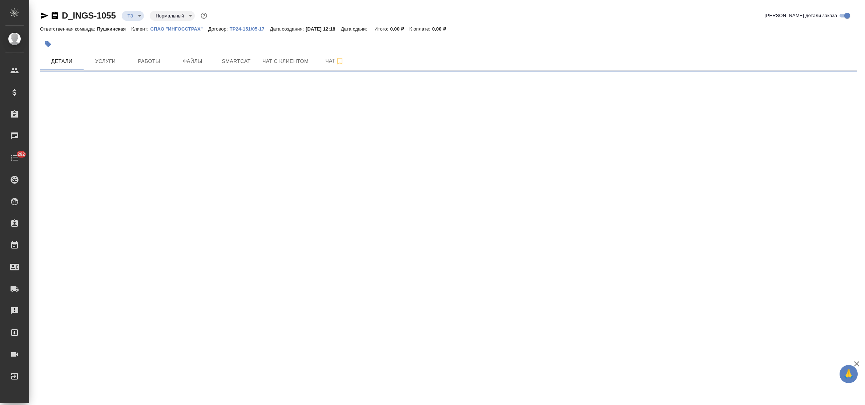
select select "RU"
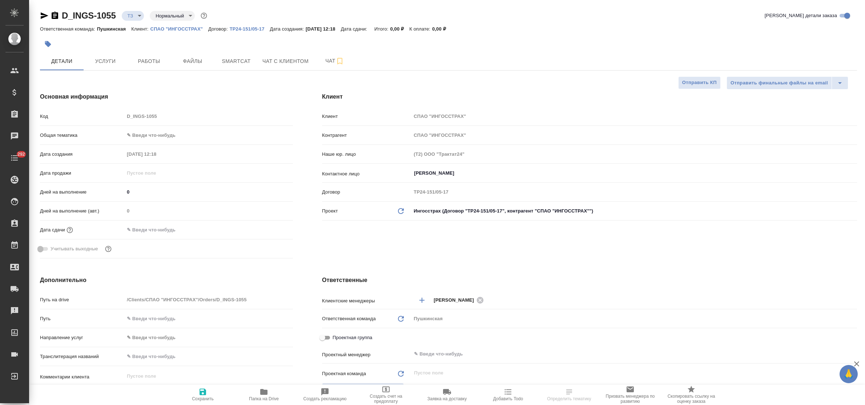
type textarea "x"
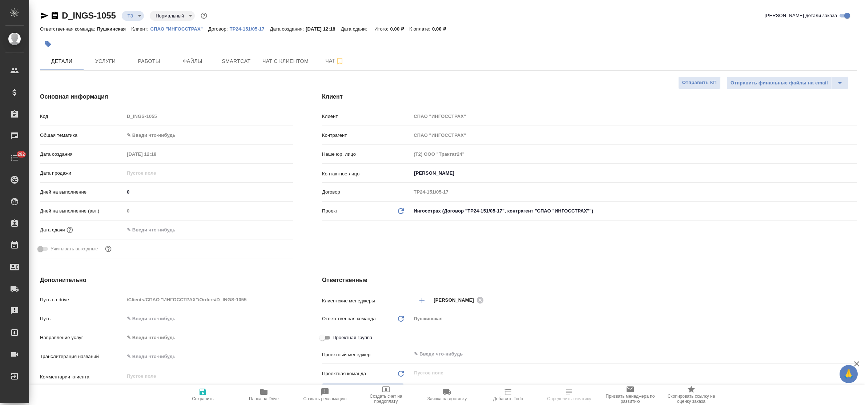
type textarea "x"
select select "RU"
type textarea "x"
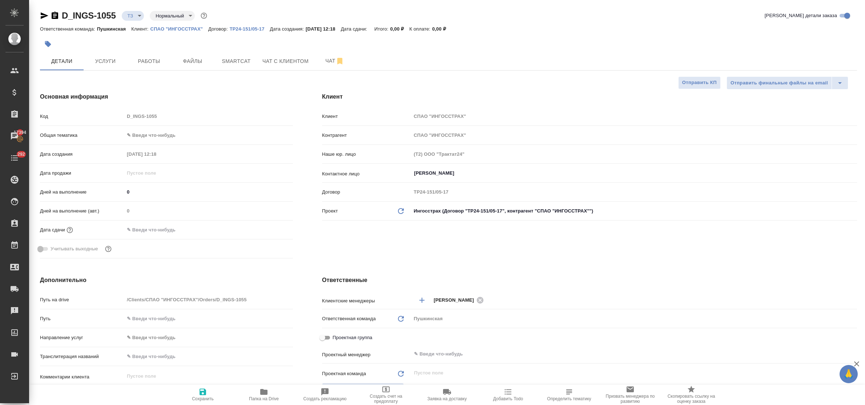
type textarea "x"
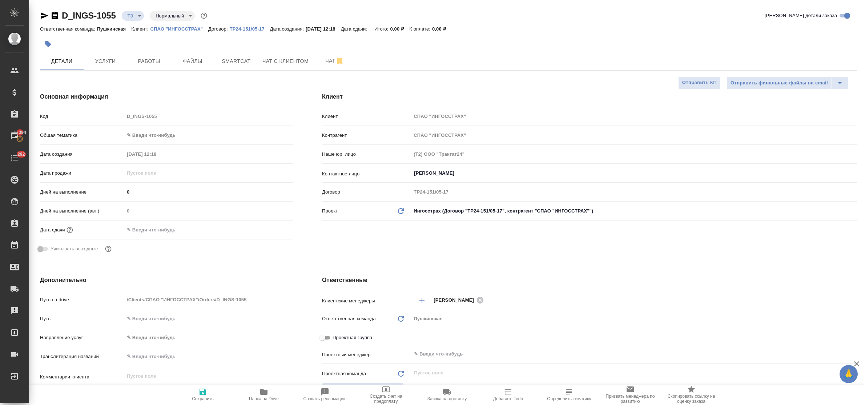
type textarea "x"
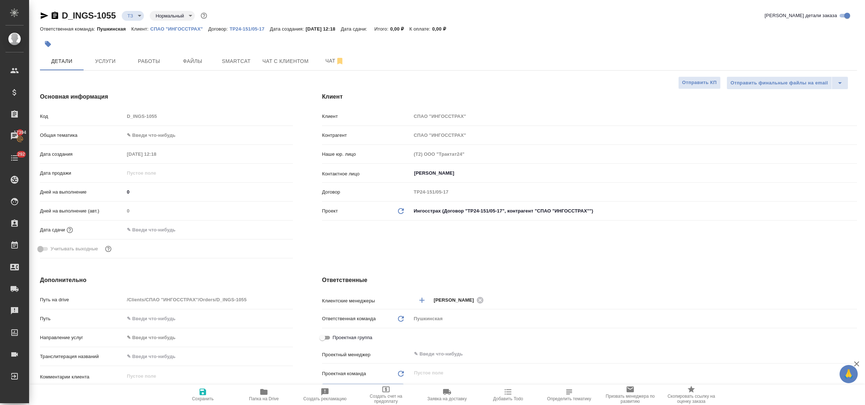
type textarea "x"
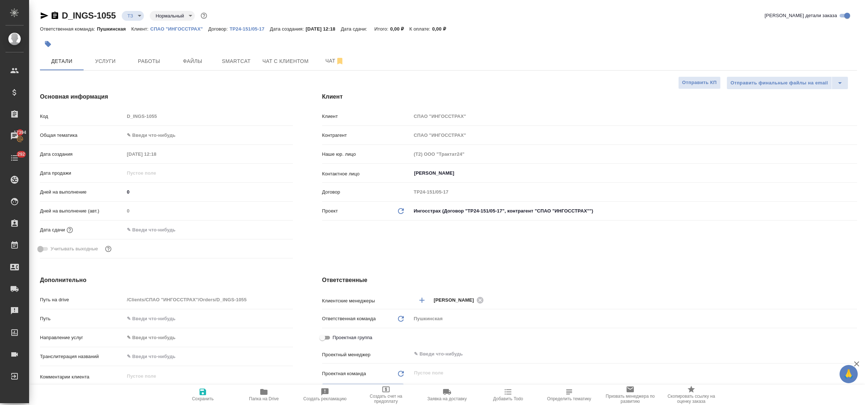
type textarea "x"
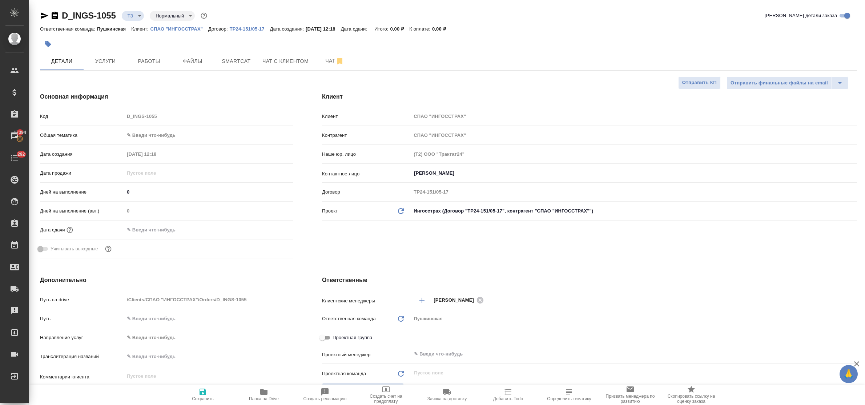
type textarea "x"
click at [332, 60] on span "Чат" at bounding box center [334, 60] width 35 height 9
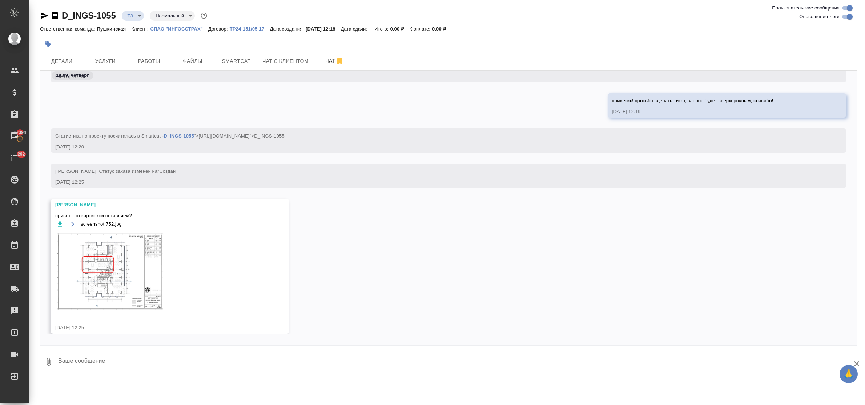
scroll to position [36, 0]
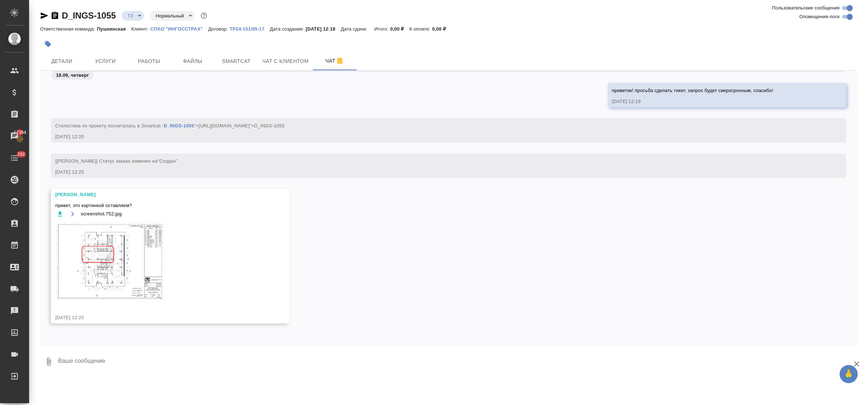
click at [103, 361] on textarea at bounding box center [457, 361] width 800 height 25
type textarea "да"
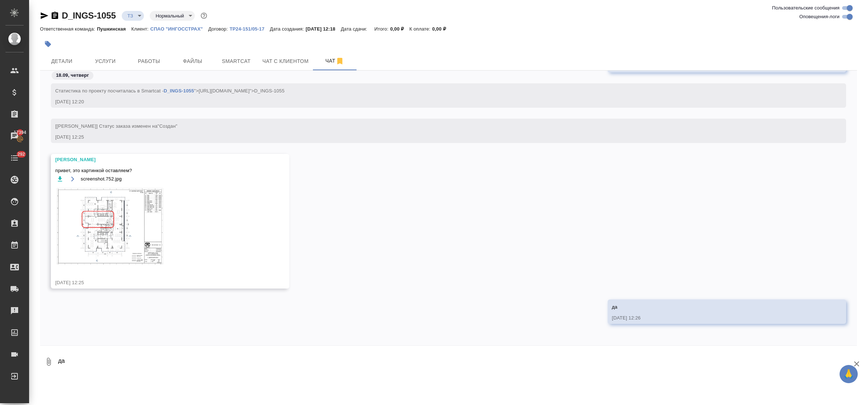
click at [109, 225] on img at bounding box center [109, 226] width 109 height 79
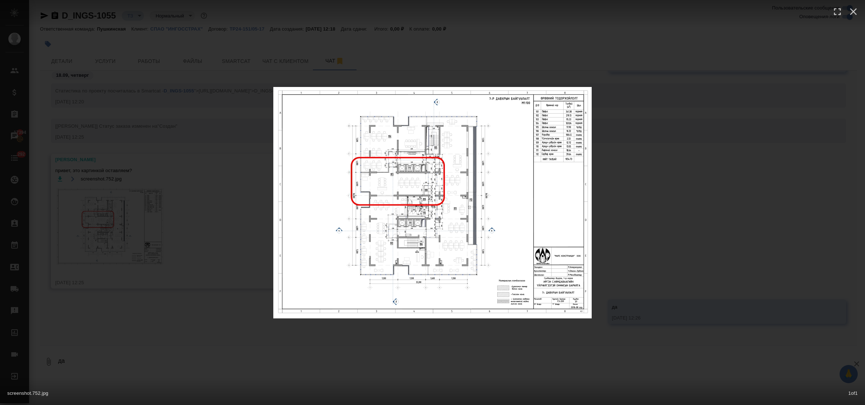
click at [242, 362] on div "screenshot.752.jpg 1 of 1" at bounding box center [432, 202] width 865 height 405
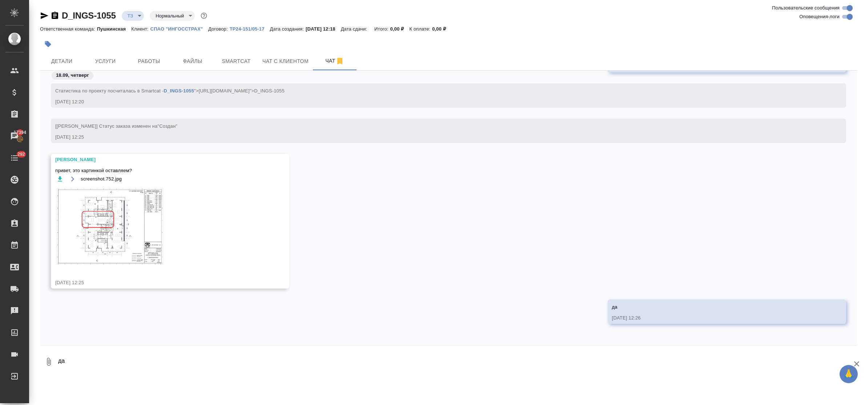
click at [120, 363] on textarea "да" at bounding box center [457, 361] width 800 height 25
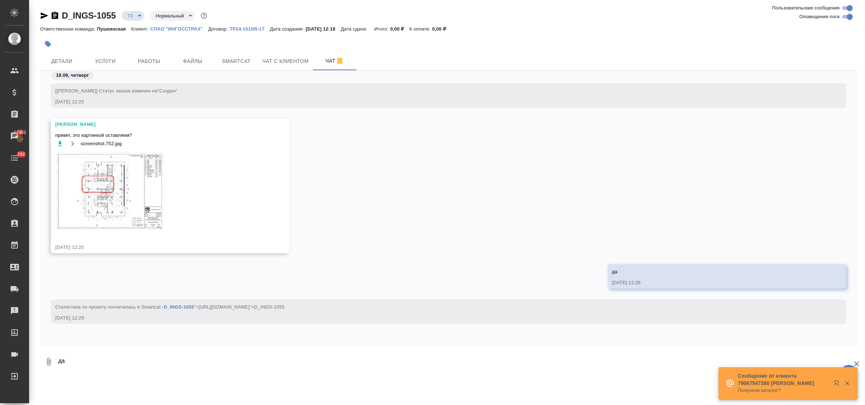
scroll to position [166, 0]
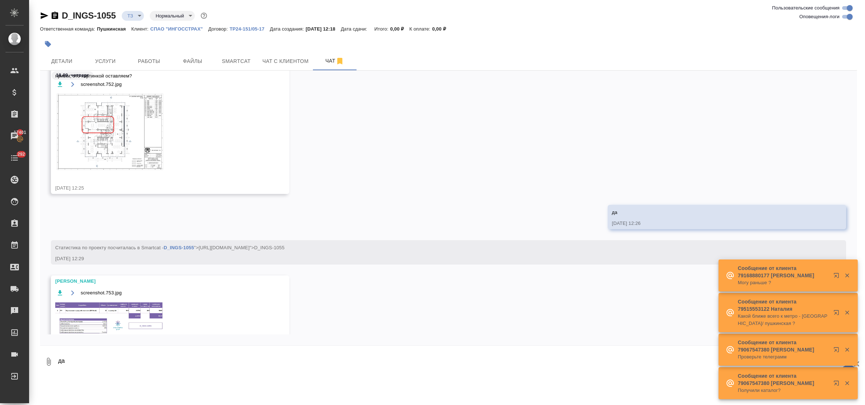
click at [124, 313] on img at bounding box center [109, 318] width 109 height 34
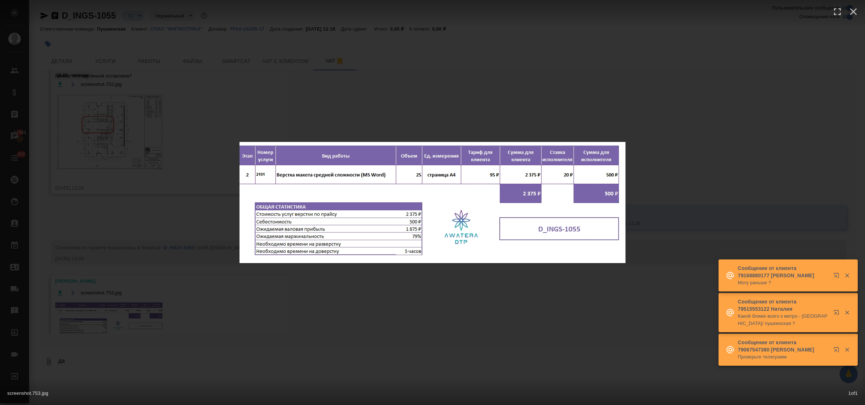
click at [370, 330] on div "screenshot.753.jpg 1 of 1" at bounding box center [432, 202] width 865 height 405
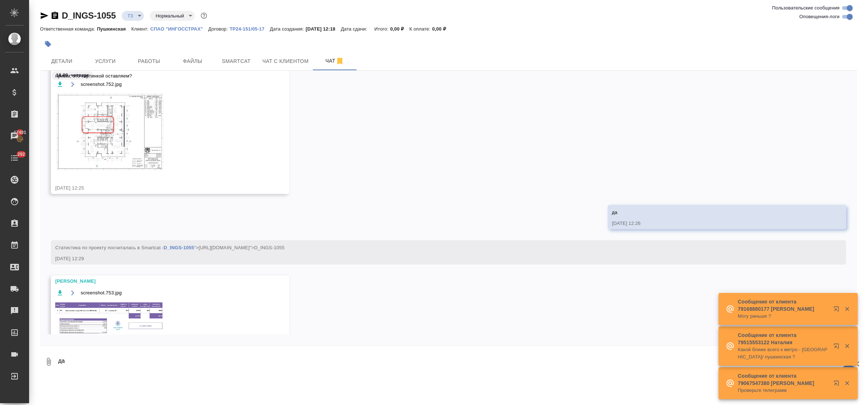
click at [120, 317] on img at bounding box center [109, 318] width 109 height 34
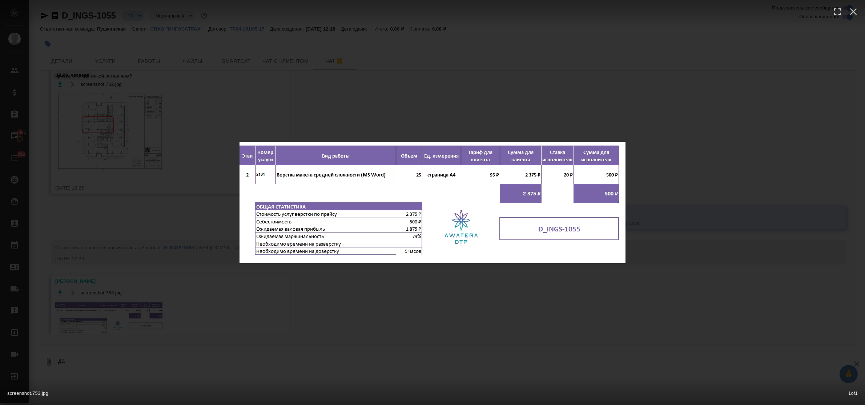
click at [342, 311] on div "screenshot.753.jpg 1 of 1" at bounding box center [432, 202] width 865 height 405
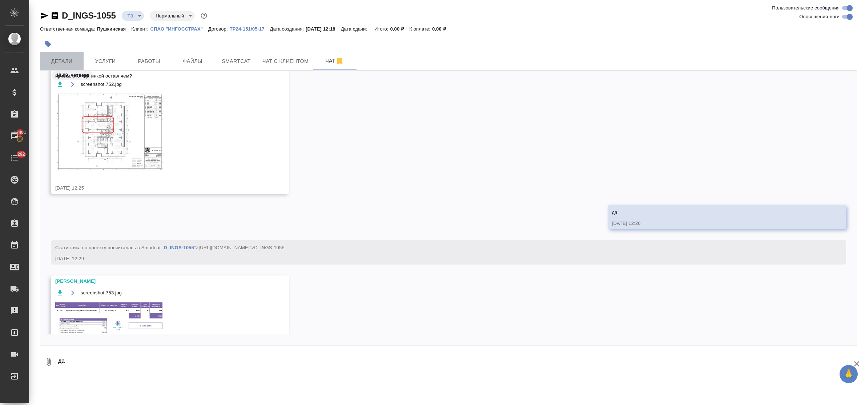
click at [60, 59] on span "Детали" at bounding box center [61, 61] width 35 height 9
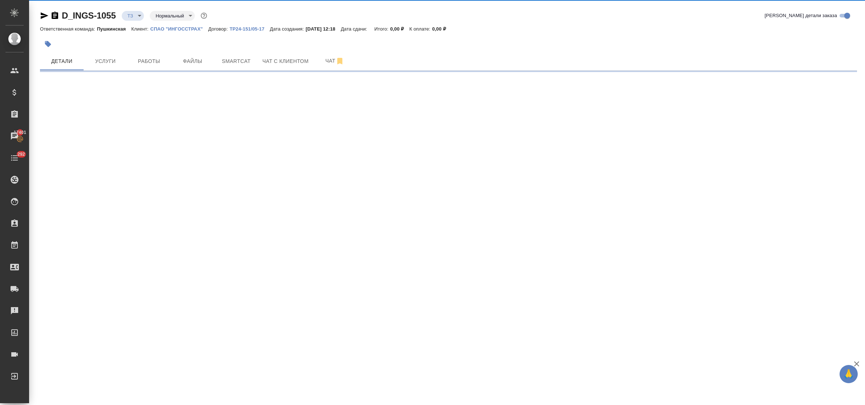
select select "RU"
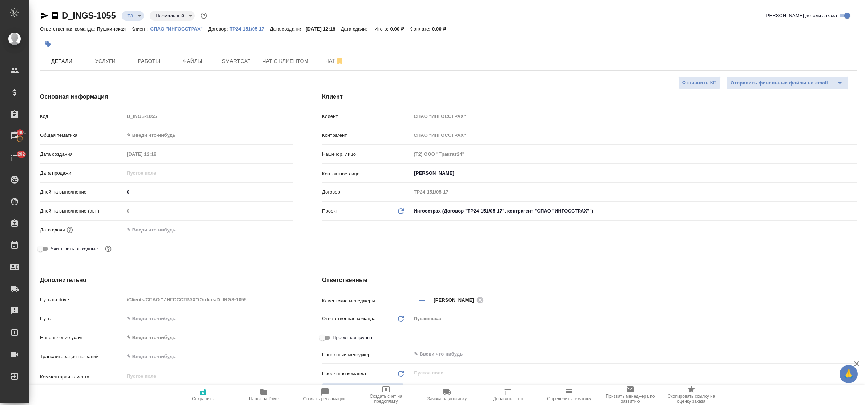
type textarea "x"
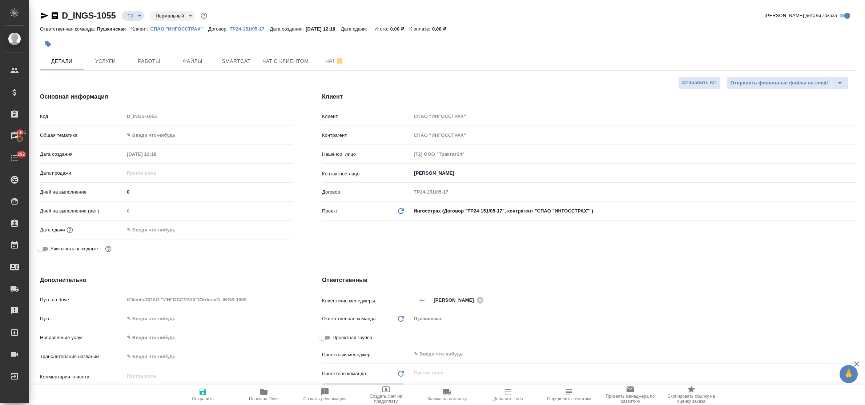
type textarea "x"
click at [184, 138] on body "🙏 .cls-1 fill:#fff; AWATERA Bulakhova Elena Клиенты Спецификации Заказы 17401 Ч…" at bounding box center [432, 202] width 865 height 405
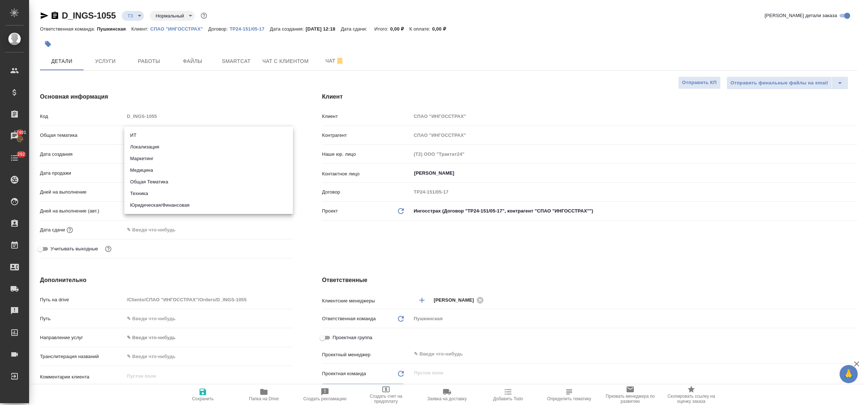
click at [188, 206] on li "Юридическая/Финансовая" at bounding box center [208, 205] width 169 height 12
type input "yr-fn"
type textarea "x"
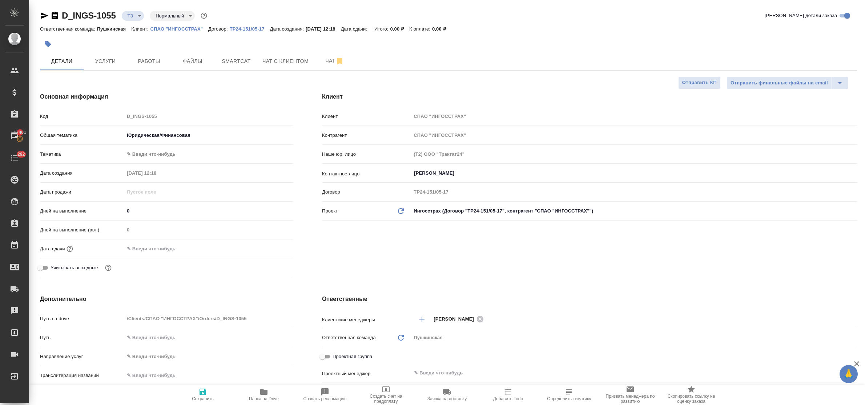
click at [173, 152] on body "🙏 .cls-1 fill:#fff; AWATERA Bulakhova Elena Клиенты Спецификации Заказы 17401 Ч…" at bounding box center [432, 202] width 865 height 405
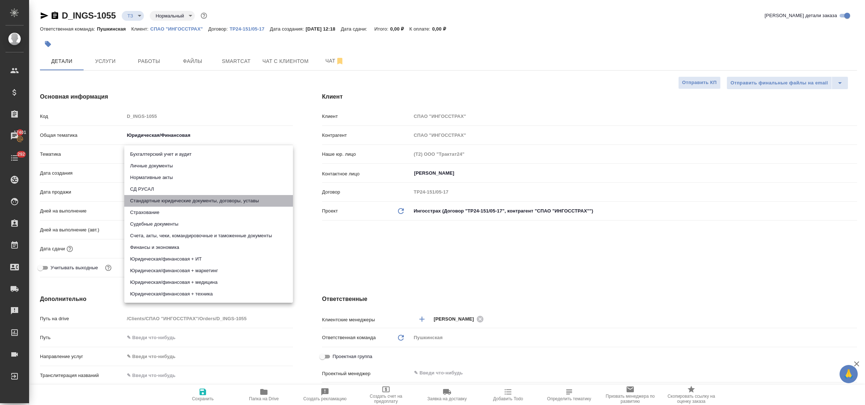
click at [184, 200] on li "Стандартные юридические документы, договоры, уставы" at bounding box center [208, 201] width 169 height 12
type textarea "x"
type input "5f647205b73bc97568ca66bf"
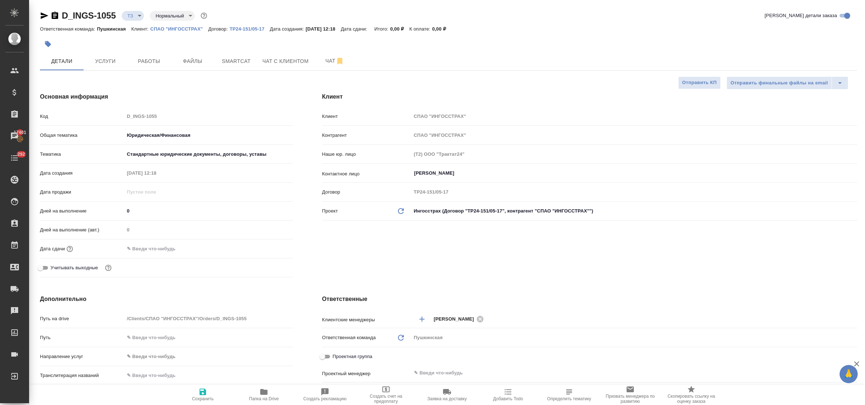
click at [202, 394] on icon "button" at bounding box center [203, 391] width 9 height 9
type textarea "x"
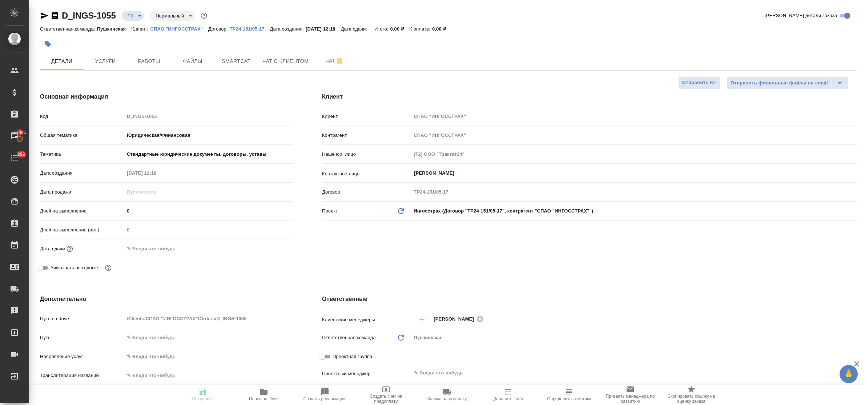
type textarea "x"
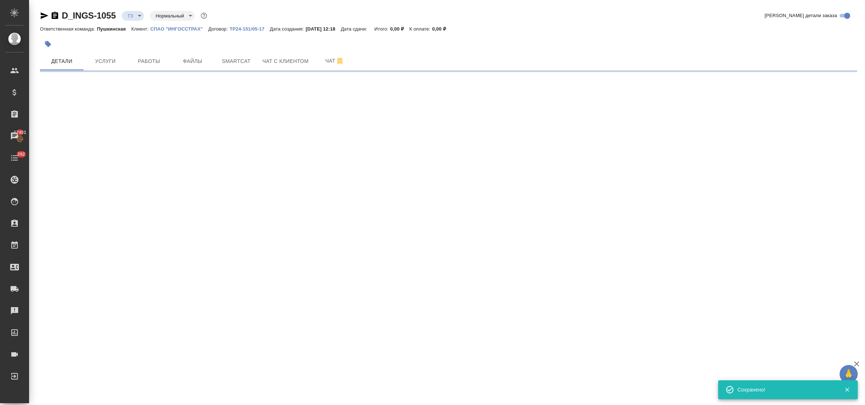
type input "new"
select select "RU"
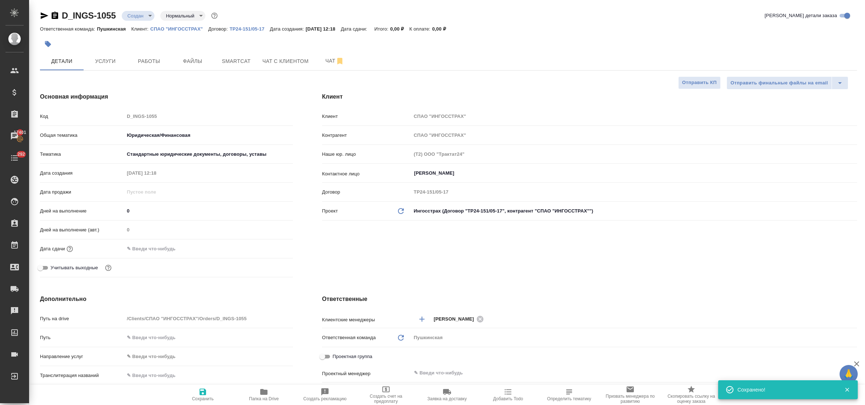
type textarea "x"
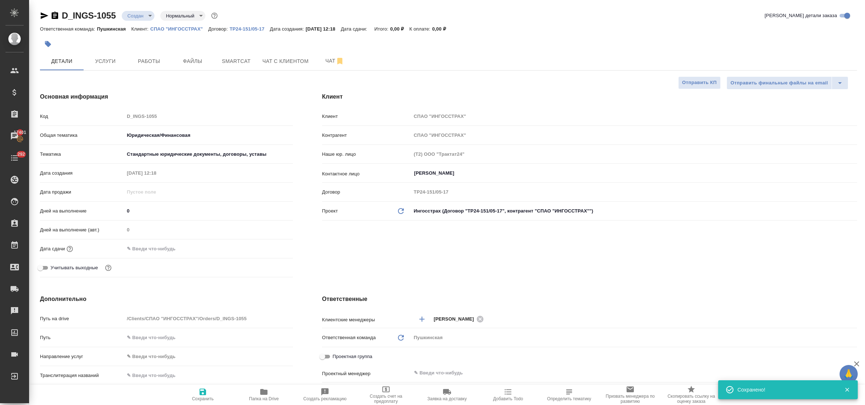
type textarea "x"
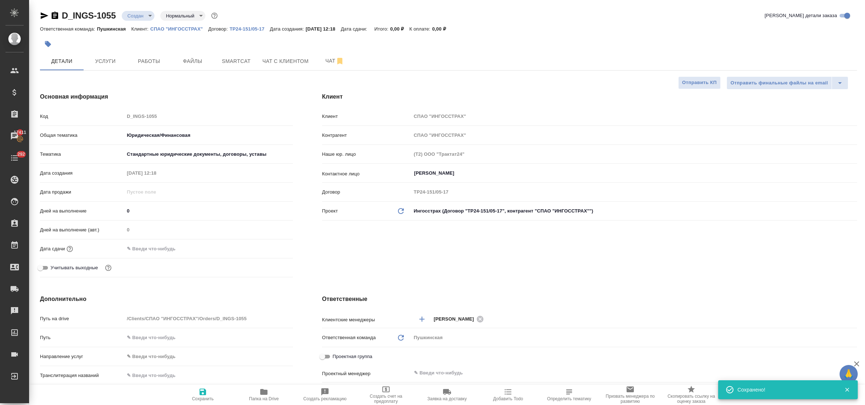
type textarea "x"
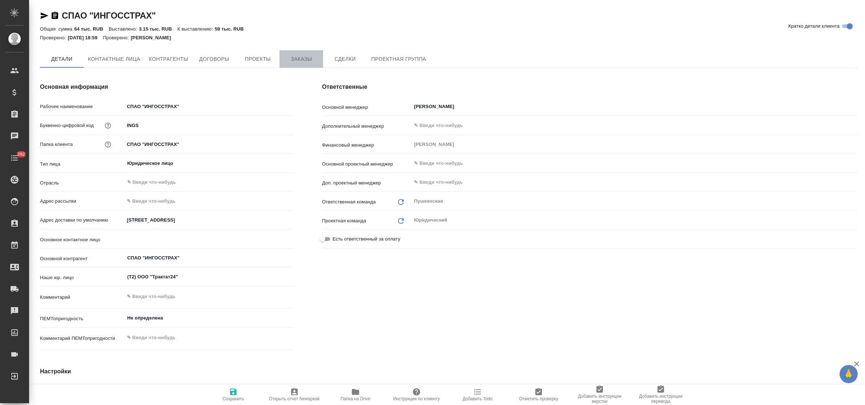
click at [297, 56] on span "Заказы" at bounding box center [301, 59] width 35 height 9
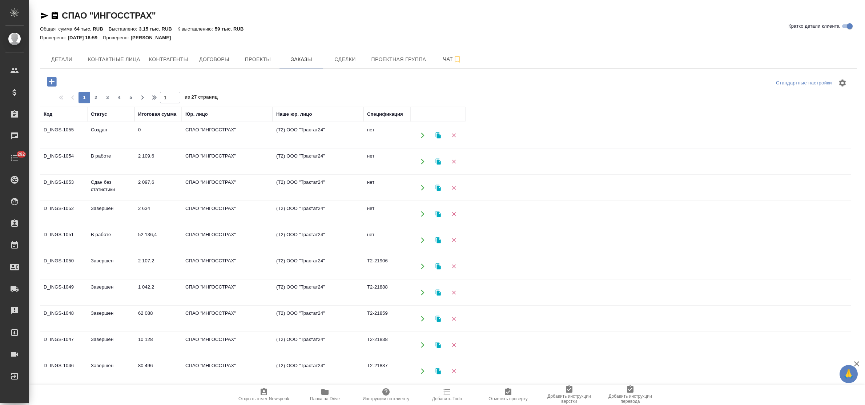
click at [144, 181] on td "2 097,6" at bounding box center [158, 187] width 47 height 25
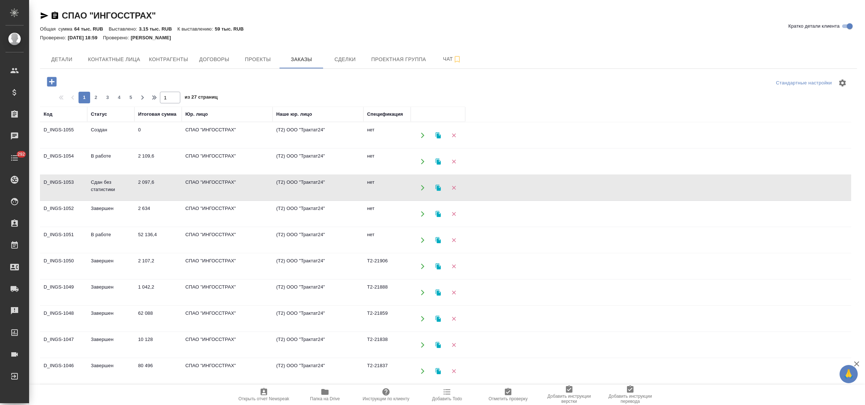
click at [144, 181] on td "2 097,6" at bounding box center [158, 187] width 47 height 25
click at [192, 205] on td "СПАО "ИНГОССТРАХ"" at bounding box center [227, 213] width 91 height 25
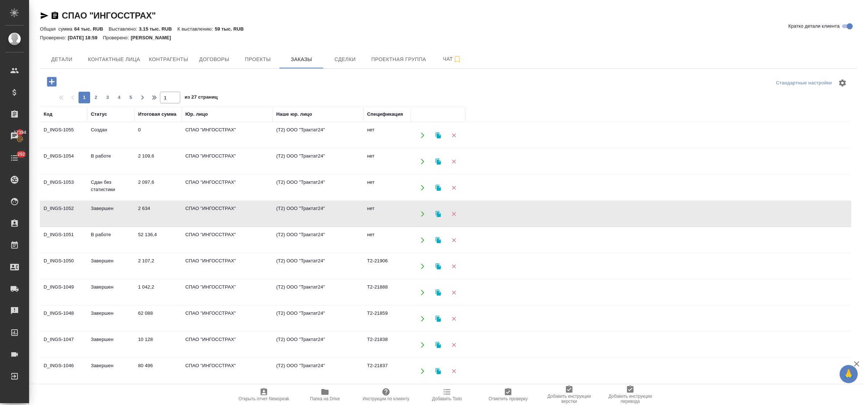
click at [192, 205] on td "СПАО "ИНГОССТРАХ"" at bounding box center [227, 213] width 91 height 25
click at [191, 233] on td "СПАО "ИНГОССТРАХ"" at bounding box center [227, 239] width 91 height 25
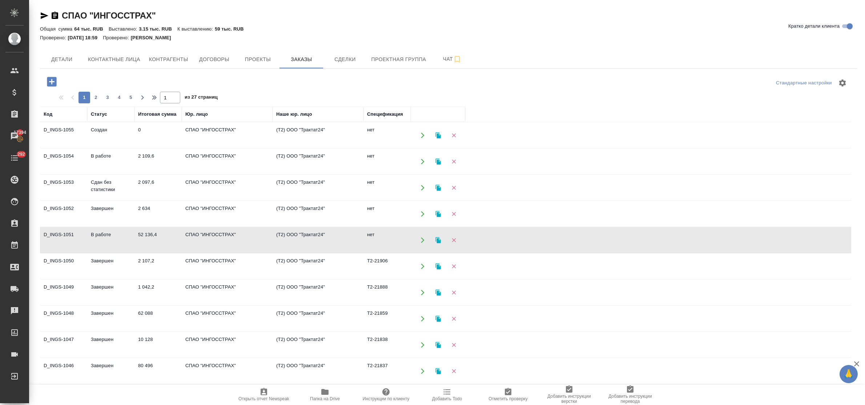
click at [191, 233] on td "СПАО "ИНГОССТРАХ"" at bounding box center [227, 239] width 91 height 25
click at [148, 233] on td "52 136,4" at bounding box center [158, 239] width 47 height 25
click at [144, 261] on td "2 107,2" at bounding box center [158, 265] width 47 height 25
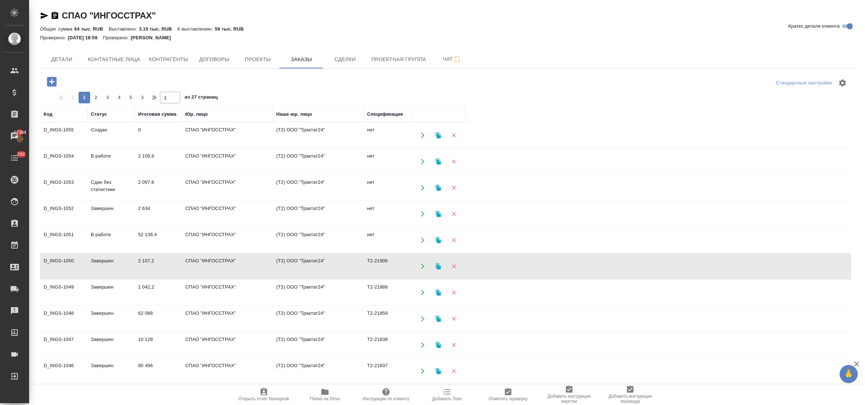
click at [144, 261] on td "2 107,2" at bounding box center [158, 265] width 47 height 25
click at [212, 315] on td "СПАО "ИНГОССТРАХ"" at bounding box center [227, 318] width 91 height 25
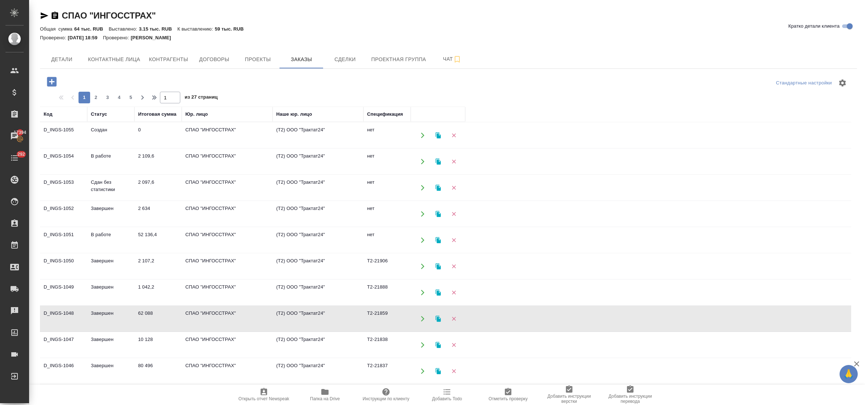
click at [212, 315] on td "СПАО "ИНГОССТРАХ"" at bounding box center [227, 318] width 91 height 25
click at [189, 283] on td "СПАО "ИНГОССТРАХ"" at bounding box center [227, 292] width 91 height 25
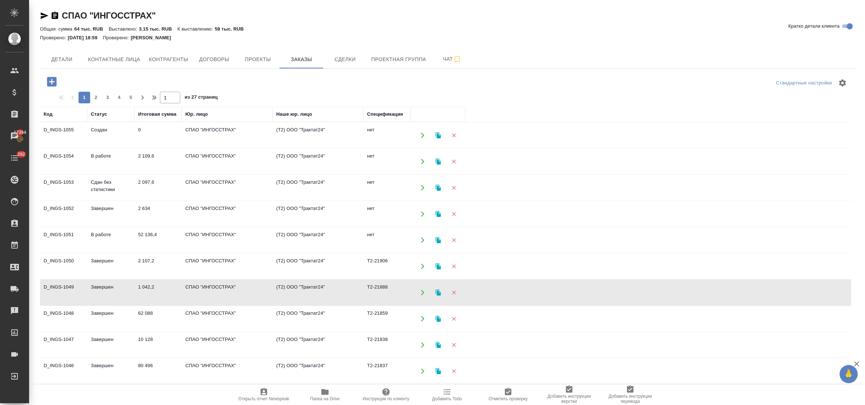
click at [148, 262] on td "2 107,2" at bounding box center [158, 265] width 47 height 25
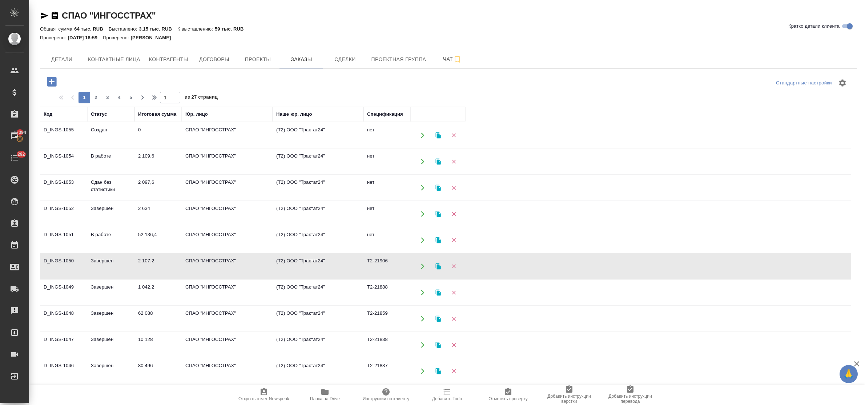
click at [148, 262] on td "2 107,2" at bounding box center [158, 265] width 47 height 25
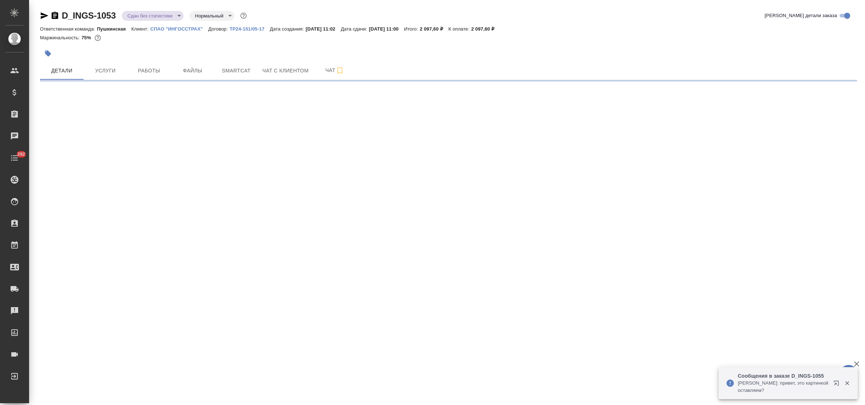
select select "RU"
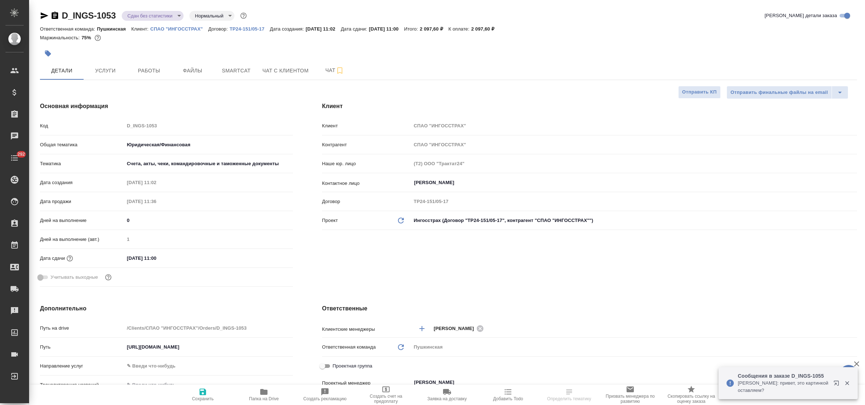
type textarea "x"
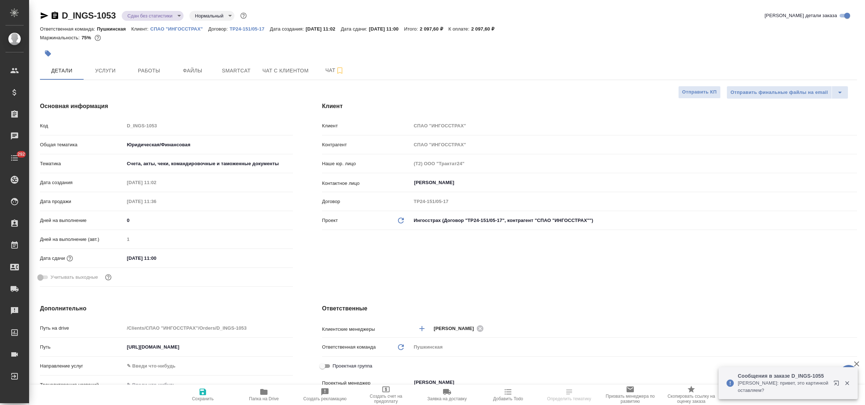
type textarea "x"
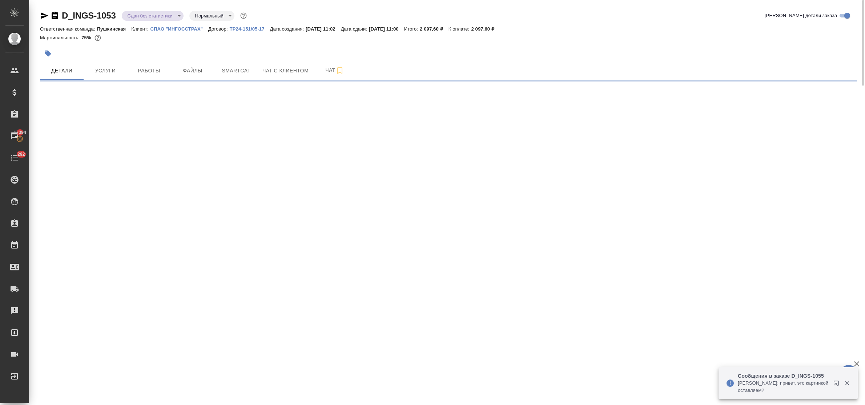
select select "RU"
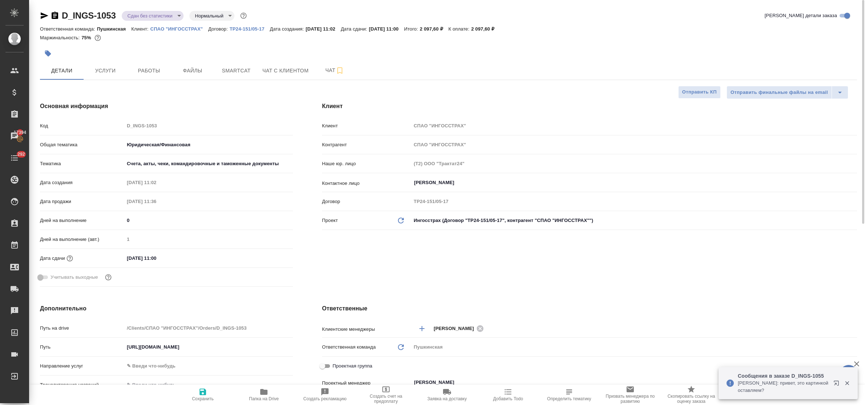
type textarea "x"
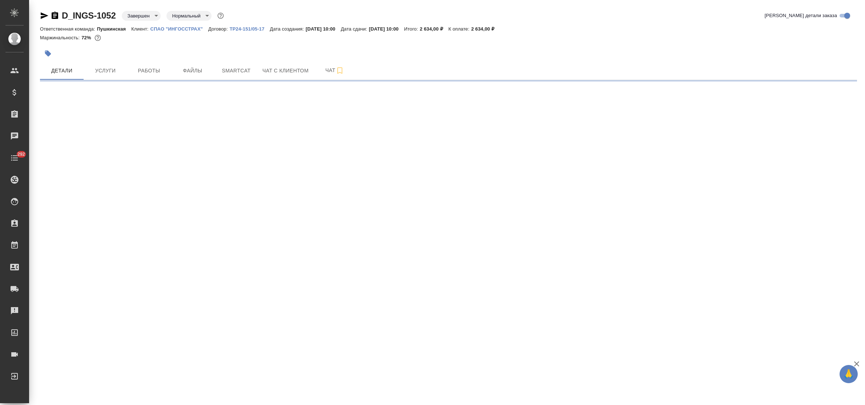
select select "RU"
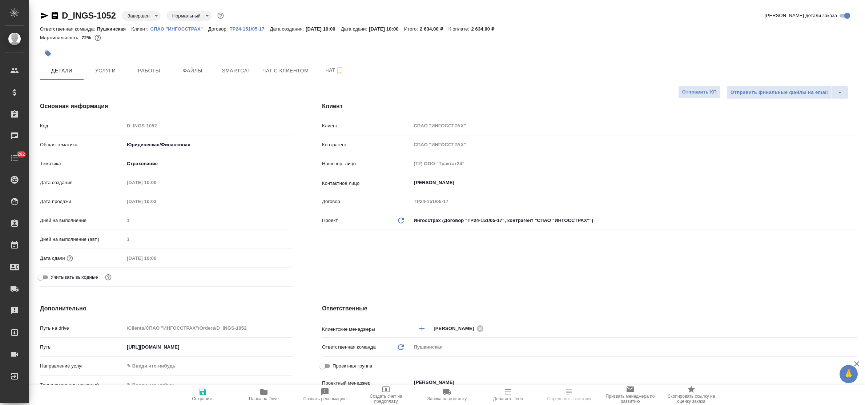
type textarea "x"
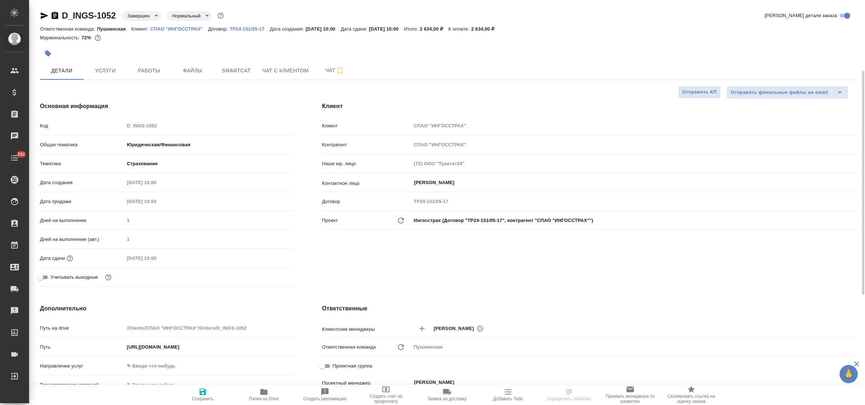
type textarea "x"
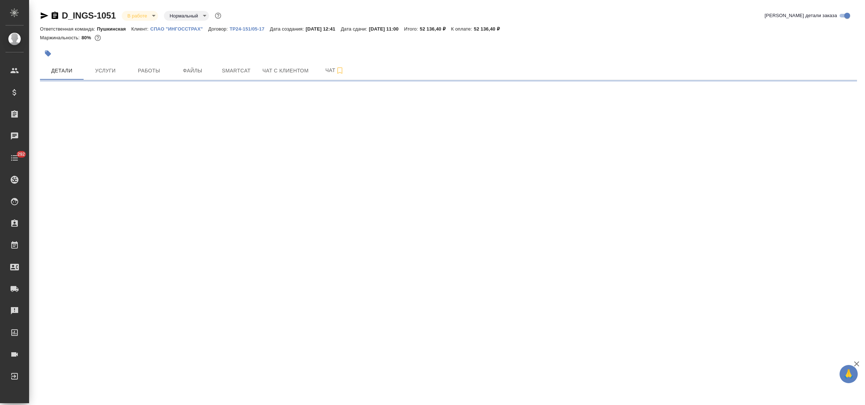
select select "RU"
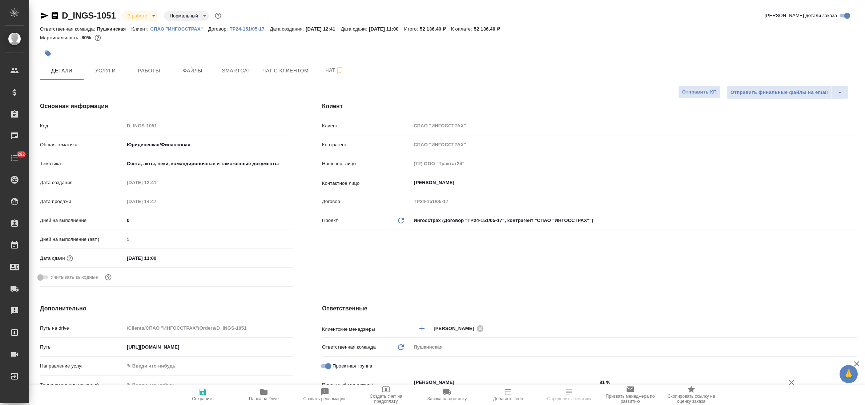
type textarea "x"
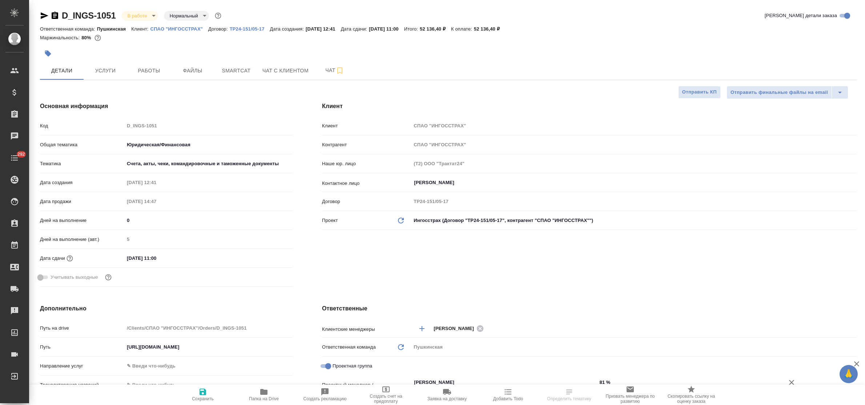
type textarea "x"
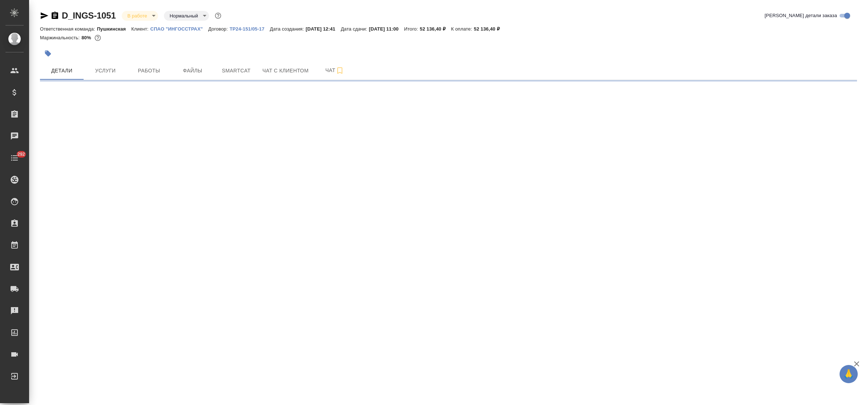
select select "RU"
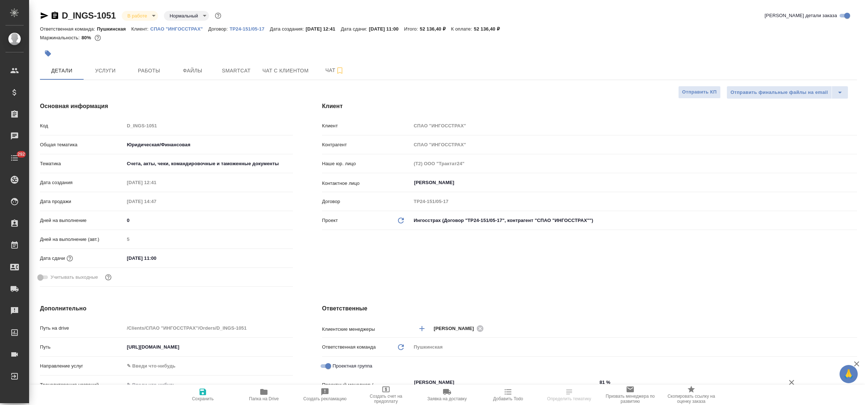
type textarea "x"
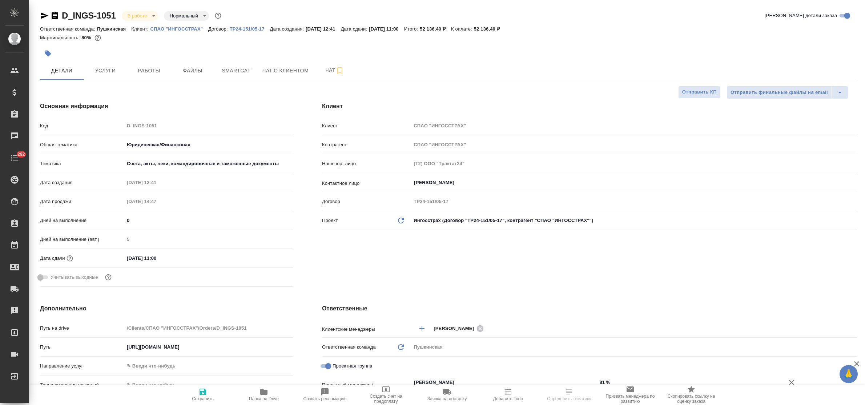
type textarea "x"
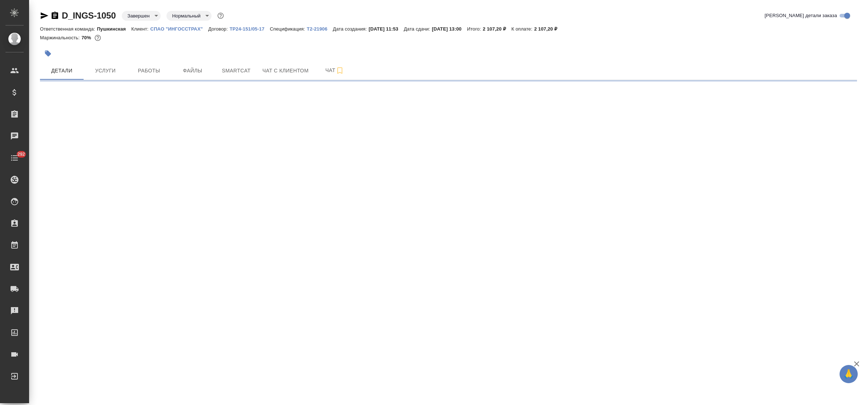
select select "RU"
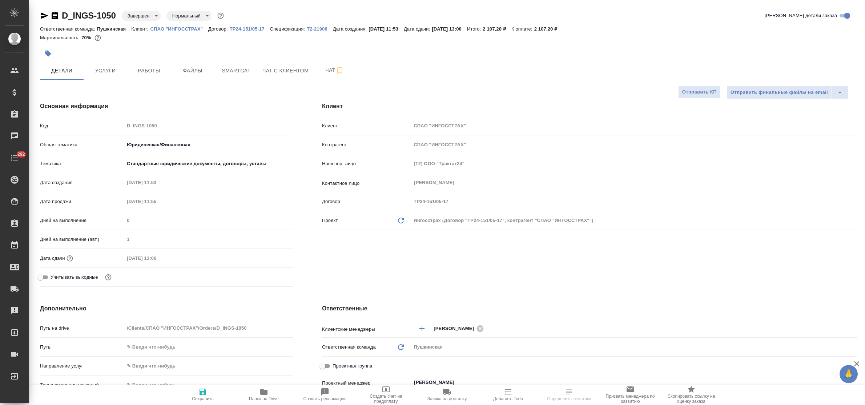
type textarea "x"
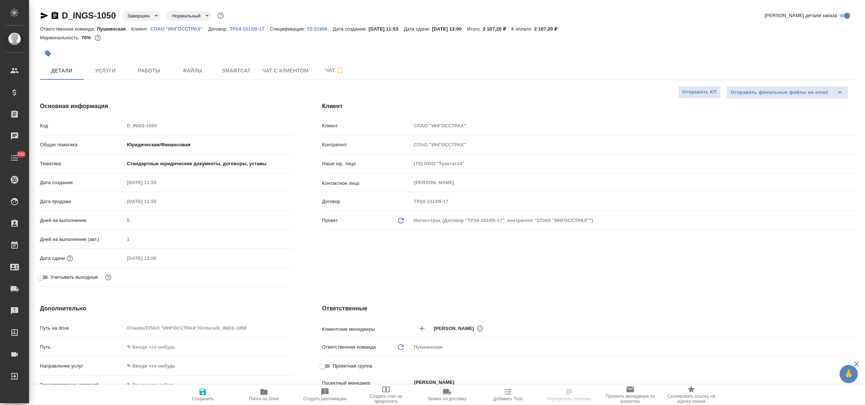
type textarea "x"
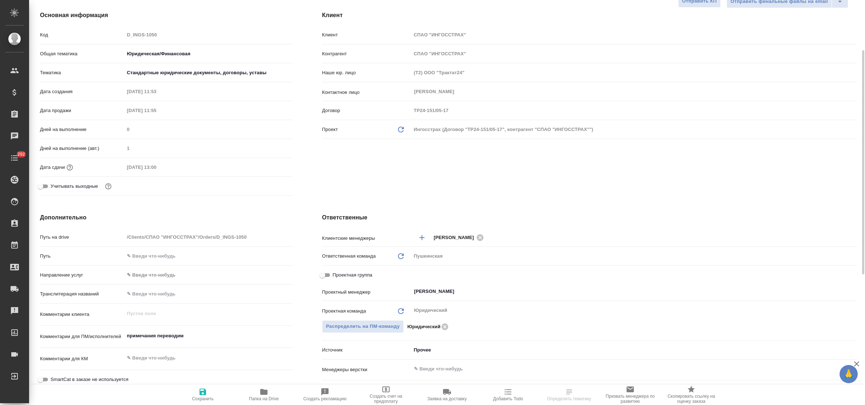
type textarea "x"
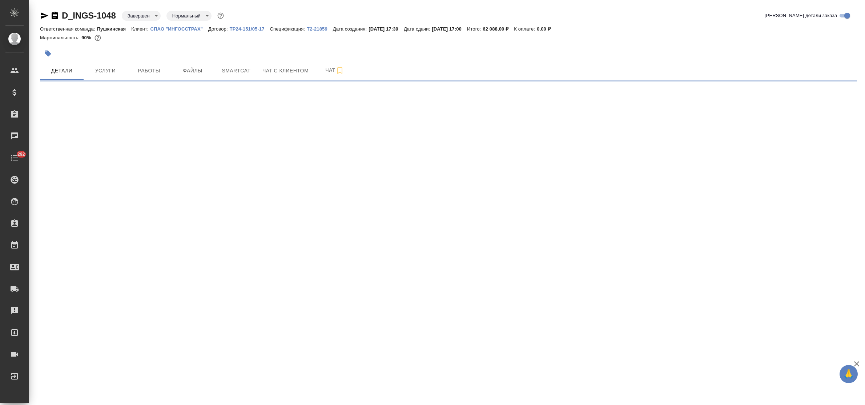
select select "RU"
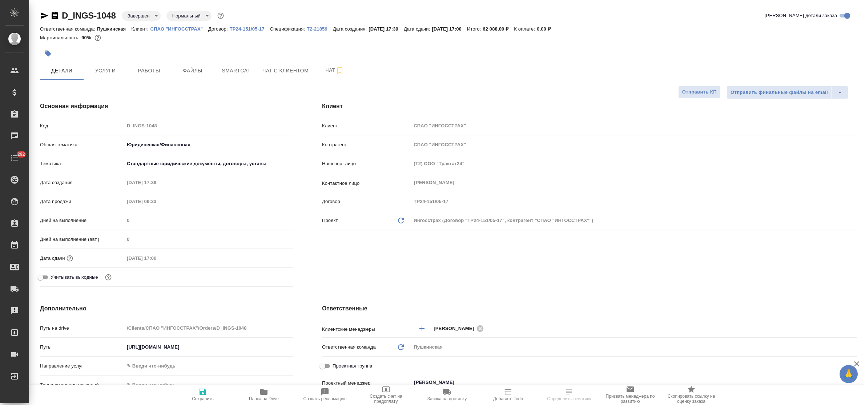
type textarea "x"
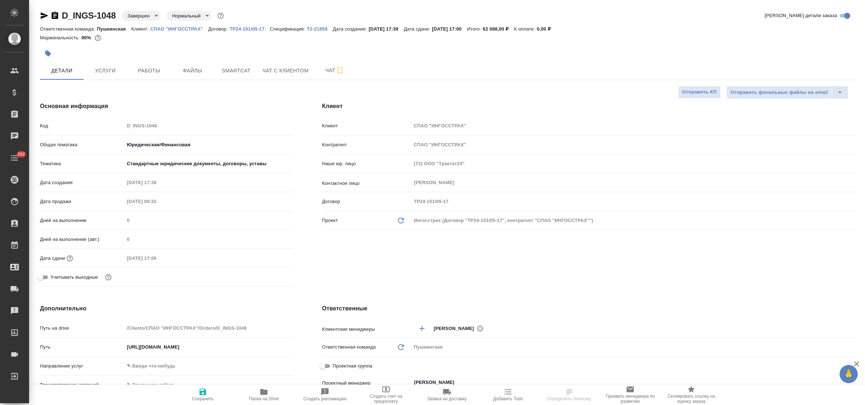
type textarea "x"
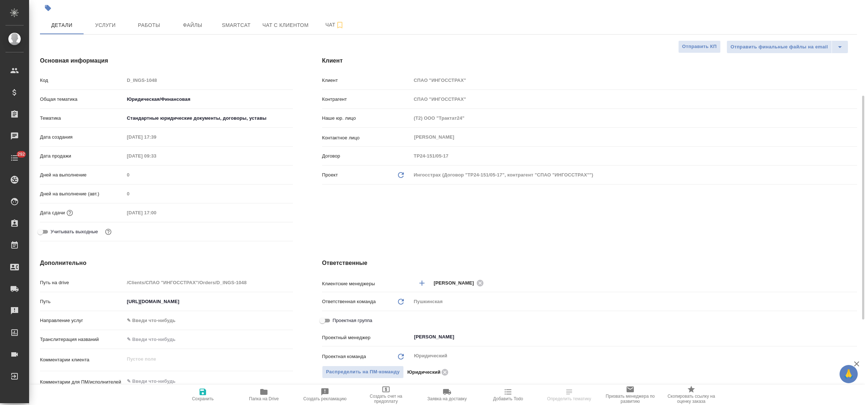
type textarea "x"
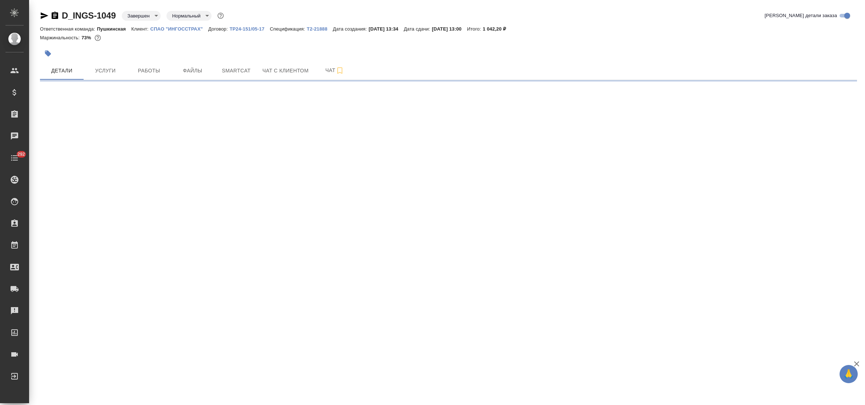
select select "RU"
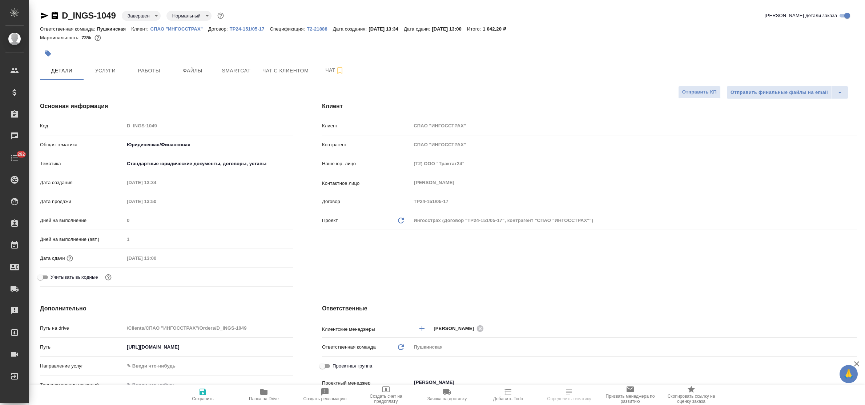
type textarea "x"
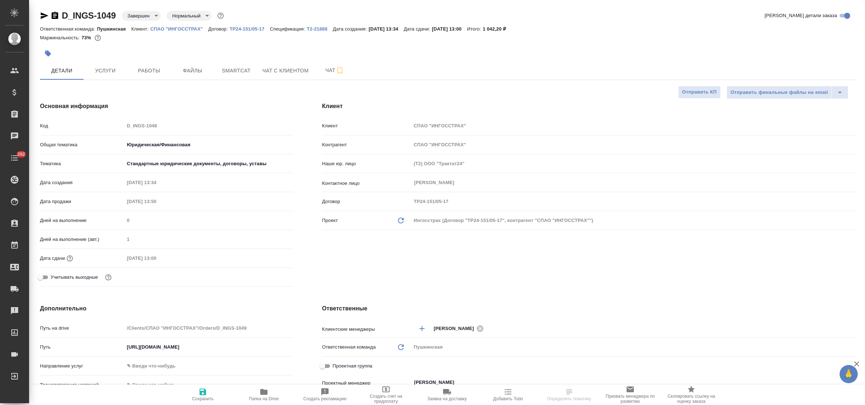
type textarea "x"
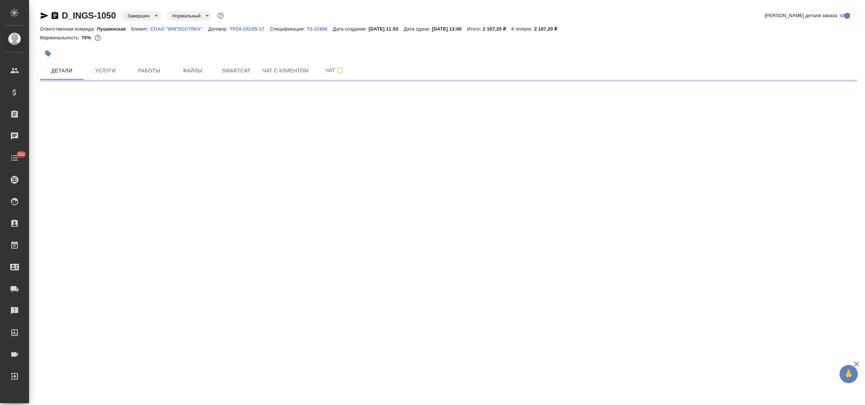
select select "RU"
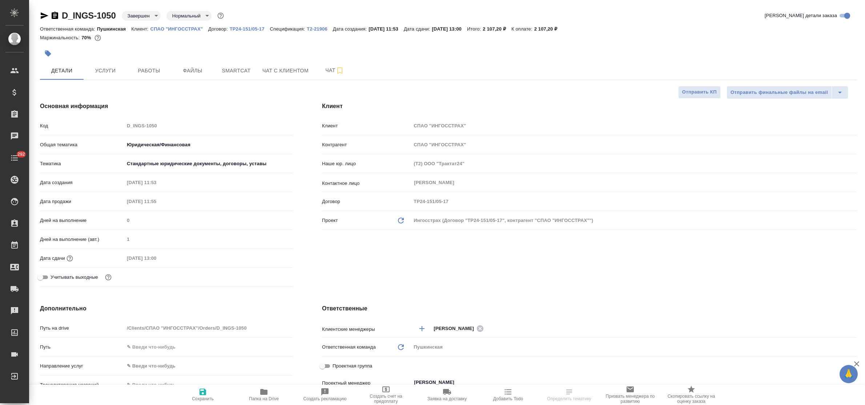
type textarea "x"
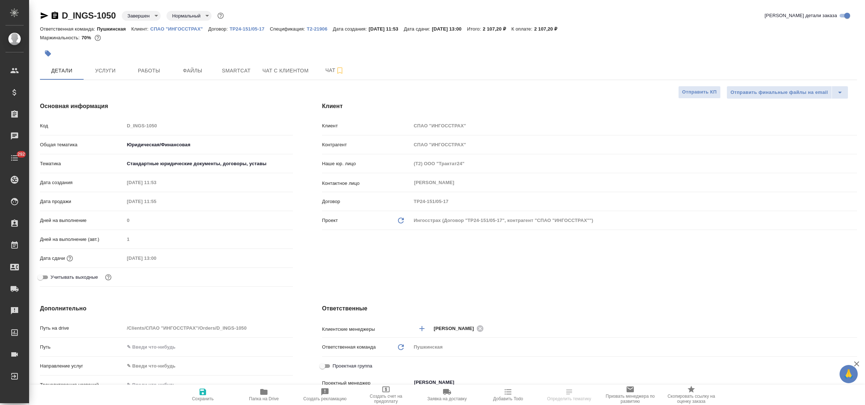
type textarea "x"
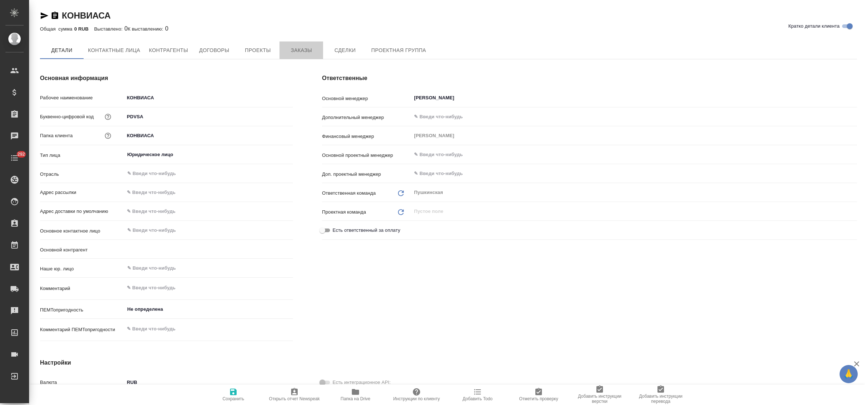
click at [301, 51] on span "Заказы" at bounding box center [301, 50] width 35 height 9
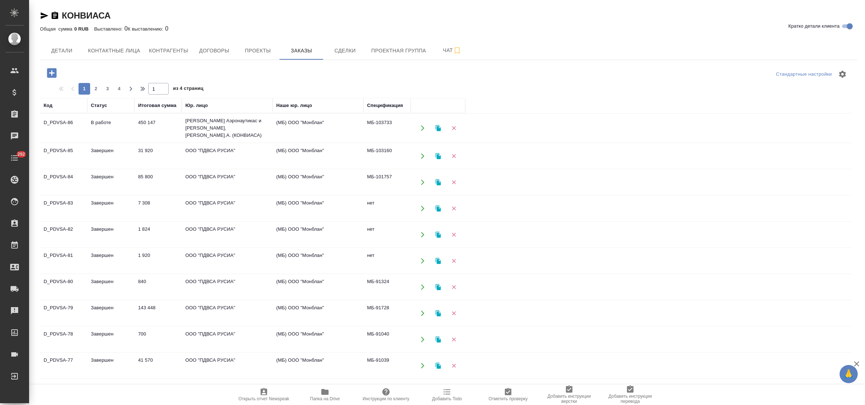
click at [199, 133] on td "[PERSON_NAME] Аэронаутикас и [PERSON_NAME], [PERSON_NAME].А. (КОНВИАСА)" at bounding box center [227, 127] width 91 height 29
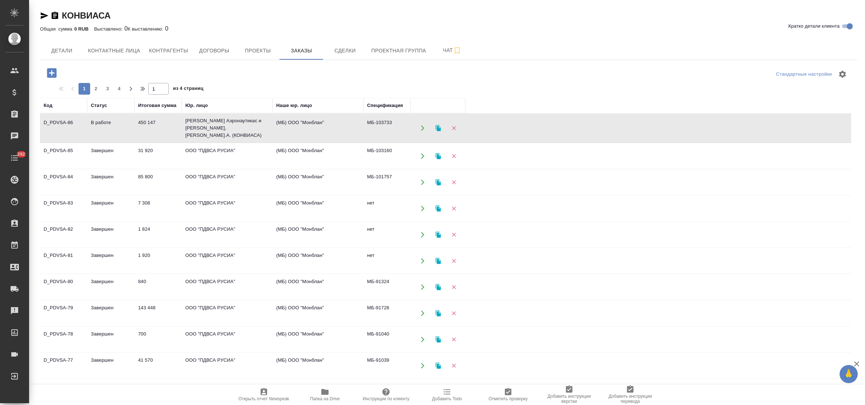
click at [199, 133] on td "[PERSON_NAME] Аэронаутикас и [PERSON_NAME], [PERSON_NAME].А. (КОНВИАСА)" at bounding box center [227, 127] width 91 height 29
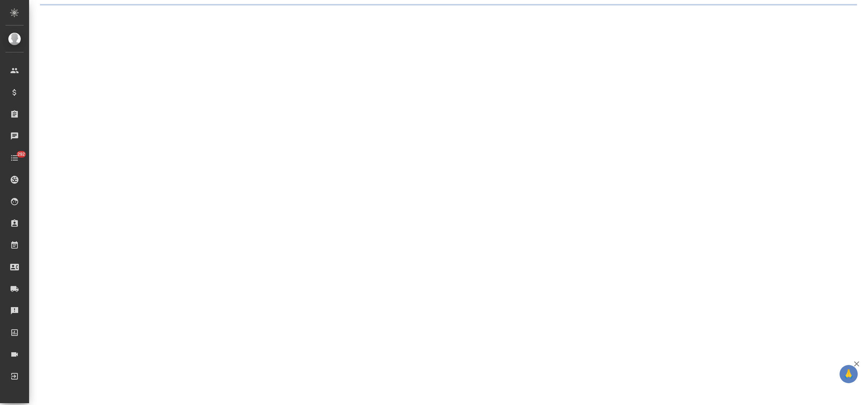
select select "RU"
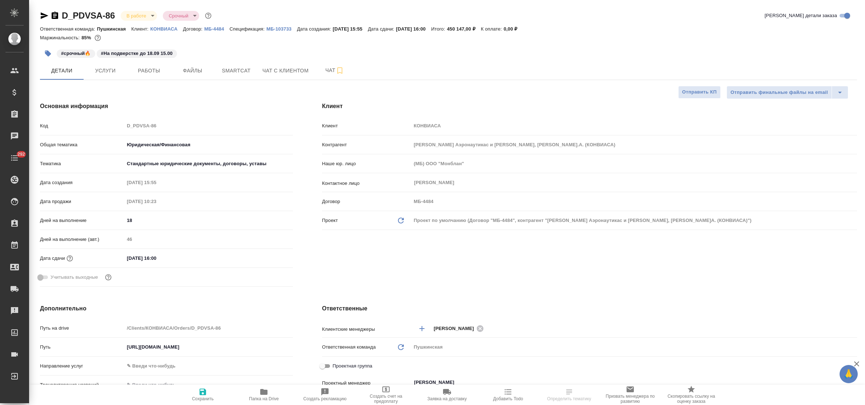
type textarea "x"
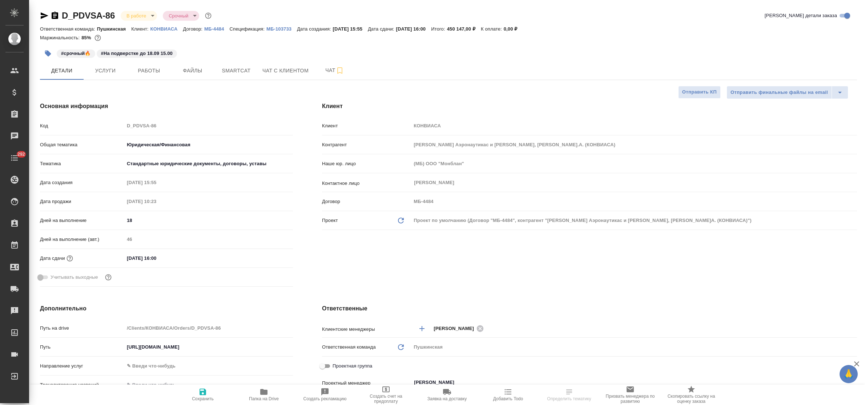
type textarea "x"
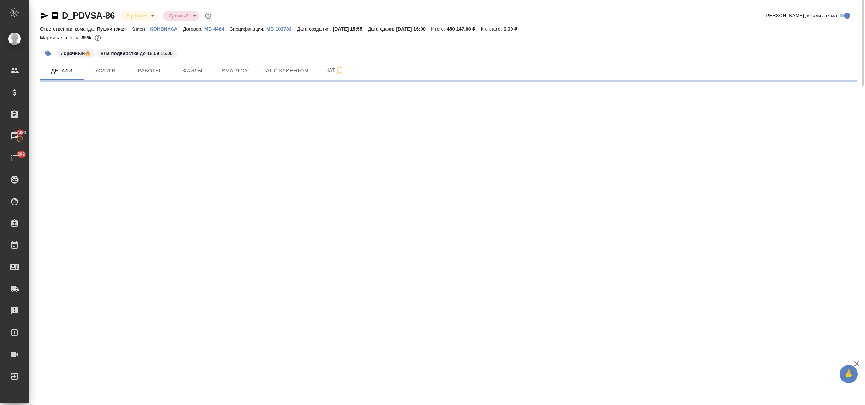
select select "RU"
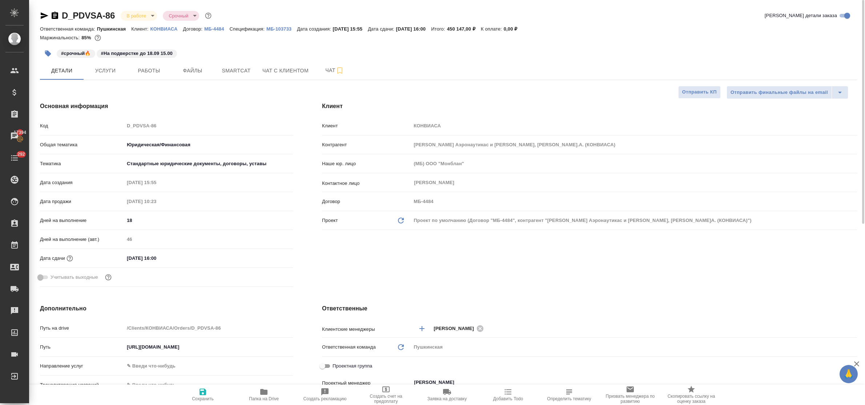
type textarea "x"
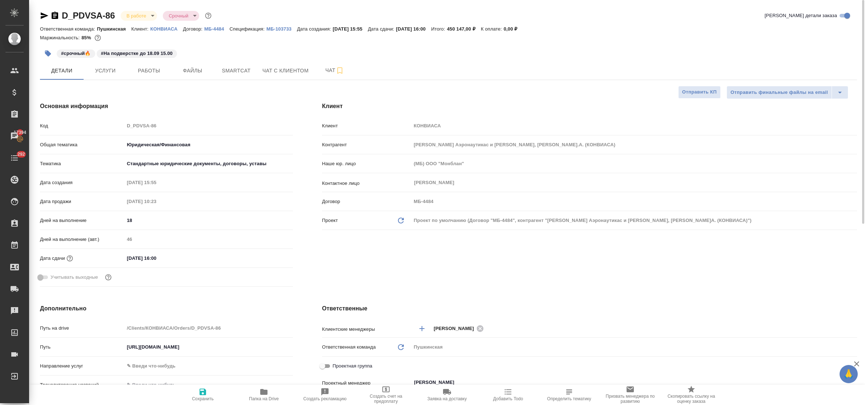
type textarea "x"
click at [44, 14] on icon "button" at bounding box center [45, 15] width 8 height 7
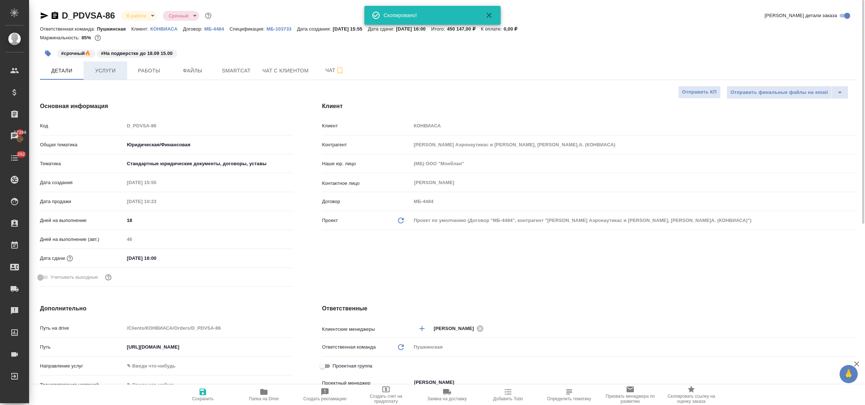
click at [106, 76] on button "Услуги" at bounding box center [106, 70] width 44 height 18
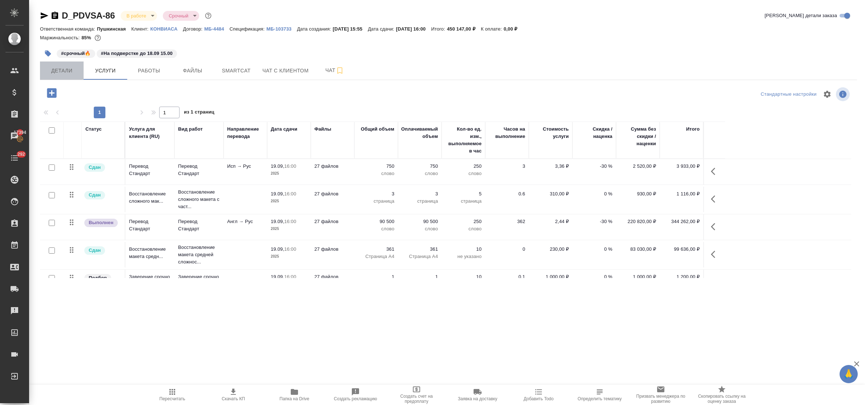
click at [64, 70] on span "Детали" at bounding box center [61, 70] width 35 height 9
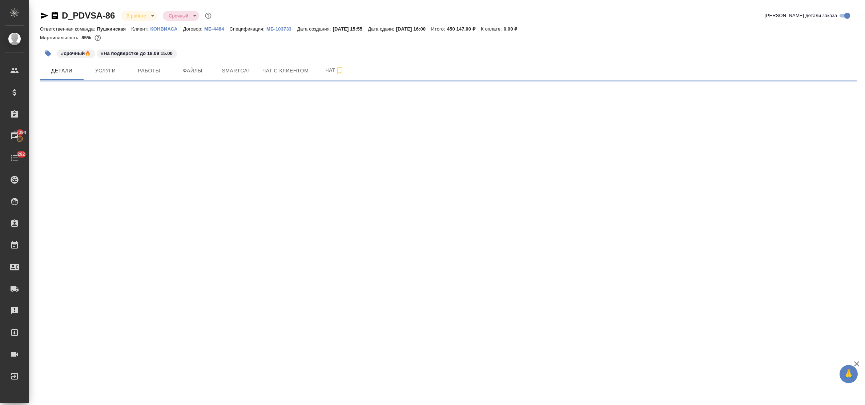
select select "RU"
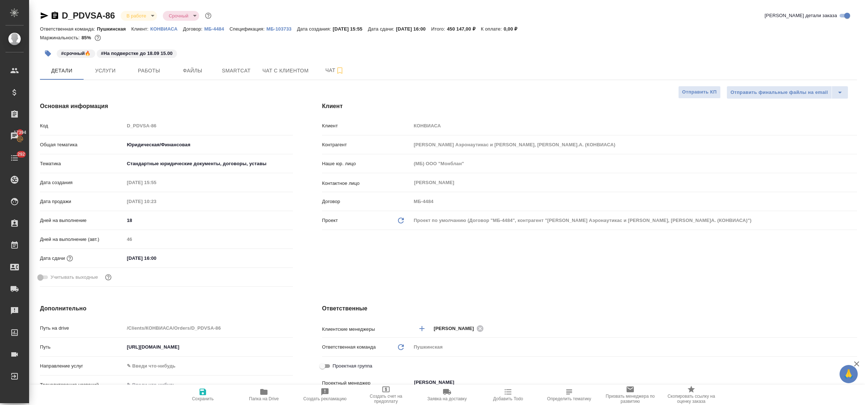
type textarea "x"
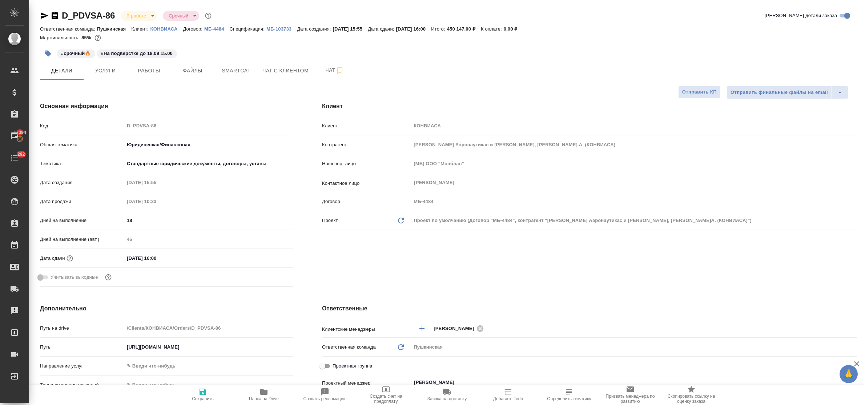
type textarea "x"
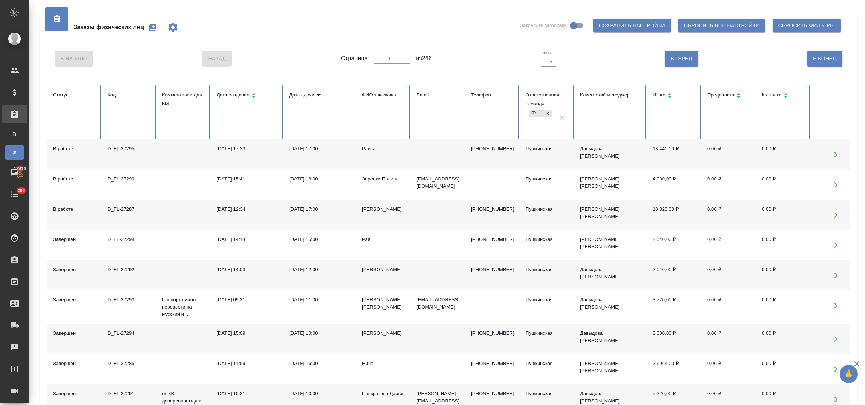
click at [150, 26] on icon "button" at bounding box center [152, 27] width 9 height 9
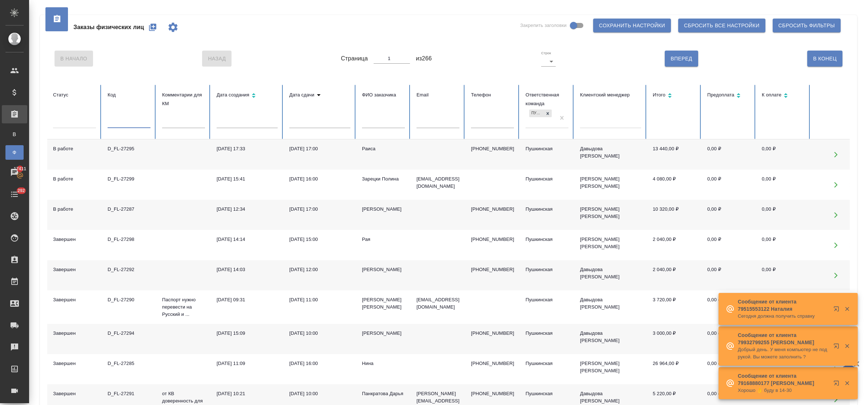
click at [130, 122] on input "text" at bounding box center [129, 123] width 43 height 10
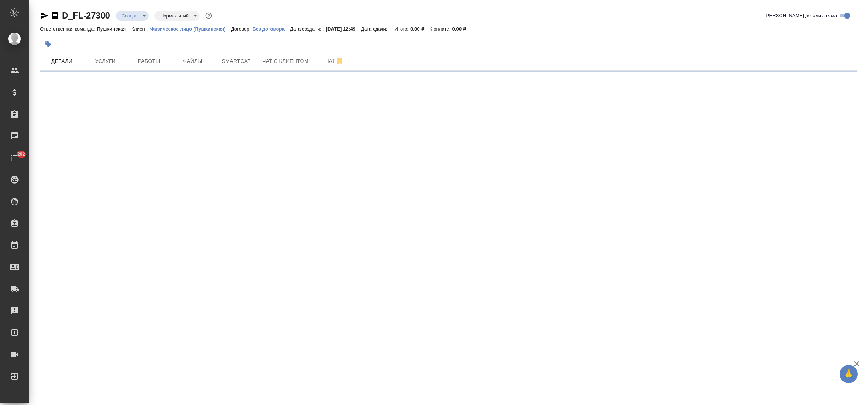
select select "RU"
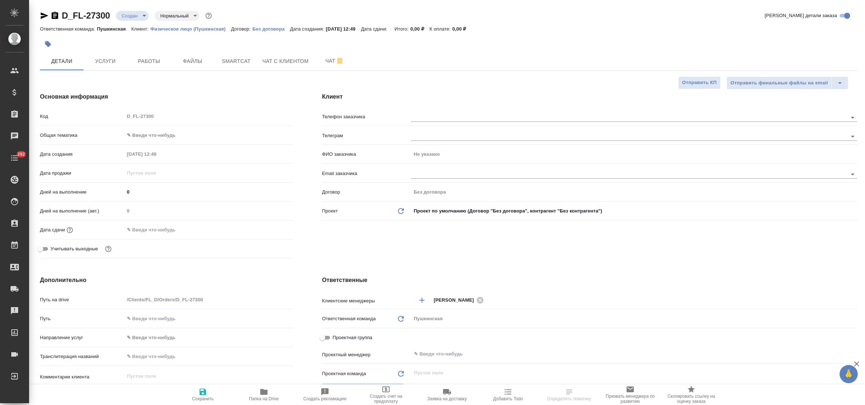
type textarea "x"
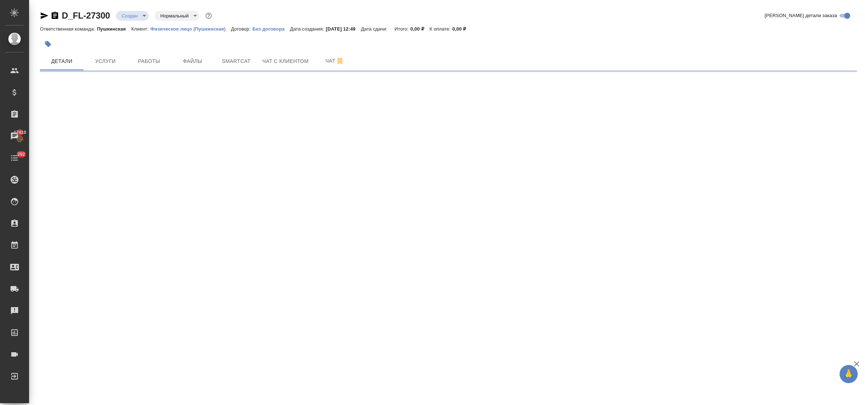
select select "RU"
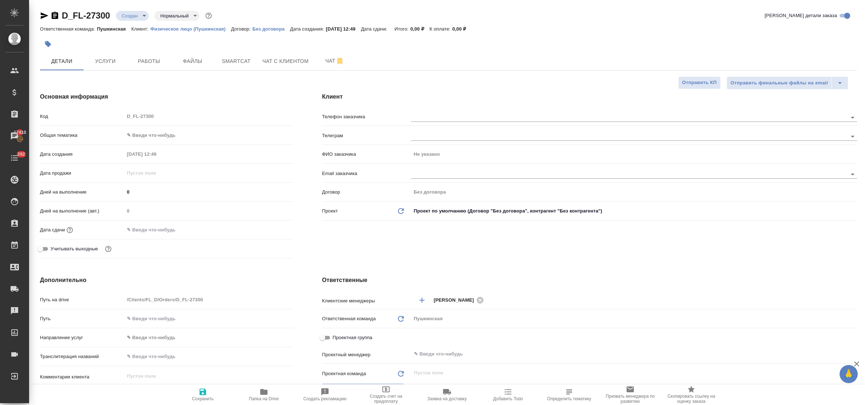
type textarea "x"
click at [184, 64] on span "Файлы" at bounding box center [192, 61] width 35 height 9
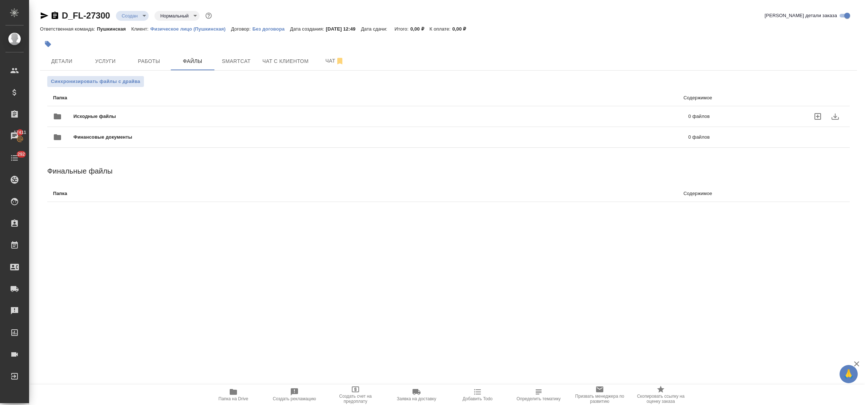
click at [819, 117] on icon "uploadFiles" at bounding box center [818, 116] width 9 height 9
click at [0, 0] on input "uploadFiles" at bounding box center [0, 0] width 0 height 0
click at [60, 60] on span "Детали" at bounding box center [61, 61] width 35 height 9
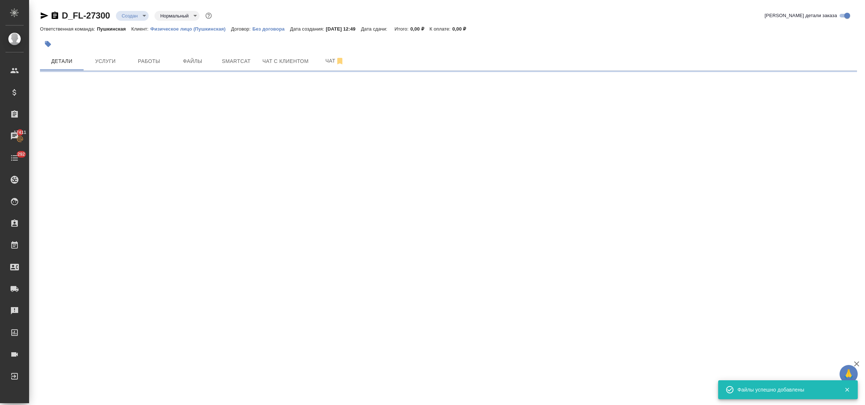
select select "RU"
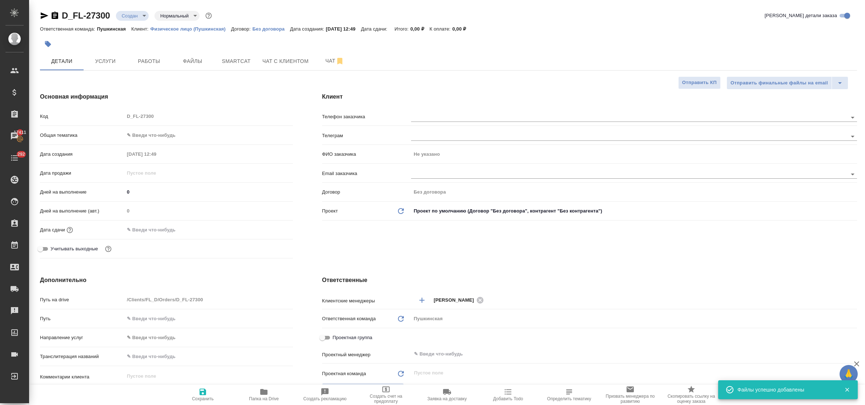
type textarea "x"
click at [137, 137] on body "🙏 .cls-1 fill:#fff; AWATERA Bulakhova [PERSON_NAME] Спецификации Заказы 17411 Ч…" at bounding box center [432, 202] width 865 height 405
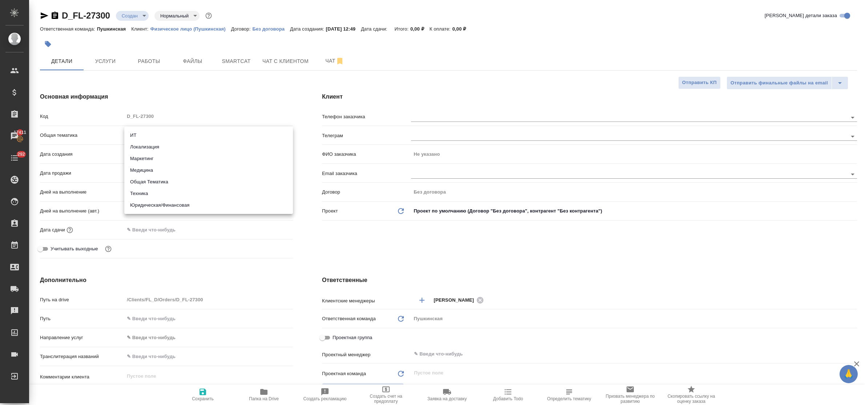
click at [161, 205] on li "Юридическая/Финансовая" at bounding box center [208, 205] width 169 height 12
type input "yr-fn"
type textarea "x"
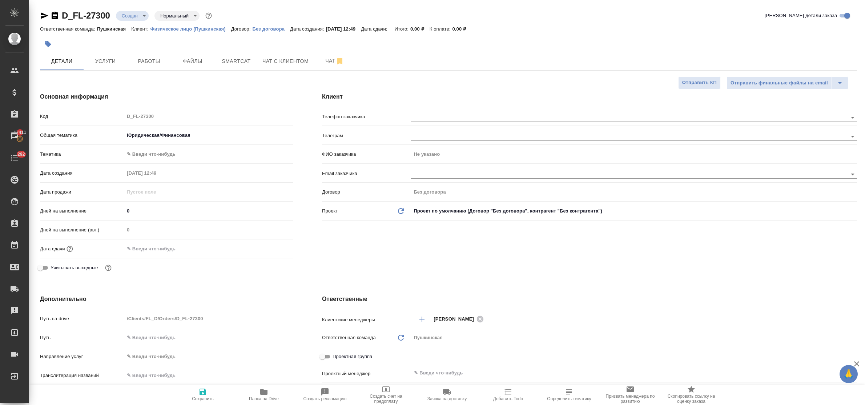
click at [146, 153] on body "🙏 .cls-1 fill:#fff; AWATERA Bulakhova [PERSON_NAME] Спецификации Заказы 17411 Ч…" at bounding box center [432, 202] width 865 height 405
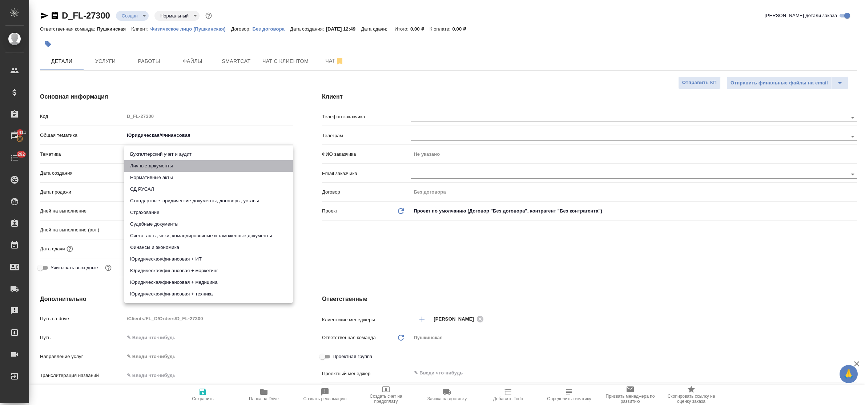
click at [147, 164] on li "Личные документы" at bounding box center [208, 166] width 169 height 12
type textarea "x"
type input "5a8b8b956a9677013d343cfe"
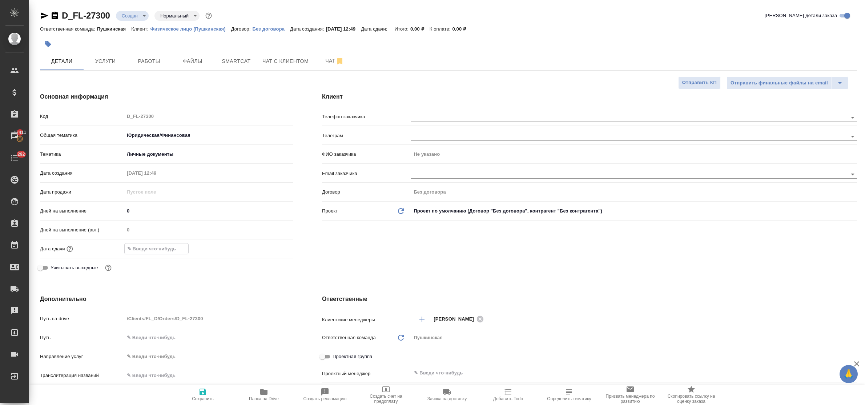
click at [157, 249] on input "text" at bounding box center [157, 248] width 64 height 11
click at [271, 247] on icon "button" at bounding box center [272, 248] width 9 height 9
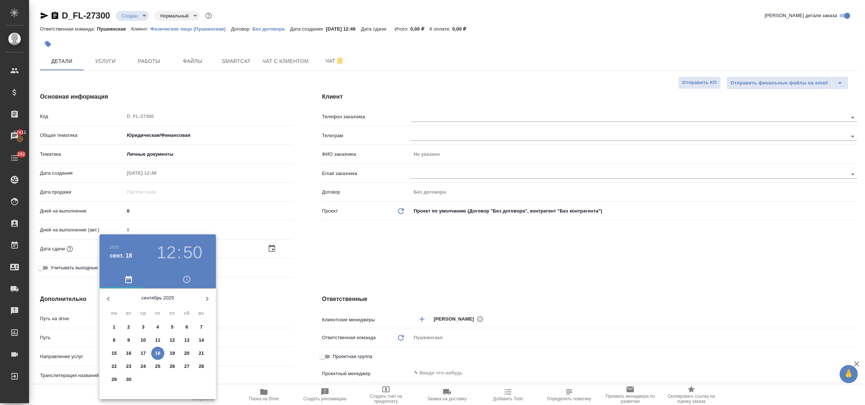
click at [170, 351] on p "19" at bounding box center [172, 352] width 5 height 7
type input "[DATE] 12:50"
type textarea "x"
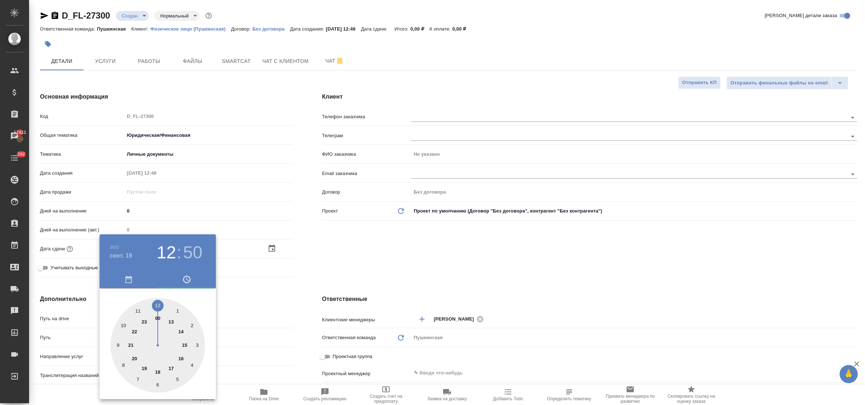
click at [156, 305] on div at bounding box center [158, 345] width 95 height 95
type textarea "x"
click at [156, 305] on div at bounding box center [158, 345] width 95 height 95
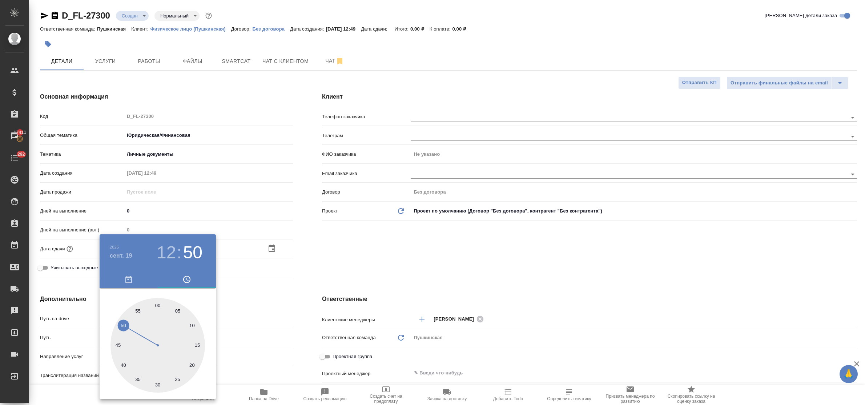
type input "19.09.2025 12:00"
type textarea "x"
click at [268, 308] on div at bounding box center [432, 202] width 865 height 405
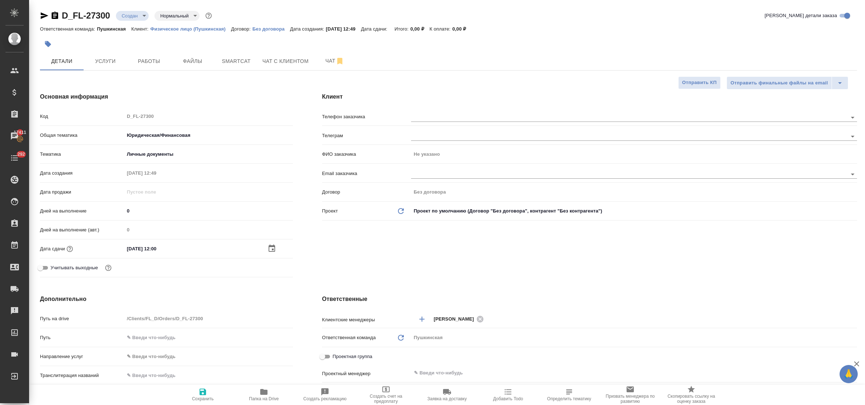
click at [205, 390] on icon "button" at bounding box center [203, 391] width 7 height 7
type textarea "x"
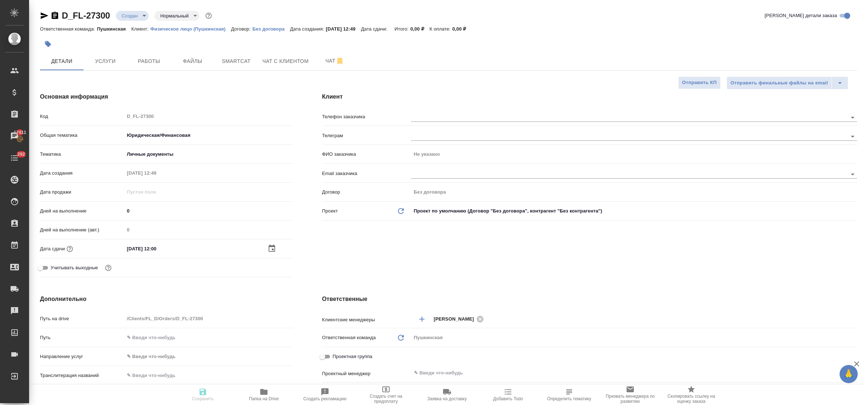
type textarea "x"
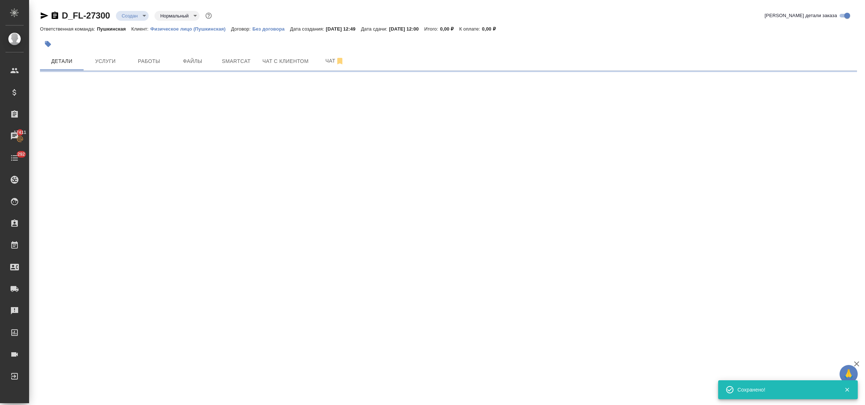
select select "RU"
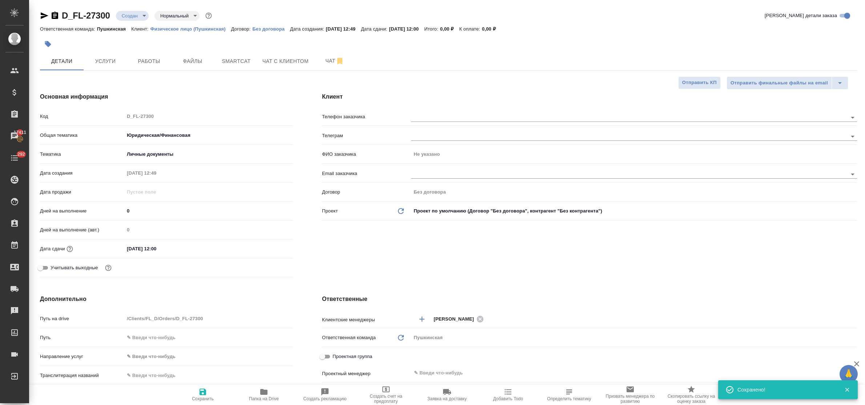
type textarea "x"
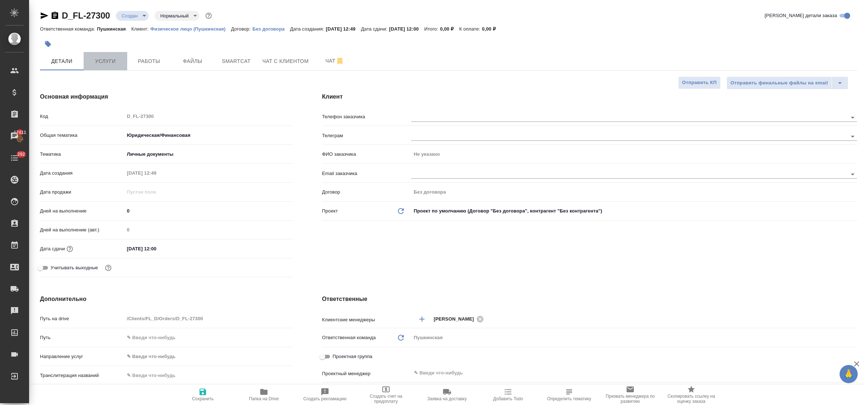
click at [104, 61] on span "Услуги" at bounding box center [105, 61] width 35 height 9
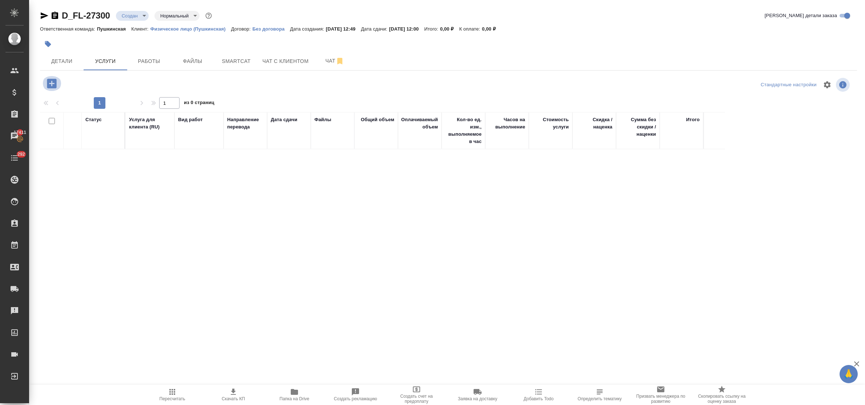
click at [49, 87] on icon "button" at bounding box center [51, 83] width 9 height 9
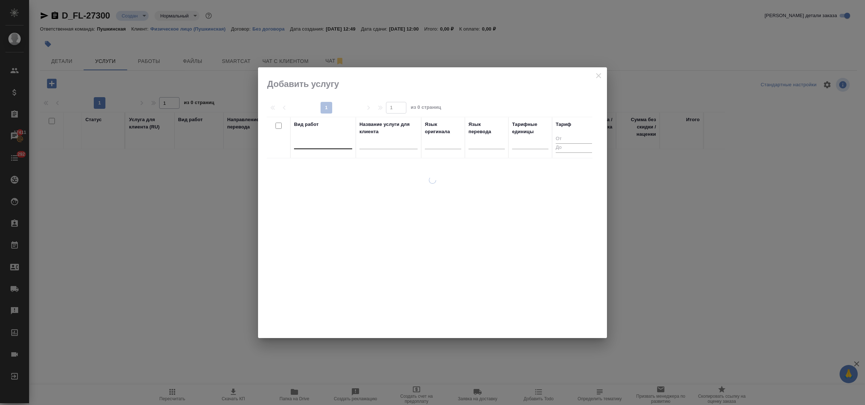
click at [327, 148] on div at bounding box center [323, 142] width 58 height 14
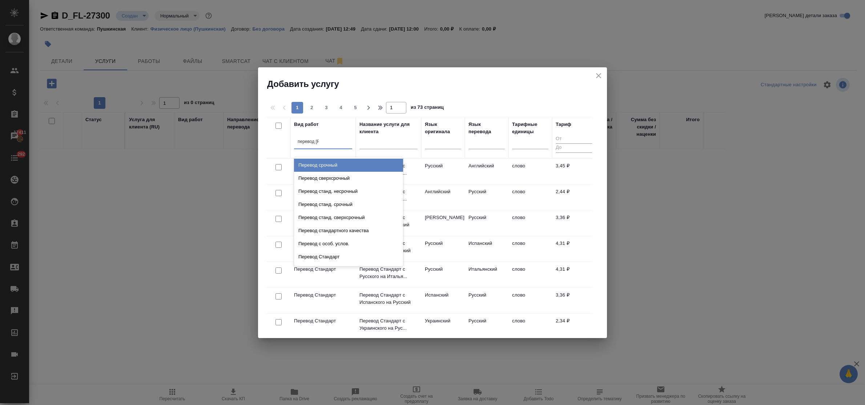
type input "перевод ст"
click at [331, 161] on div "Перевод станд. несрочный" at bounding box center [348, 165] width 109 height 13
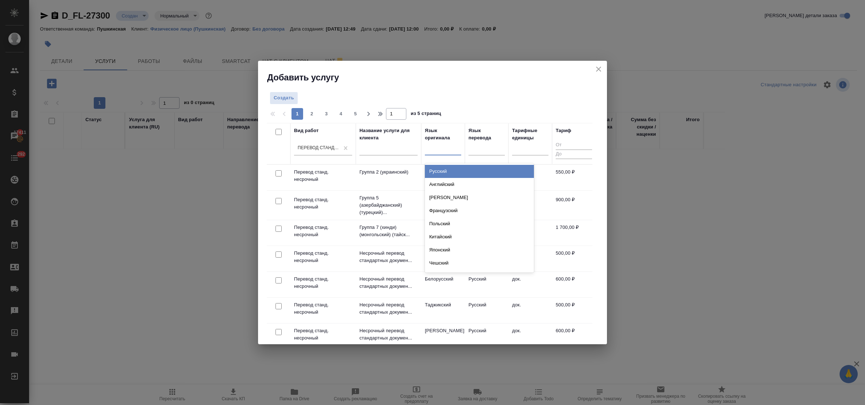
click at [433, 152] on div at bounding box center [443, 148] width 36 height 11
type input "тад"
click at [442, 170] on div "Таджикский" at bounding box center [479, 171] width 109 height 13
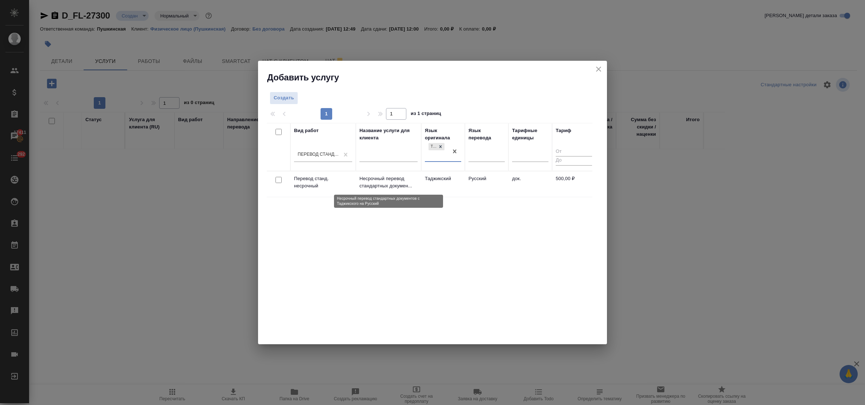
click at [381, 183] on p "Несрочный перевод стандартных докумен..." at bounding box center [389, 182] width 58 height 15
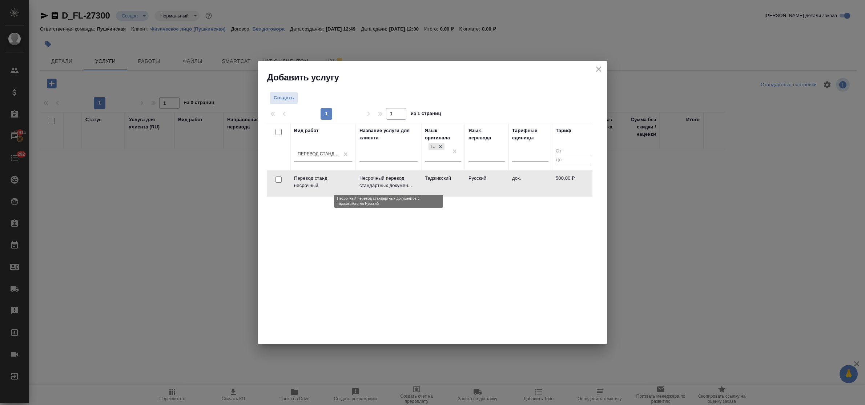
click at [381, 183] on p "Несрочный перевод стандартных докумен..." at bounding box center [389, 182] width 58 height 15
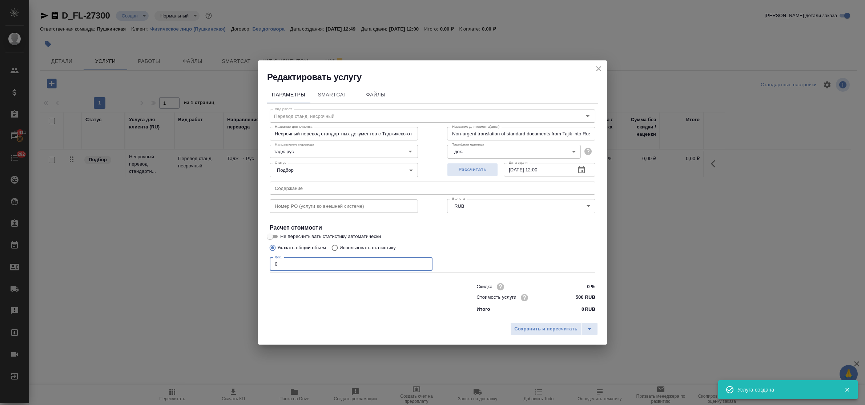
drag, startPoint x: 279, startPoint y: 264, endPoint x: 247, endPoint y: 260, distance: 32.2
click at [244, 259] on div "Редактировать услугу Параметры SmartCat Файлы Вид работ Перевод станд. несрочны…" at bounding box center [432, 202] width 865 height 405
type input "1"
click at [542, 170] on input "19.09.2025 12:00" at bounding box center [537, 169] width 66 height 13
type input "[DATE] 11:00"
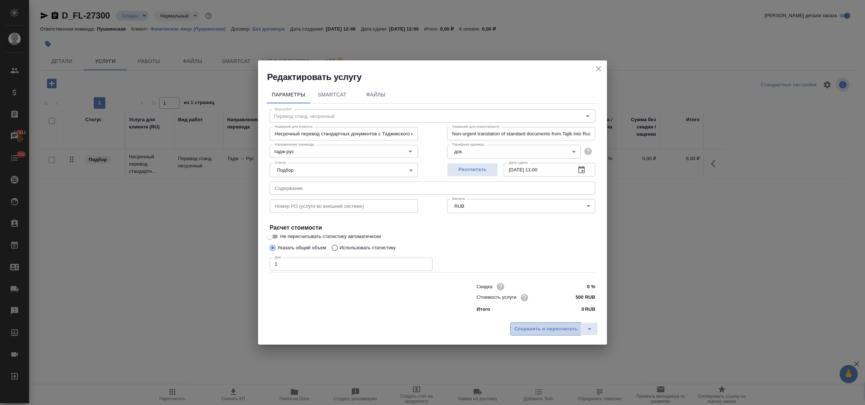
click at [546, 333] on span "Сохранить и пересчитать" at bounding box center [545, 329] width 63 height 8
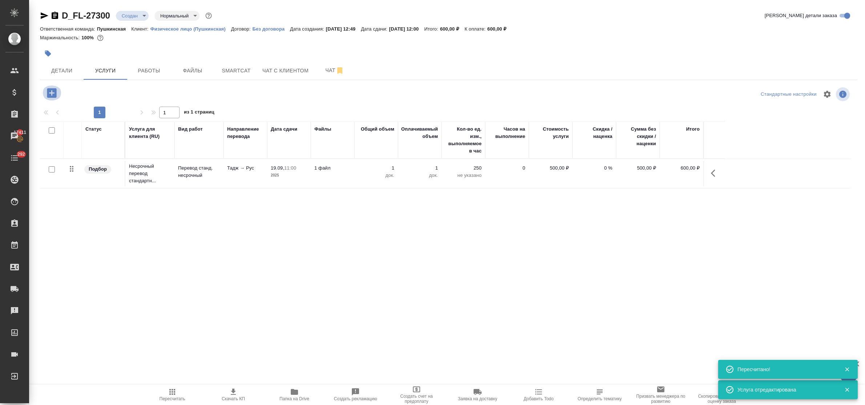
click at [50, 91] on icon "button" at bounding box center [51, 92] width 9 height 9
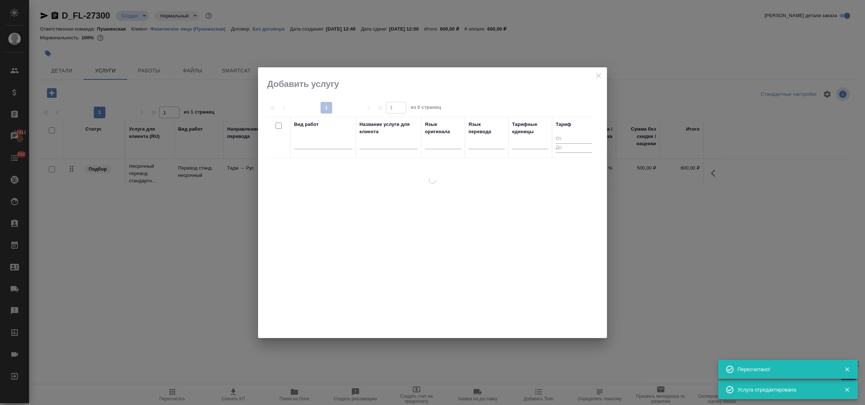
click at [309, 149] on div at bounding box center [323, 144] width 58 height 19
click at [307, 146] on div at bounding box center [323, 141] width 58 height 11
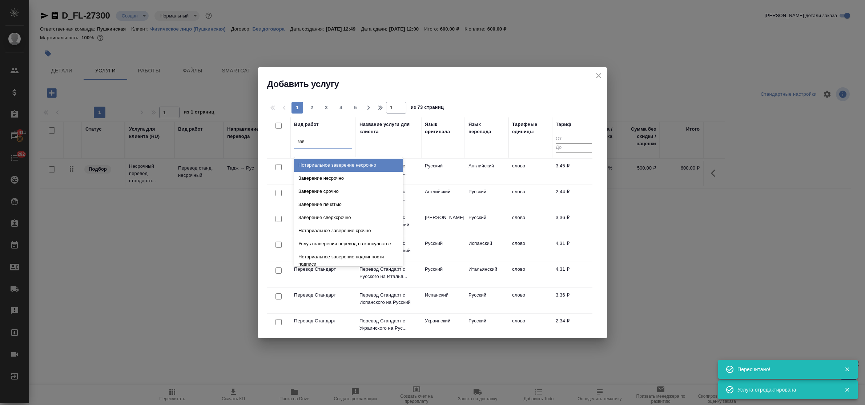
type input "заве"
click at [324, 178] on div "Заверение несрочно" at bounding box center [348, 178] width 109 height 13
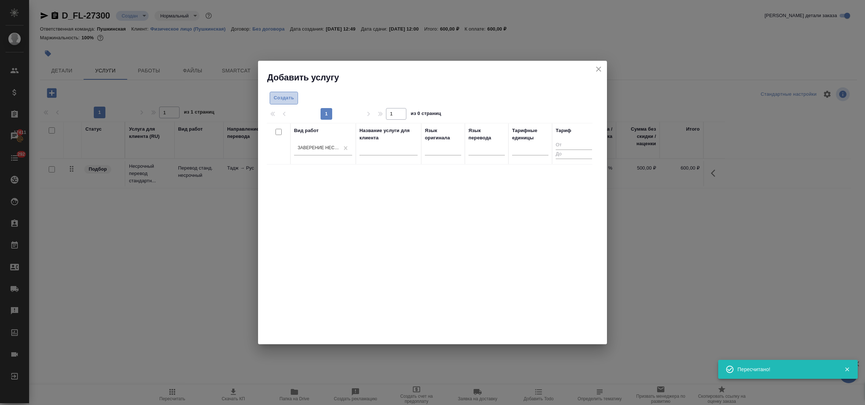
click at [287, 95] on span "Создать" at bounding box center [284, 98] width 20 height 8
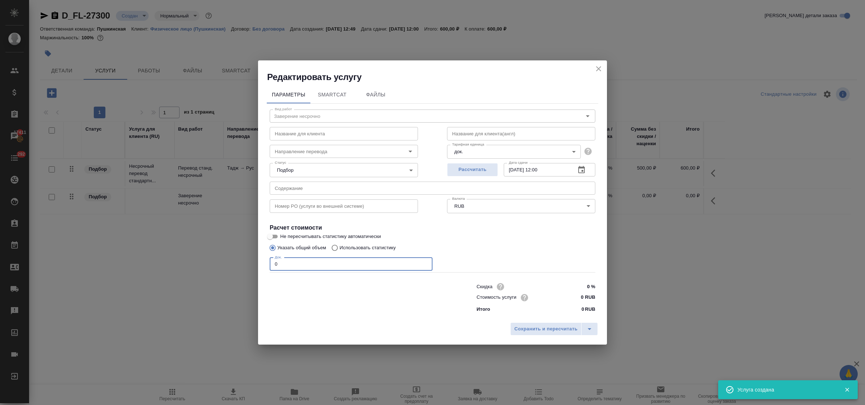
drag, startPoint x: 279, startPoint y: 267, endPoint x: 260, endPoint y: 259, distance: 20.8
click at [247, 261] on div "Редактировать услугу Параметры SmartCat Файлы Вид работ Заверение несрочно Вид …" at bounding box center [432, 202] width 865 height 405
type input "1"
click at [577, 296] on input "0 RUB" at bounding box center [581, 297] width 27 height 11
type input "800 RUB"
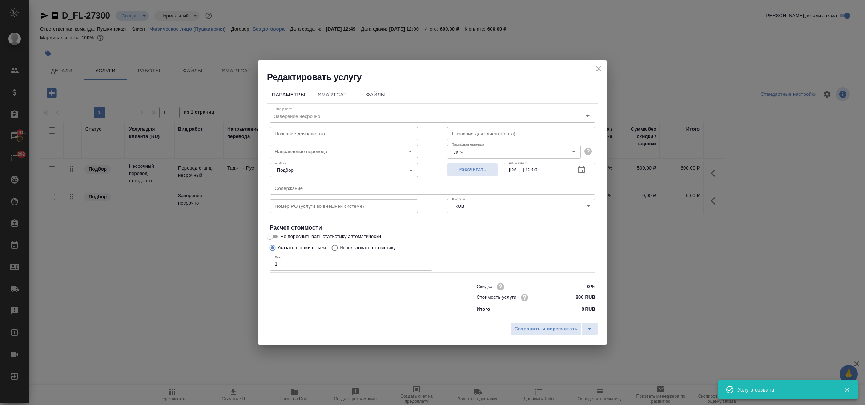
click at [571, 320] on div "Сохранить и пересчитать" at bounding box center [432, 332] width 349 height 26
click at [570, 322] on div "Сохранить и пересчитать" at bounding box center [432, 332] width 349 height 26
click at [537, 326] on span "Сохранить и пересчитать" at bounding box center [545, 329] width 63 height 8
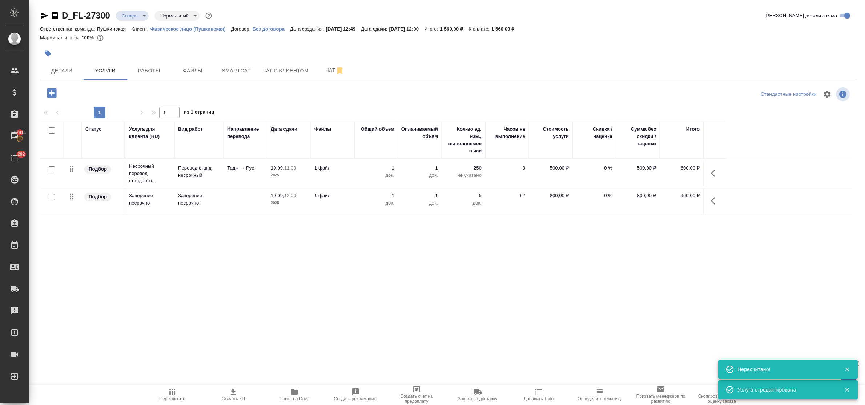
click at [151, 71] on span "Работы" at bounding box center [149, 70] width 35 height 9
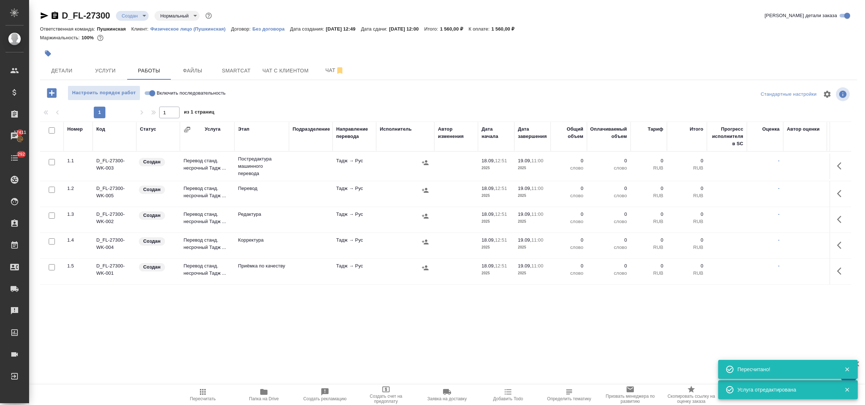
click at [51, 131] on input "checkbox" at bounding box center [52, 130] width 6 height 6
checkbox input "true"
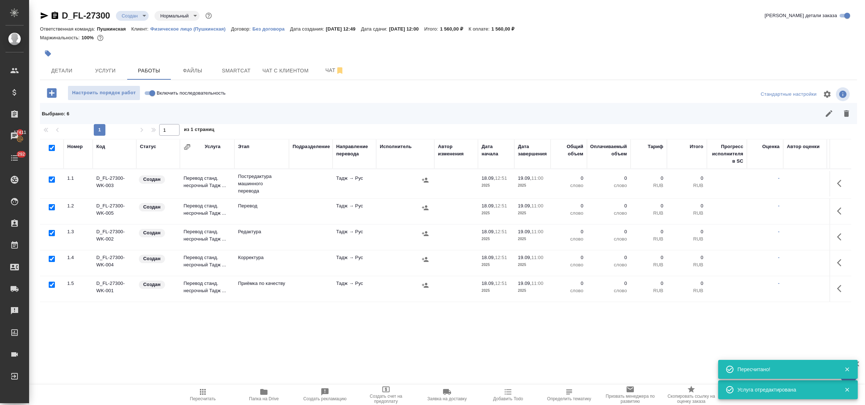
checkbox input "true"
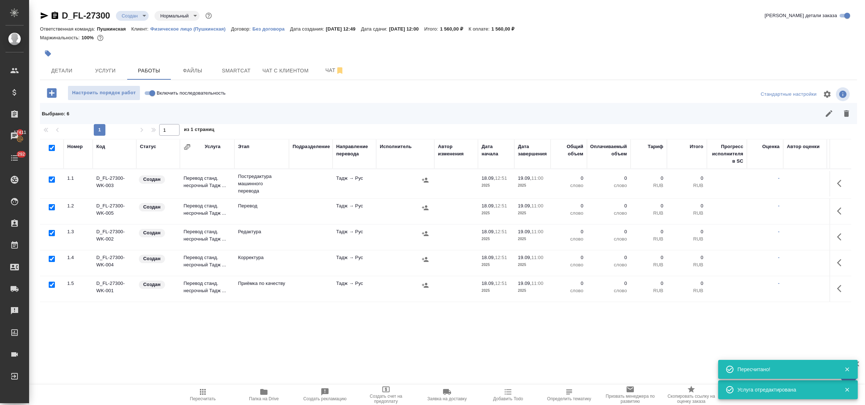
checkbox input "true"
click at [53, 206] on input "checkbox" at bounding box center [52, 207] width 6 height 6
checkbox input "false"
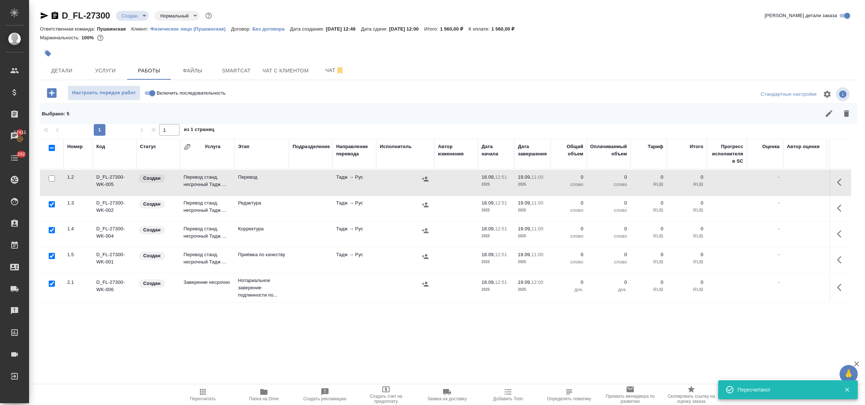
scroll to position [36, 0]
click at [48, 279] on div at bounding box center [52, 284] width 16 height 10
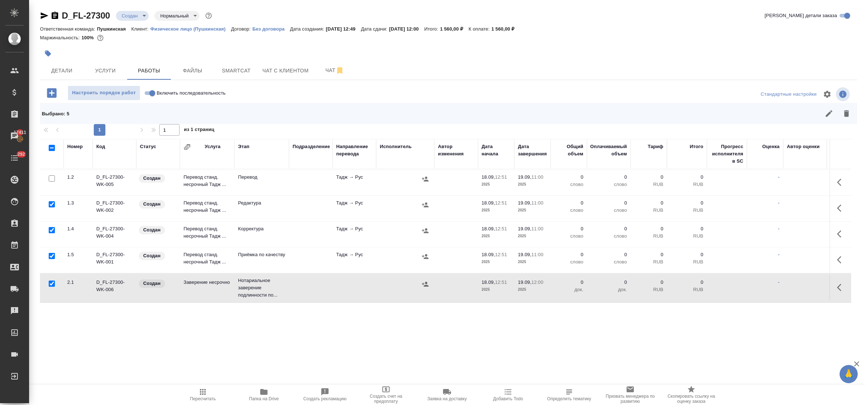
drag, startPoint x: 50, startPoint y: 275, endPoint x: 95, endPoint y: 272, distance: 44.8
click at [53, 280] on input "checkbox" at bounding box center [52, 283] width 6 height 6
checkbox input "false"
click at [845, 113] on icon "button" at bounding box center [846, 113] width 5 height 7
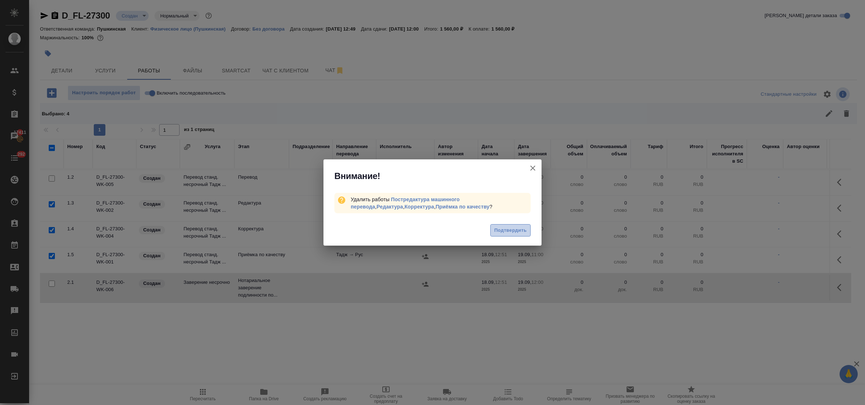
click at [517, 228] on span "Подтвердить" at bounding box center [511, 230] width 32 height 8
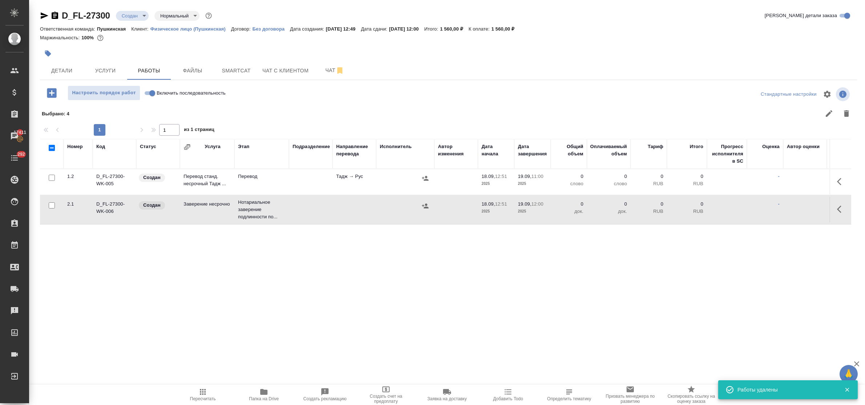
scroll to position [0, 0]
click at [838, 181] on icon "button" at bounding box center [841, 181] width 9 height 9
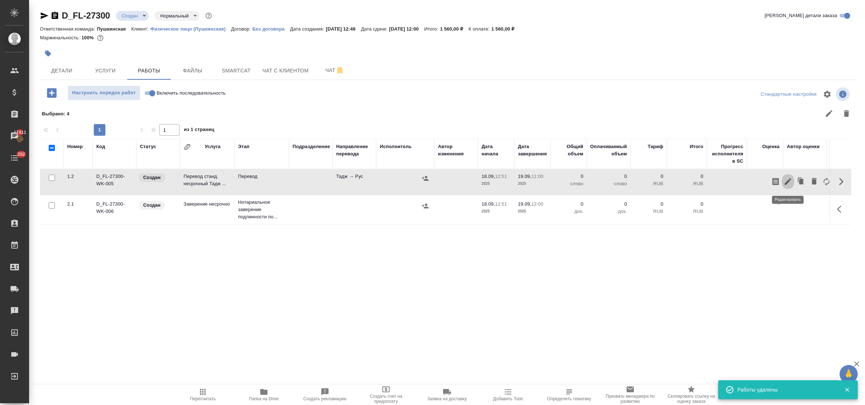
click at [788, 184] on icon "button" at bounding box center [788, 181] width 9 height 9
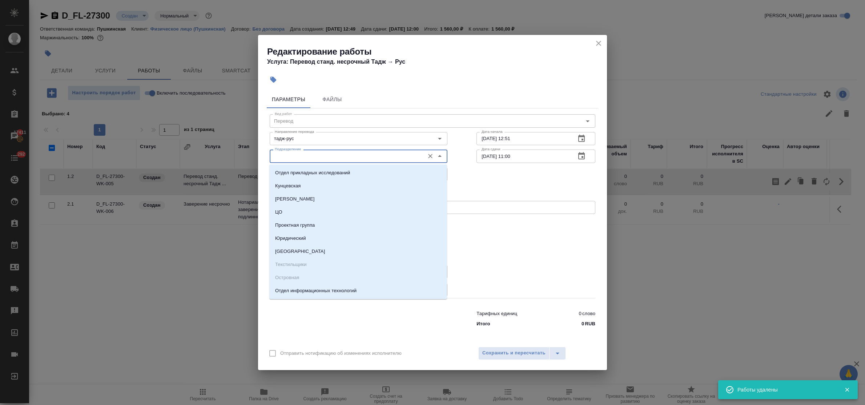
click at [304, 158] on input "Подразделение" at bounding box center [346, 156] width 149 height 9
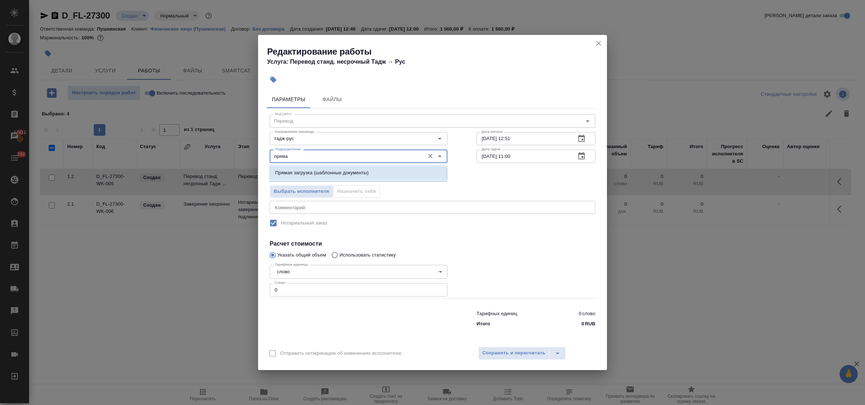
click at [305, 171] on p "Прямая загрузка (шаблонные документы)" at bounding box center [321, 172] width 93 height 7
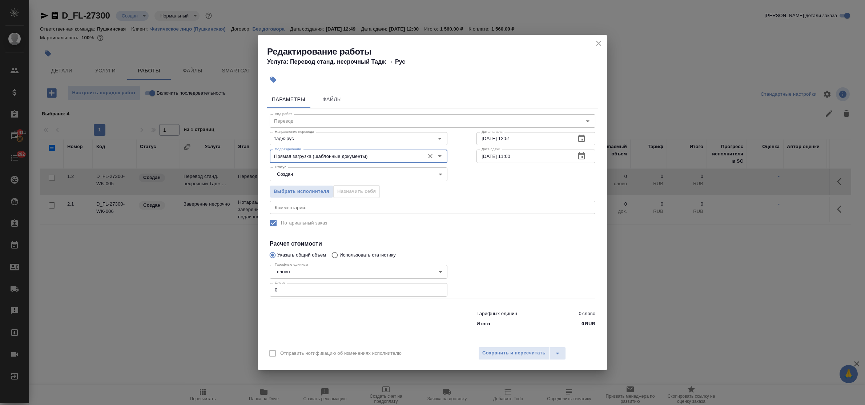
type input "Прямая загрузка (шаблонные документы)"
drag, startPoint x: 273, startPoint y: 287, endPoint x: 252, endPoint y: 283, distance: 21.4
click at [252, 283] on div "Редактирование работы Услуга: Перевод станд. несрочный Тадж → Рус Параметры Фай…" at bounding box center [432, 202] width 865 height 405
type input "1"
drag, startPoint x: 526, startPoint y: 351, endPoint x: 504, endPoint y: 344, distance: 22.8
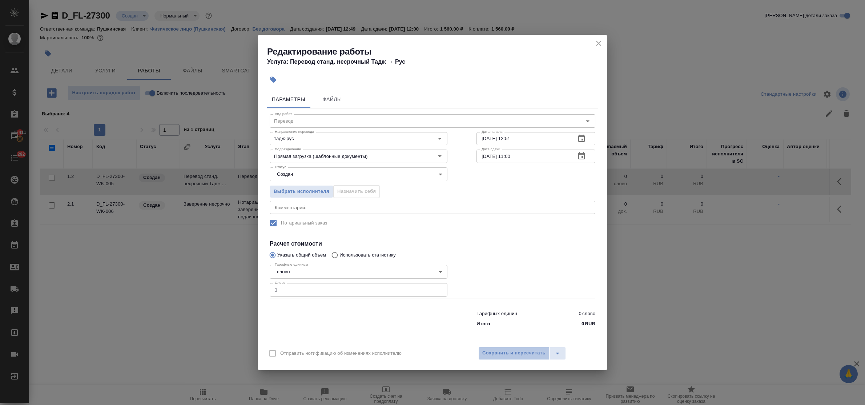
click at [520, 352] on span "Сохранить и пересчитать" at bounding box center [514, 353] width 63 height 8
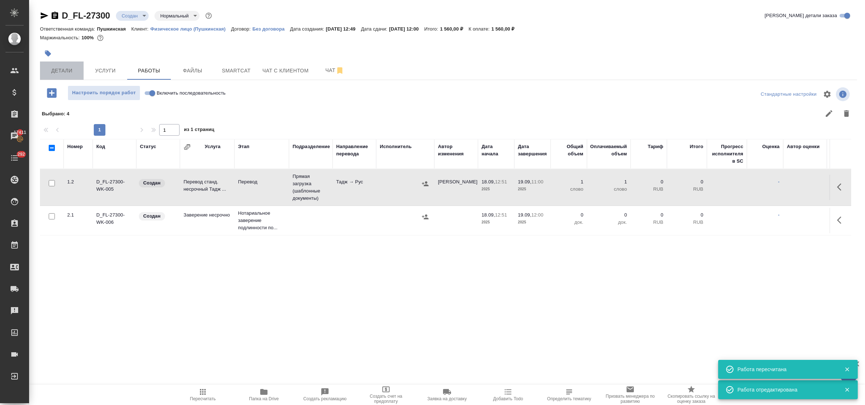
click at [59, 71] on span "Детали" at bounding box center [61, 70] width 35 height 9
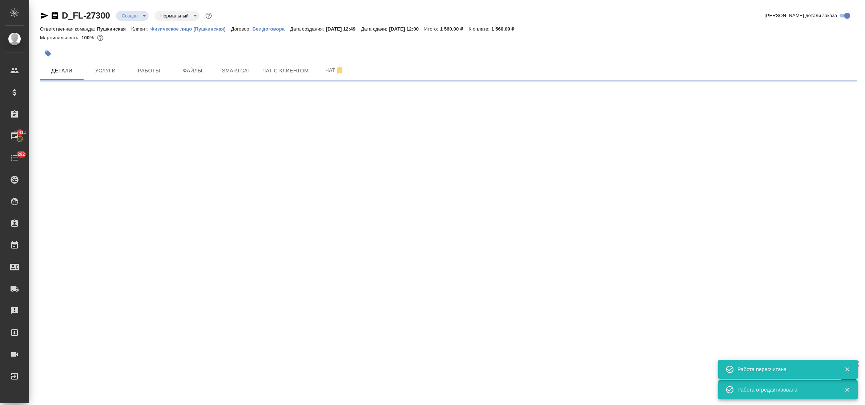
select select "RU"
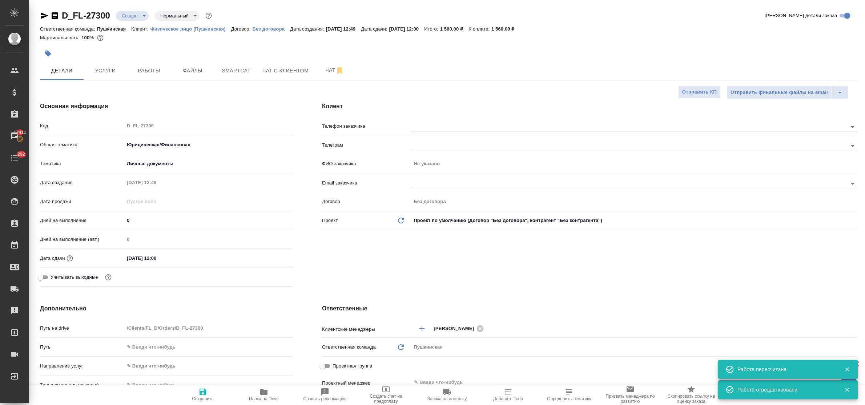
type textarea "x"
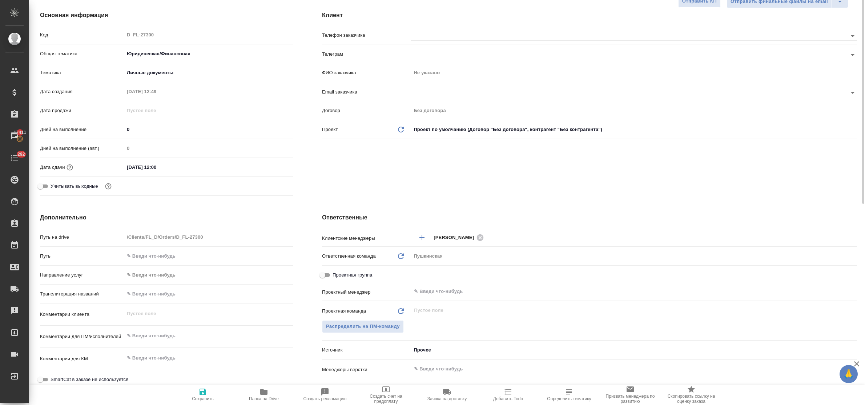
scroll to position [136, 0]
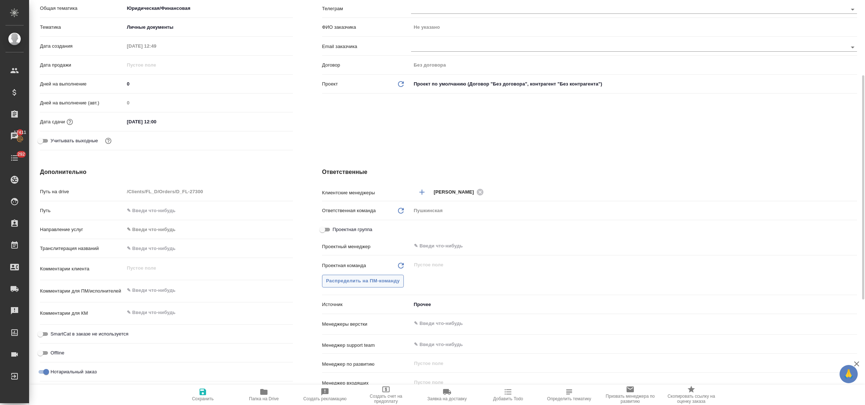
click at [376, 284] on span "Распределить на ПМ-команду" at bounding box center [363, 281] width 74 height 8
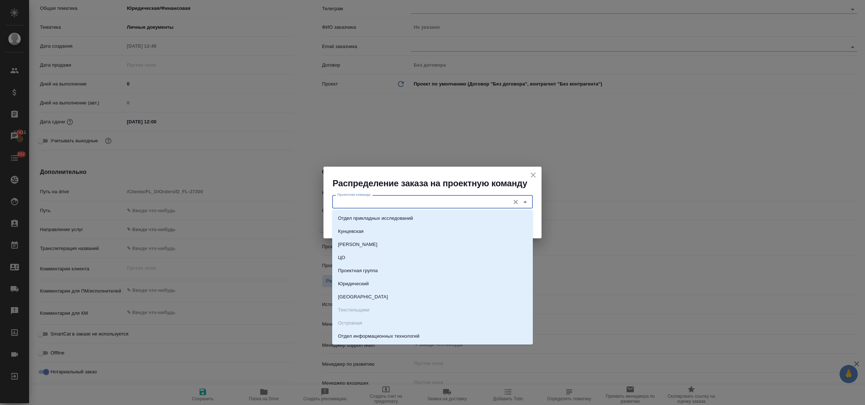
click at [385, 204] on input "Проектная команда" at bounding box center [421, 201] width 172 height 9
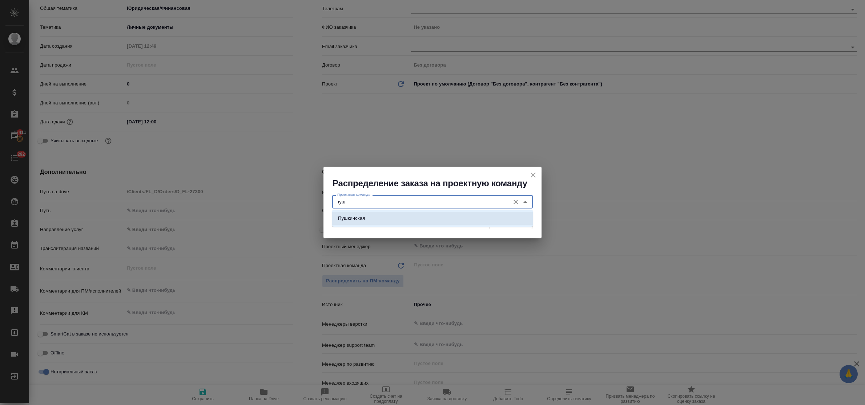
click at [388, 215] on li "Пушкинская" at bounding box center [432, 218] width 201 height 13
type input "Пушкинская"
click at [510, 216] on button "Распределить" at bounding box center [510, 222] width 43 height 13
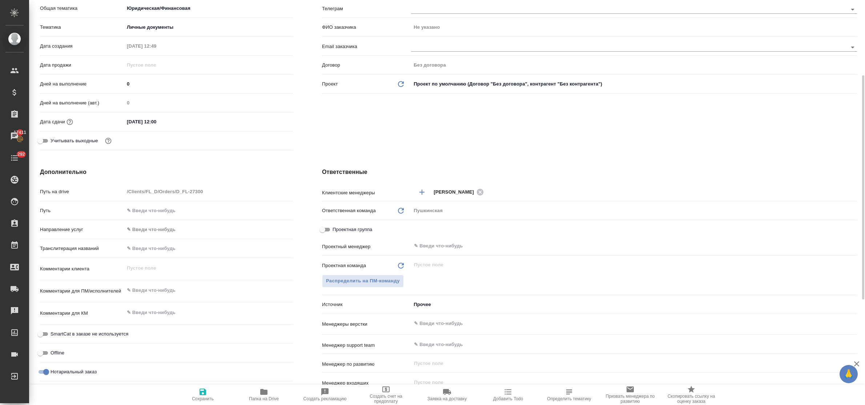
type textarea "x"
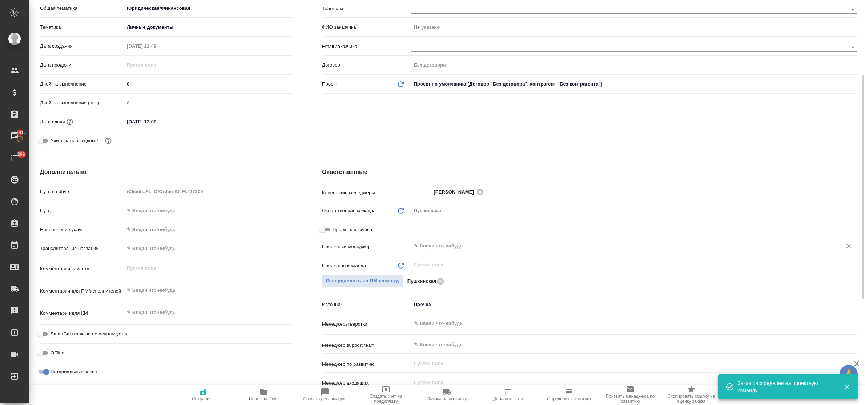
click at [433, 244] on input "text" at bounding box center [621, 245] width 417 height 9
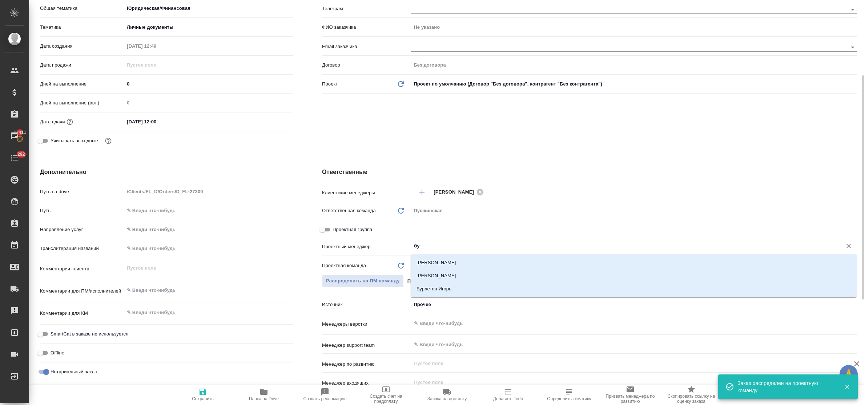
type input "бул"
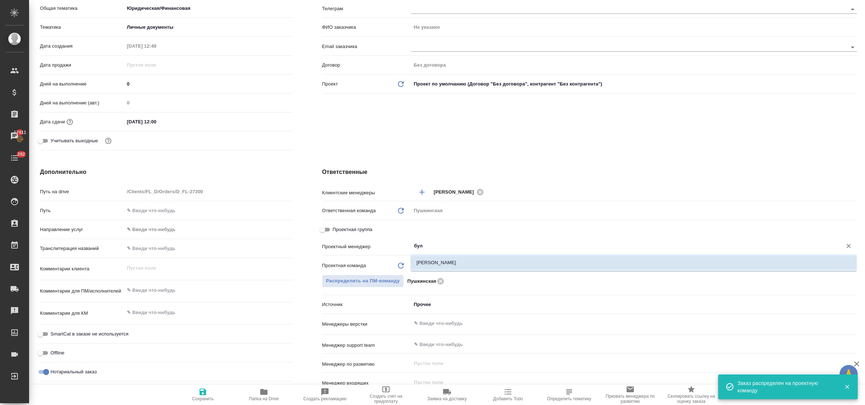
click at [436, 259] on li "[PERSON_NAME] [PERSON_NAME]" at bounding box center [634, 262] width 446 height 13
type textarea "x"
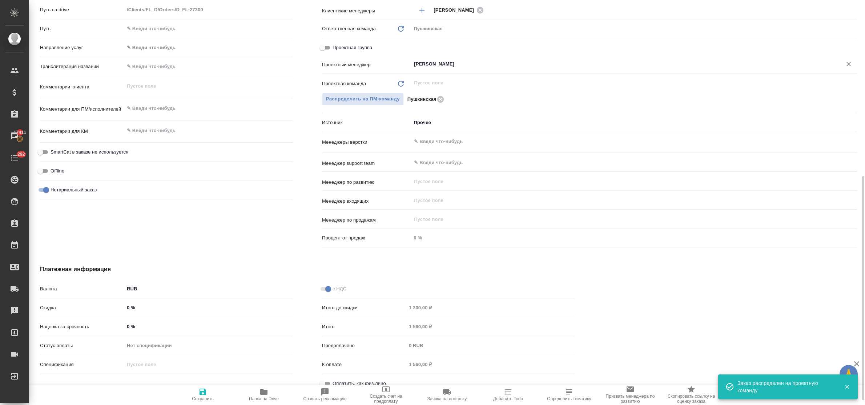
scroll to position [328, 0]
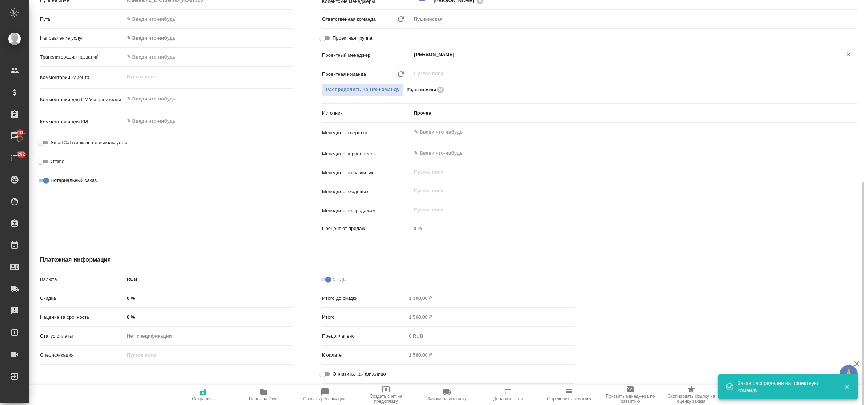
type input "[PERSON_NAME] [PERSON_NAME]"
click at [327, 372] on input "Оплатить, как физ.лицо" at bounding box center [322, 373] width 26 height 9
checkbox input "true"
type textarea "x"
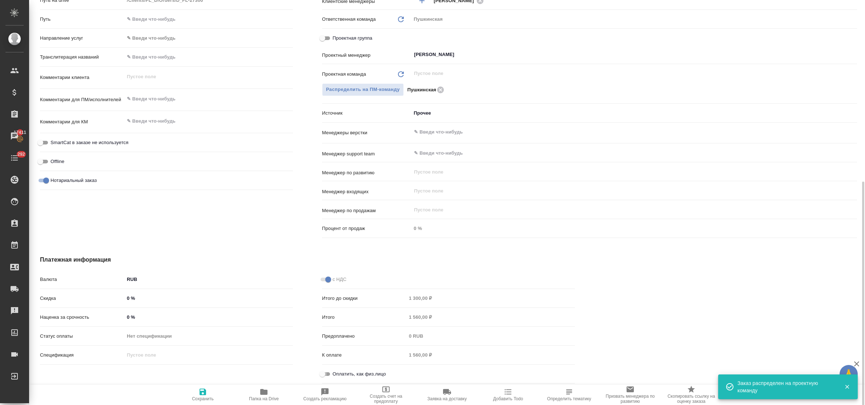
type textarea "x"
click at [199, 393] on icon "button" at bounding box center [203, 391] width 9 height 9
type textarea "x"
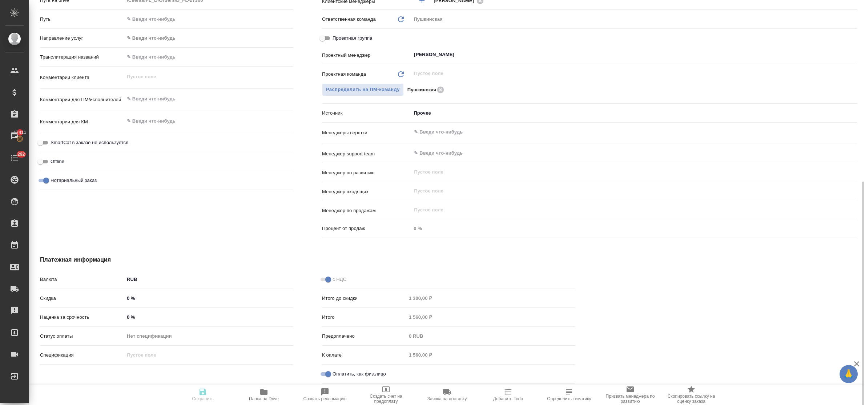
type textarea "x"
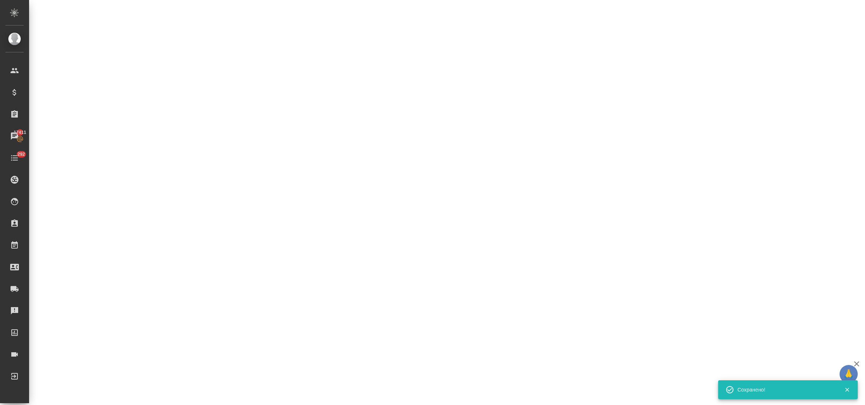
select select "RU"
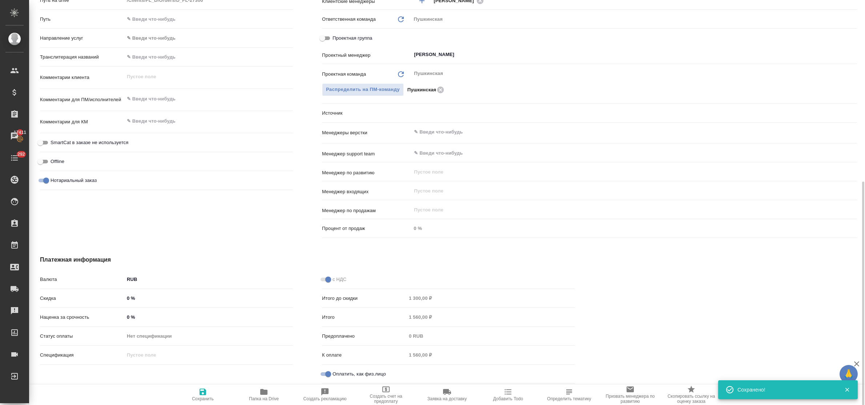
type textarea "x"
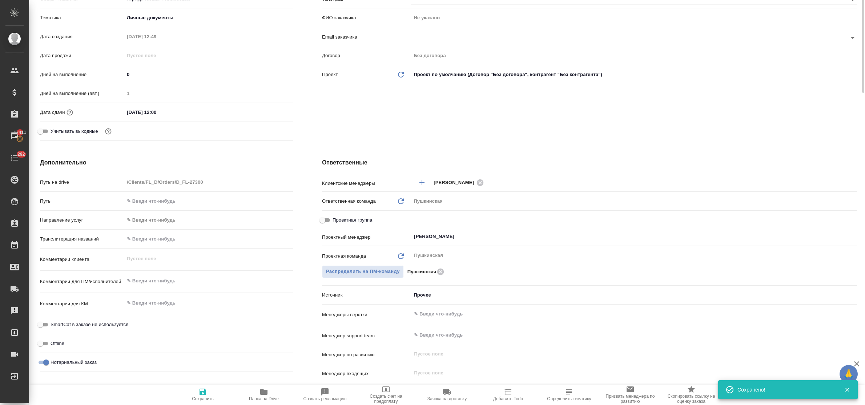
scroll to position [0, 0]
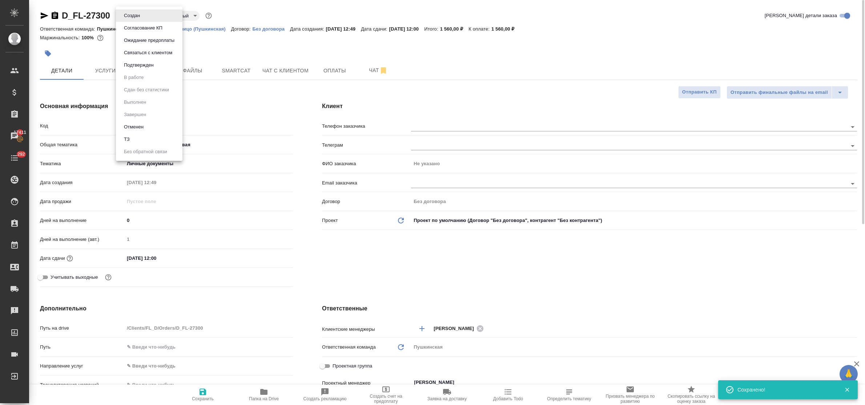
click at [138, 13] on body "🙏 .cls-1 fill:#fff; AWATERA Bulakhova Elena Клиенты Спецификации Заказы 17411 Ч…" at bounding box center [432, 202] width 865 height 405
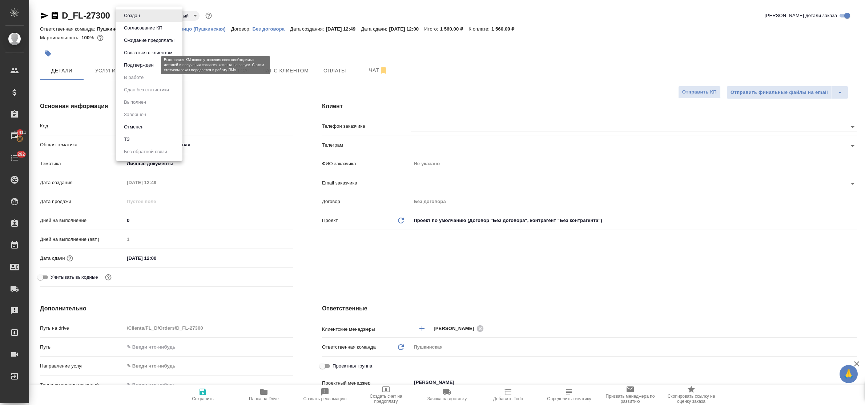
click at [144, 64] on button "Подтвержден" at bounding box center [139, 65] width 34 height 8
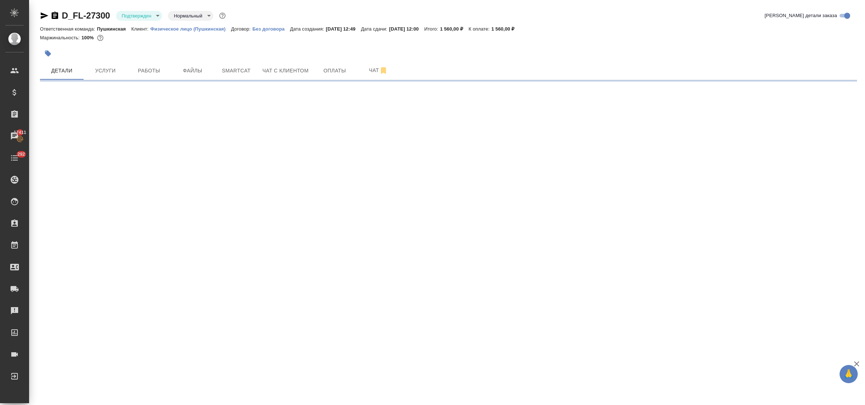
select select "RU"
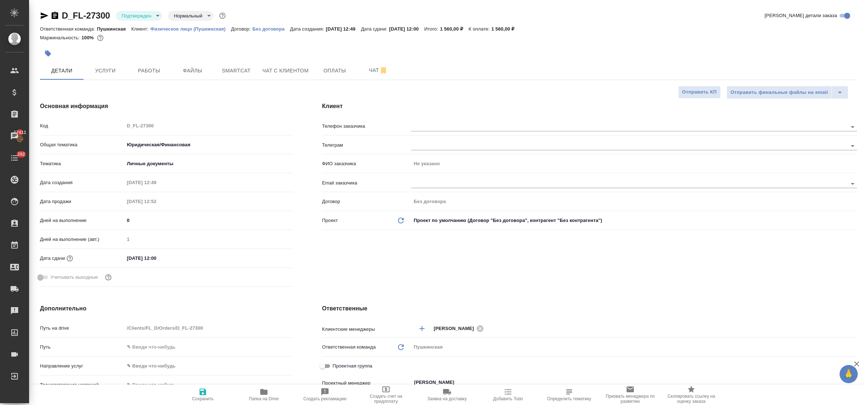
type textarea "x"
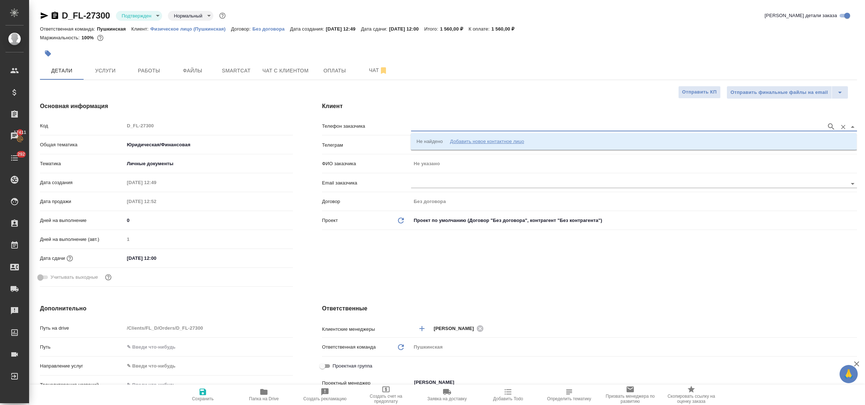
click at [439, 129] on input "text" at bounding box center [617, 126] width 412 height 9
click at [466, 140] on div "Добавить новое контактное лицо" at bounding box center [487, 141] width 74 height 7
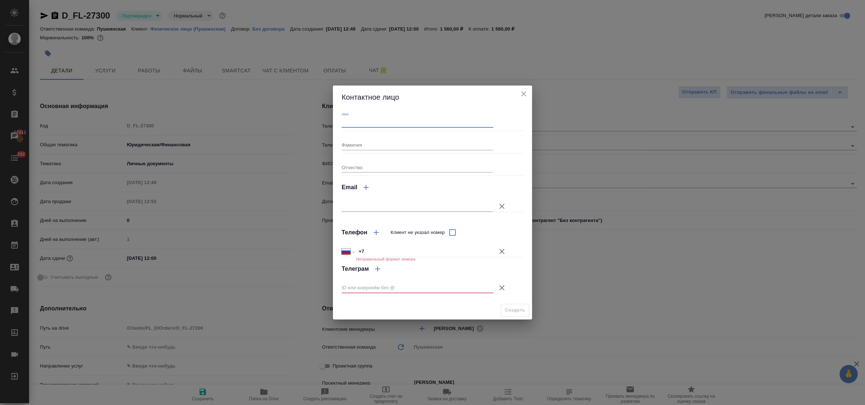
click at [396, 122] on input "Имя" at bounding box center [418, 122] width 152 height 10
type input "Санобар"
click at [383, 251] on input "+7" at bounding box center [424, 251] width 137 height 11
type input "+7 915 000 00 00"
click at [503, 288] on icon "button" at bounding box center [502, 287] width 5 height 5
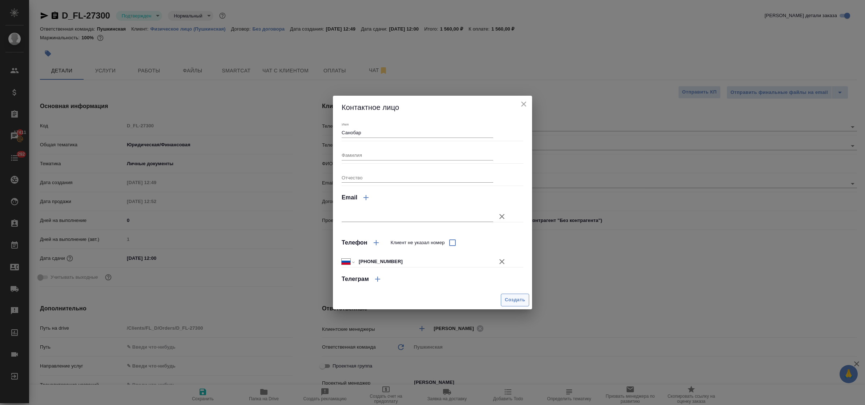
click at [510, 298] on span "Создать" at bounding box center [515, 300] width 20 height 8
type input "Санобар"
type textarea "x"
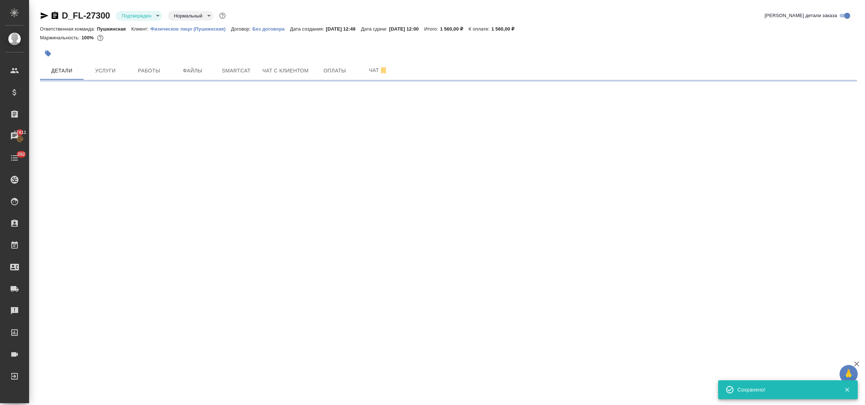
type input "holyTrinity"
click at [330, 75] on span "Оплаты" at bounding box center [334, 70] width 35 height 9
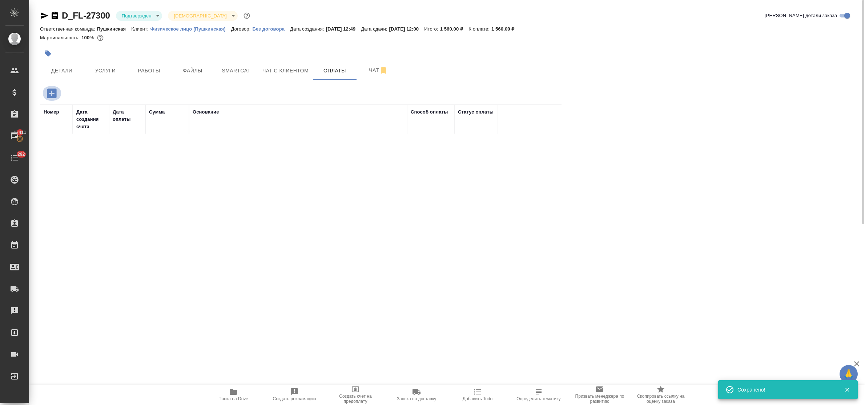
click at [49, 93] on icon "button" at bounding box center [51, 93] width 13 height 13
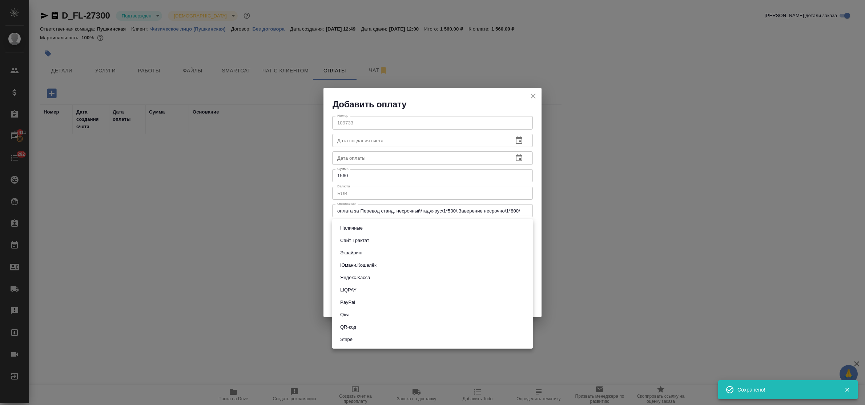
click at [380, 230] on body "🙏 .cls-1 fill:#fff; AWATERA Bulakhova Elena Клиенты Спецификации Заказы 17411 Ч…" at bounding box center [432, 202] width 865 height 405
drag, startPoint x: 378, startPoint y: 252, endPoint x: 395, endPoint y: 255, distance: 16.7
click at [379, 252] on li "Эквайринг" at bounding box center [432, 253] width 201 height 12
type input "acquiring"
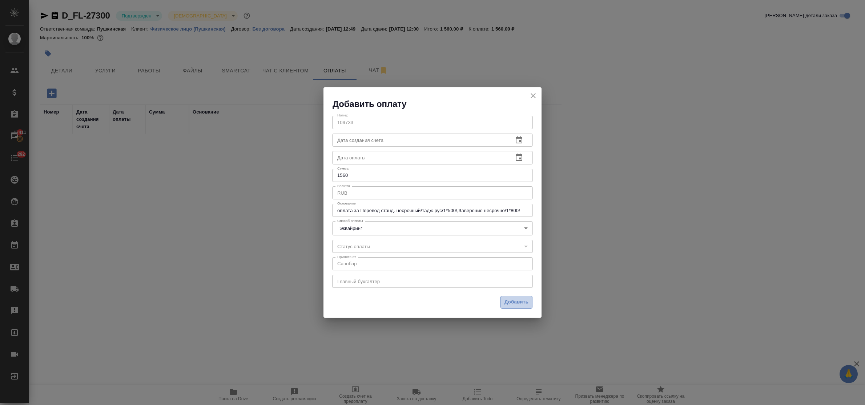
click at [521, 299] on span "Добавить" at bounding box center [517, 302] width 24 height 8
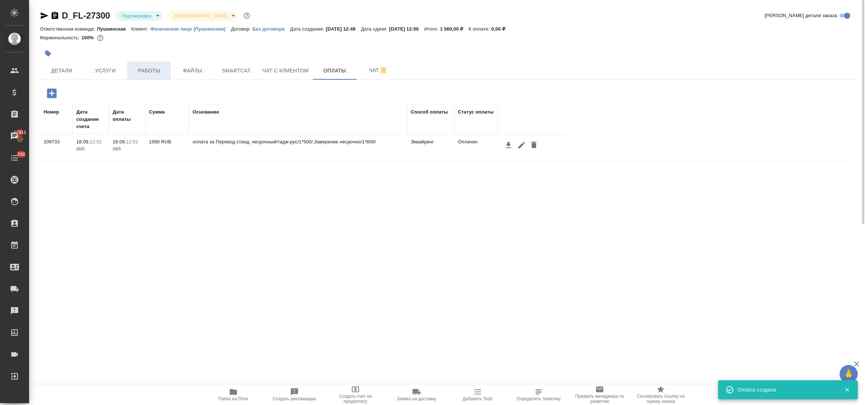
click at [140, 70] on span "Работы" at bounding box center [149, 70] width 35 height 9
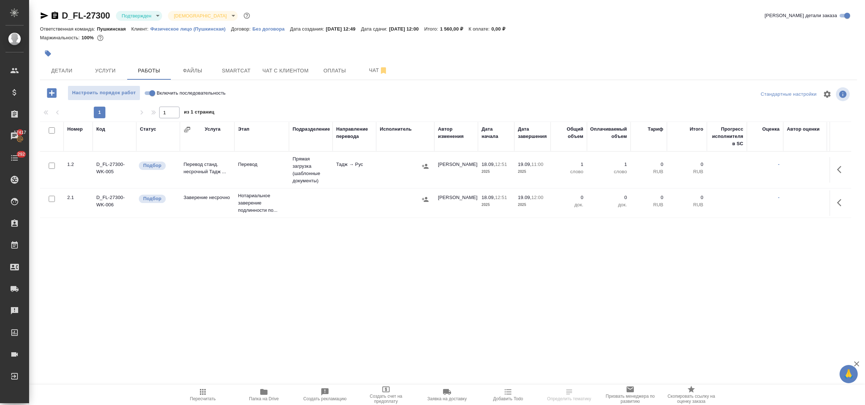
click at [108, 165] on td "D_FL-27300-WK-005" at bounding box center [115, 169] width 44 height 25
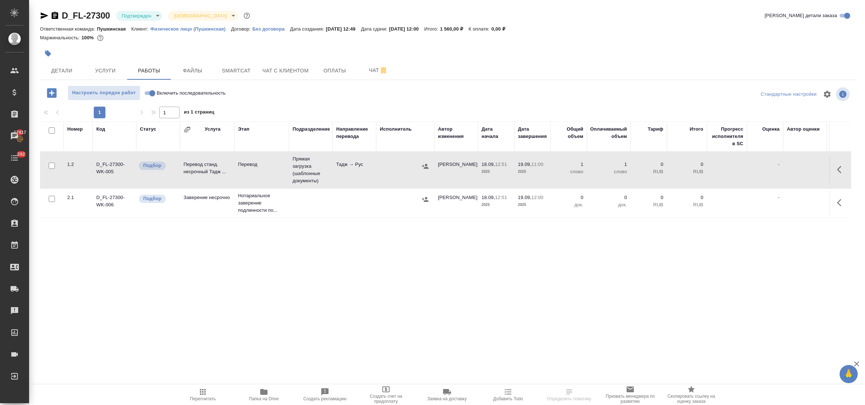
click at [108, 165] on td "D_FL-27300-WK-005" at bounding box center [115, 169] width 44 height 25
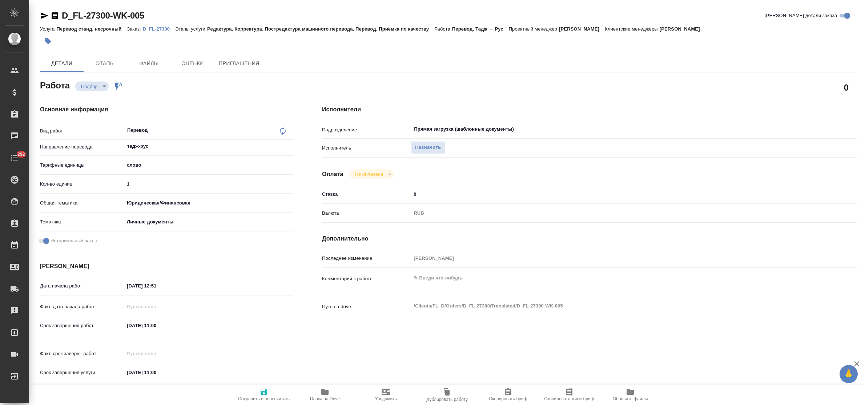
type textarea "x"
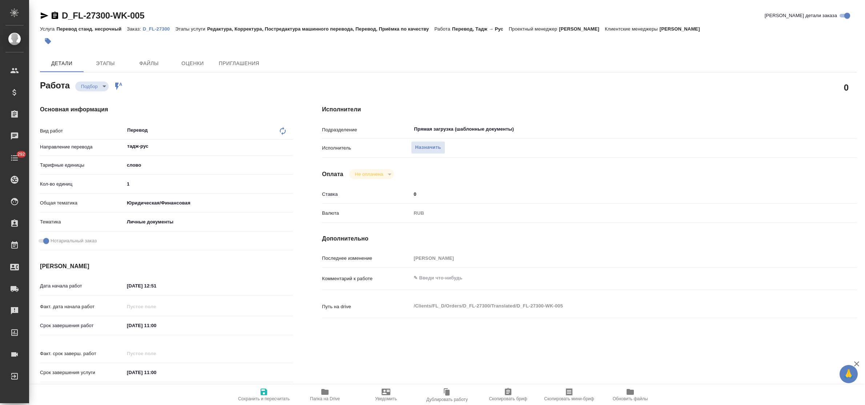
type textarea "x"
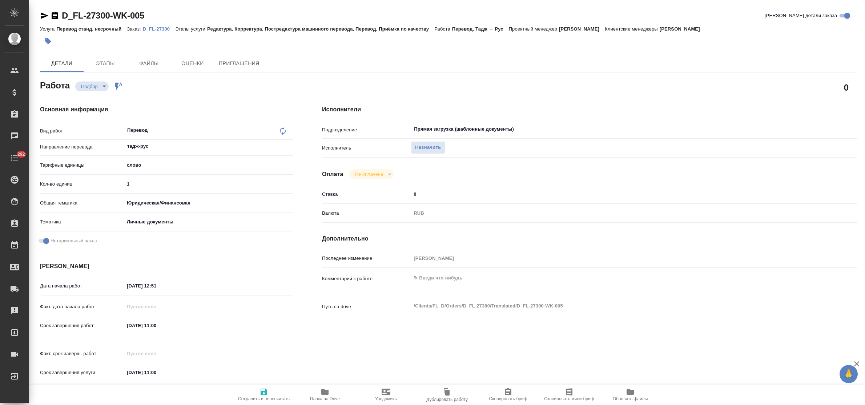
click at [44, 17] on icon "button" at bounding box center [45, 15] width 8 height 7
type textarea "x"
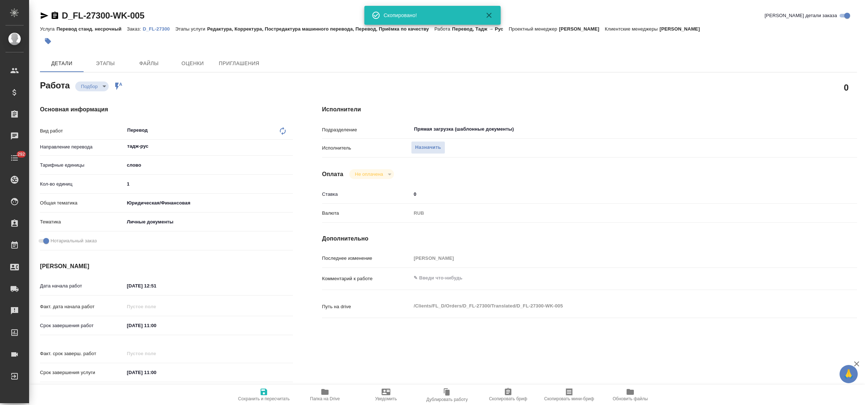
type textarea "x"
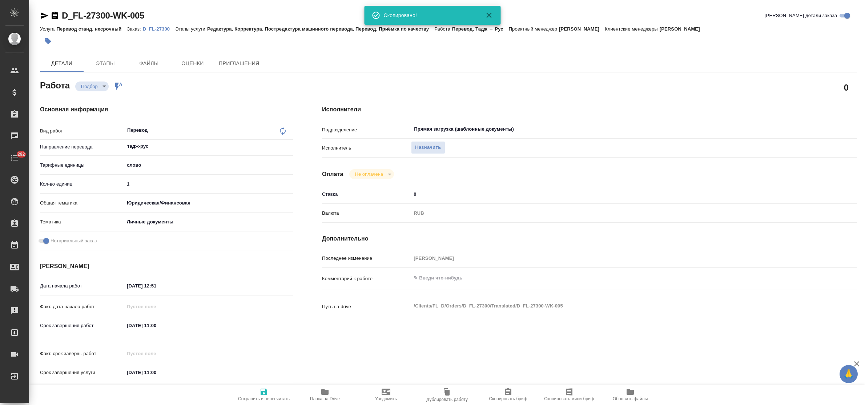
type textarea "x"
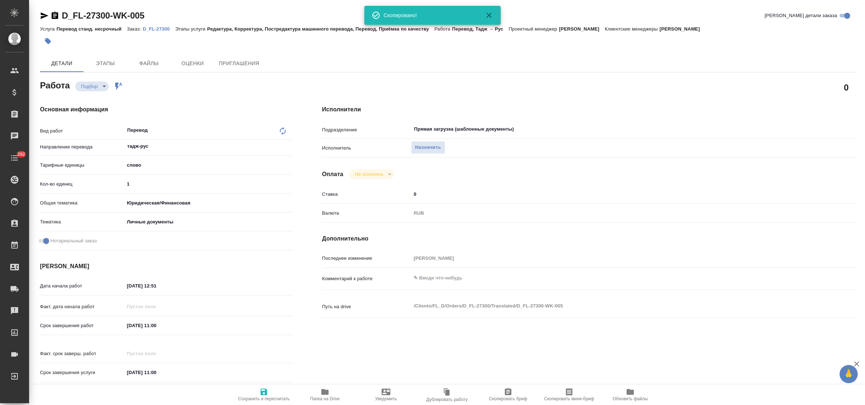
type textarea "x"
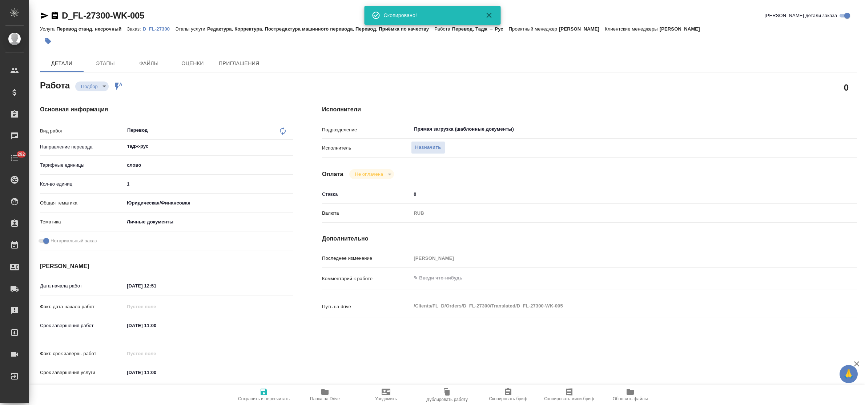
type textarea "x"
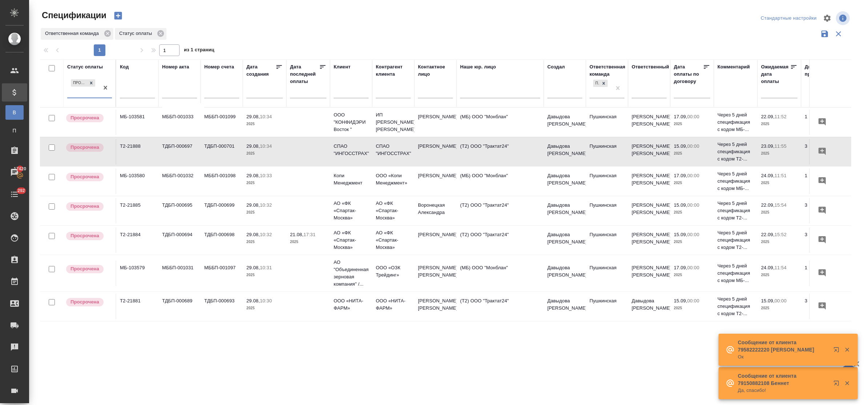
scroll to position [170, 0]
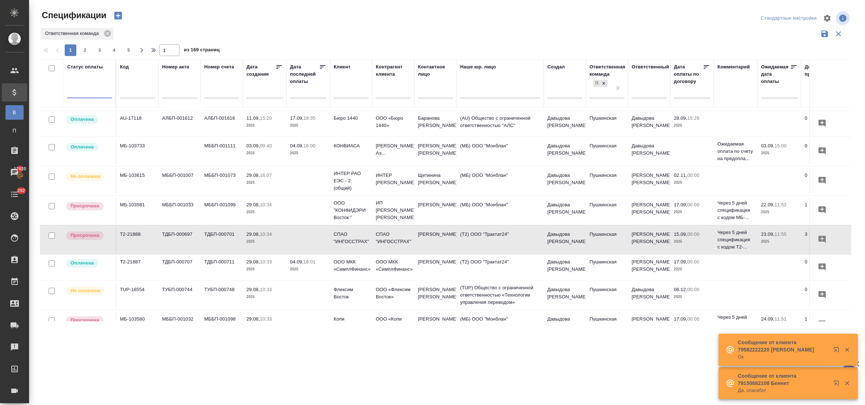
click at [96, 95] on div at bounding box center [89, 90] width 45 height 11
click at [131, 128] on div "Просрочена" at bounding box center [174, 127] width 109 height 13
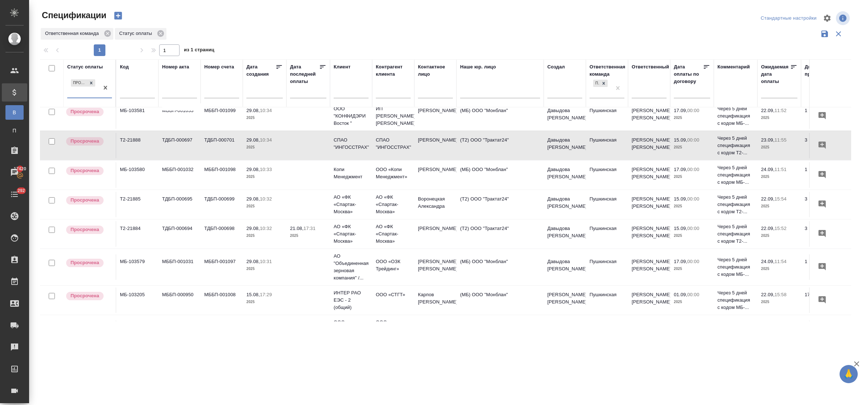
scroll to position [0, 0]
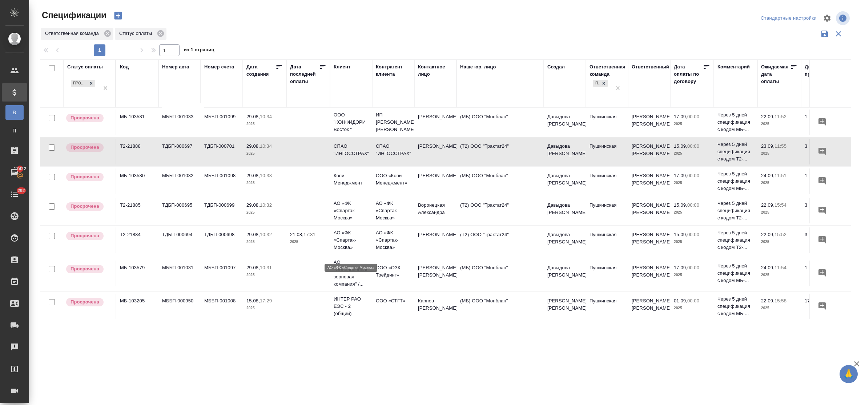
click at [342, 251] on p "АО «ФК «Спартак-Москва»" at bounding box center [351, 240] width 35 height 22
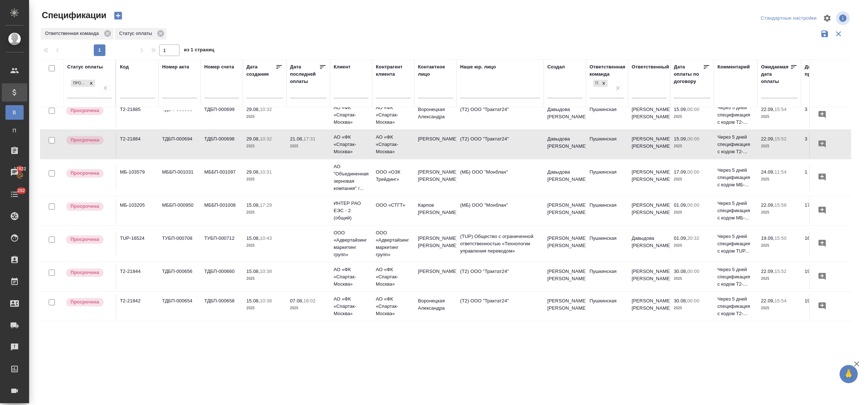
scroll to position [111, 0]
click at [253, 275] on p "2025" at bounding box center [265, 278] width 36 height 7
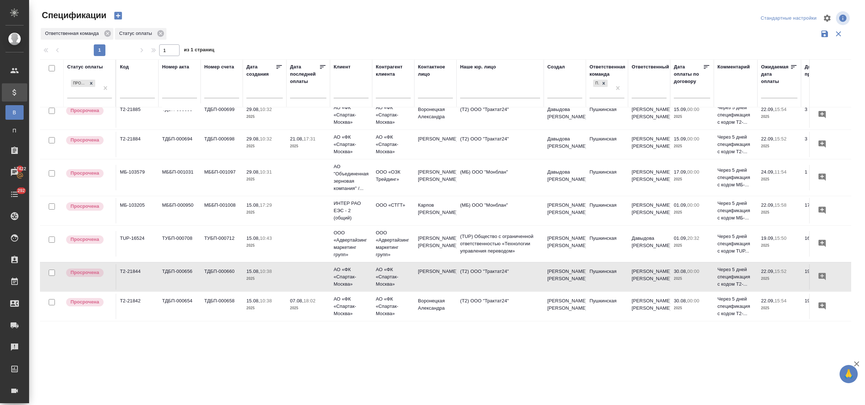
click at [253, 275] on p "2025" at bounding box center [265, 278] width 36 height 7
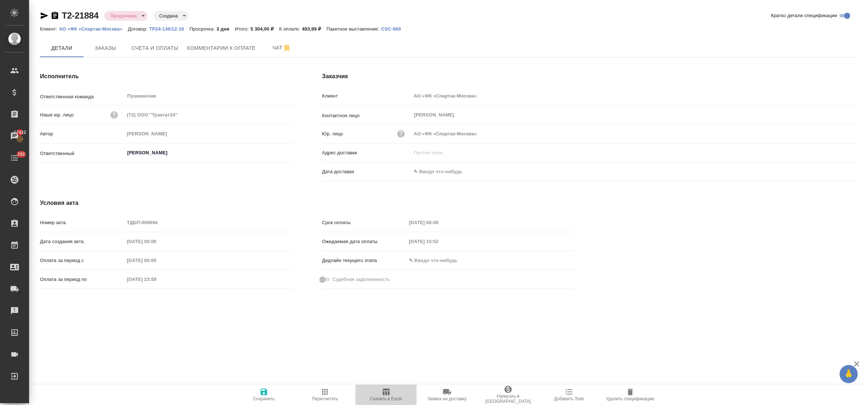
click at [388, 389] on icon "button" at bounding box center [386, 391] width 7 height 7
click at [385, 389] on icon "button" at bounding box center [386, 391] width 7 height 7
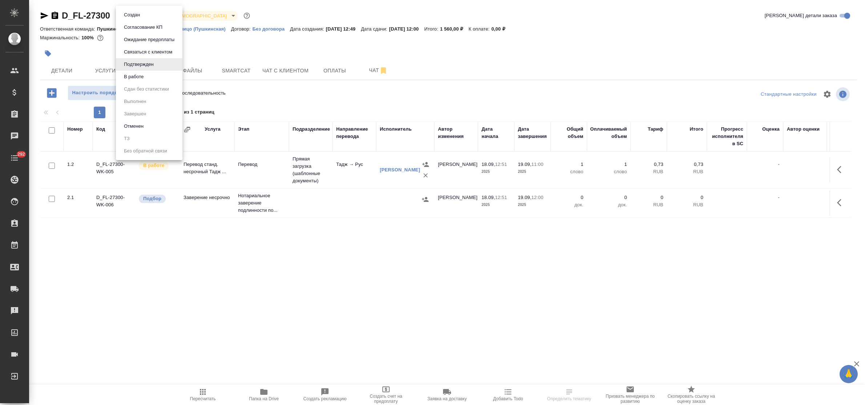
click at [159, 15] on body "🙏 .cls-1 fill:#fff; AWATERA Bulakhova [PERSON_NAME] Спецификации Заказы Чаты 29…" at bounding box center [432, 202] width 865 height 405
click at [153, 78] on li "В работе" at bounding box center [149, 77] width 67 height 12
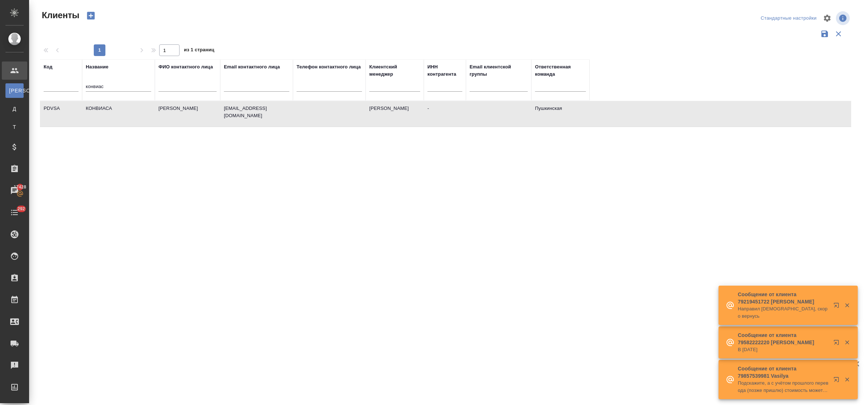
select select "RU"
drag, startPoint x: 113, startPoint y: 86, endPoint x: 77, endPoint y: 80, distance: 35.8
click at [77, 80] on tr "Код Название конвиас ФИО контактного лица Email контактного лица Телефон контак…" at bounding box center [315, 79] width 550 height 41
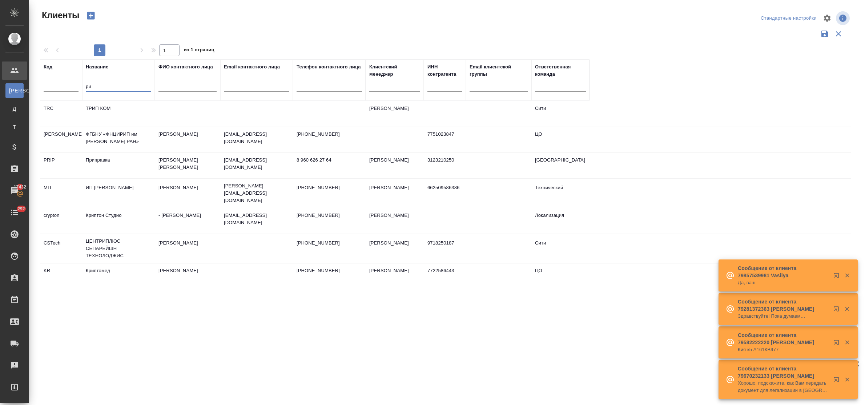
type input "р"
click at [68, 86] on input "text" at bounding box center [61, 87] width 35 height 9
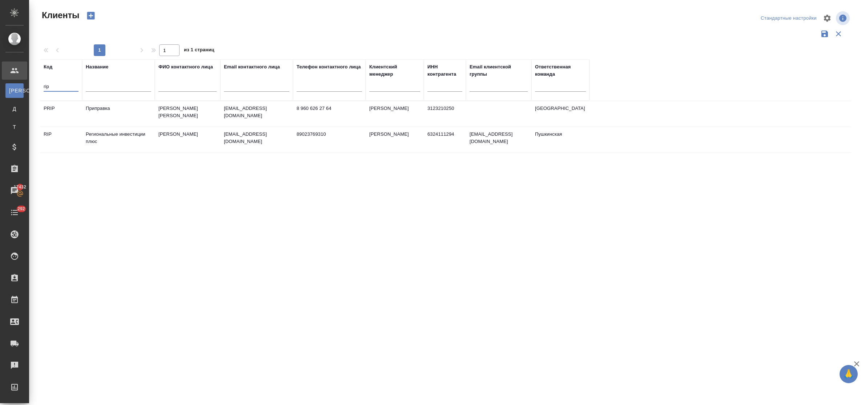
type input "rip"
click at [104, 135] on td "Региональные инвестиции плюс" at bounding box center [118, 139] width 73 height 25
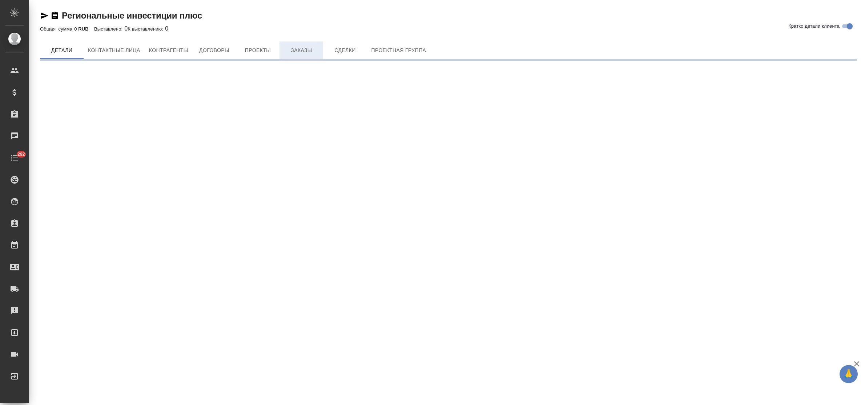
click at [299, 56] on button "Заказы" at bounding box center [302, 49] width 44 height 17
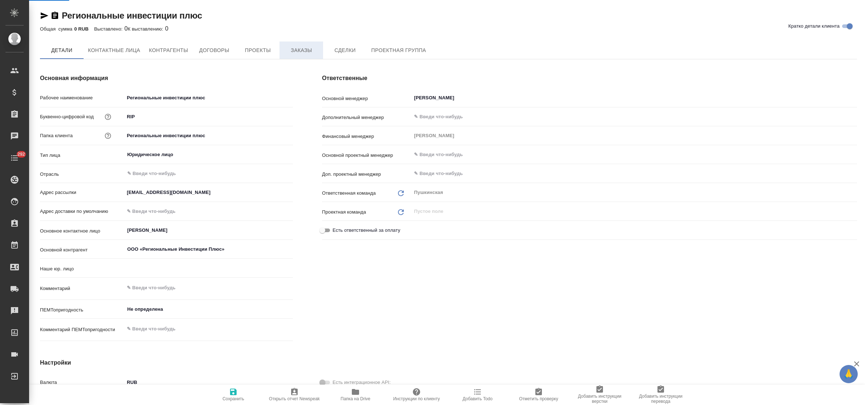
type input "(МБ) ООО "Монблан""
type textarea "x"
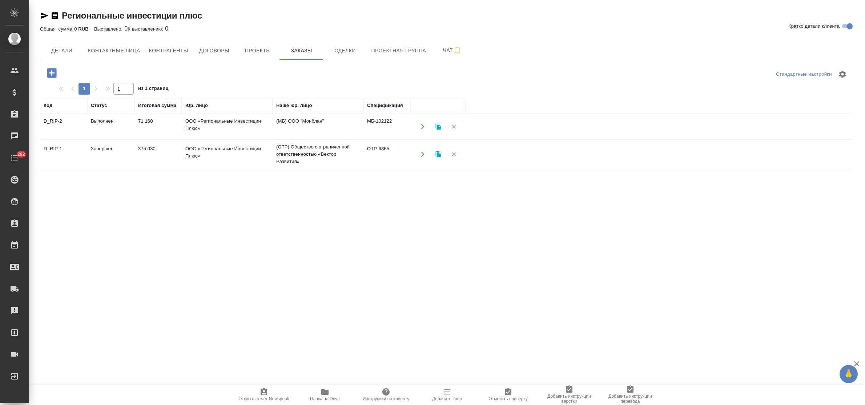
click at [145, 122] on td "71 160" at bounding box center [158, 126] width 47 height 25
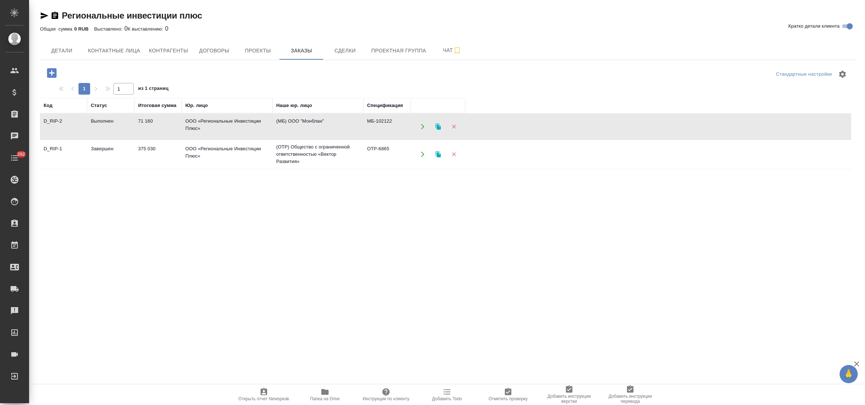
click at [145, 122] on td "71 160" at bounding box center [158, 126] width 47 height 25
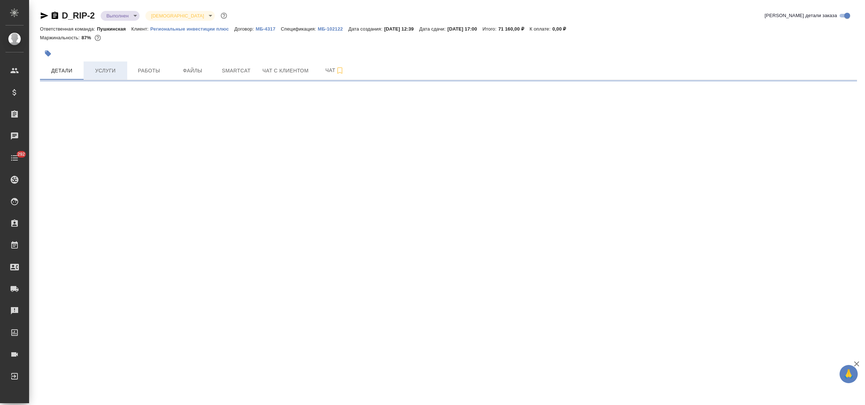
select select "RU"
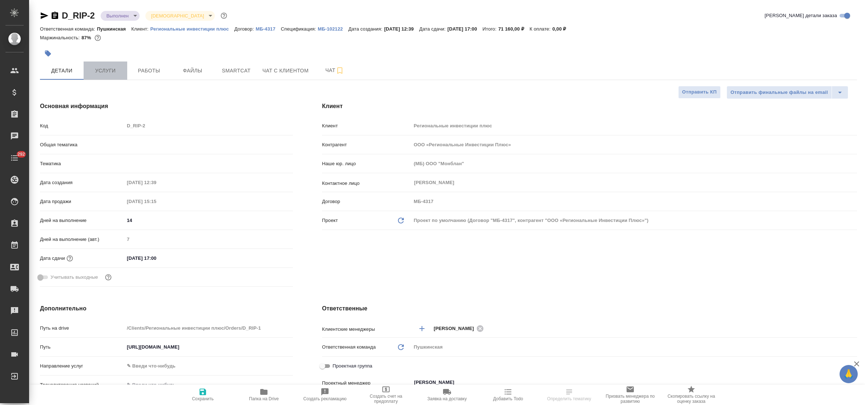
click at [95, 73] on span "Услуги" at bounding box center [105, 70] width 35 height 9
